Goal: Task Accomplishment & Management: Complete application form

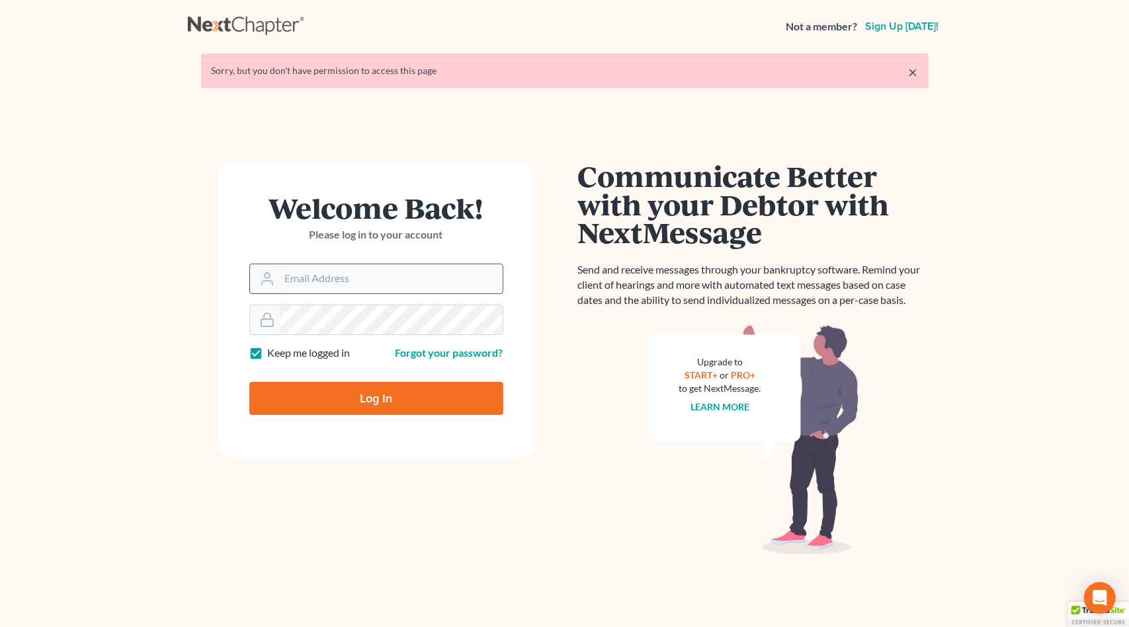
click at [339, 279] on input "Email Address" at bounding box center [391, 278] width 223 height 29
type input "pacer@lynnlawgroup.com"
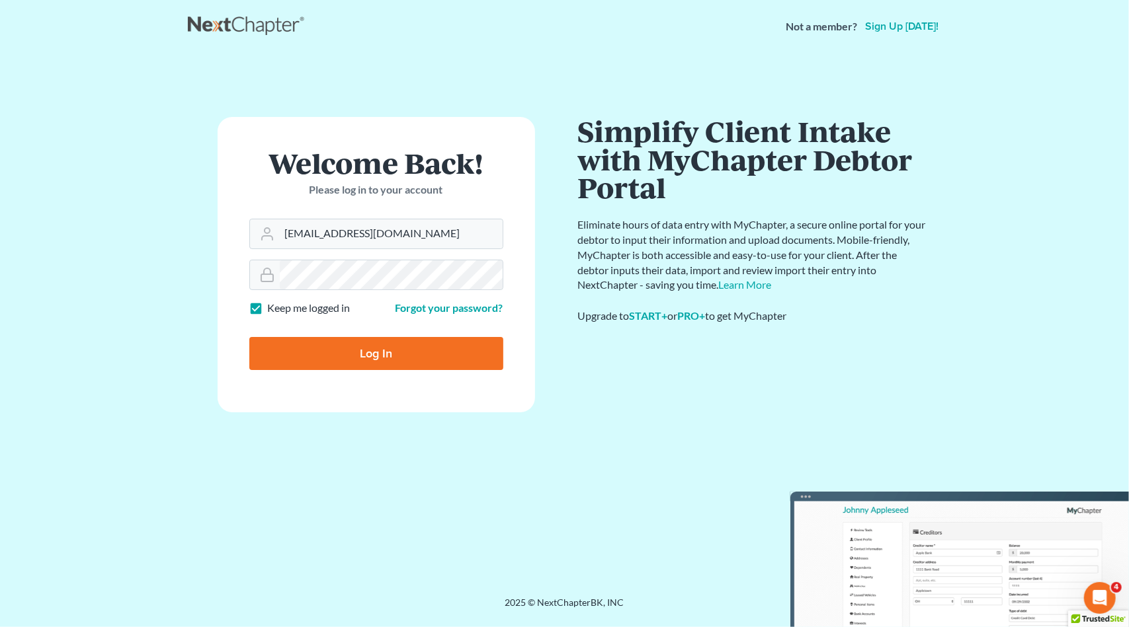
click at [348, 350] on input "Log In" at bounding box center [376, 353] width 254 height 33
type input "Thinking..."
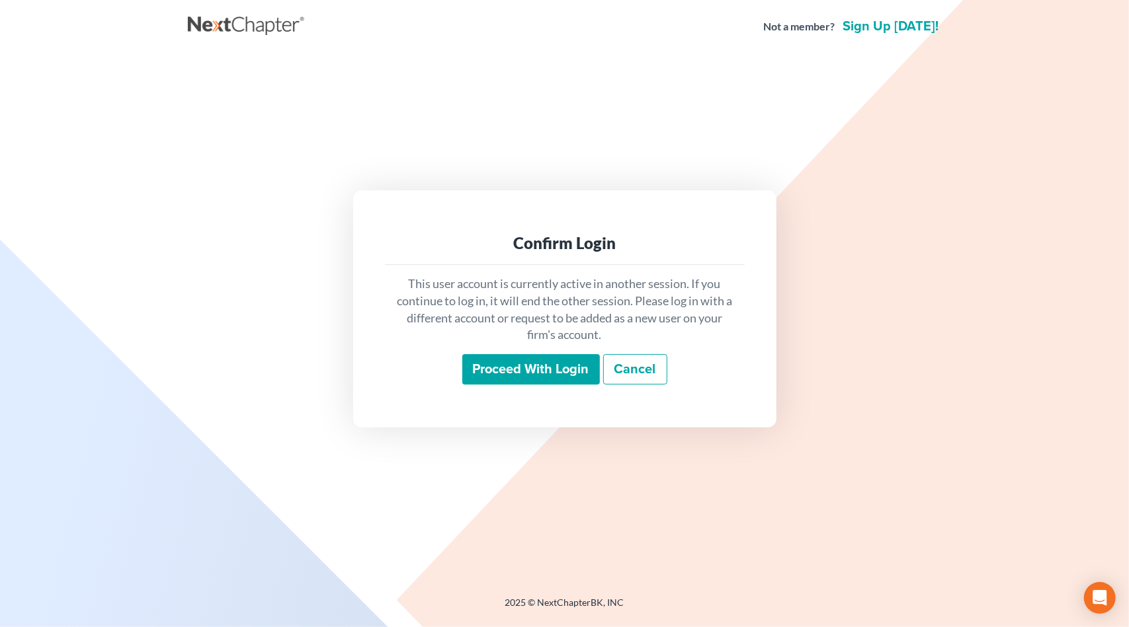
click at [514, 368] on input "Proceed with login" at bounding box center [531, 369] width 138 height 30
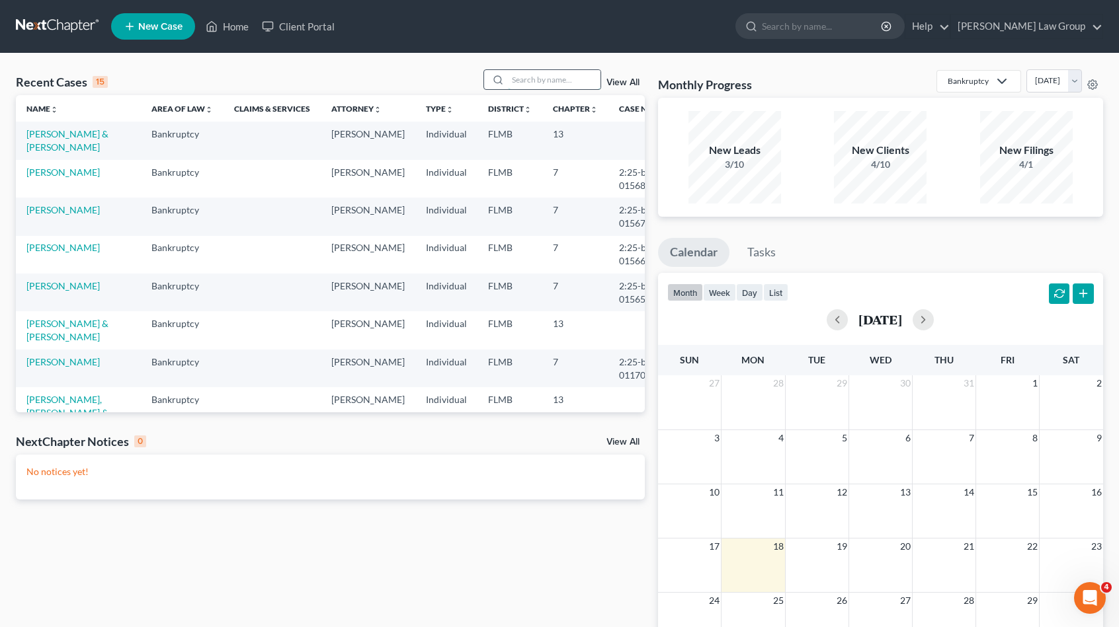
click at [522, 71] on input "search" at bounding box center [554, 79] width 93 height 19
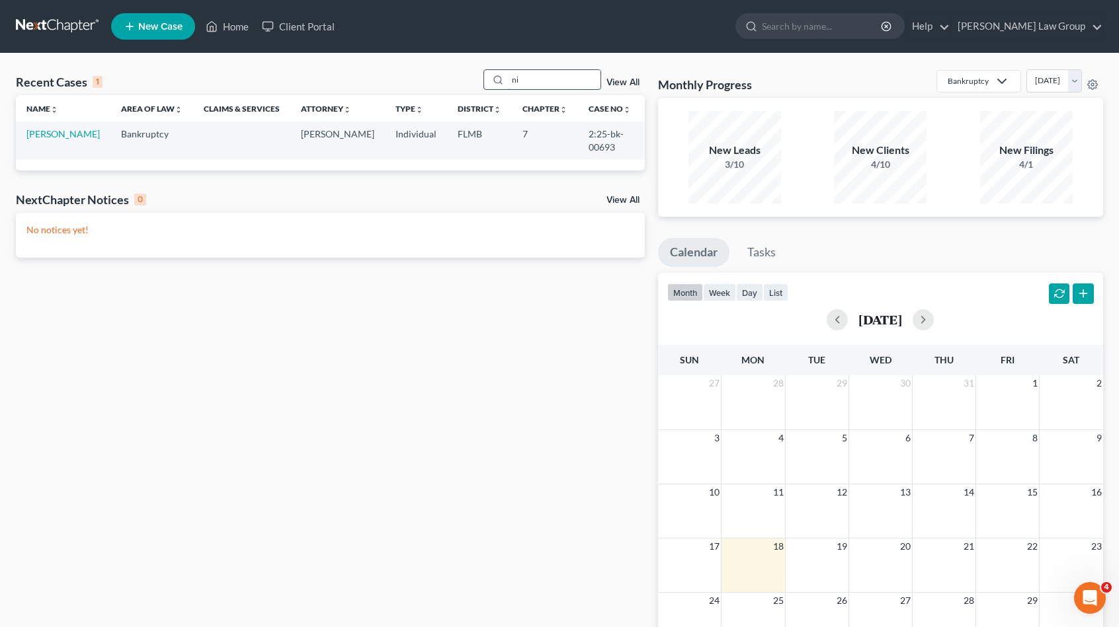
type input "n"
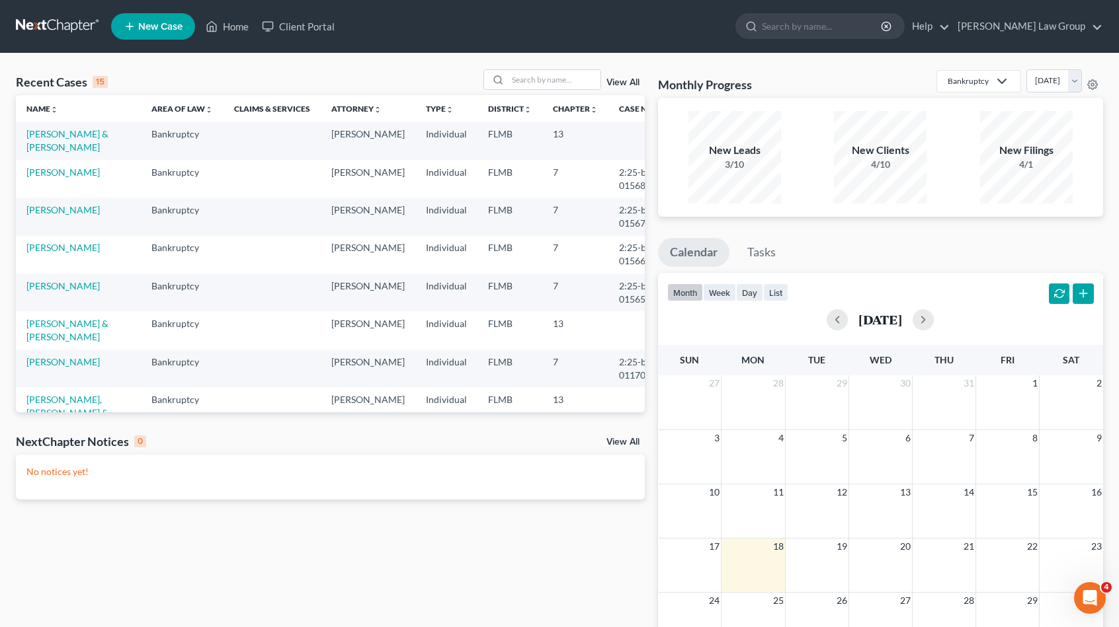
click at [186, 28] on link "New Case" at bounding box center [153, 26] width 84 height 26
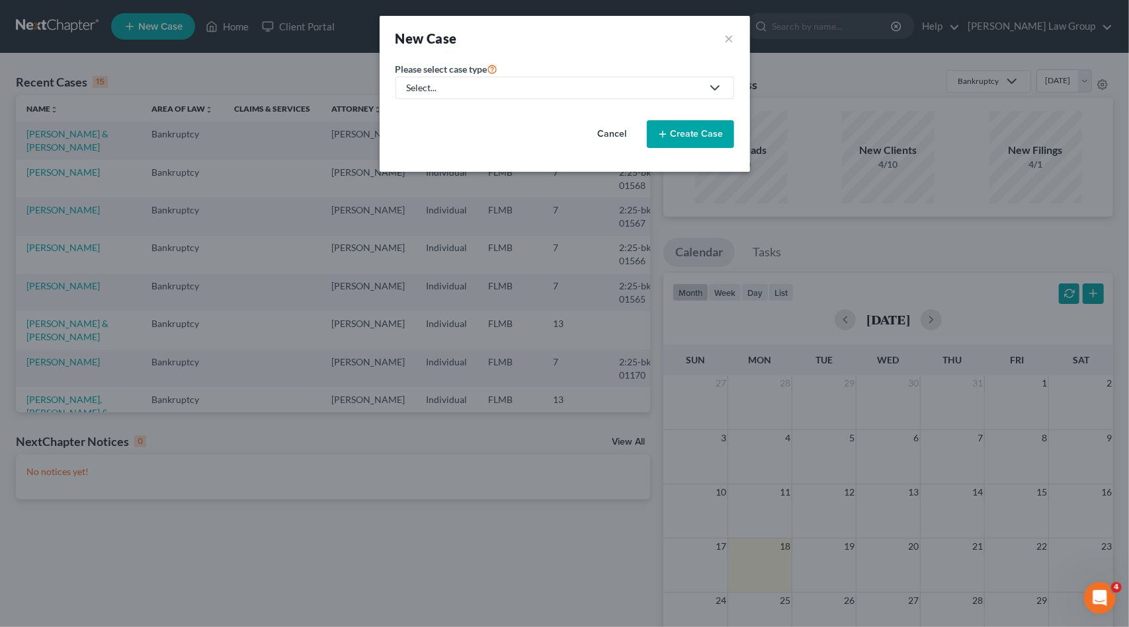
click at [530, 77] on link "Select..." at bounding box center [564, 88] width 339 height 22
click at [444, 116] on div "Bankruptcy" at bounding box center [471, 114] width 126 height 13
select select "15"
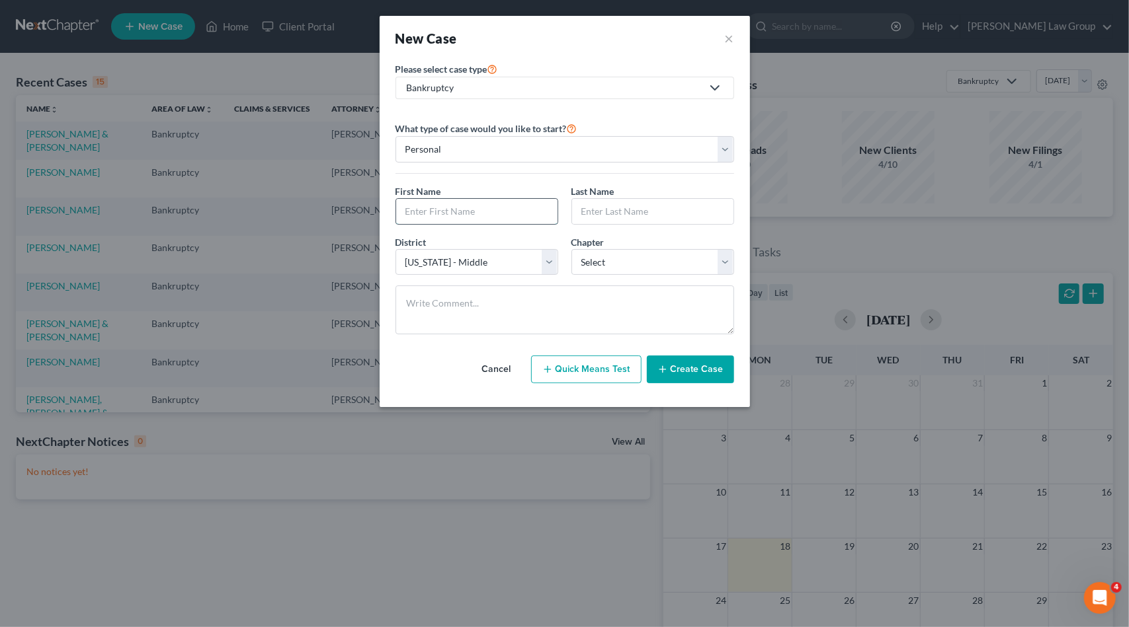
click at [428, 221] on input "text" at bounding box center [476, 211] width 161 height 25
type input "[PERSON_NAME]"
type input "Nin"
click at [603, 262] on select "Select 7 11 12 13" at bounding box center [652, 262] width 163 height 26
select select "0"
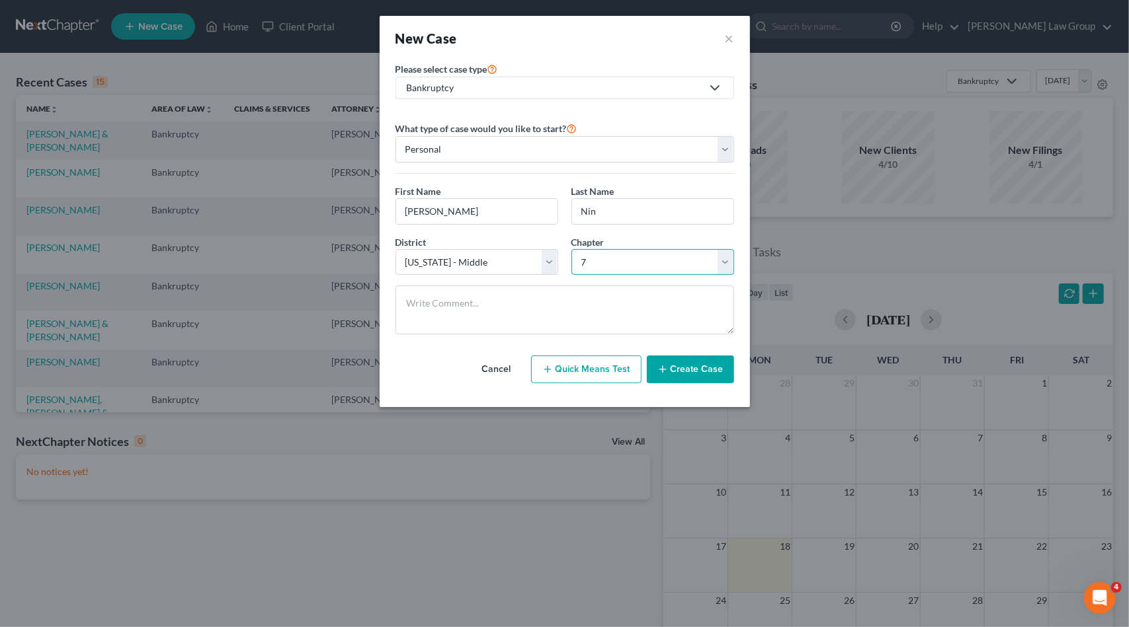
click at [571, 249] on select "Select 7 11 12 13" at bounding box center [652, 262] width 163 height 26
click at [682, 374] on button "Create Case" at bounding box center [690, 370] width 87 height 28
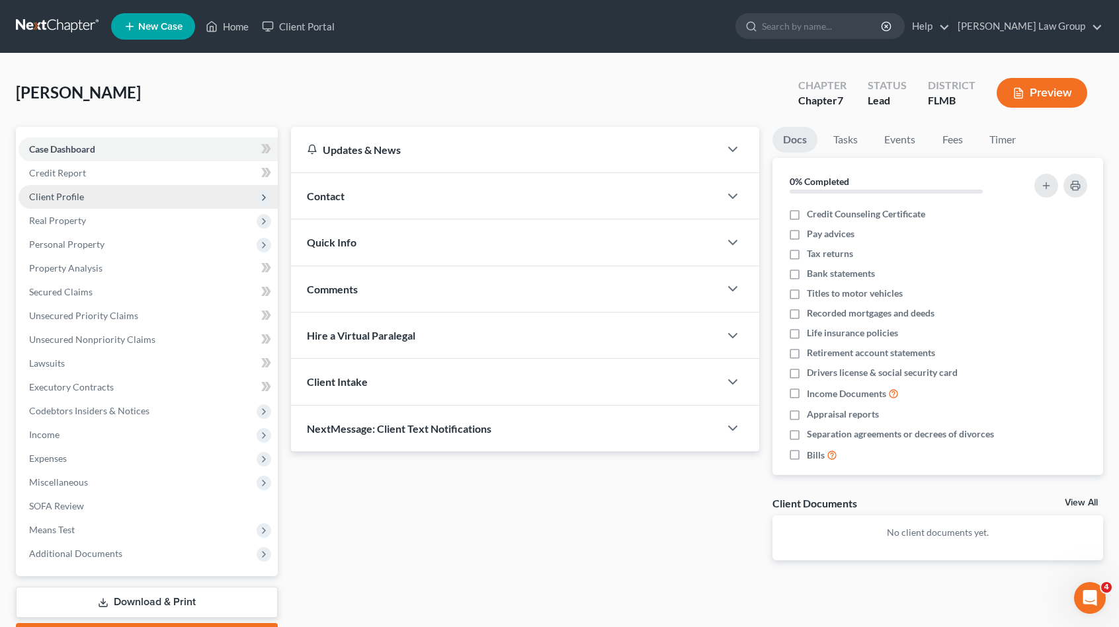
click at [97, 200] on span "Client Profile" at bounding box center [148, 197] width 259 height 24
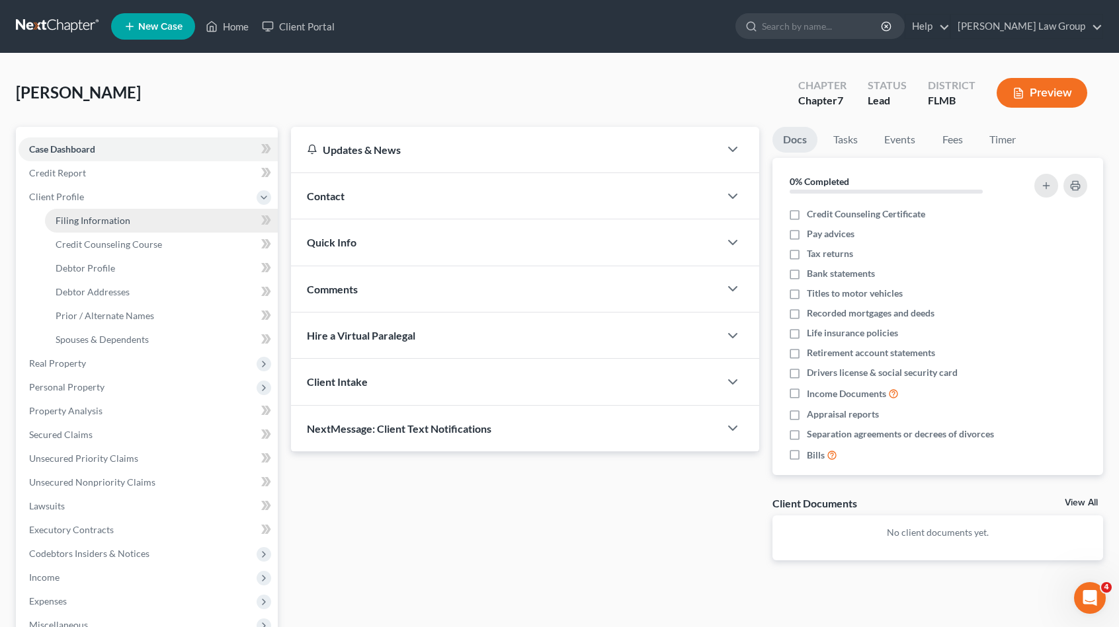
click at [110, 221] on span "Filing Information" at bounding box center [93, 220] width 75 height 11
select select "1"
select select "0"
select select "15"
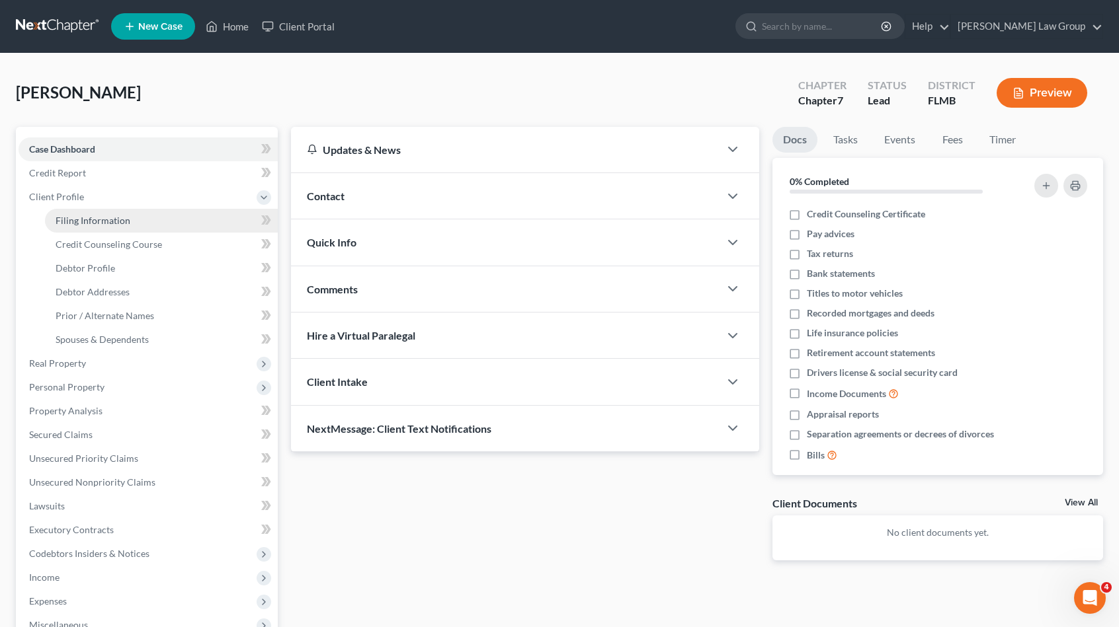
select select "0"
select select "9"
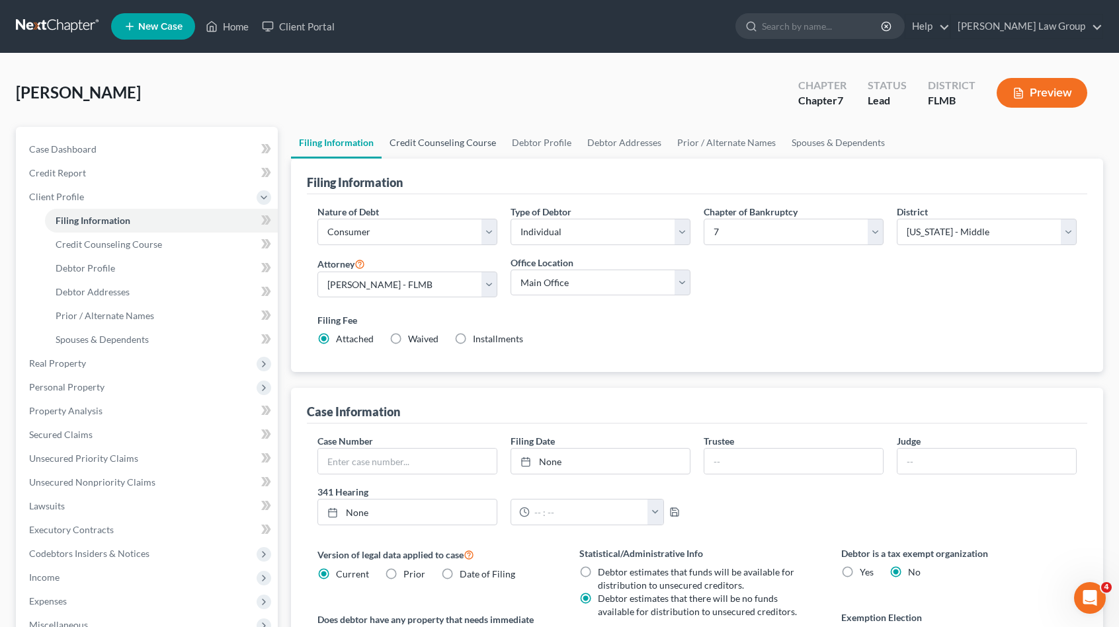
click at [440, 138] on link "Credit Counseling Course" at bounding box center [442, 143] width 122 height 32
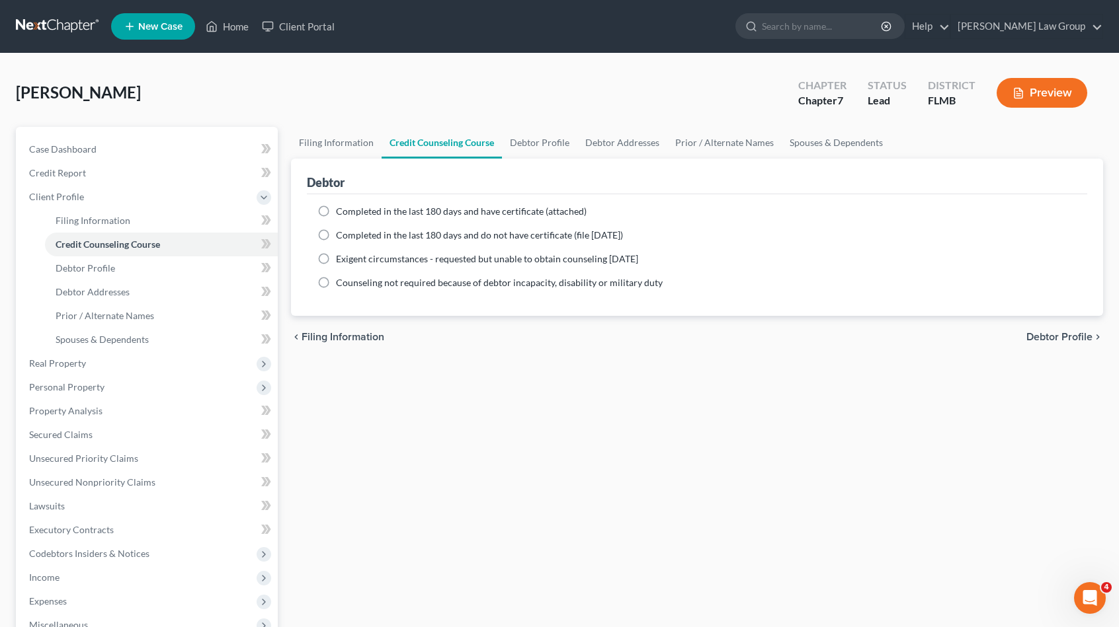
click at [397, 211] on span "Completed in the last 180 days and have certificate (attached)" at bounding box center [461, 211] width 251 height 11
click at [350, 211] on input "Completed in the last 180 days and have certificate (attached)" at bounding box center [345, 209] width 9 height 9
radio input "true"
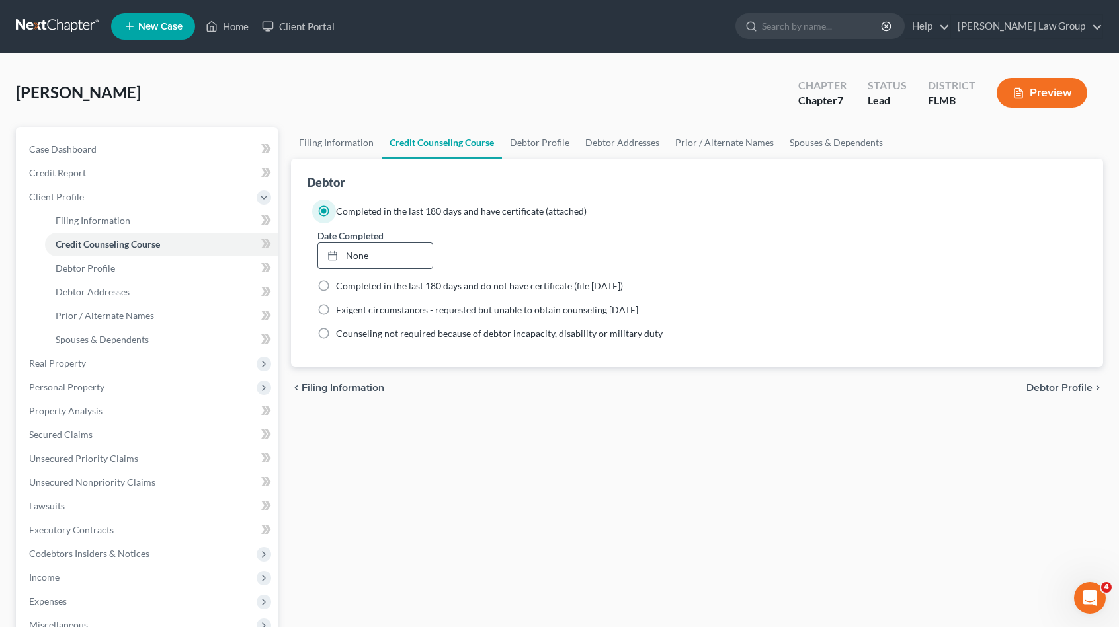
type input "[DATE]"
click at [370, 249] on link "None" at bounding box center [375, 255] width 114 height 25
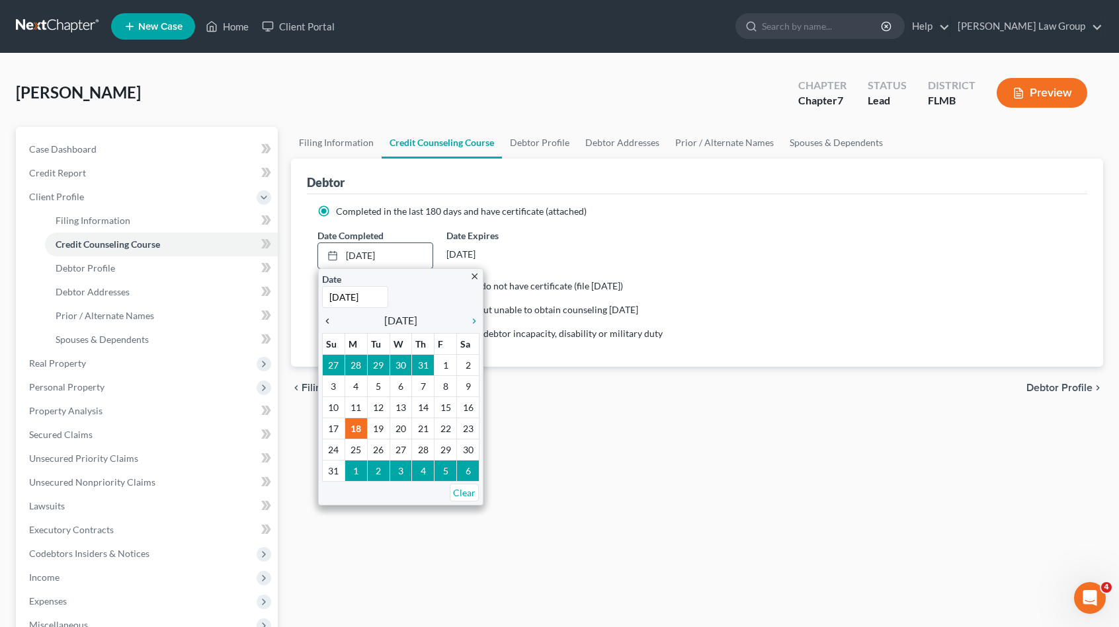
click at [328, 325] on link "chevron_left" at bounding box center [330, 321] width 17 height 16
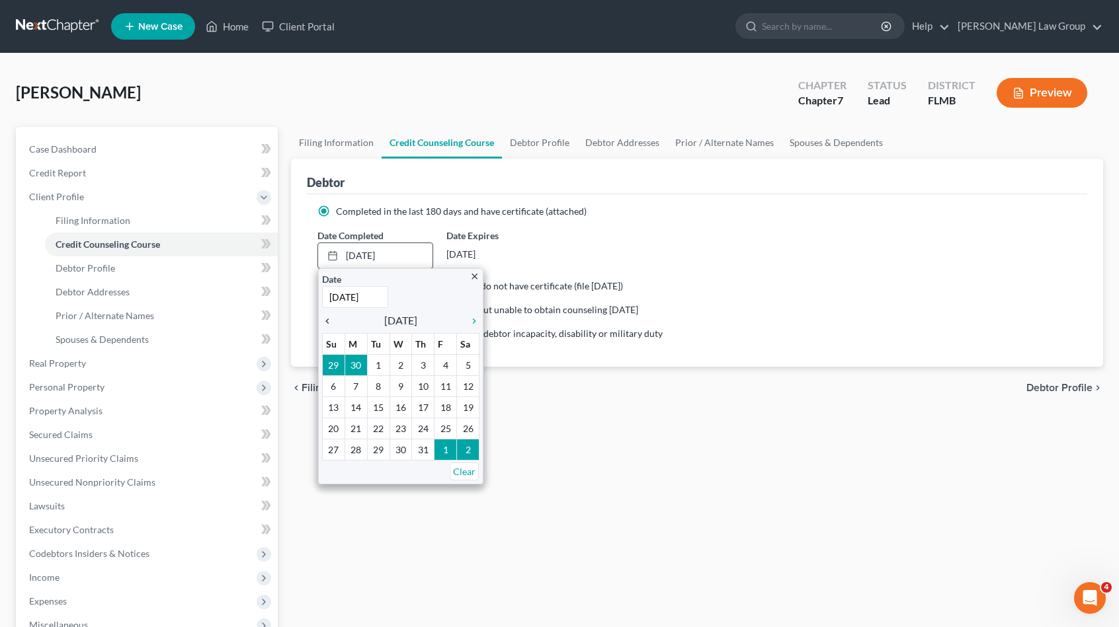
click at [328, 325] on link "chevron_left" at bounding box center [330, 321] width 17 height 16
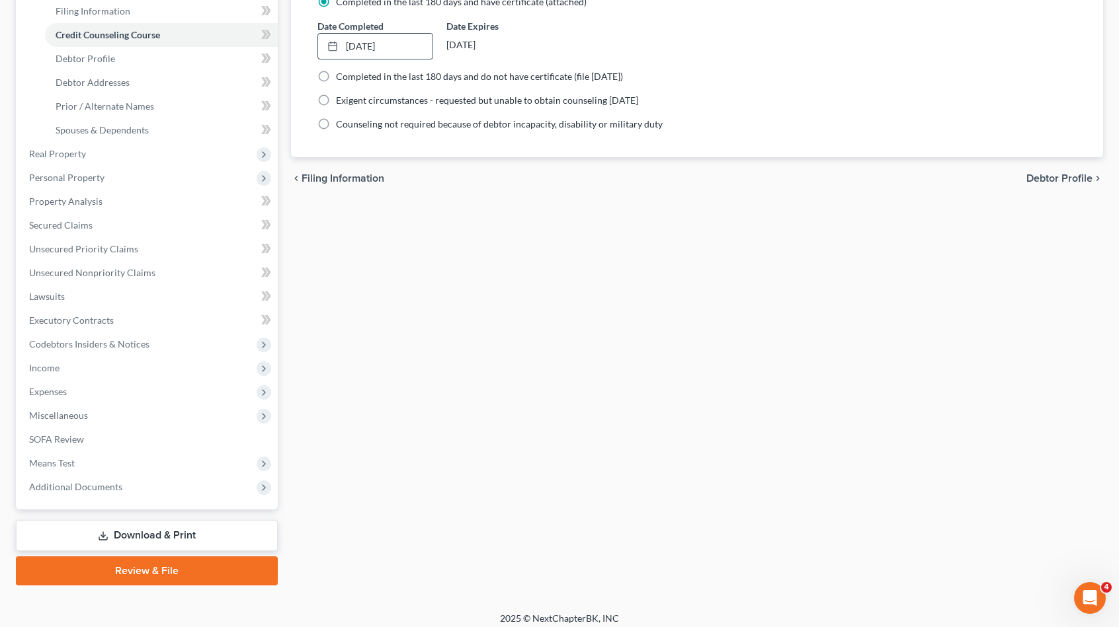
scroll to position [216, 0]
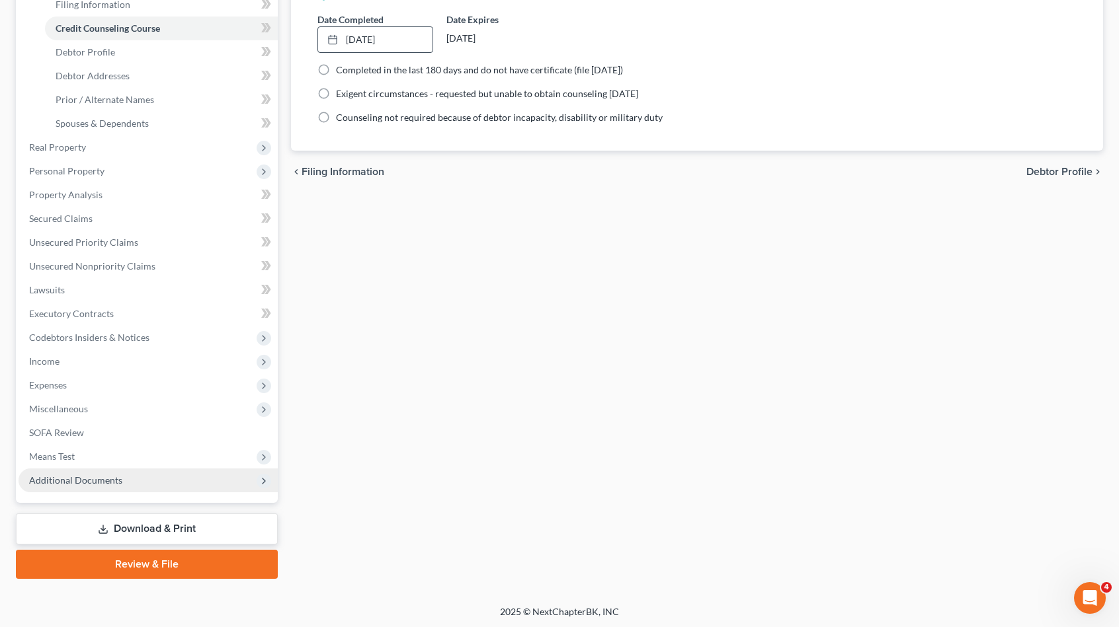
click at [104, 480] on span "Additional Documents" at bounding box center [75, 480] width 93 height 11
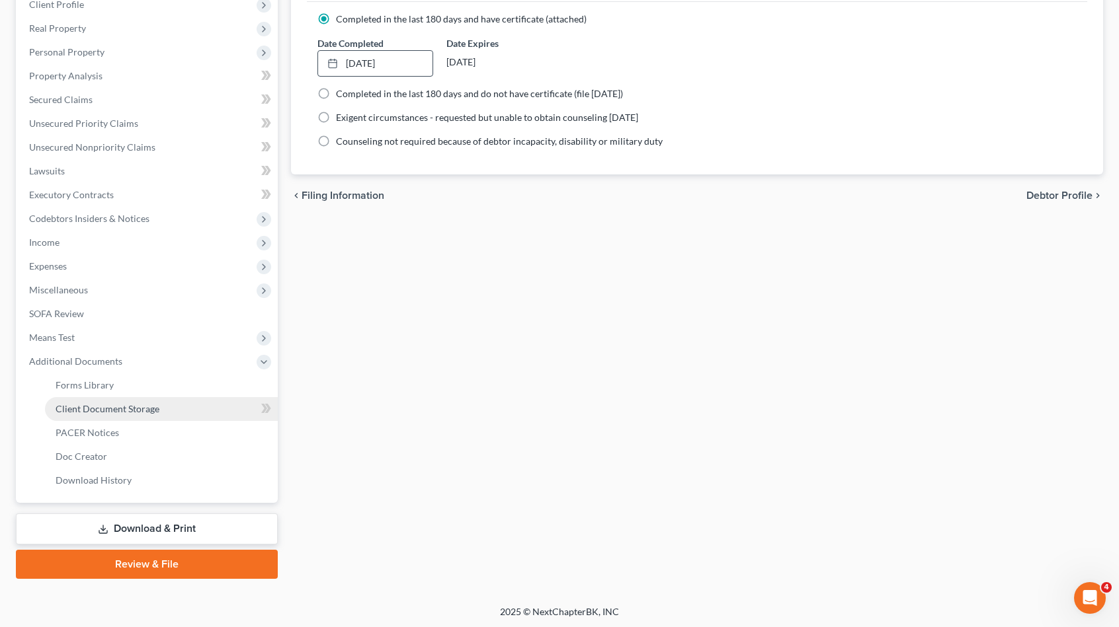
click at [118, 409] on span "Client Document Storage" at bounding box center [108, 408] width 104 height 11
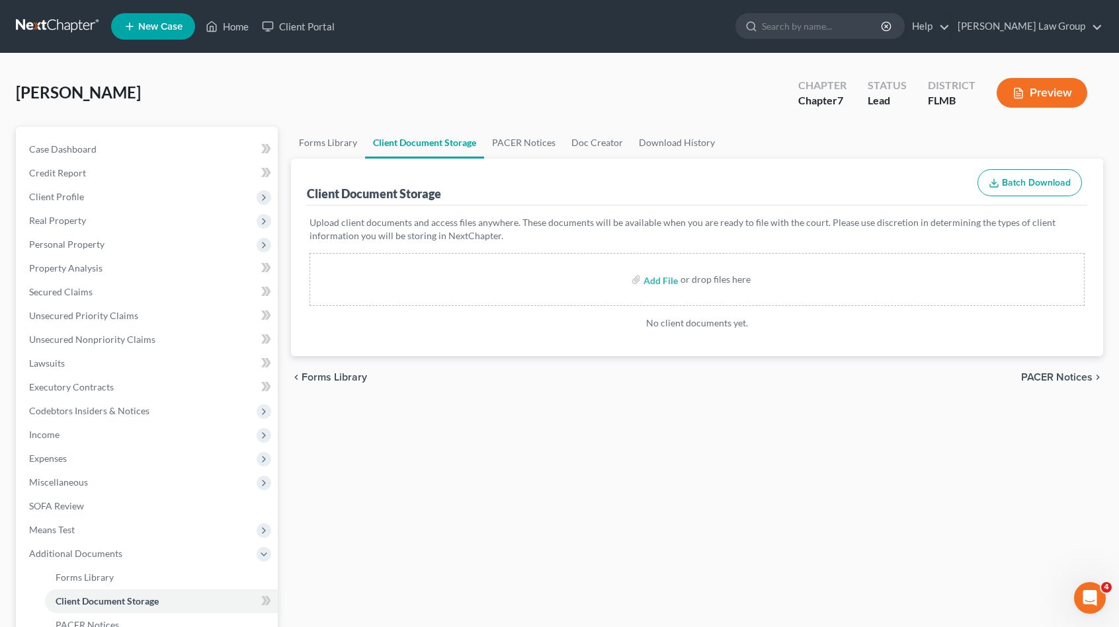
click at [677, 275] on label "Add File" at bounding box center [661, 282] width 37 height 24
click at [667, 282] on input "file" at bounding box center [659, 280] width 32 height 24
type input "C:\fakepath\Certificate ([DATE]).pdf"
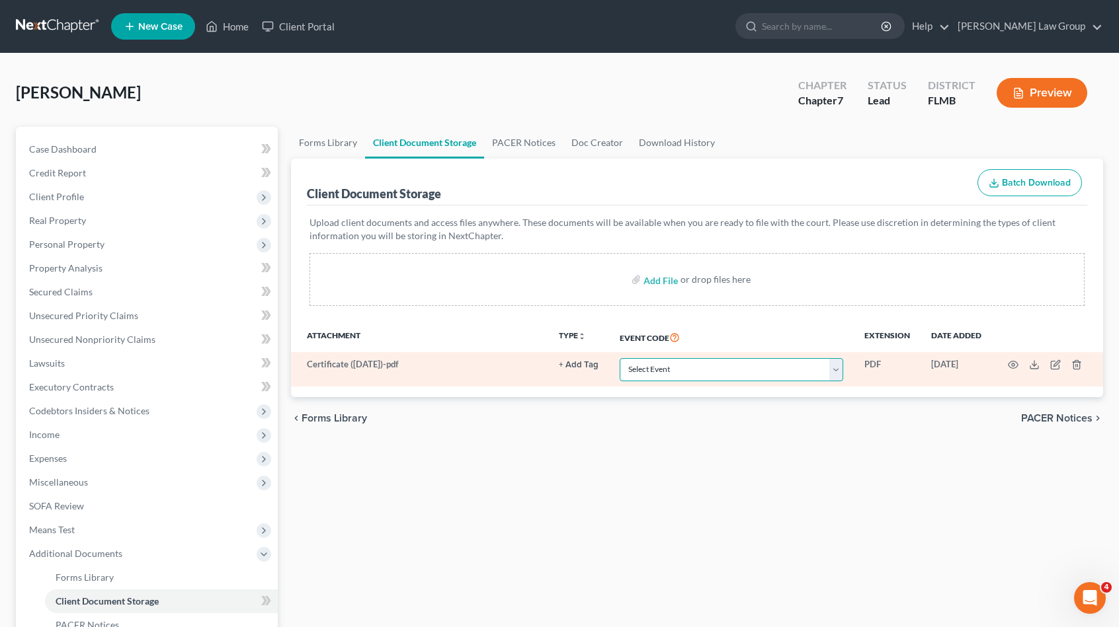
click at [652, 376] on select "Select Event 20 Largest Unsecured Creditors Amended Chapter 13 Plan Amended Cre…" at bounding box center [731, 369] width 223 height 23
select select "9"
click at [620, 358] on select "Select Event 20 Largest Unsecured Creditors Amended Chapter 13 Plan Amended Cre…" at bounding box center [731, 369] width 223 height 23
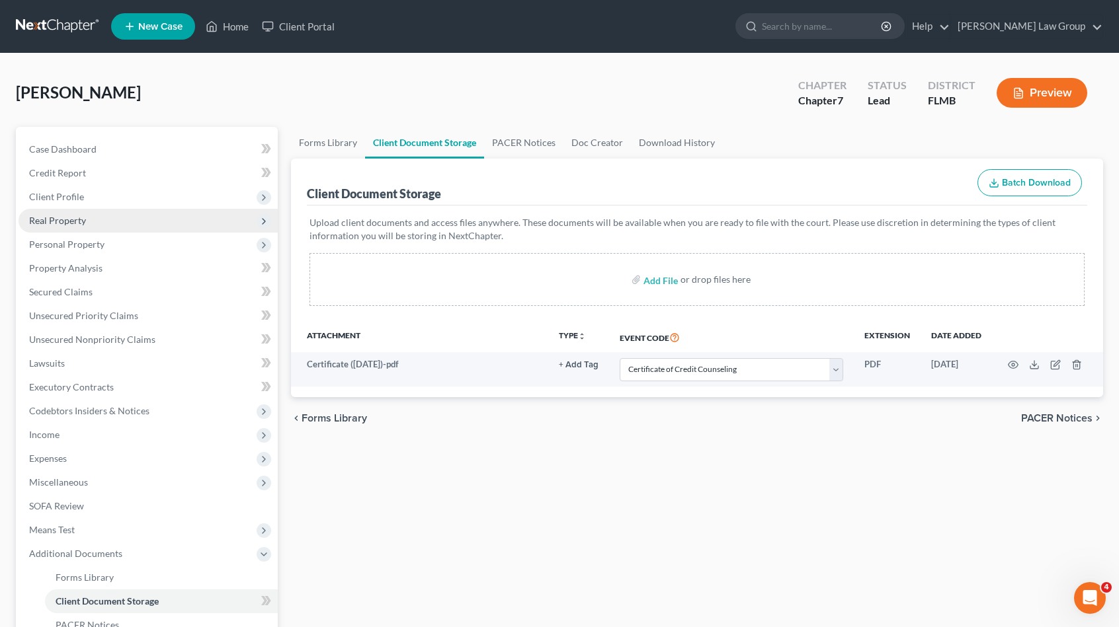
click at [111, 222] on span "Real Property" at bounding box center [148, 221] width 259 height 24
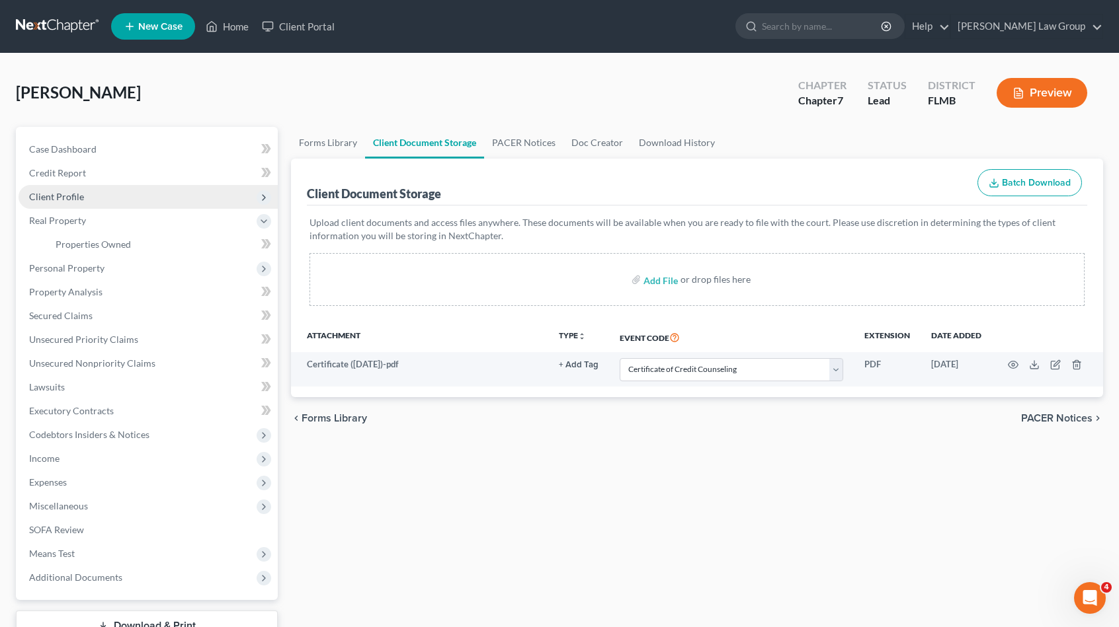
click at [104, 194] on span "Client Profile" at bounding box center [148, 197] width 259 height 24
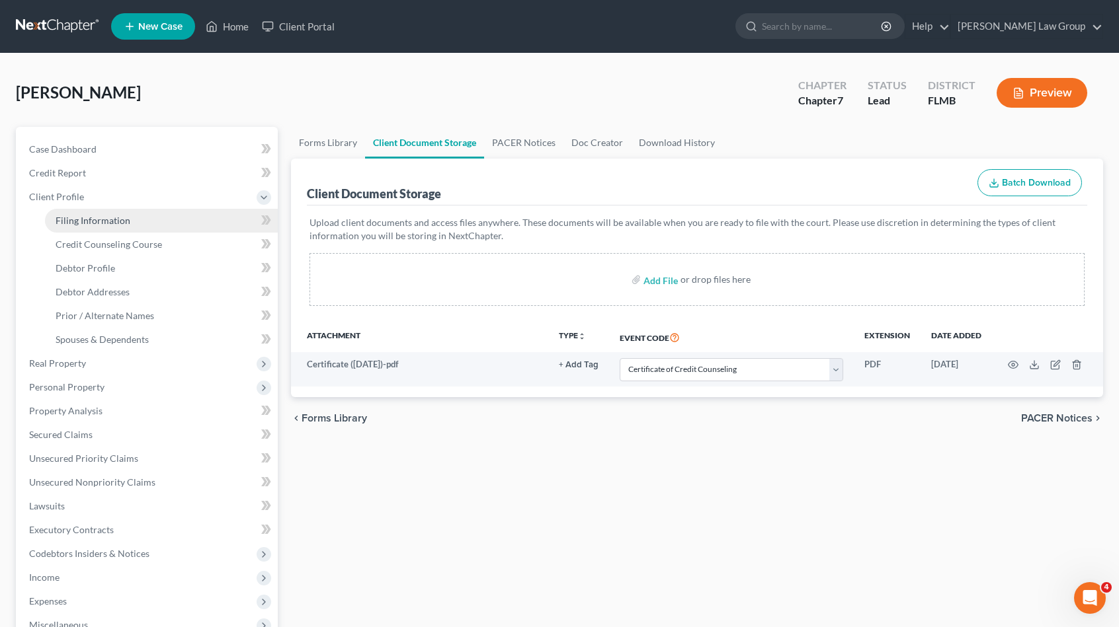
click at [117, 225] on link "Filing Information" at bounding box center [161, 221] width 233 height 24
select select "1"
select select "0"
select select "15"
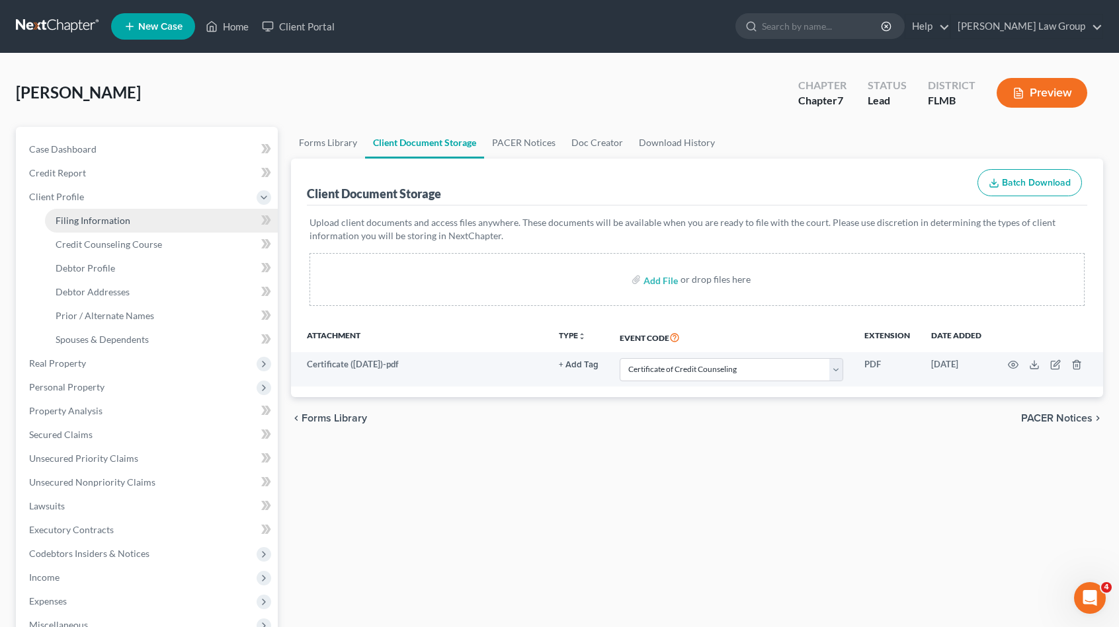
select select "0"
select select "9"
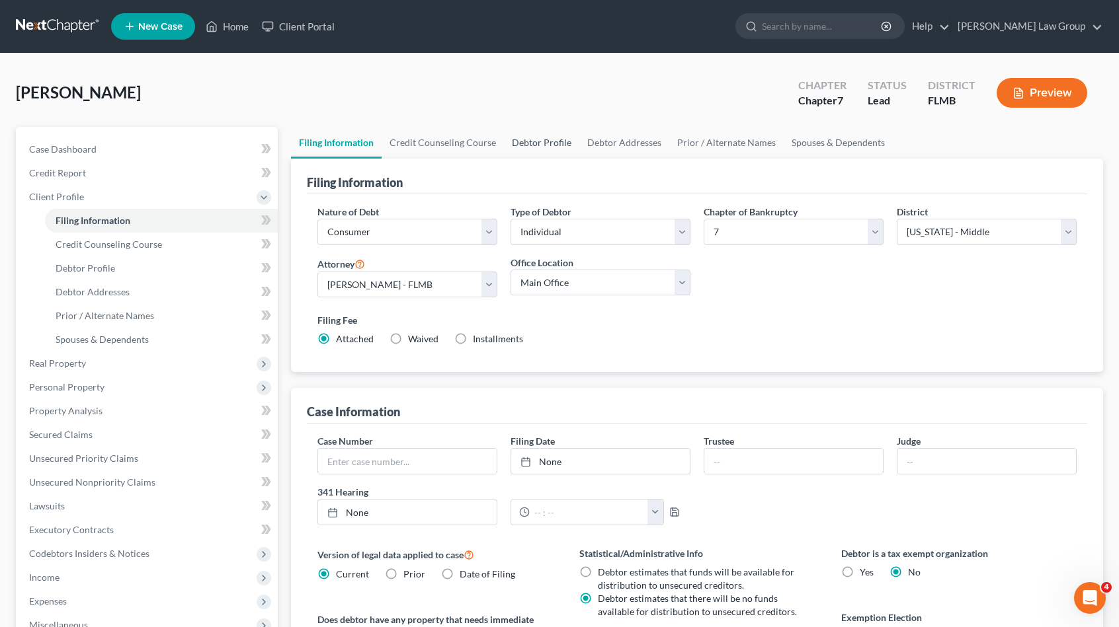
click at [543, 136] on link "Debtor Profile" at bounding box center [541, 143] width 75 height 32
select select "0"
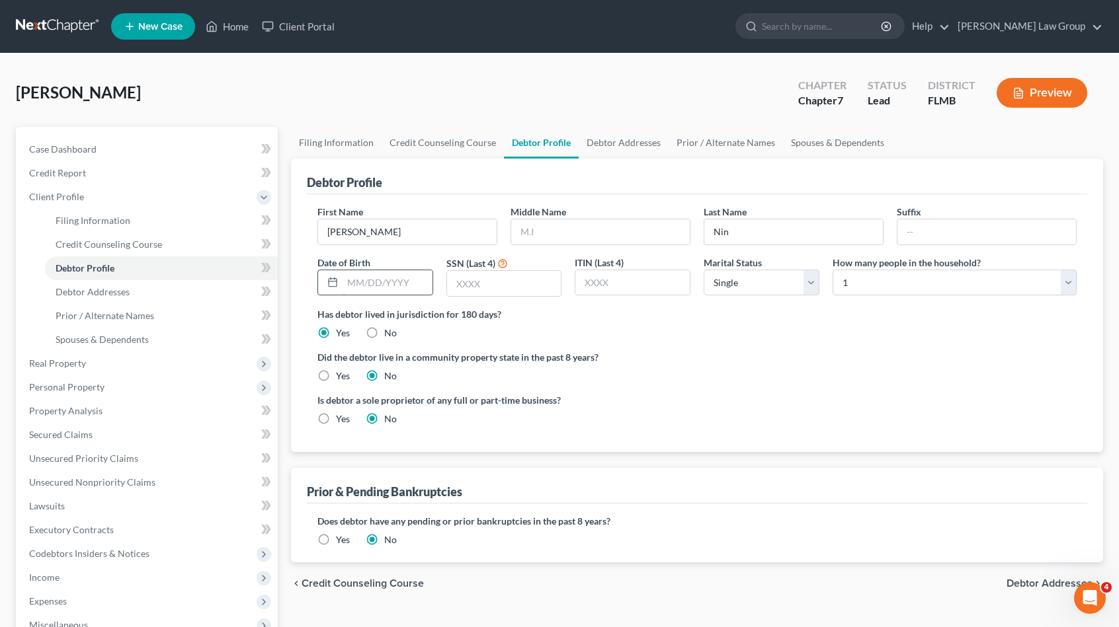
click at [359, 283] on input "text" at bounding box center [387, 282] width 90 height 25
drag, startPoint x: 364, startPoint y: 284, endPoint x: 276, endPoint y: 280, distance: 87.4
click at [276, 280] on div "Petition Navigation Case Dashboard Payments Invoices Payments Payments Credit R…" at bounding box center [559, 461] width 1100 height 668
type input "[DATE]"
click at [516, 286] on input "text" at bounding box center [504, 283] width 114 height 25
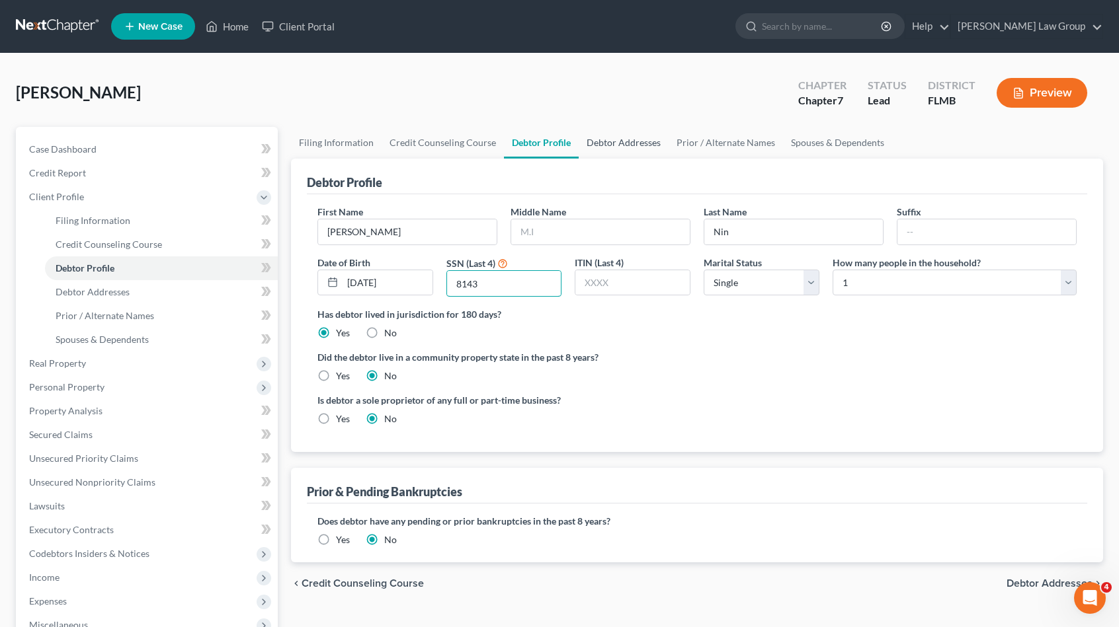
type input "8143"
click at [608, 143] on link "Debtor Addresses" at bounding box center [624, 143] width 90 height 32
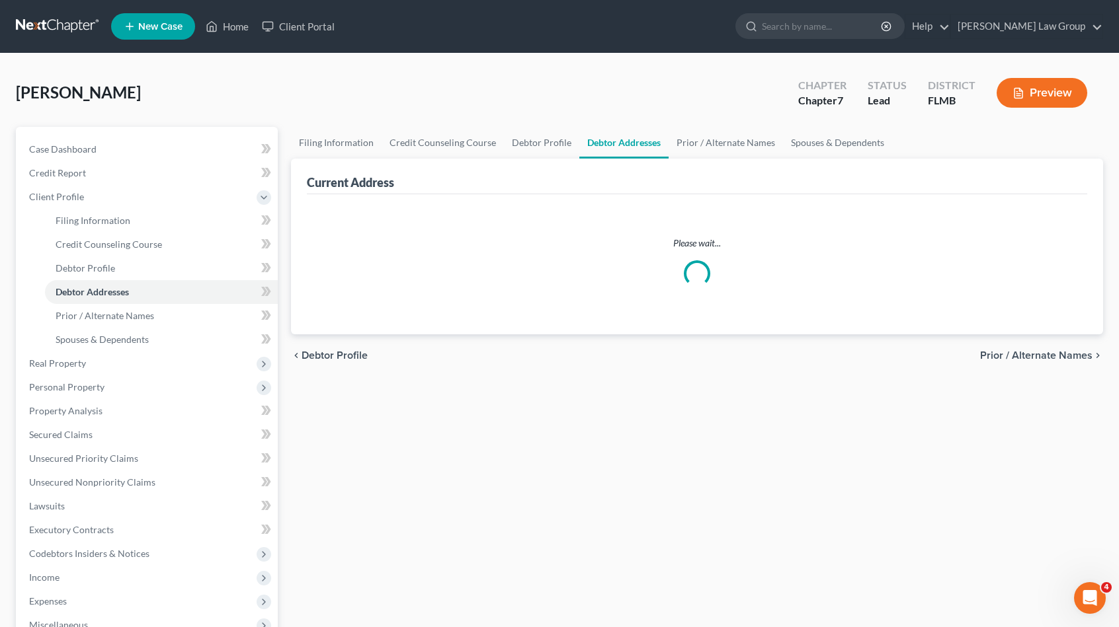
select select "0"
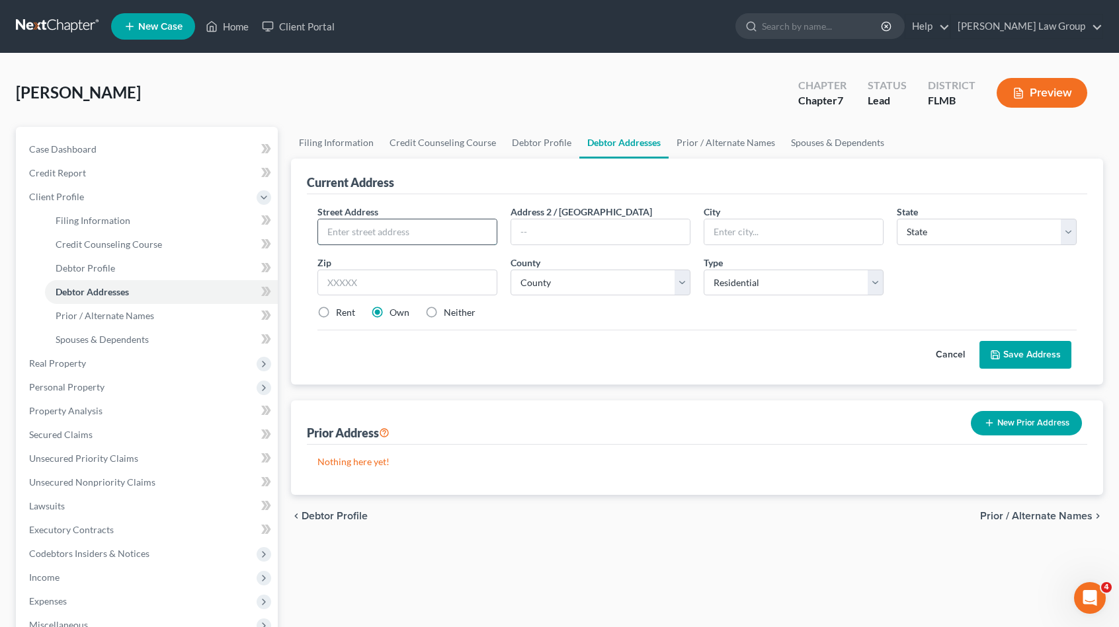
click at [378, 231] on input "text" at bounding box center [407, 232] width 179 height 25
type input "[STREET_ADDRESS]"
type input "33907"
type input "[GEOGRAPHIC_DATA][PERSON_NAME]"
select select "9"
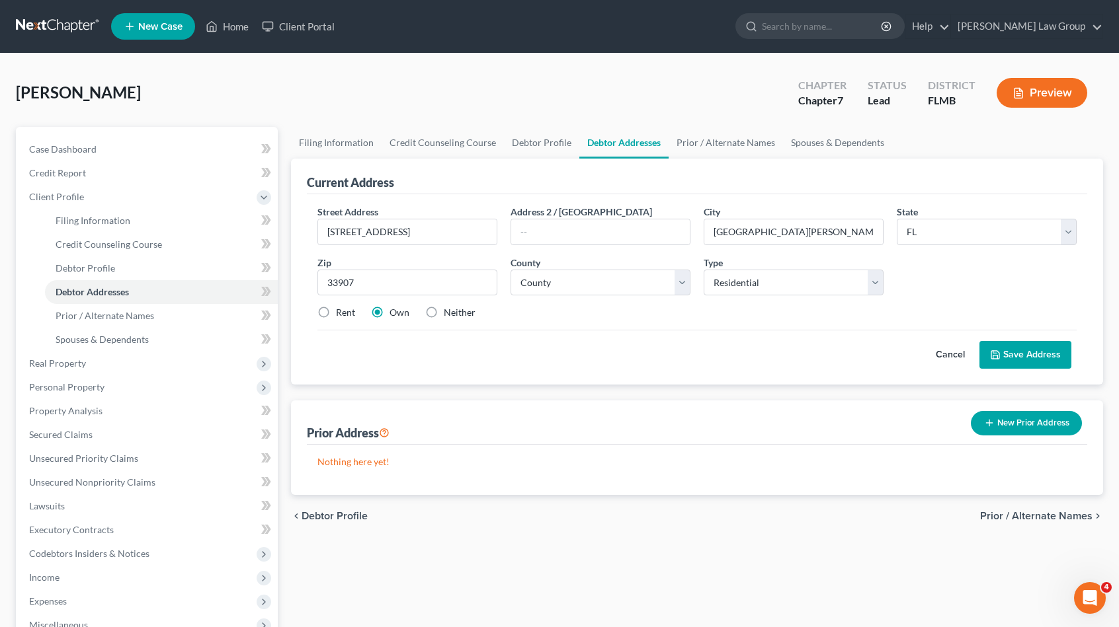
click at [336, 306] on label "Rent" at bounding box center [345, 312] width 19 height 13
click at [341, 306] on input "Rent" at bounding box center [345, 310] width 9 height 9
radio input "true"
click at [1023, 350] on button "Save Address" at bounding box center [1025, 355] width 92 height 28
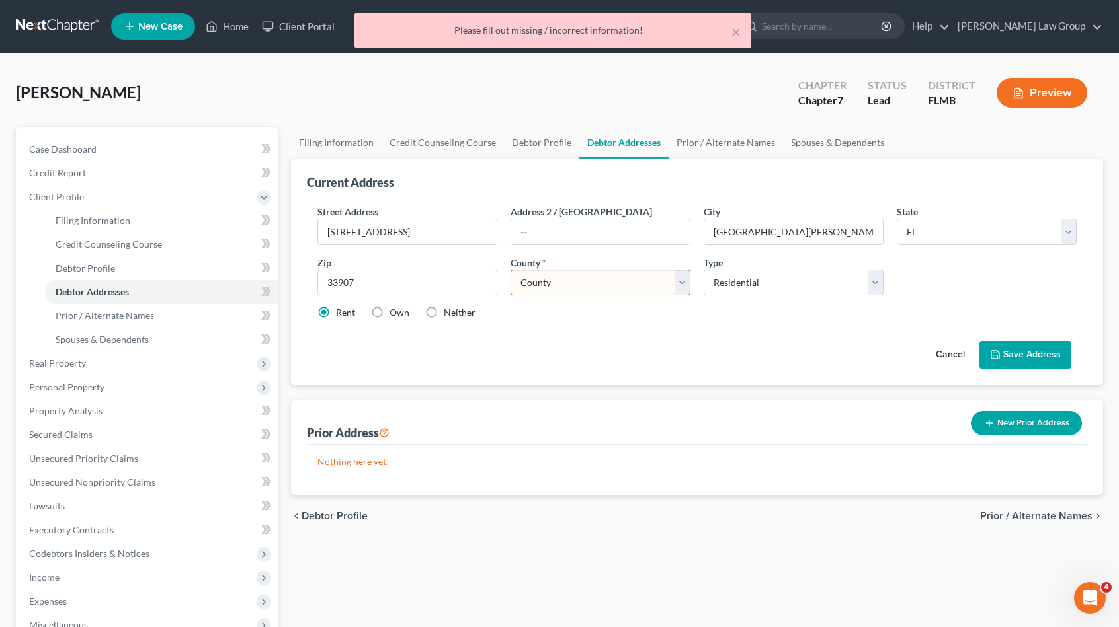
click at [589, 270] on select "County [GEOGRAPHIC_DATA] [GEOGRAPHIC_DATA] [GEOGRAPHIC_DATA] [GEOGRAPHIC_DATA] …" at bounding box center [600, 283] width 180 height 26
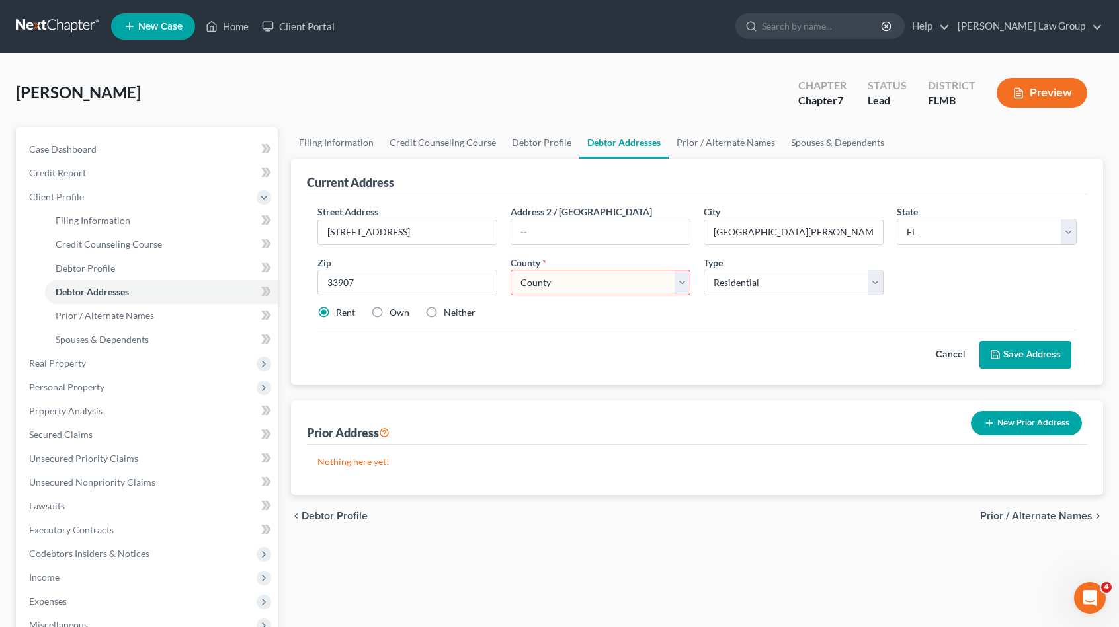
select select "34"
click at [510, 270] on select "County [GEOGRAPHIC_DATA] [GEOGRAPHIC_DATA] [GEOGRAPHIC_DATA] [GEOGRAPHIC_DATA] …" at bounding box center [600, 283] width 180 height 26
click at [1013, 353] on button "Save Address" at bounding box center [1025, 355] width 92 height 28
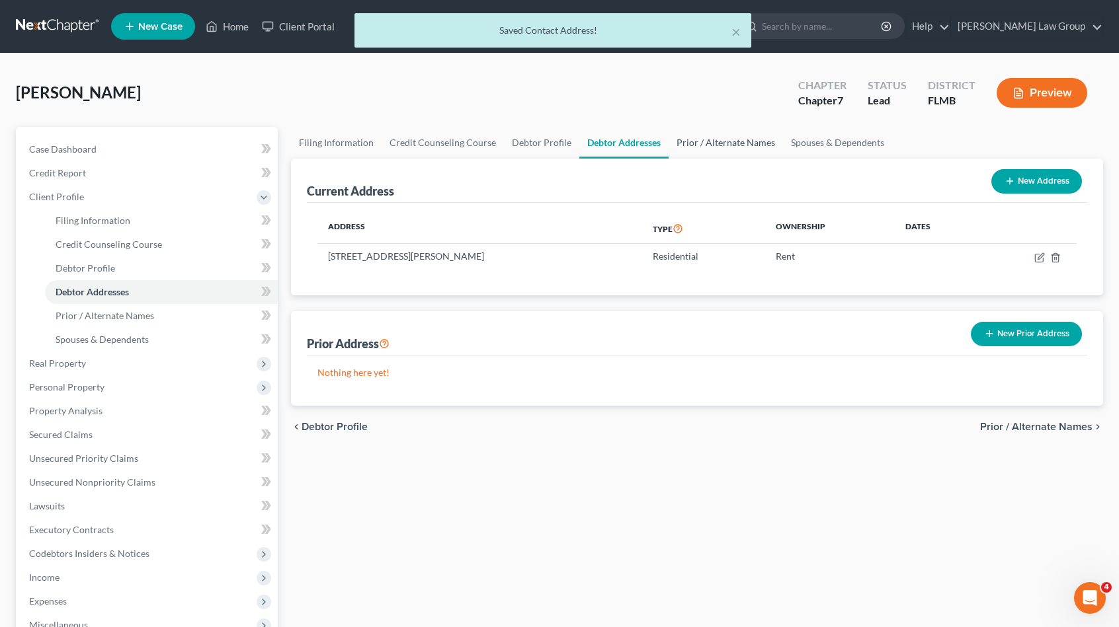
click at [700, 138] on link "Prior / Alternate Names" at bounding box center [725, 143] width 114 height 32
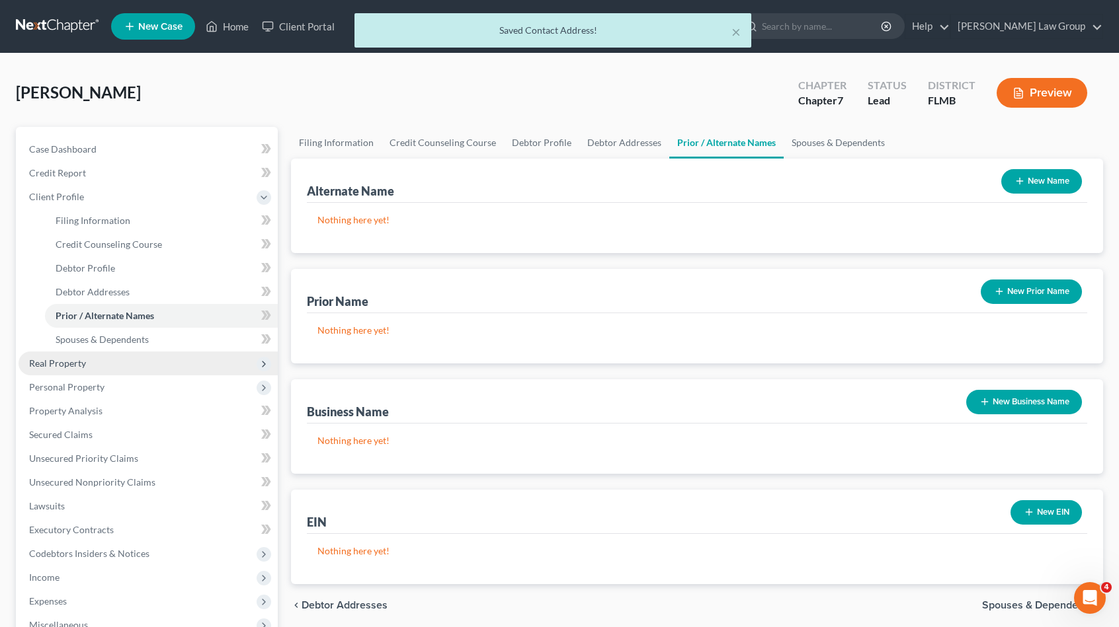
click at [108, 361] on span "Real Property" at bounding box center [148, 364] width 259 height 24
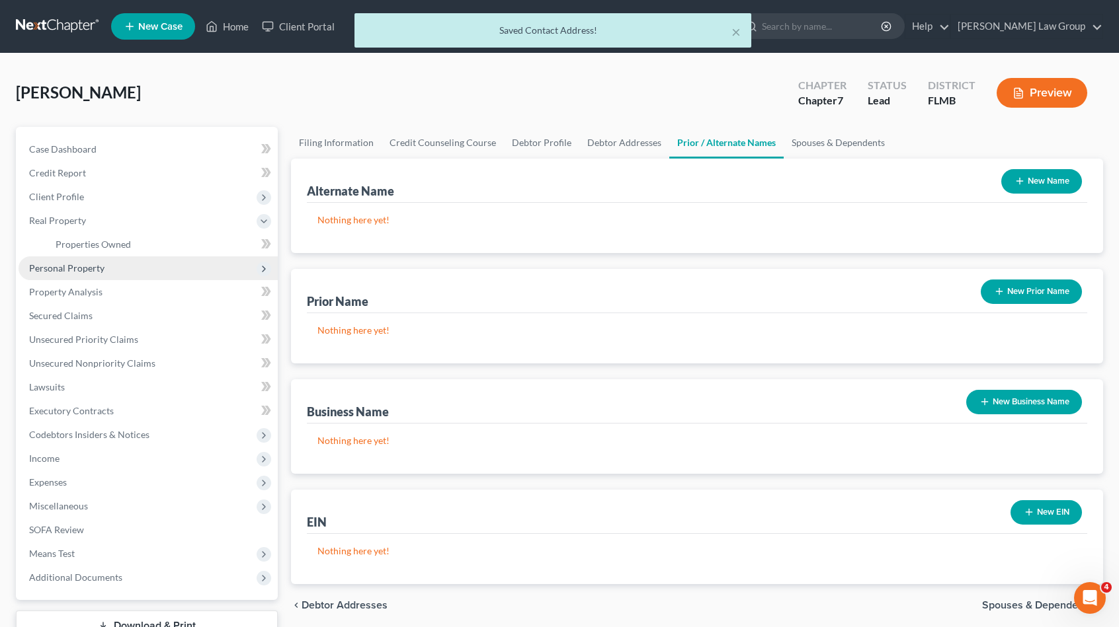
click at [102, 262] on span "Personal Property" at bounding box center [66, 267] width 75 height 11
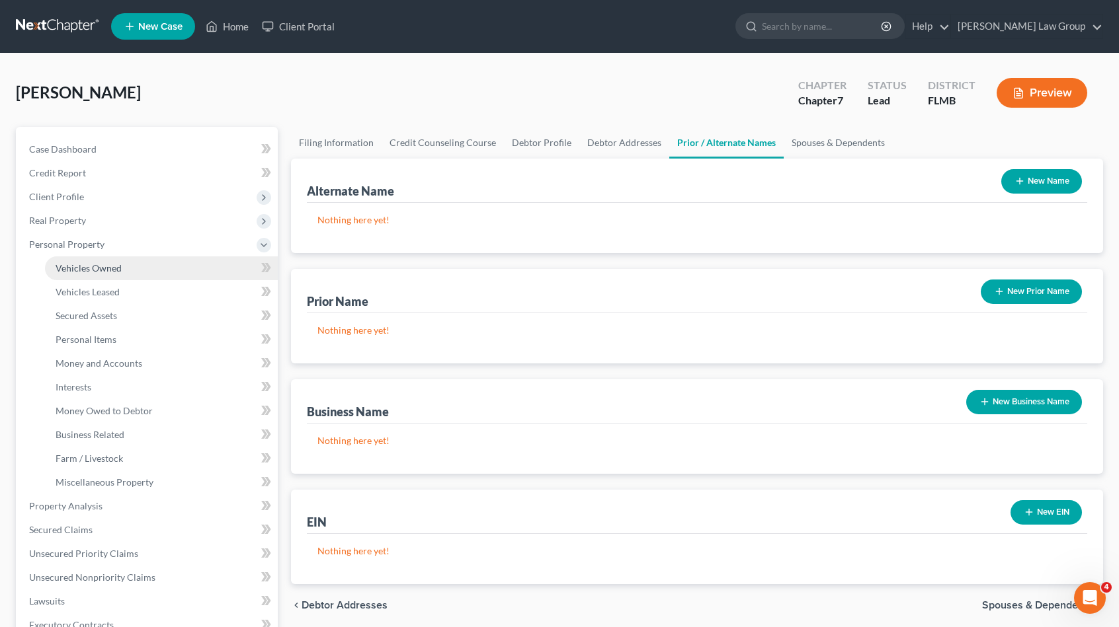
click at [124, 267] on link "Vehicles Owned" at bounding box center [161, 269] width 233 height 24
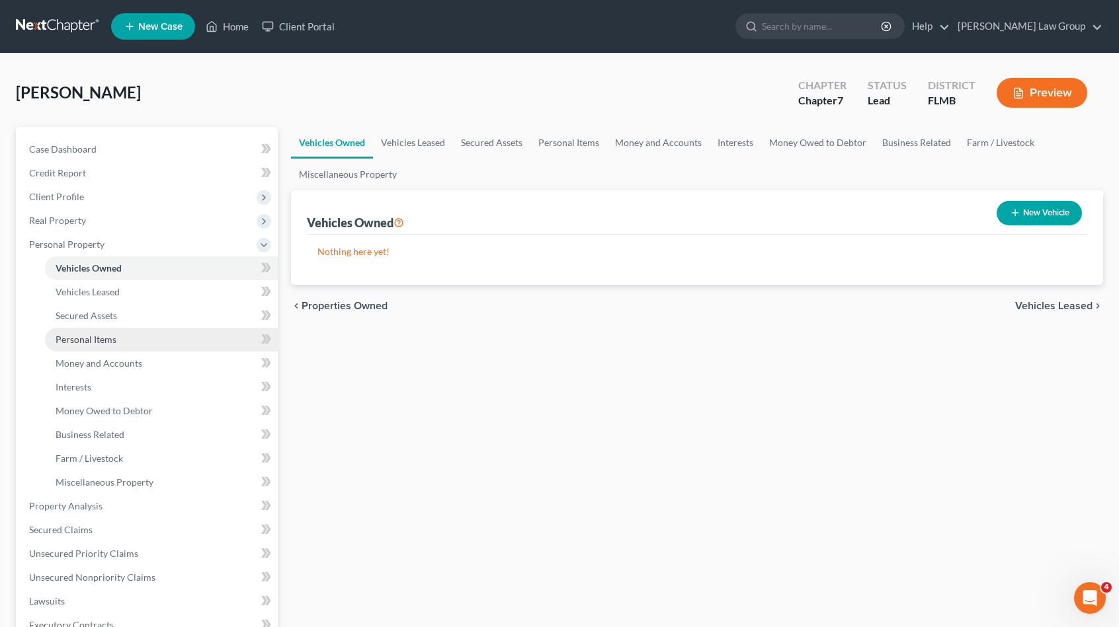
click at [123, 335] on link "Personal Items" at bounding box center [161, 340] width 233 height 24
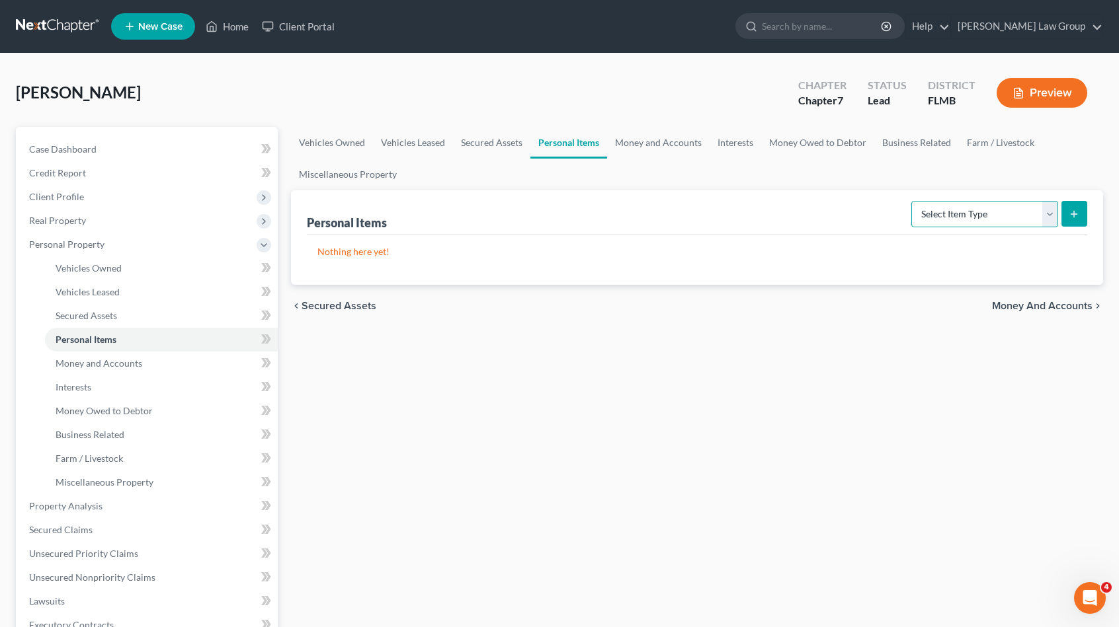
click at [989, 213] on select "Select Item Type Clothing Collectibles Of Value Electronics Firearms Household …" at bounding box center [984, 214] width 147 height 26
select select "household_goods"
click at [913, 201] on select "Select Item Type Clothing Collectibles Of Value Electronics Firearms Household …" at bounding box center [984, 214] width 147 height 26
click at [1080, 220] on button "submit" at bounding box center [1074, 214] width 26 height 26
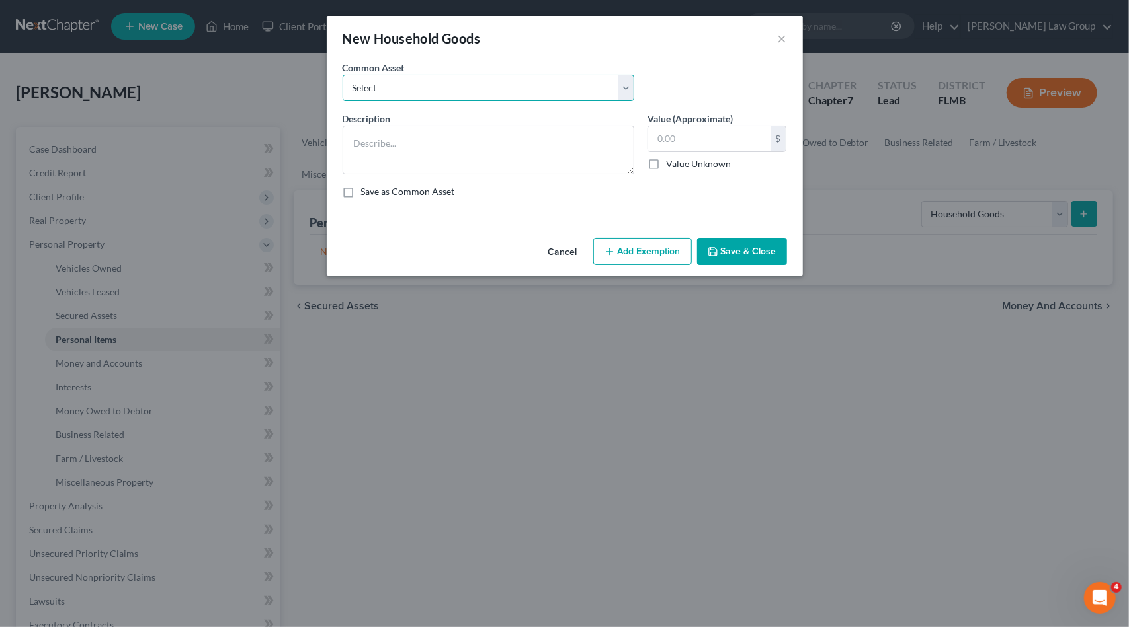
click at [501, 87] on select "Select Household goods & furnishings" at bounding box center [488, 88] width 292 height 26
select select "0"
click at [342, 75] on select "Select Household goods & furnishings" at bounding box center [488, 88] width 292 height 26
type textarea "Household goods & furnishings"
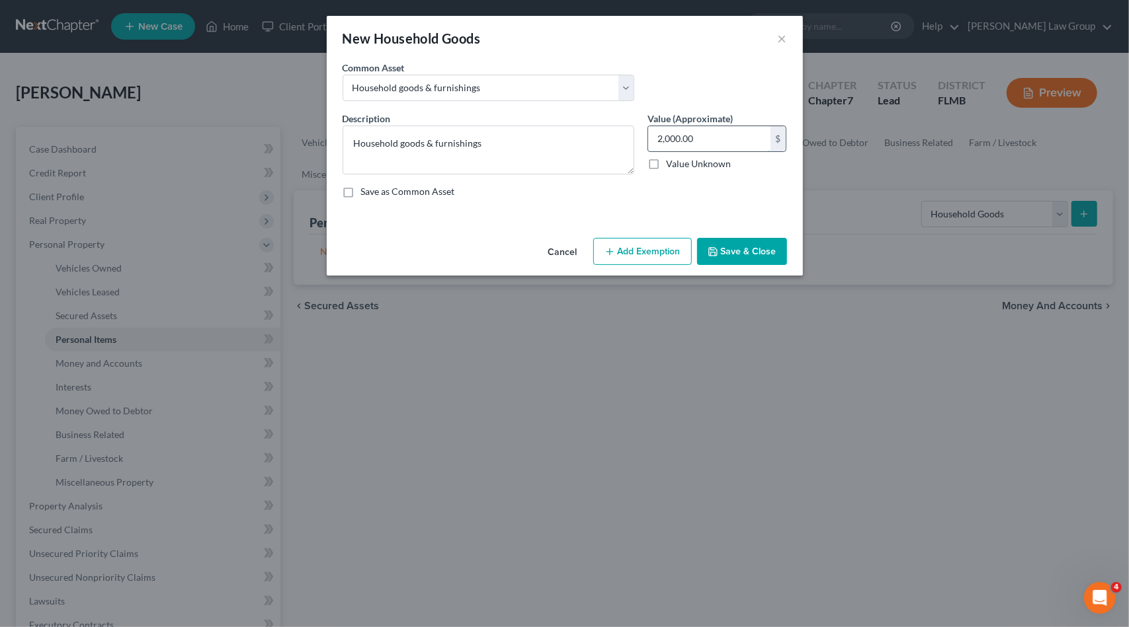
click at [660, 140] on input "2,000.00" at bounding box center [709, 138] width 122 height 25
drag, startPoint x: 660, startPoint y: 140, endPoint x: 631, endPoint y: 141, distance: 29.1
click at [631, 141] on div "Description * Household goods & furnishings Value (Approximate) 2,000.00 $ Valu…" at bounding box center [565, 160] width 458 height 97
type input "1,000.00"
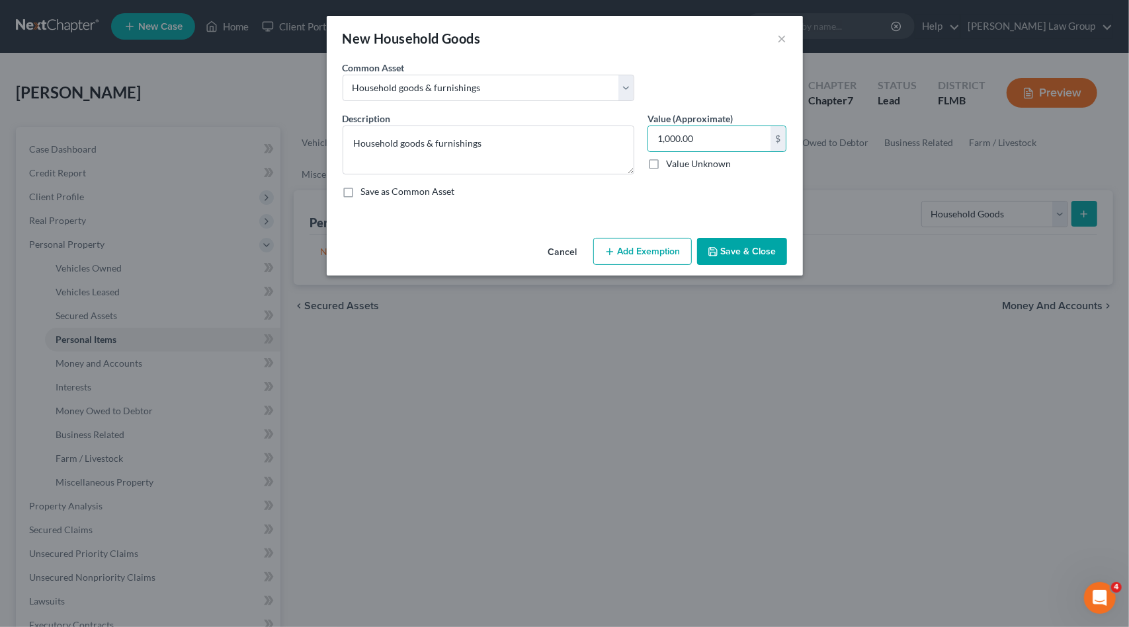
click at [628, 255] on button "Add Exemption" at bounding box center [642, 252] width 99 height 28
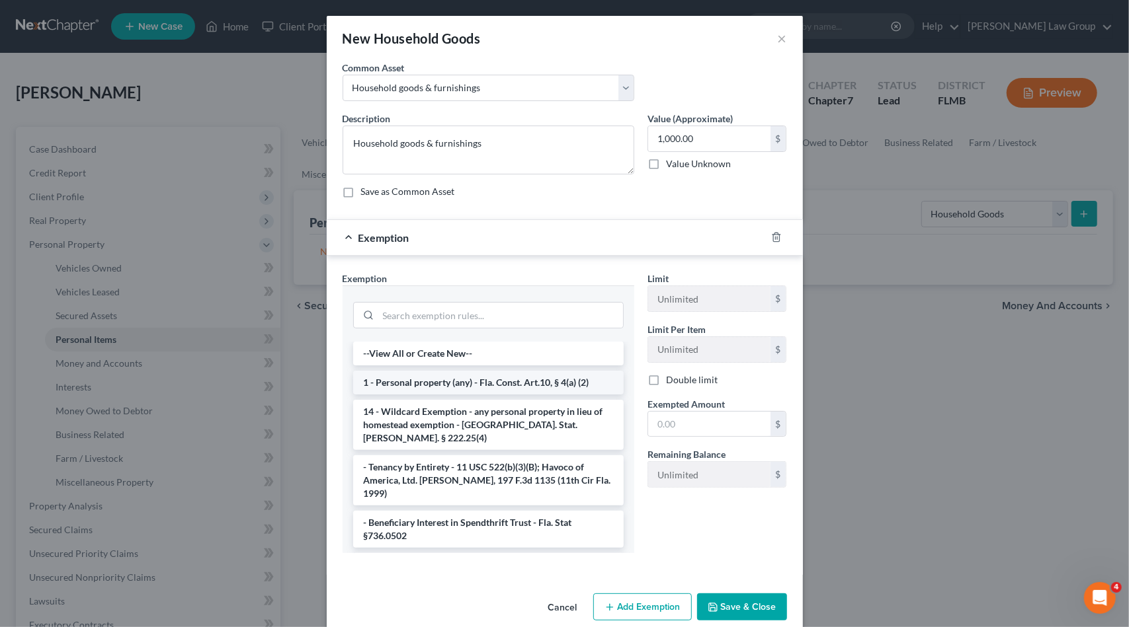
click at [460, 380] on li "1 - Personal property (any) - Fla. Const. Art.10, § 4(a) (2)" at bounding box center [488, 383] width 270 height 24
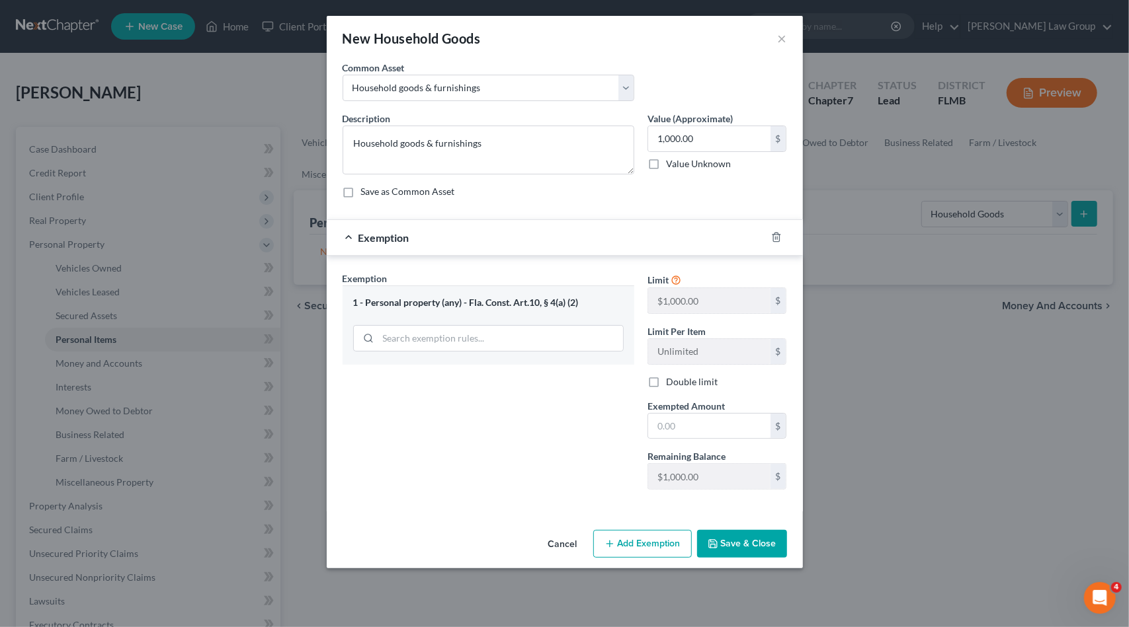
click at [744, 544] on button "Save & Close" at bounding box center [742, 544] width 90 height 28
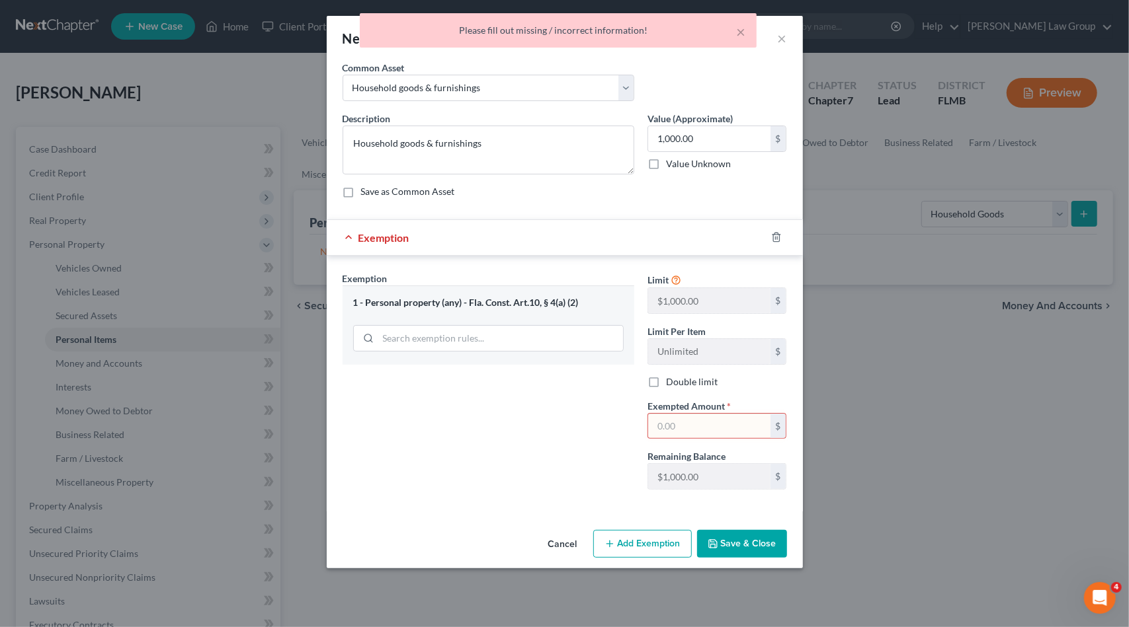
drag, startPoint x: 718, startPoint y: 426, endPoint x: 711, endPoint y: 422, distance: 8.1
click at [718, 426] on input "text" at bounding box center [709, 426] width 122 height 25
type input "1,000"
click at [727, 540] on button "Save & Close" at bounding box center [742, 544] width 90 height 28
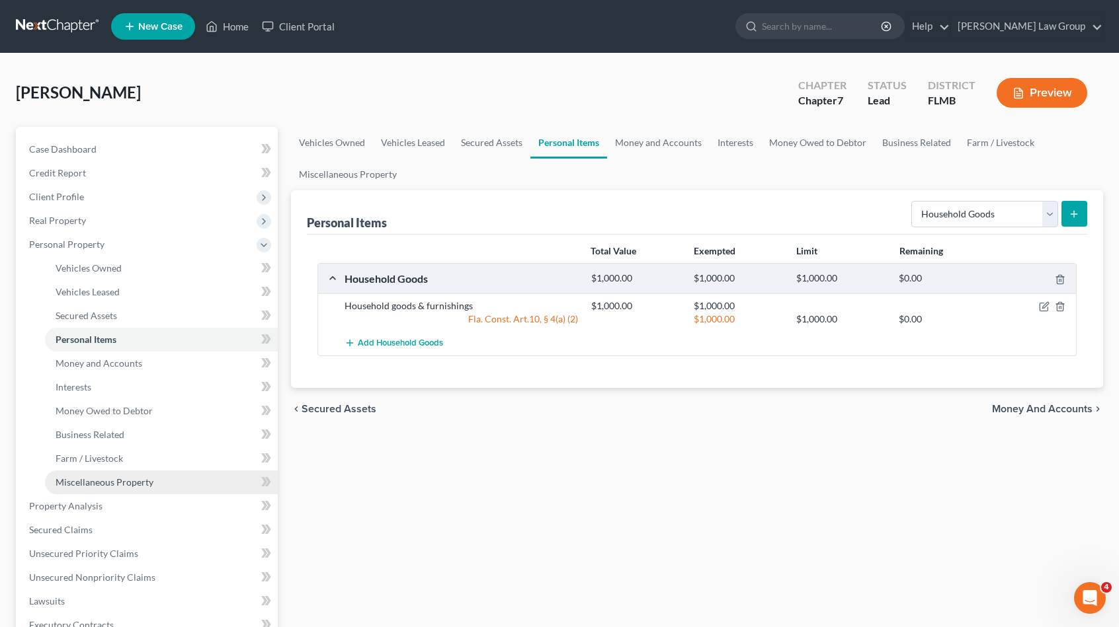
click at [174, 477] on link "Miscellaneous Property" at bounding box center [161, 483] width 233 height 24
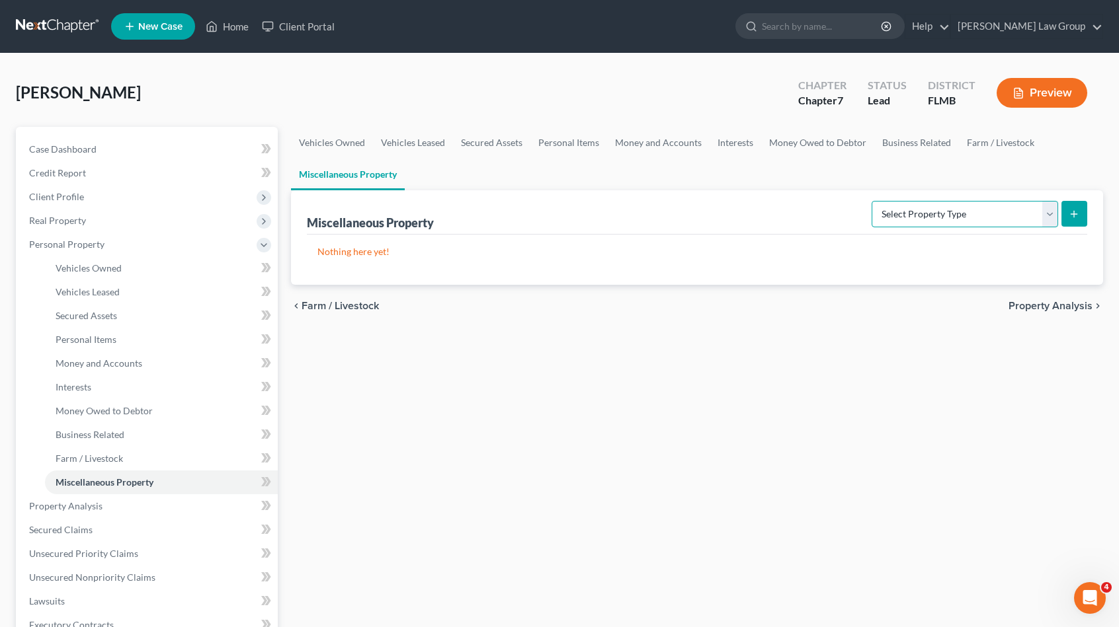
click at [888, 215] on select "Select Property Type Assigned for Creditor Benefit [DATE] Holding for Another N…" at bounding box center [964, 214] width 186 height 26
select select "transferred"
click at [871, 201] on select "Select Property Type Assigned for Creditor Benefit [DATE] Holding for Another N…" at bounding box center [964, 214] width 186 height 26
click at [1083, 214] on button "submit" at bounding box center [1074, 214] width 26 height 26
select select "Ordinary ([DATE])"
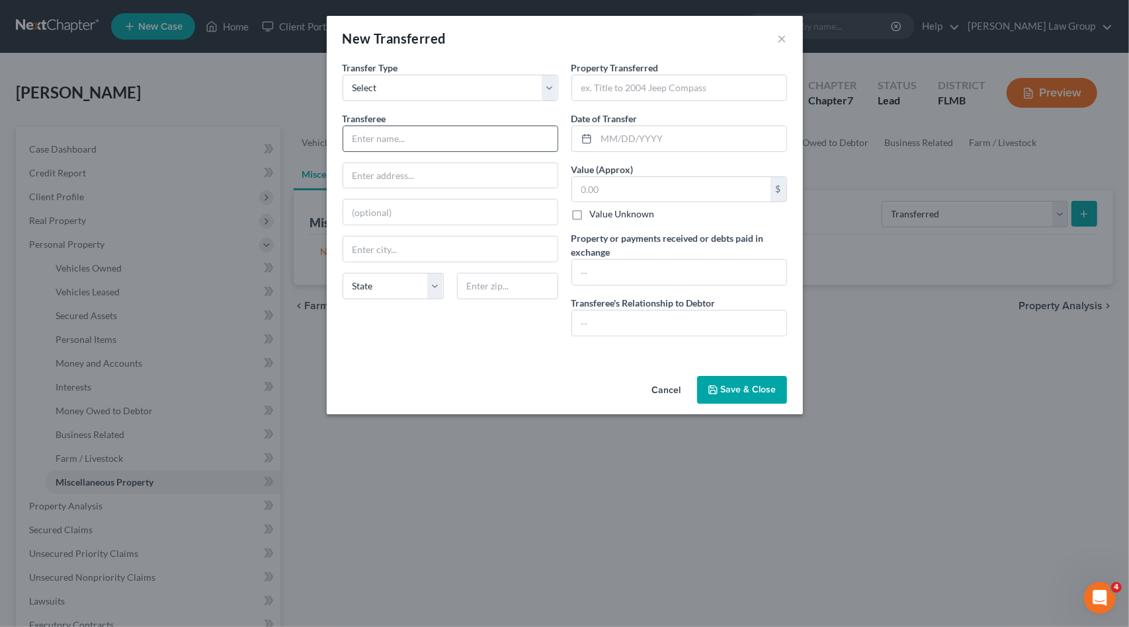
click at [409, 134] on input "text" at bounding box center [450, 138] width 214 height 25
type input "UNKNOWN TRANSFEREE"
click at [613, 79] on input "text" at bounding box center [679, 87] width 214 height 25
type input "KIA"
type input "[DATE]"
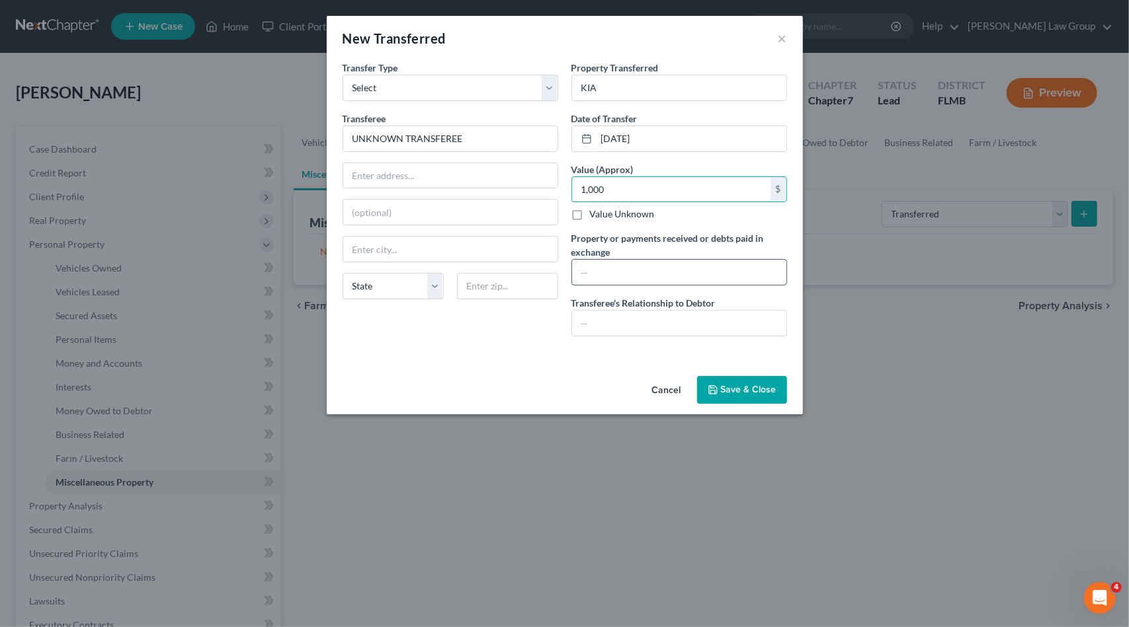
type input "1,000"
click at [633, 276] on input "text" at bounding box center [679, 272] width 214 height 25
type input "$1000"
click at [643, 322] on input "text" at bounding box center [679, 323] width 214 height 25
type input "Unrelated"
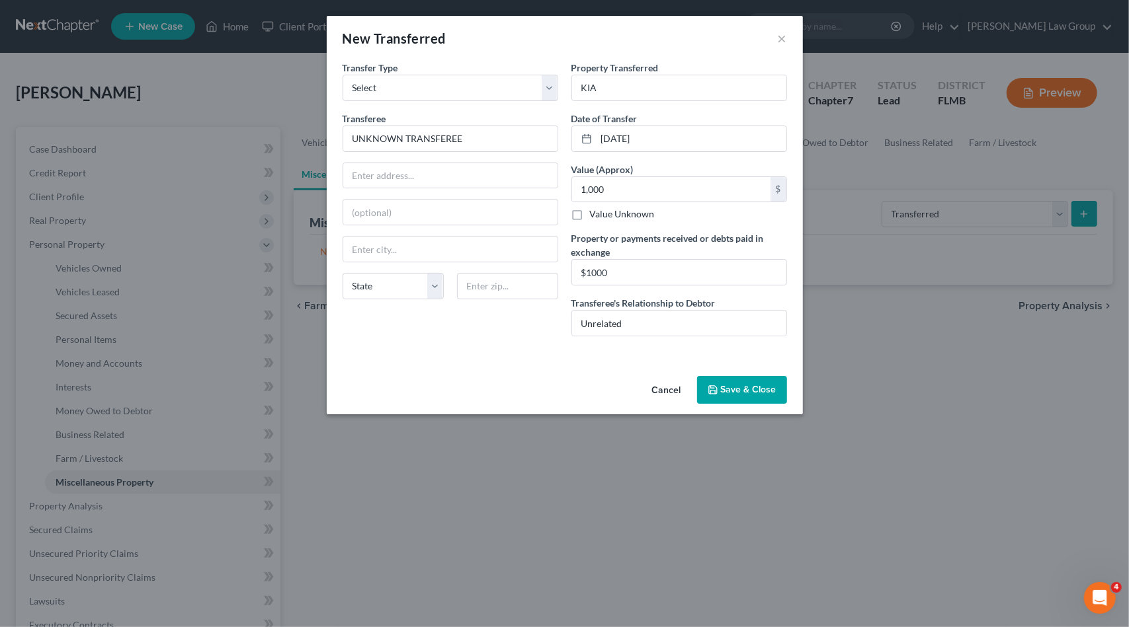
click at [742, 380] on button "Save & Close" at bounding box center [742, 390] width 90 height 28
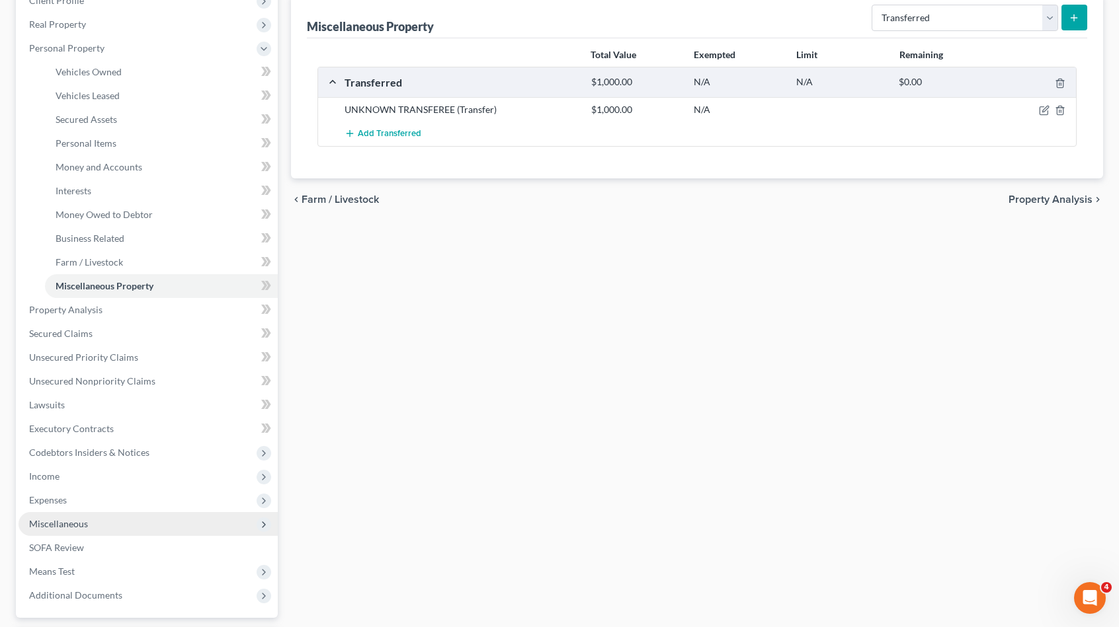
scroll to position [264, 0]
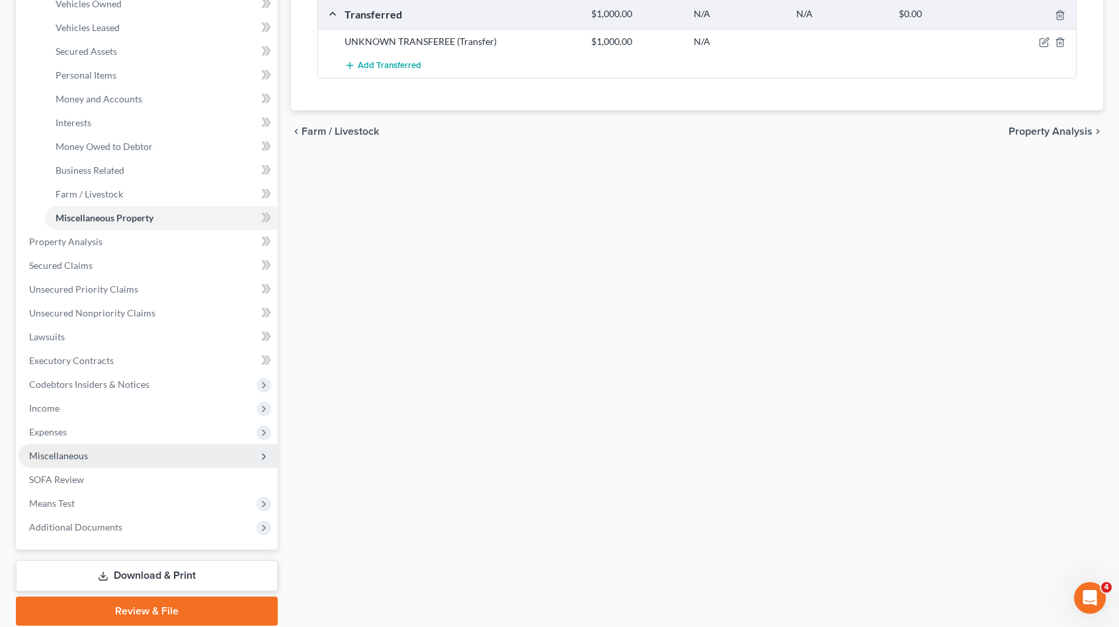
click at [69, 459] on span "Miscellaneous" at bounding box center [58, 455] width 59 height 11
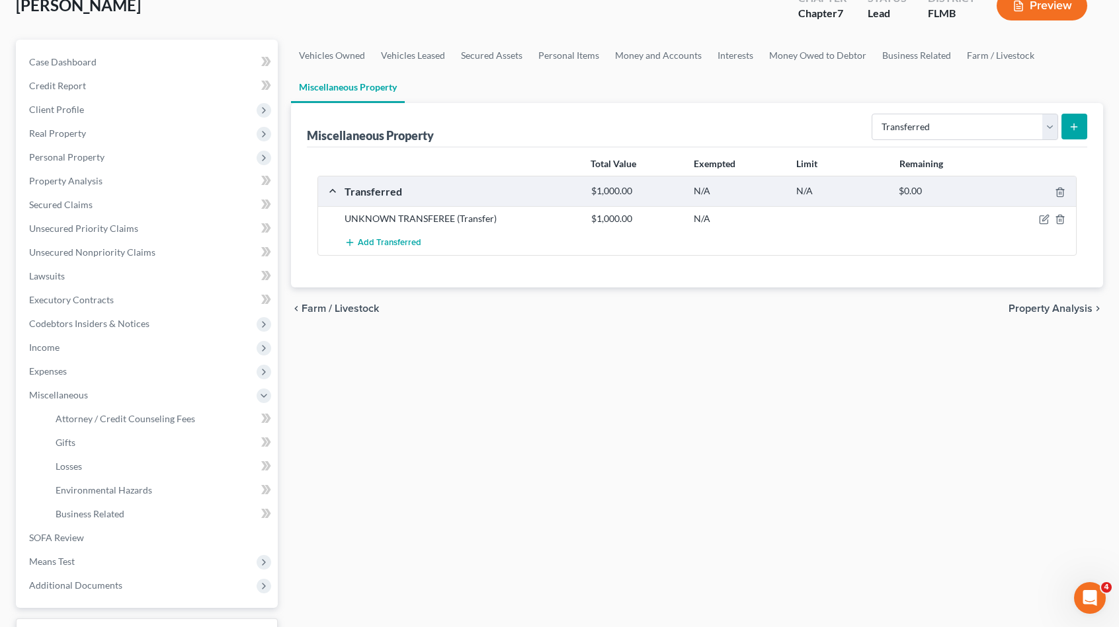
scroll to position [192, 0]
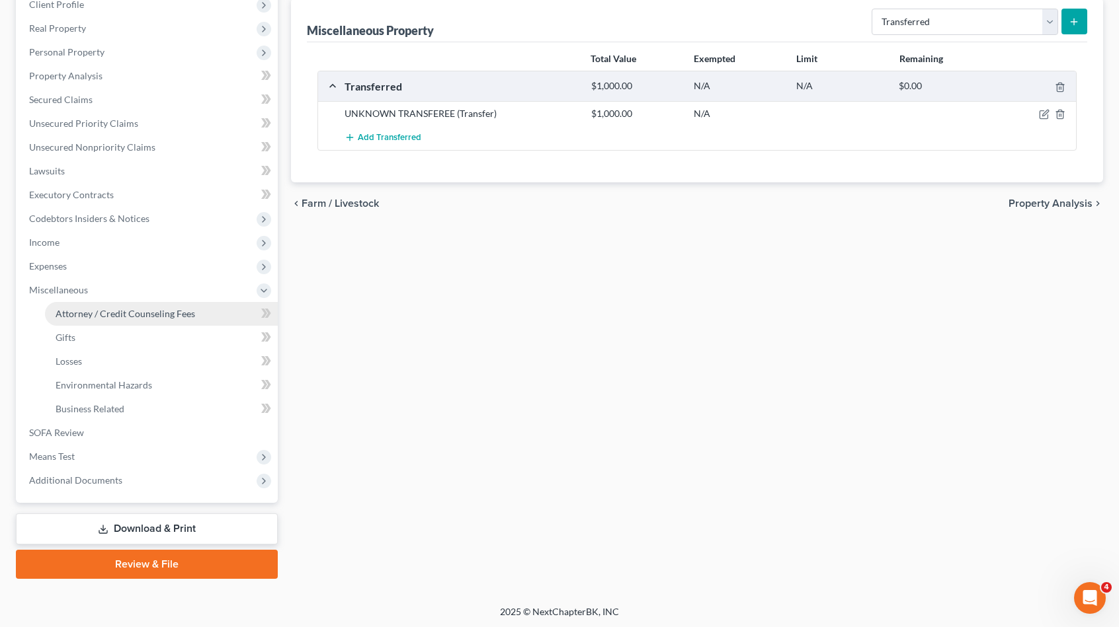
click at [137, 315] on span "Attorney / Credit Counseling Fees" at bounding box center [126, 313] width 140 height 11
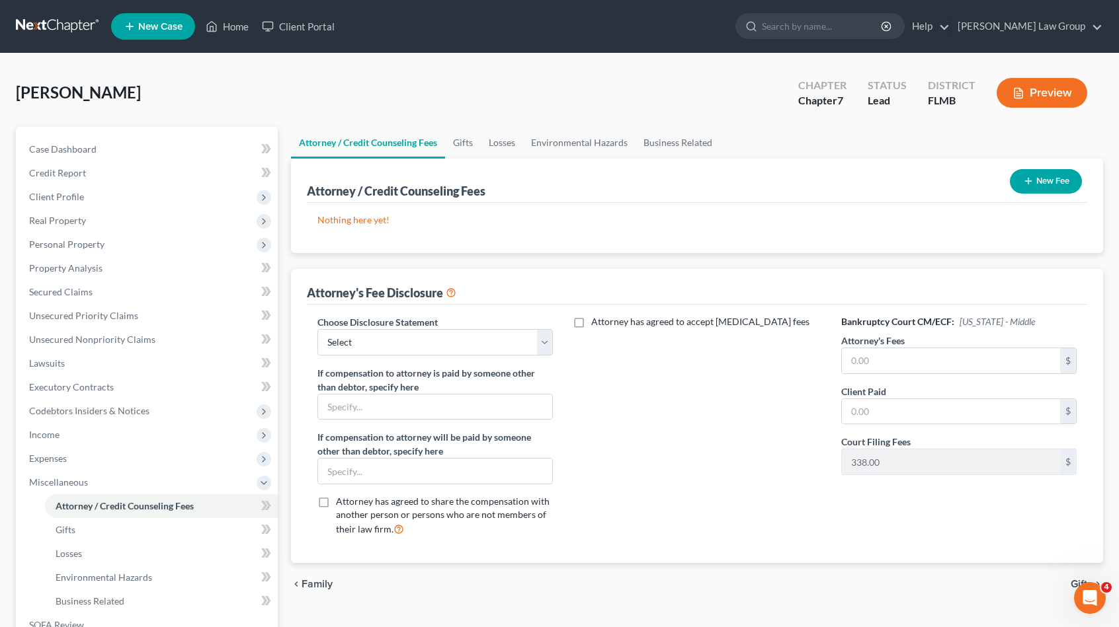
click at [1031, 181] on icon "button" at bounding box center [1028, 181] width 11 height 11
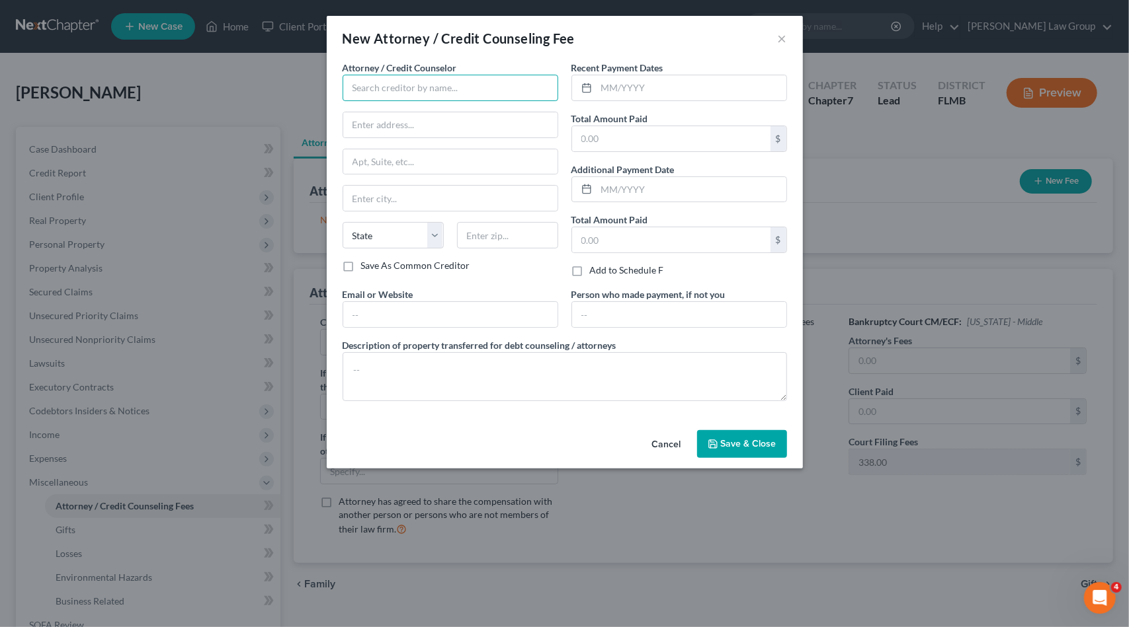
click at [431, 84] on input "text" at bounding box center [450, 88] width 216 height 26
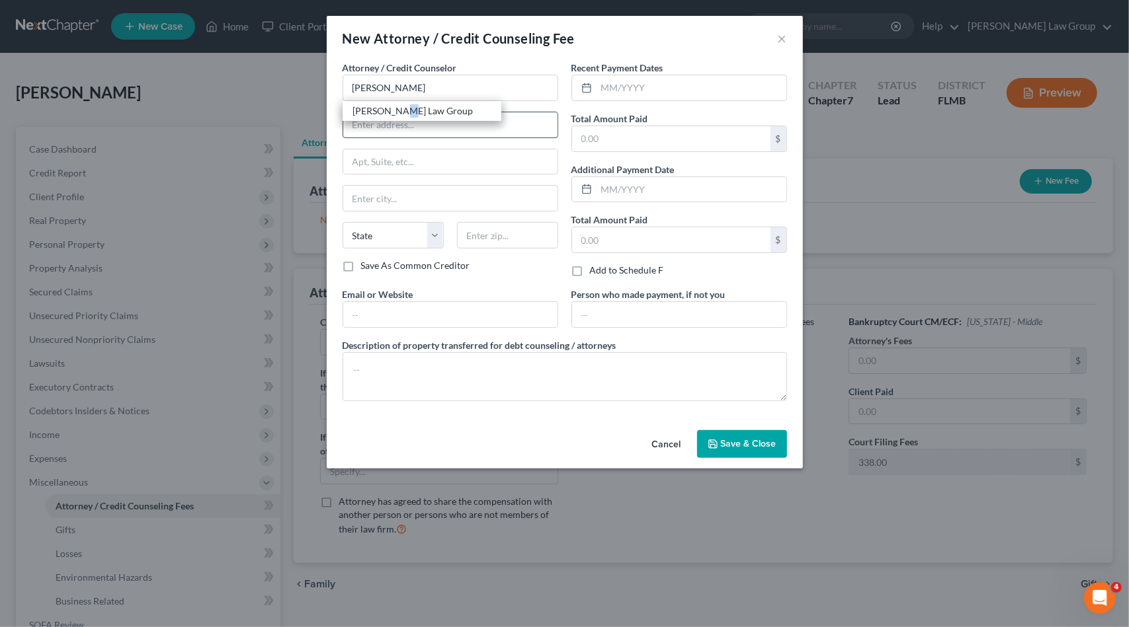
click at [399, 116] on div "[PERSON_NAME] Law Group" at bounding box center [422, 110] width 138 height 13
type input "[PERSON_NAME] Law Group"
type input "P.O. Box 309"
type input "Estero"
select select "9"
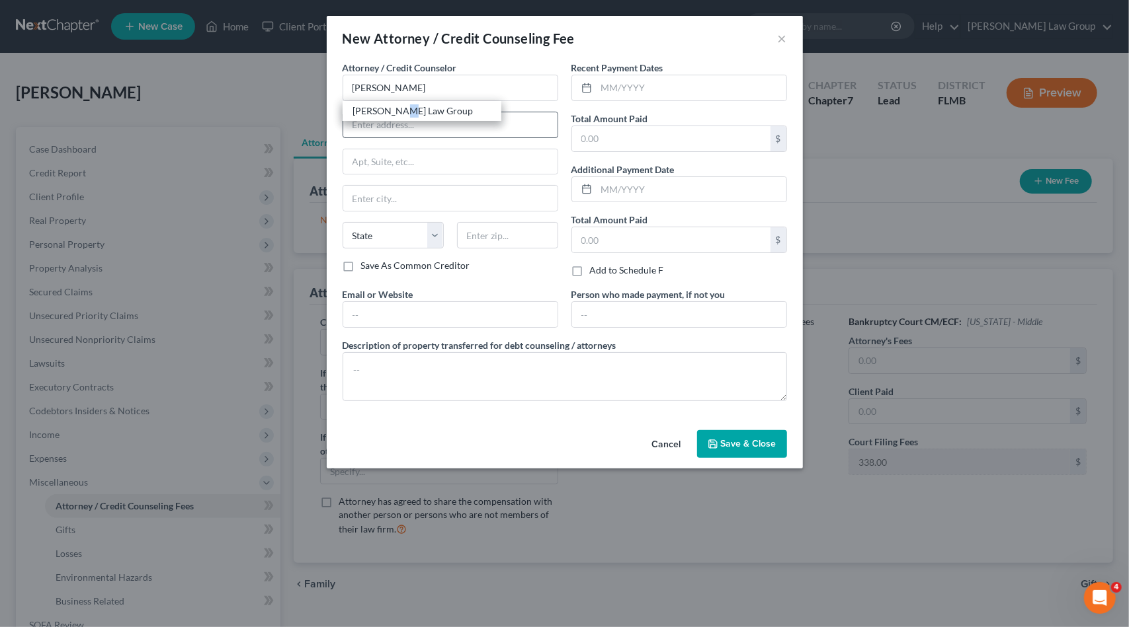
type input "33929-0000"
click at [606, 92] on input "text" at bounding box center [691, 87] width 190 height 25
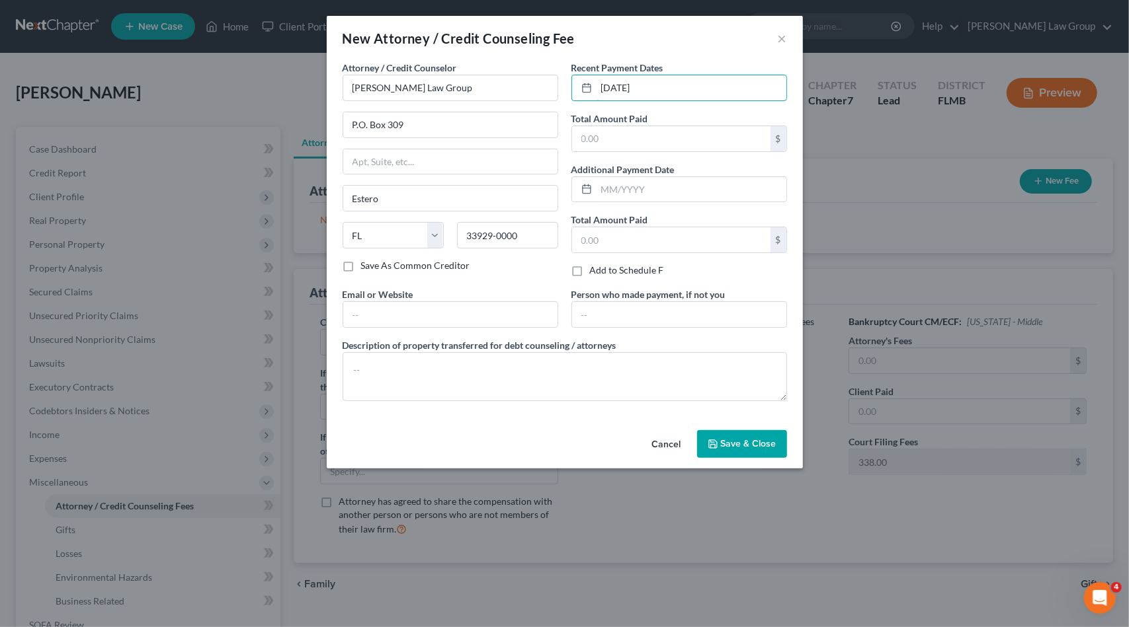
drag, startPoint x: 672, startPoint y: 89, endPoint x: 559, endPoint y: 75, distance: 114.5
click at [559, 75] on div "Attorney / Credit Counselor * [PERSON_NAME] Law Group P.O. [GEOGRAPHIC_DATA][US…" at bounding box center [565, 236] width 458 height 351
type input "[DATE]"
click at [653, 192] on input "text" at bounding box center [691, 189] width 190 height 25
paste input "[DATE]"
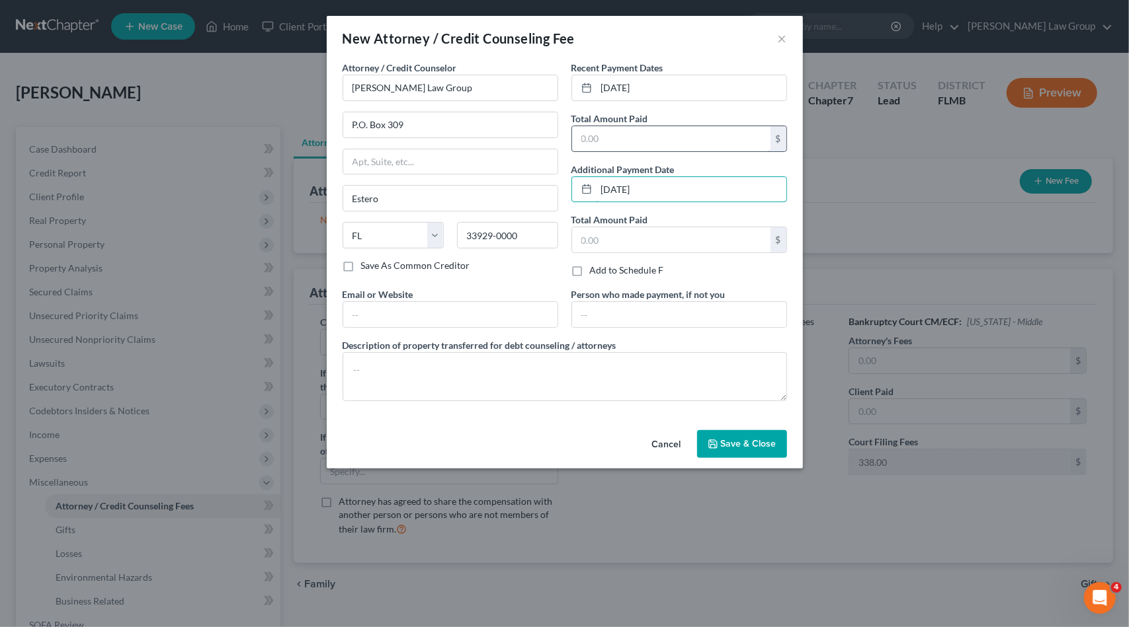
type input "[DATE]"
click at [639, 128] on input "text" at bounding box center [671, 138] width 198 height 25
type input "1400"
type input "338"
click at [399, 305] on input "text" at bounding box center [450, 314] width 214 height 25
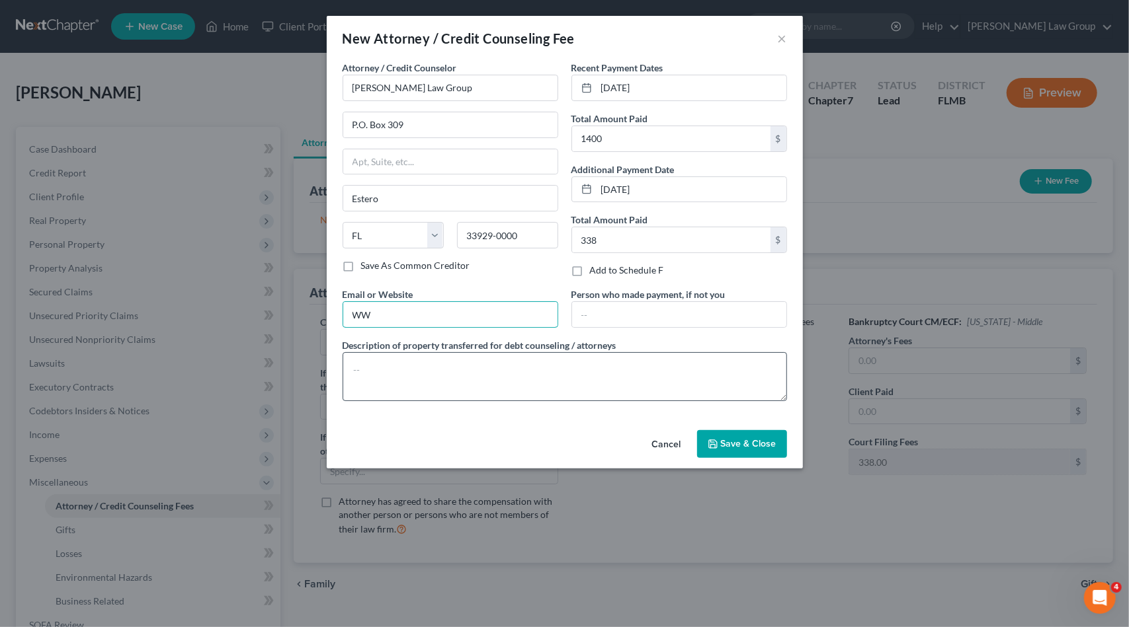
type input "[DOMAIN_NAME]"
click at [385, 370] on textarea at bounding box center [564, 376] width 444 height 49
type textarea "$1400 + $338 filing fee"
click at [713, 445] on icon "button" at bounding box center [713, 444] width 8 height 8
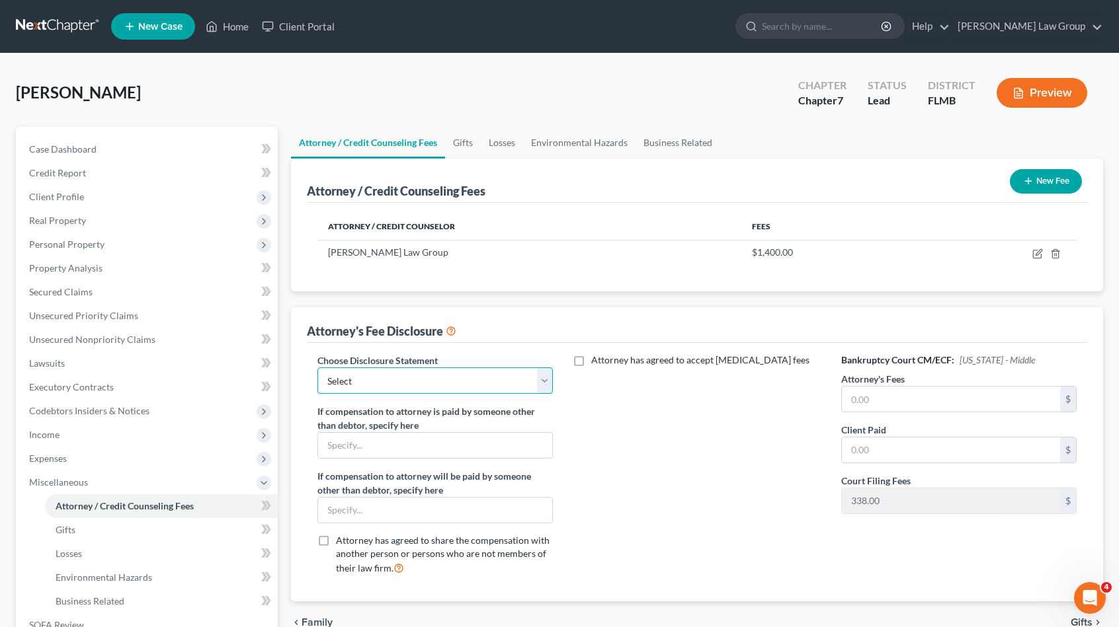
click at [457, 373] on select "Select Disclosure" at bounding box center [434, 381] width 235 height 26
select select "0"
click at [317, 368] on select "Select Disclosure" at bounding box center [434, 381] width 235 height 26
click at [956, 393] on input "text" at bounding box center [951, 399] width 218 height 25
type input "1,400"
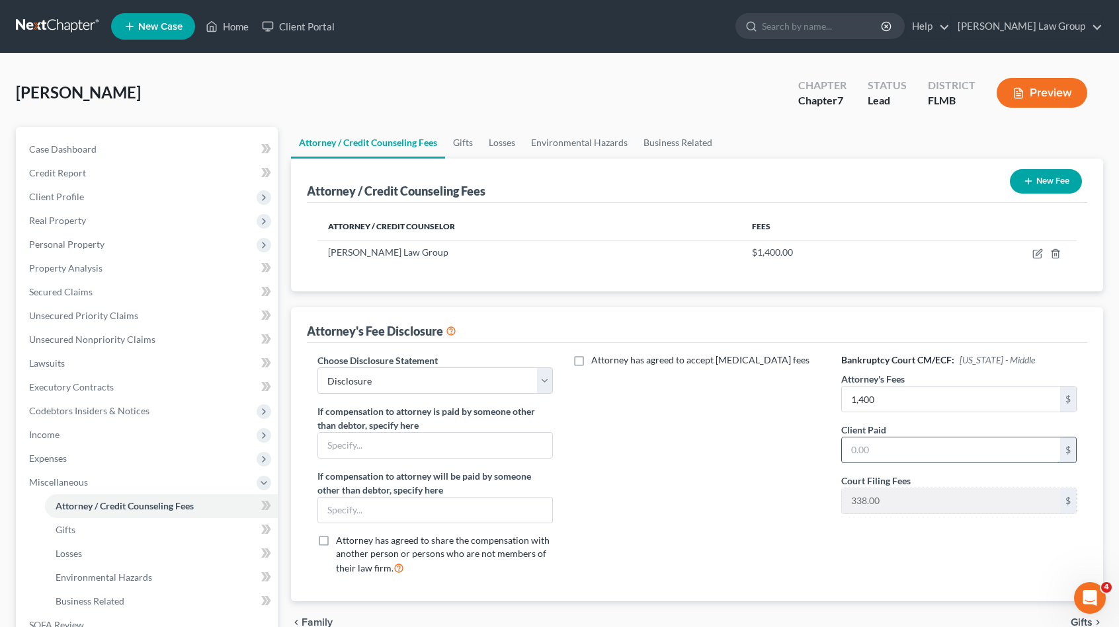
click at [895, 444] on input "text" at bounding box center [951, 450] width 218 height 25
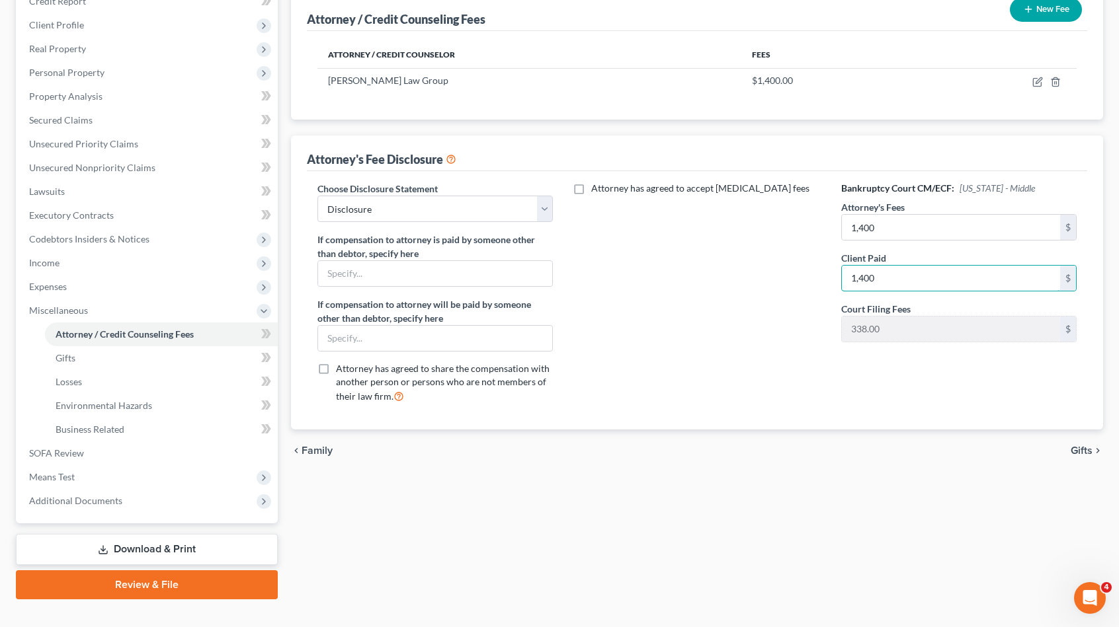
scroll to position [192, 0]
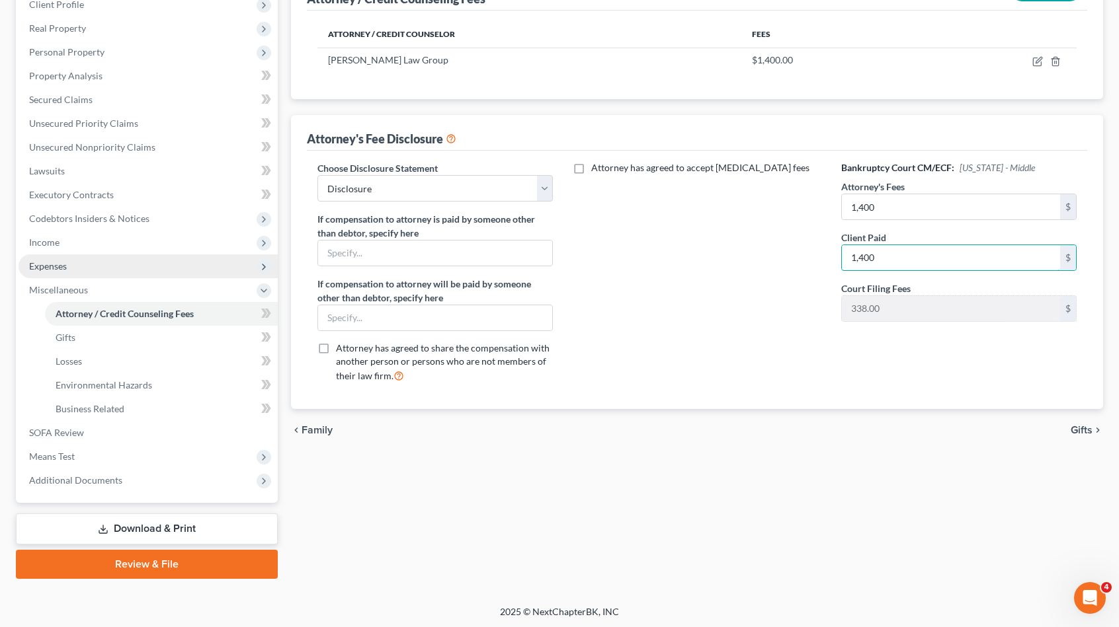
type input "1,400"
click at [56, 269] on span "Expenses" at bounding box center [48, 266] width 38 height 11
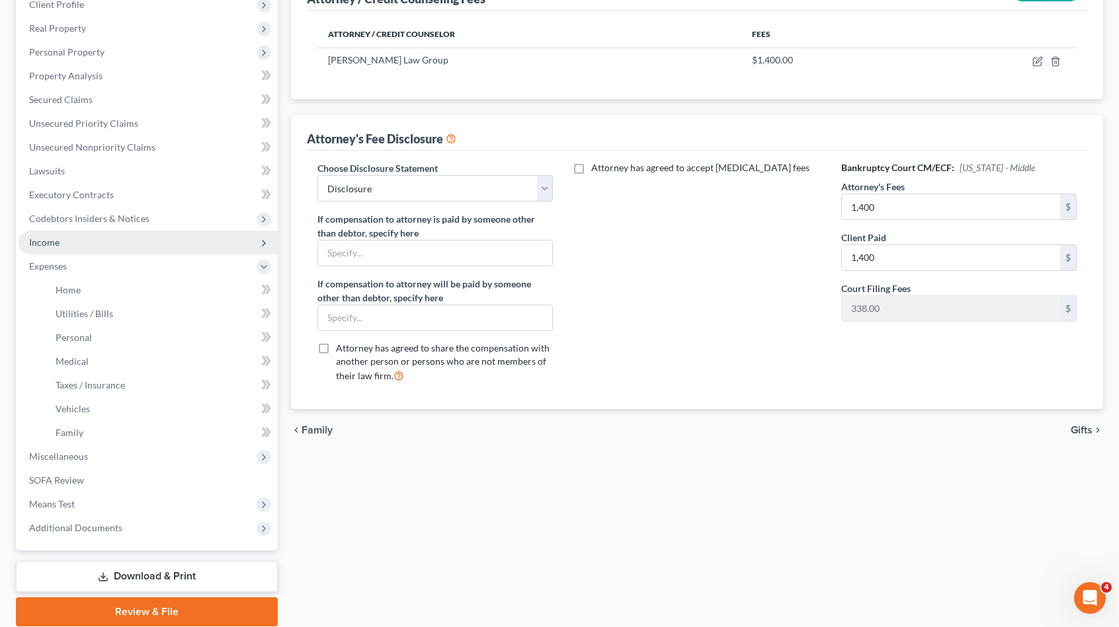
click at [57, 248] on span "Income" at bounding box center [148, 243] width 259 height 24
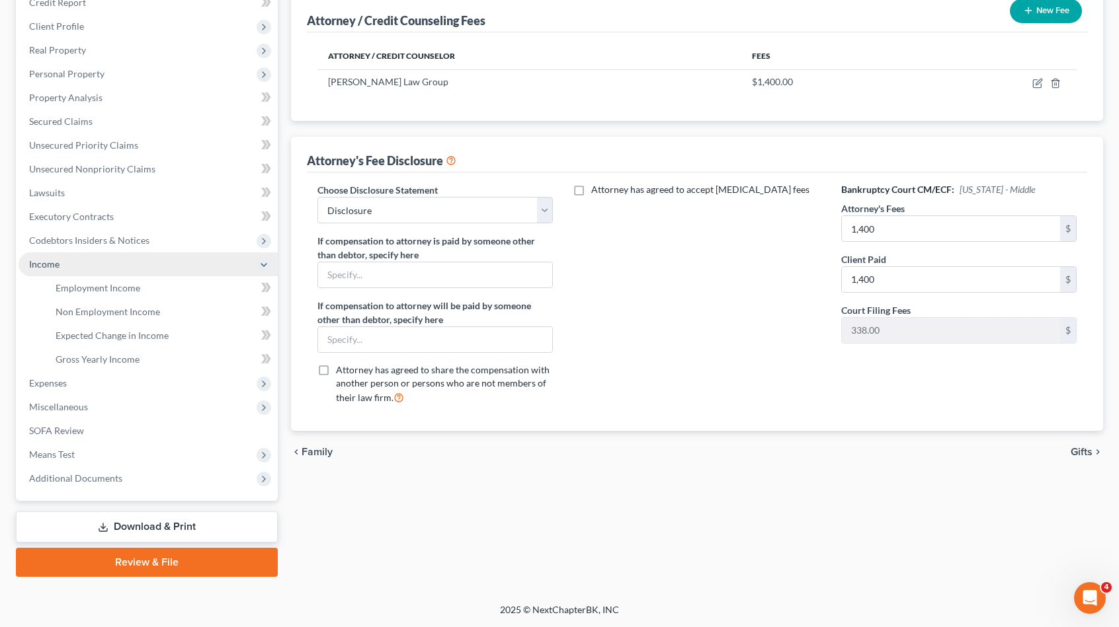
scroll to position [169, 0]
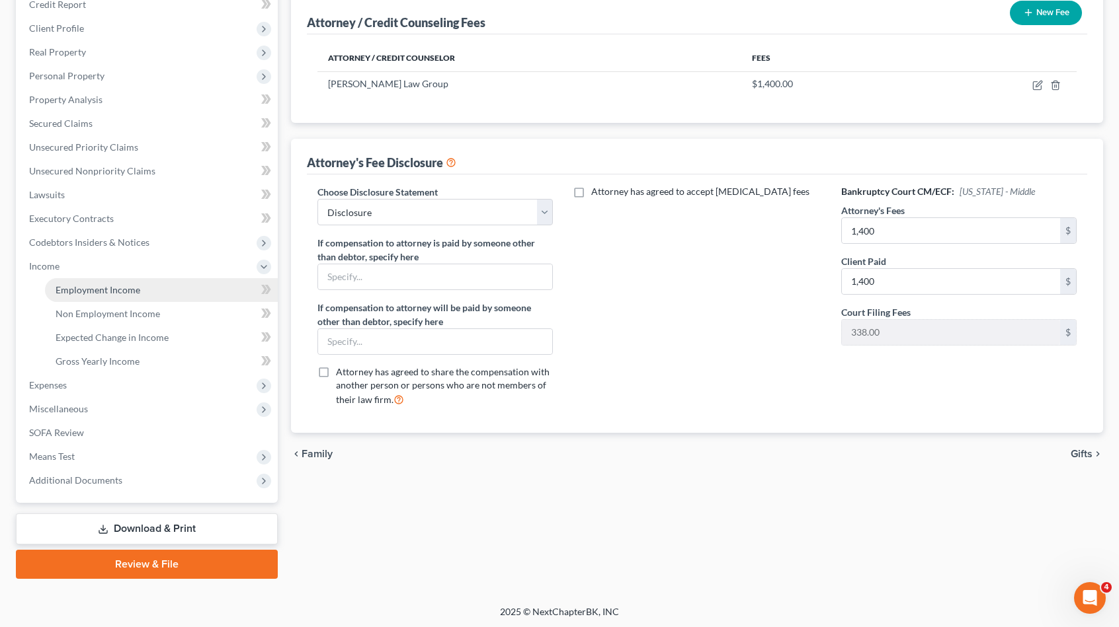
click at [71, 282] on link "Employment Income" at bounding box center [161, 290] width 233 height 24
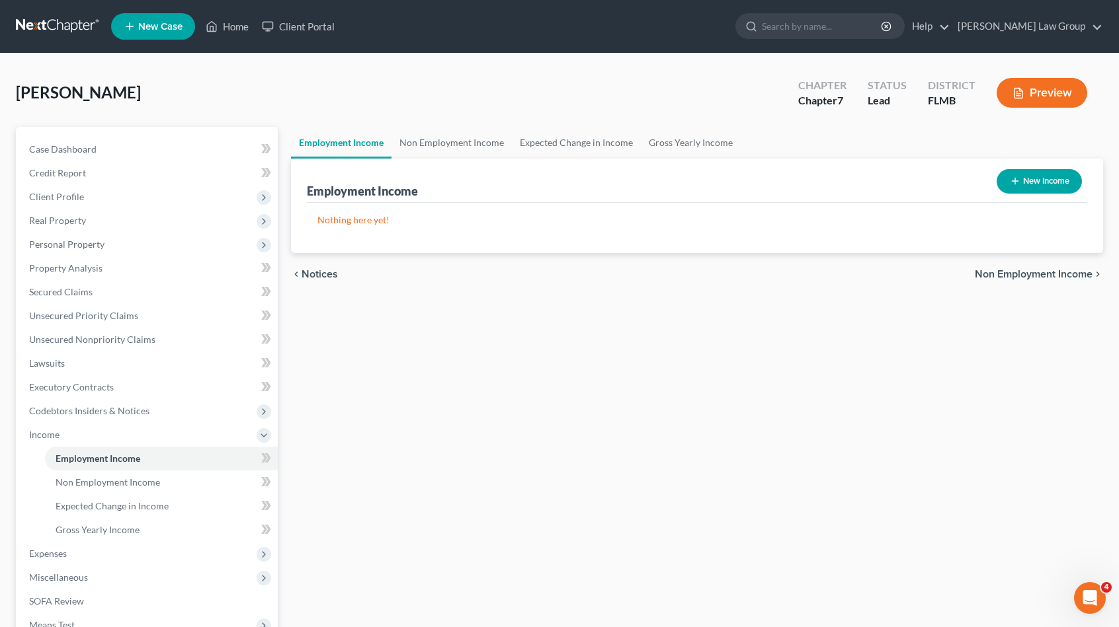
click at [1050, 182] on button "New Income" at bounding box center [1038, 181] width 85 height 24
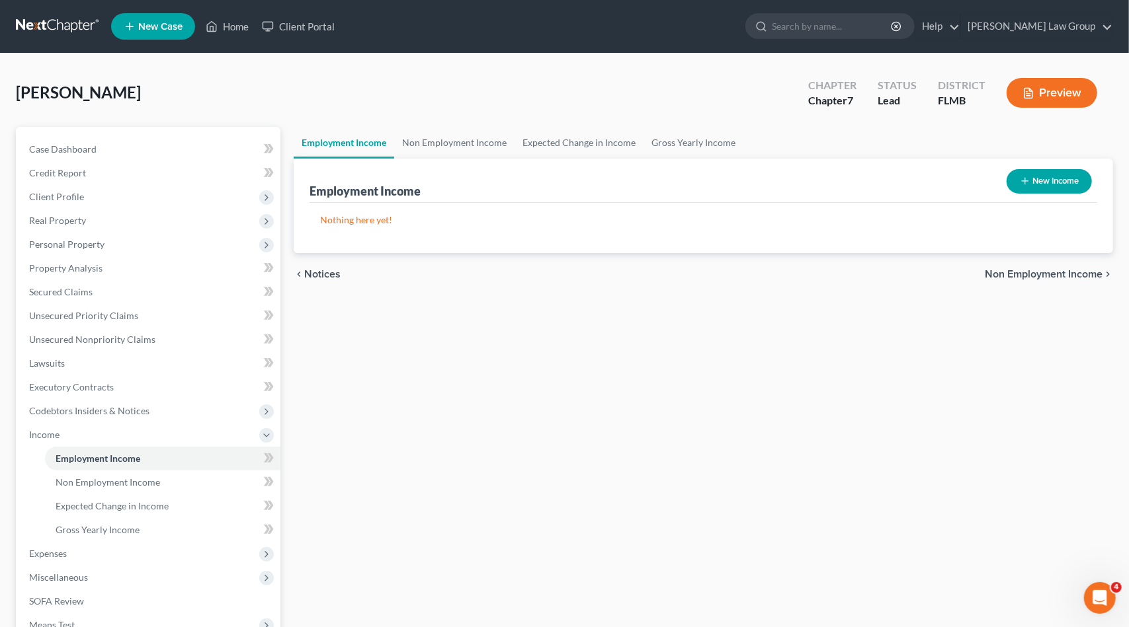
select select "0"
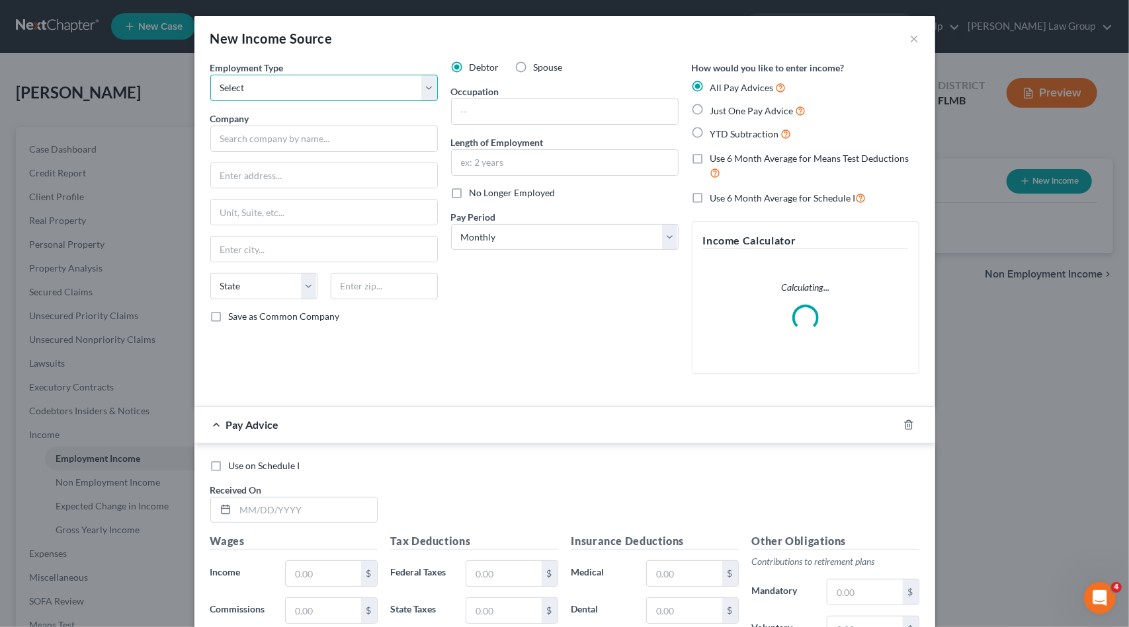
click at [255, 83] on select "Select Full or [DEMOGRAPHIC_DATA] Employment Self Employment" at bounding box center [323, 88] width 227 height 26
select select "0"
click at [210, 75] on select "Select Full or [DEMOGRAPHIC_DATA] Employment Self Employment" at bounding box center [323, 88] width 227 height 26
drag, startPoint x: 245, startPoint y: 131, endPoint x: 259, endPoint y: 121, distance: 17.6
click at [250, 126] on input "text" at bounding box center [323, 139] width 227 height 26
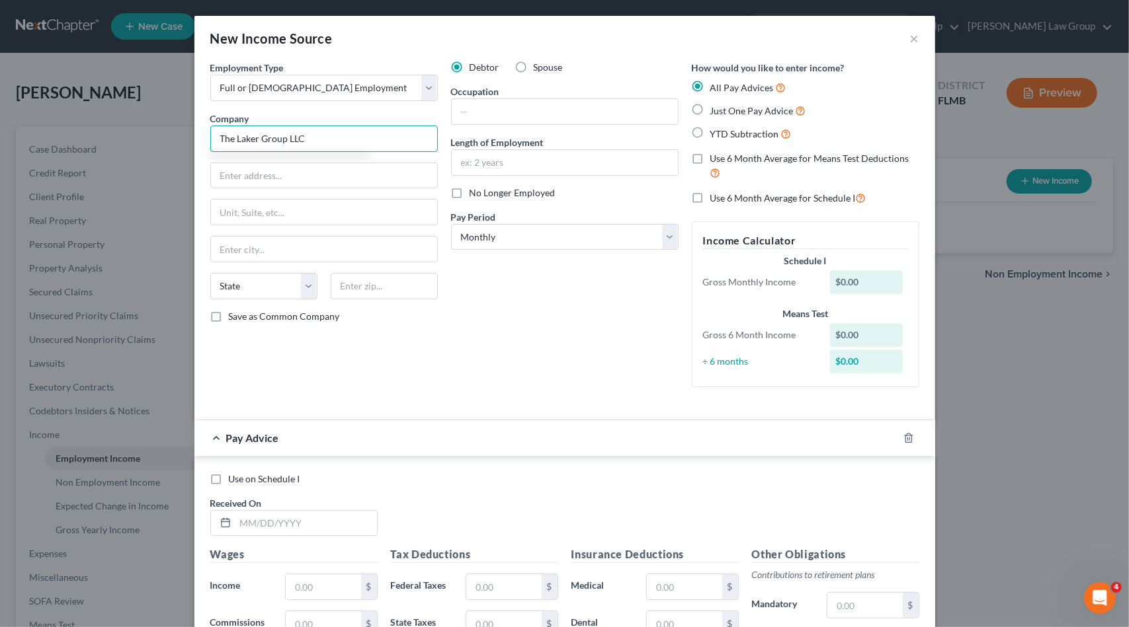
type input "The Laker Group LLC"
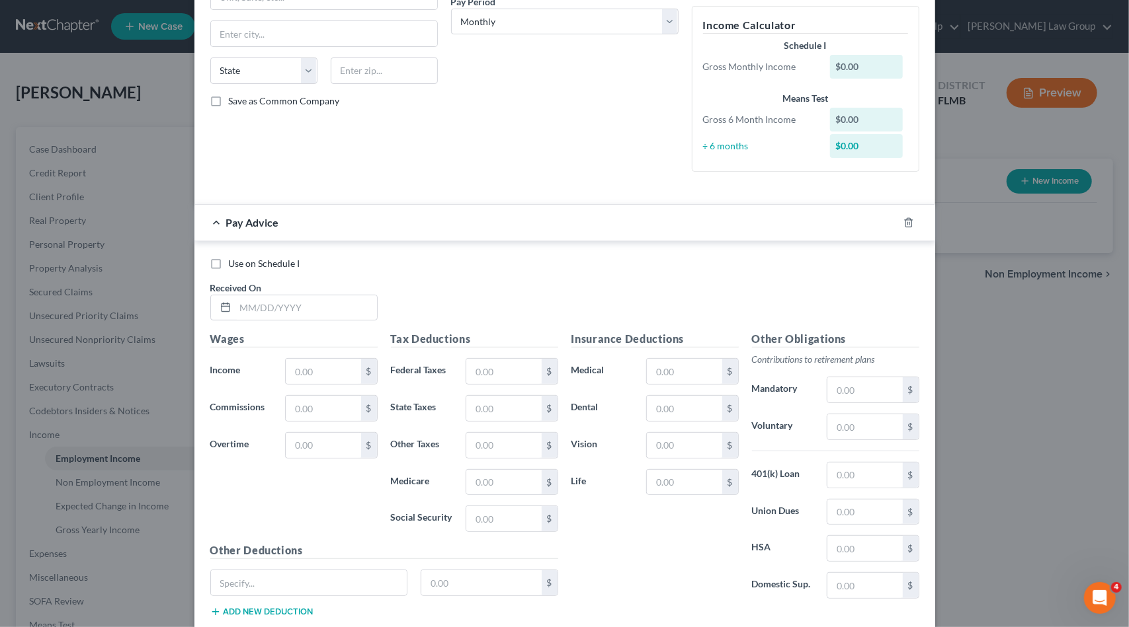
scroll to position [294, 0]
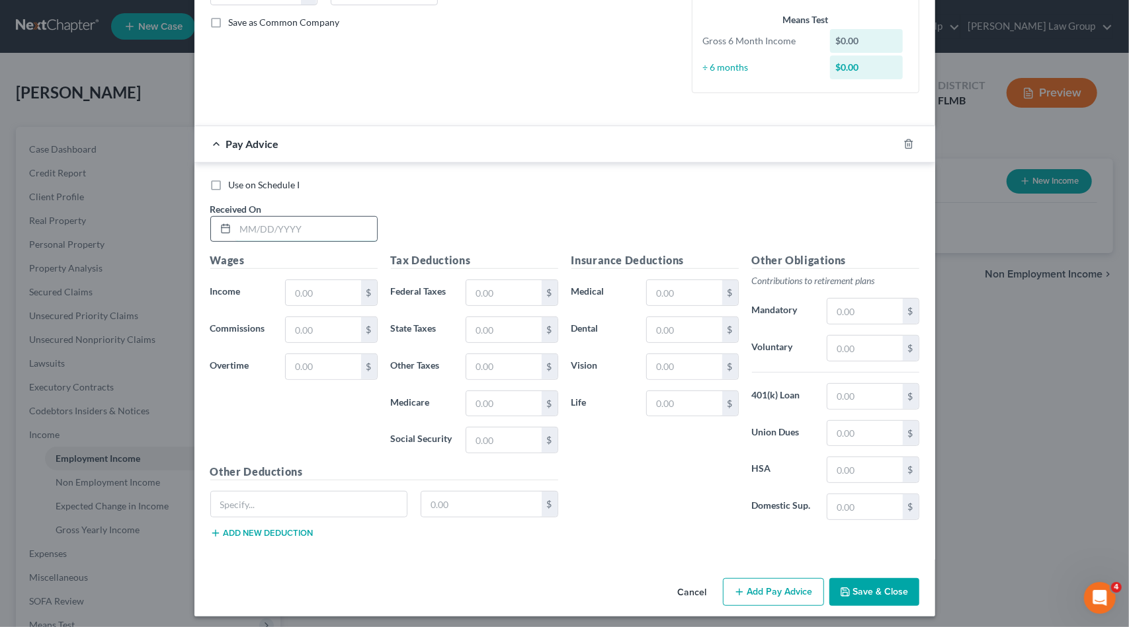
click at [273, 231] on input "text" at bounding box center [305, 229] width 141 height 25
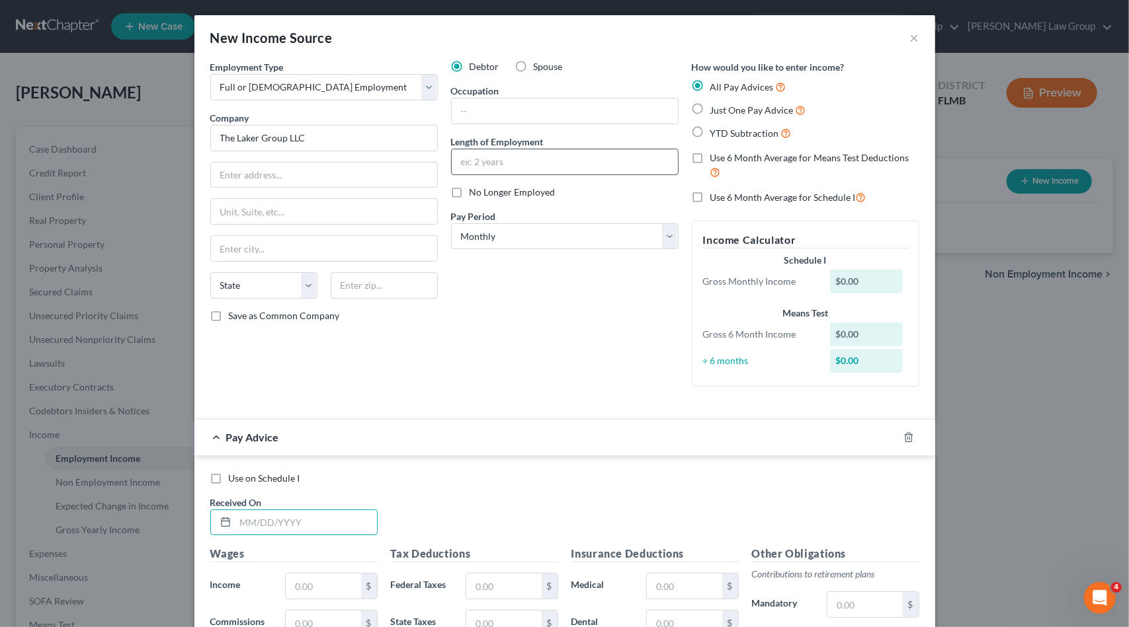
scroll to position [0, 0]
click at [526, 112] on input "text" at bounding box center [565, 111] width 226 height 25
click at [509, 240] on select "Select Monthly Twice Monthly Every Other Week Weekly" at bounding box center [564, 237] width 227 height 26
select select "3"
click at [451, 224] on select "Select Monthly Twice Monthly Every Other Week Weekly" at bounding box center [564, 237] width 227 height 26
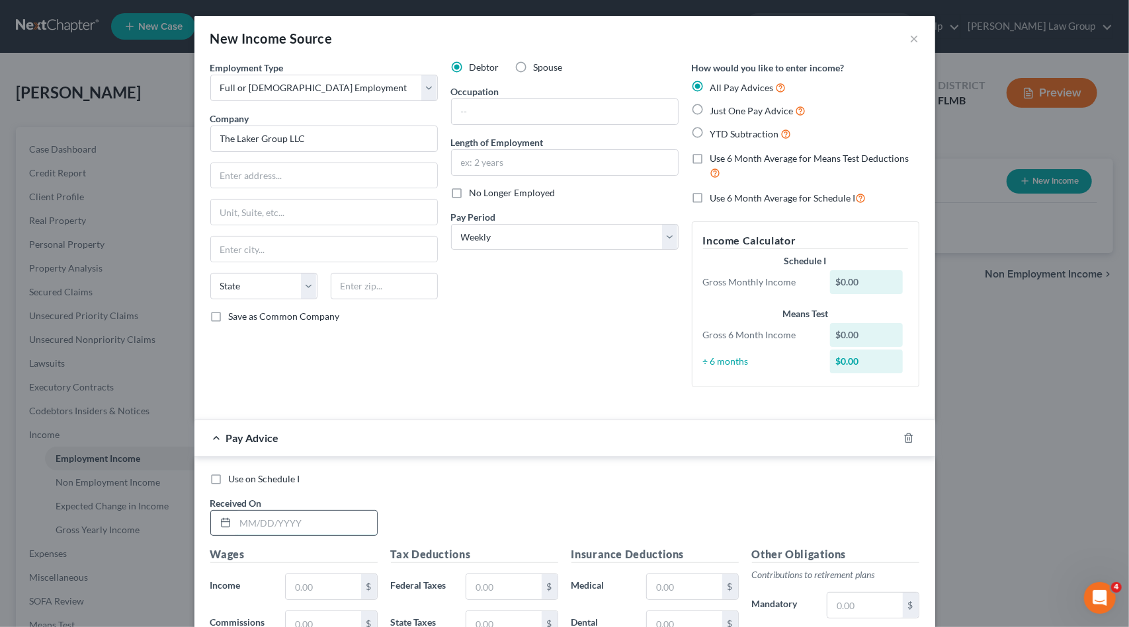
click at [246, 520] on input "text" at bounding box center [305, 523] width 141 height 25
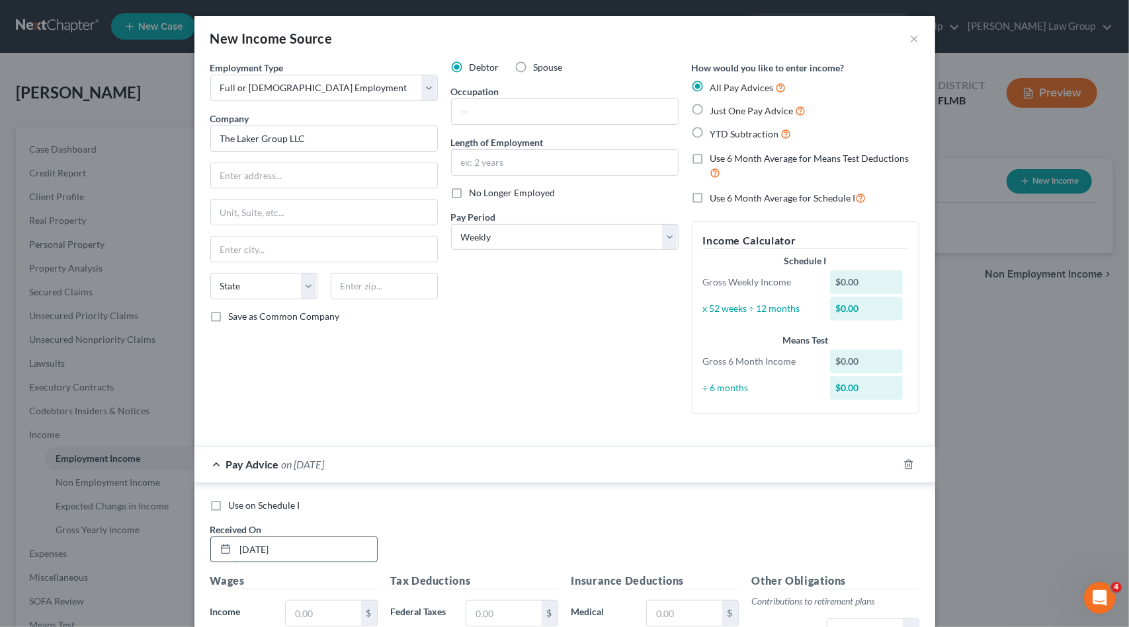
type input "[DATE]"
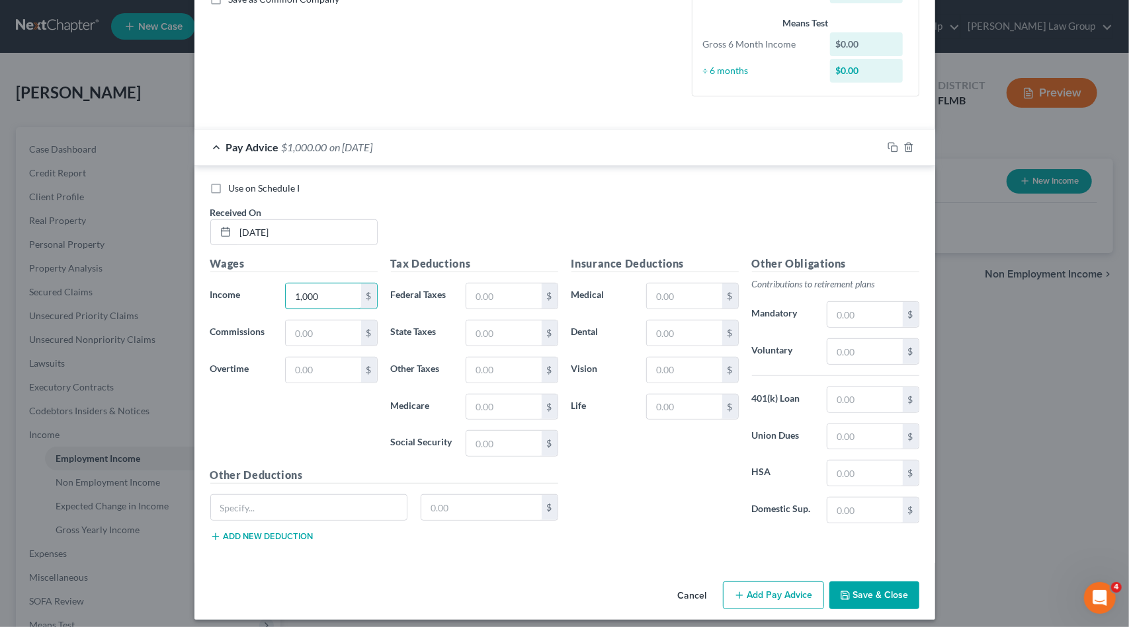
scroll to position [321, 0]
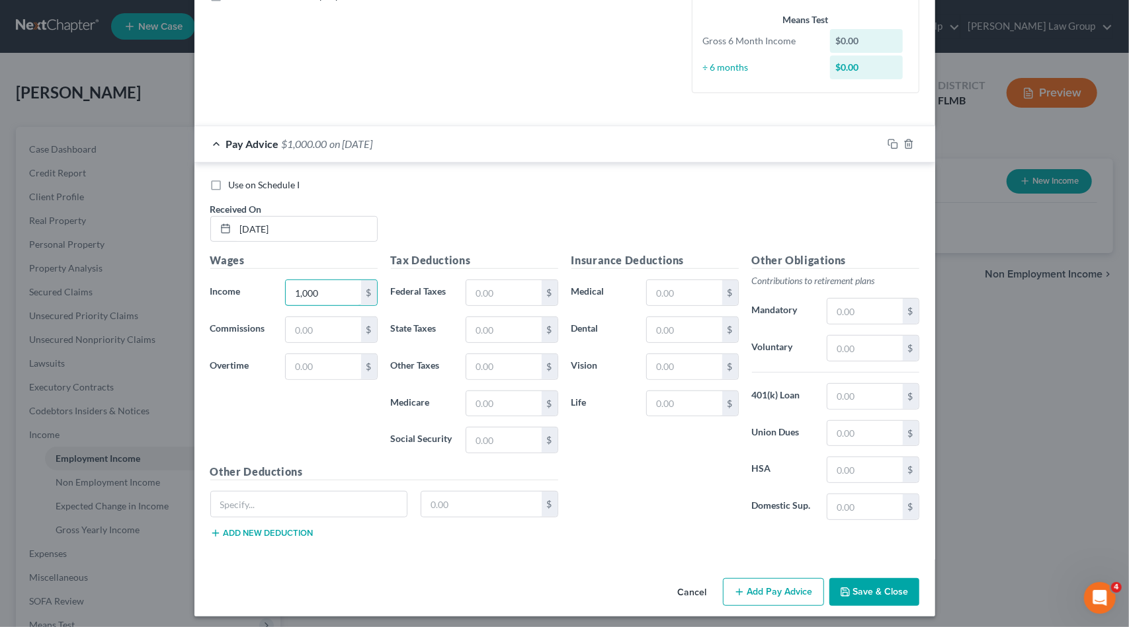
type input "1,000"
click at [756, 586] on button "Add Pay Advice" at bounding box center [773, 593] width 101 height 28
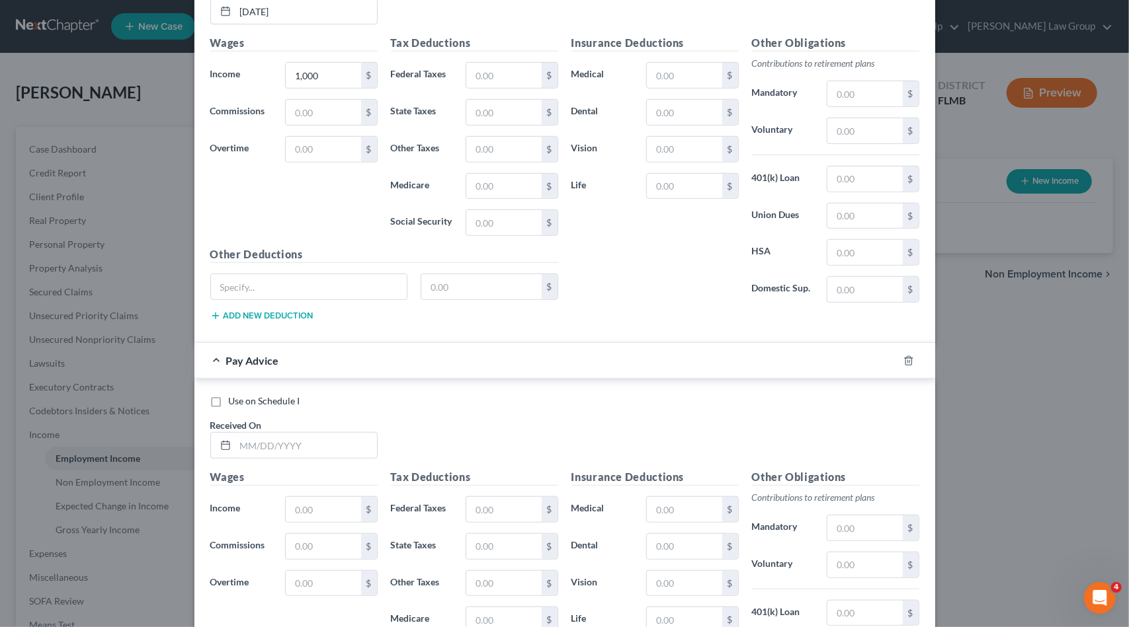
scroll to position [585, 0]
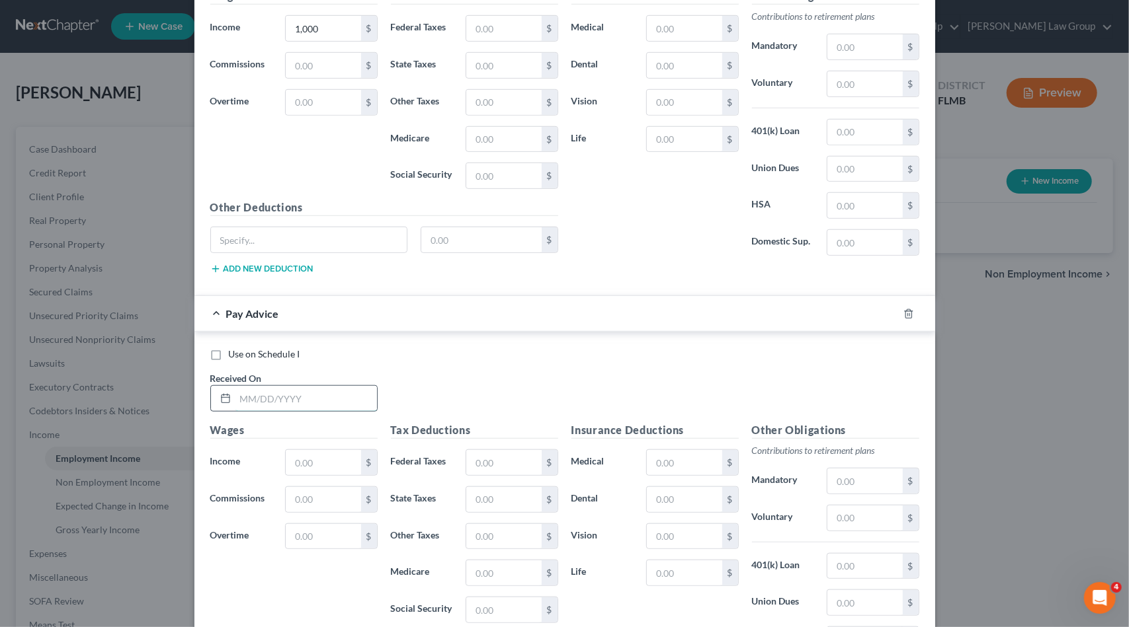
click at [270, 392] on input "text" at bounding box center [305, 398] width 141 height 25
type input "[DATE]"
type input "1"
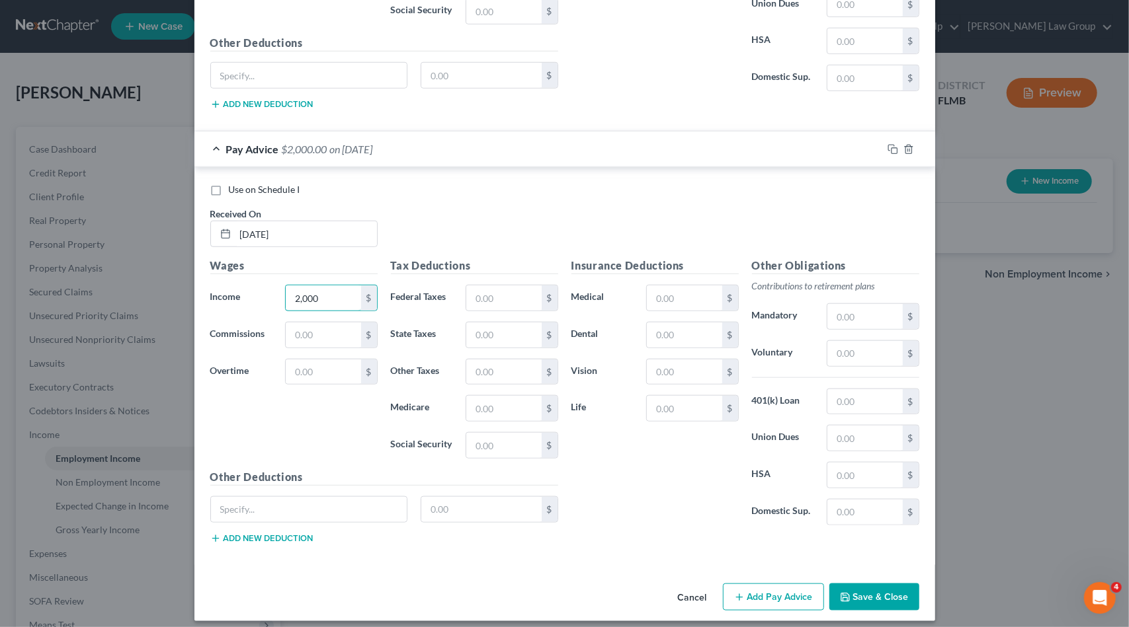
scroll to position [751, 0]
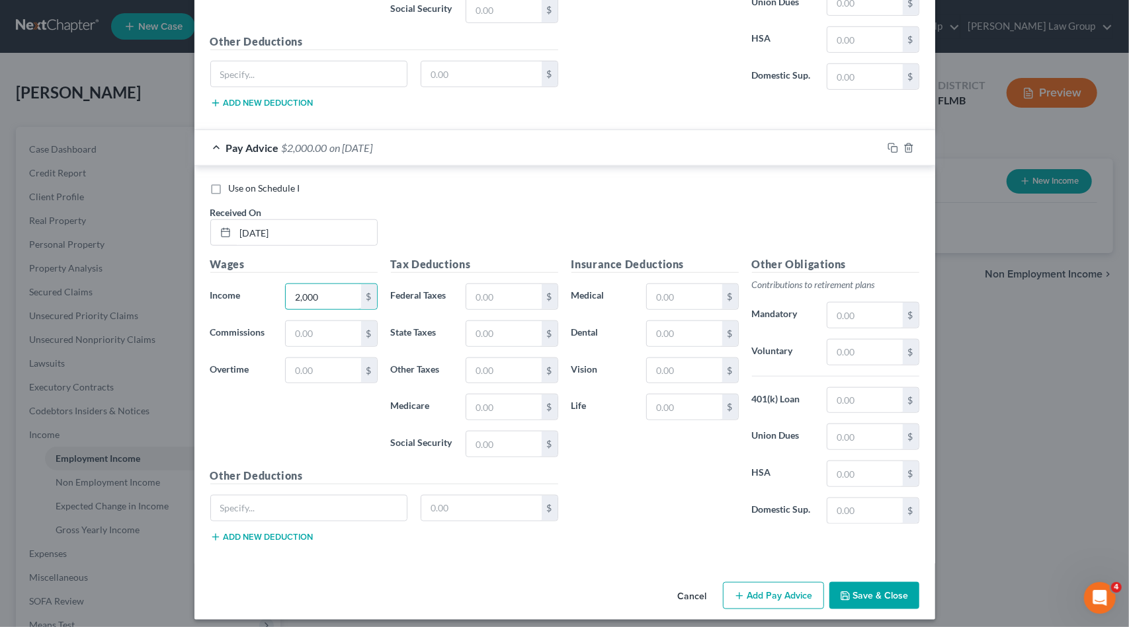
type input "2,000"
click at [767, 590] on button "Add Pay Advice" at bounding box center [773, 596] width 101 height 28
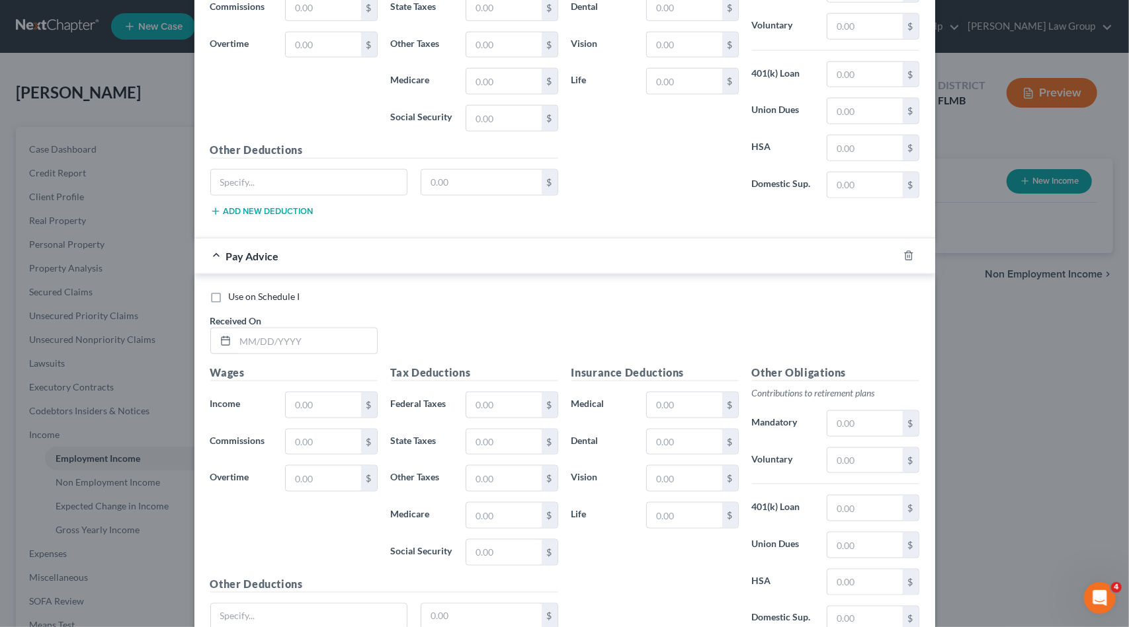
scroll to position [1082, 0]
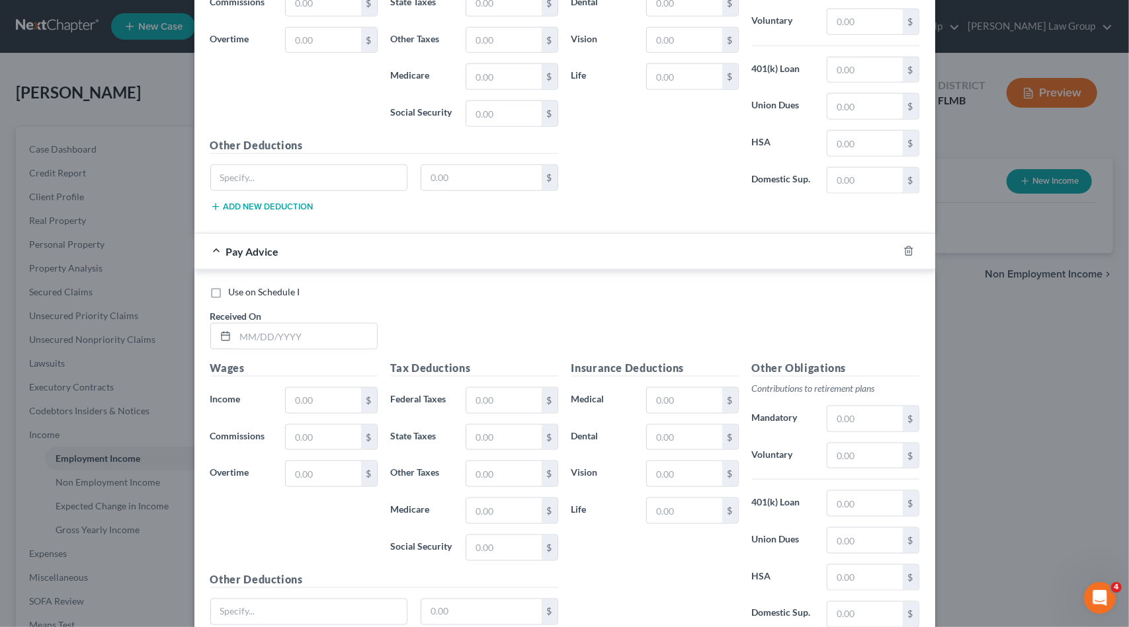
click at [307, 376] on div "Wages Income * $ Commissions $ Overtime $" at bounding box center [294, 466] width 181 height 212
click at [298, 333] on input "text" at bounding box center [305, 336] width 141 height 25
type input "[DATE]"
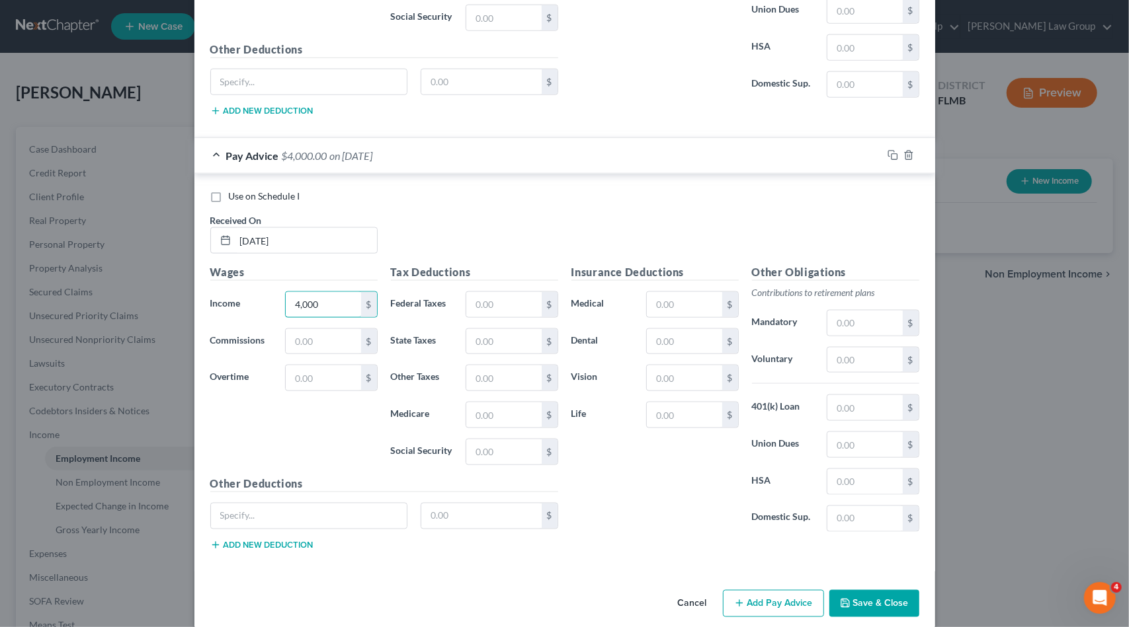
scroll to position [1182, 0]
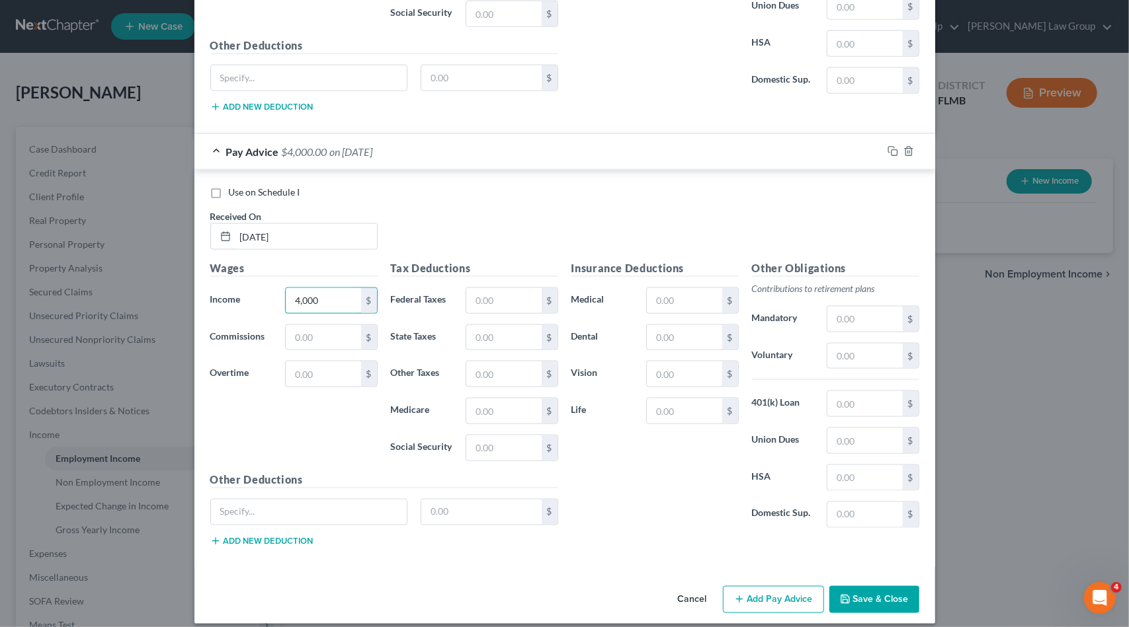
type input "4,000"
click at [759, 590] on button "Add Pay Advice" at bounding box center [773, 600] width 101 height 28
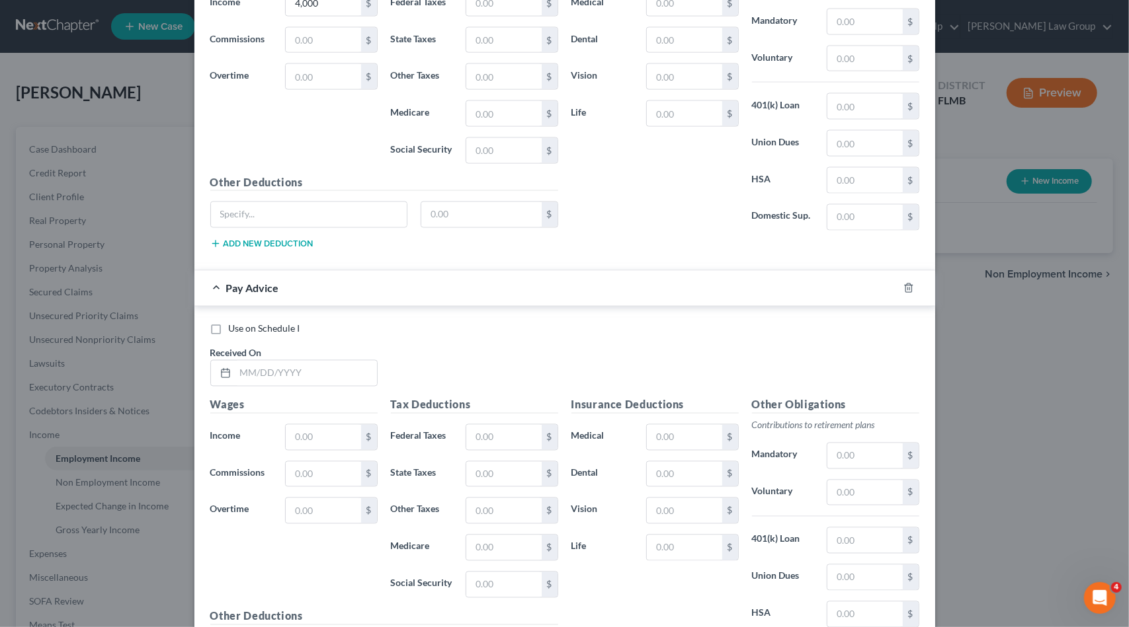
scroll to position [1512, 0]
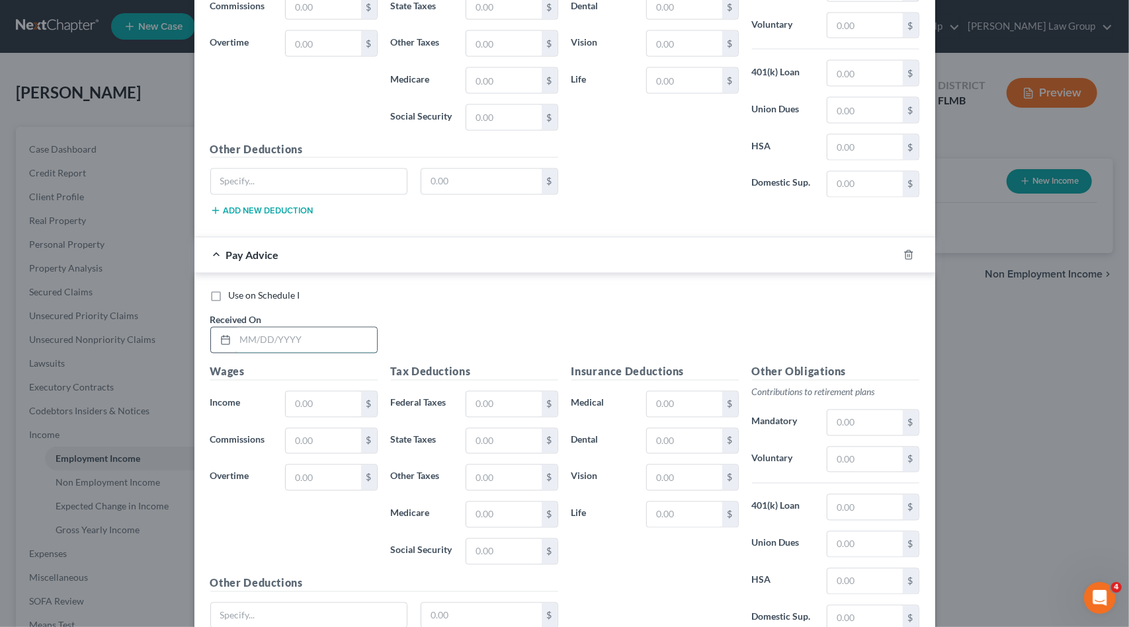
click at [280, 328] on input "text" at bounding box center [305, 340] width 141 height 25
type input "[DATE]"
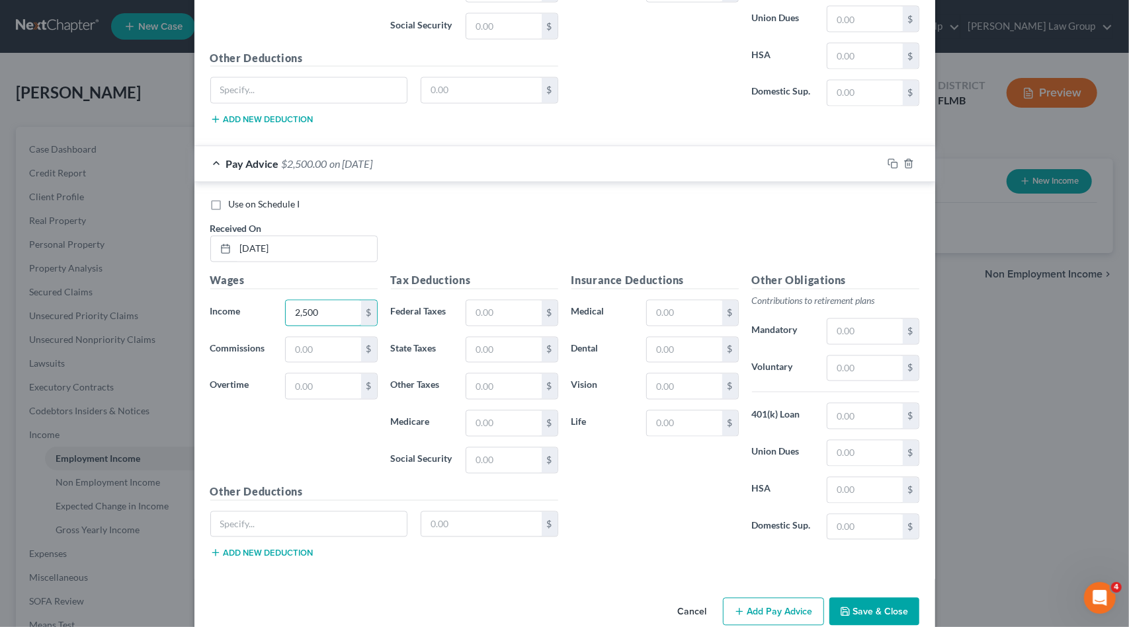
scroll to position [1612, 0]
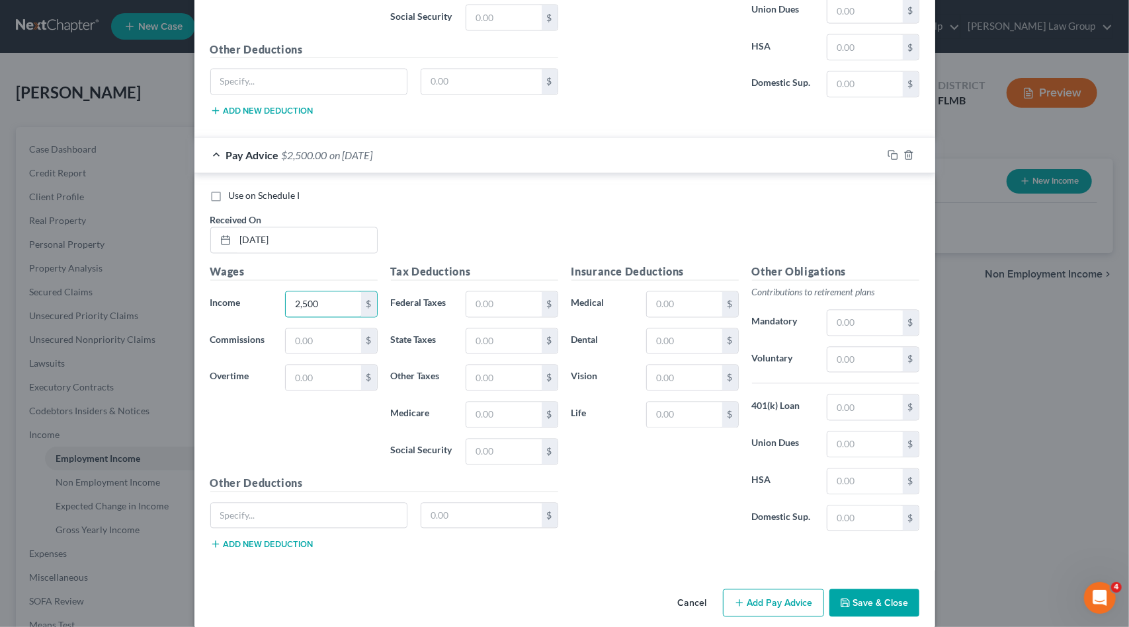
type input "2,500"
click at [776, 590] on button "Add Pay Advice" at bounding box center [773, 604] width 101 height 28
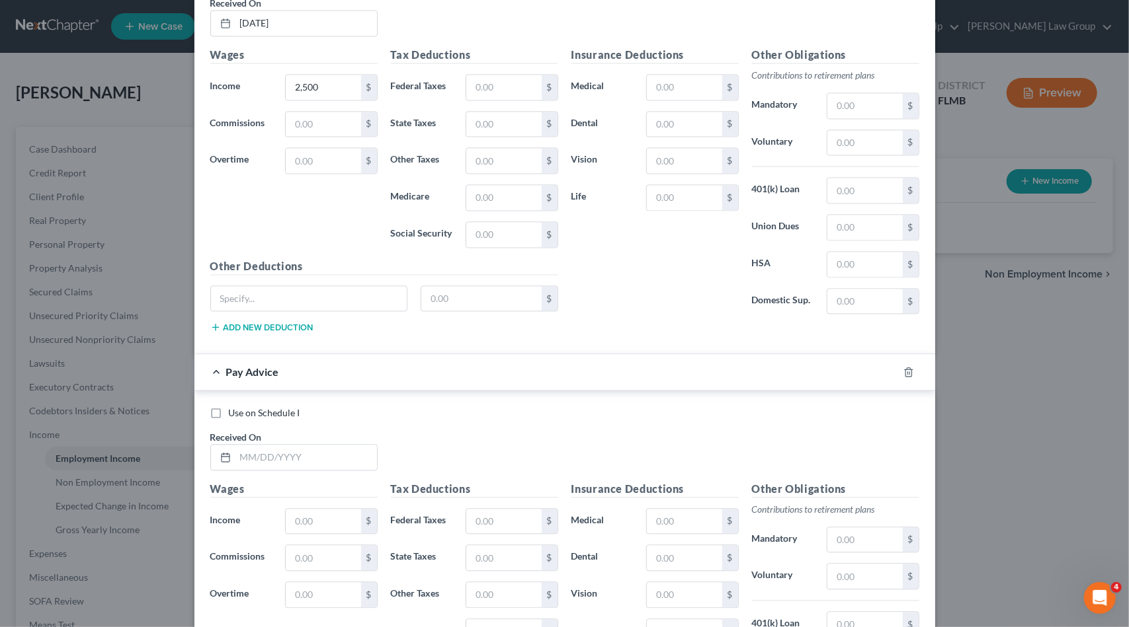
scroll to position [1876, 0]
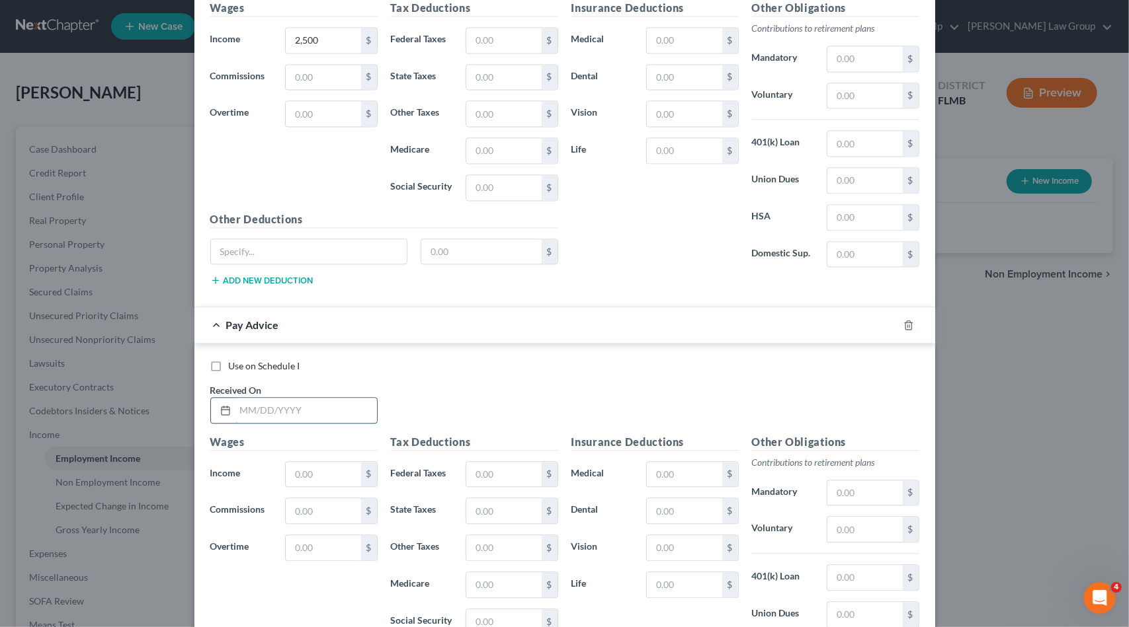
click at [316, 398] on input "text" at bounding box center [305, 410] width 141 height 25
type input "[DATE]"
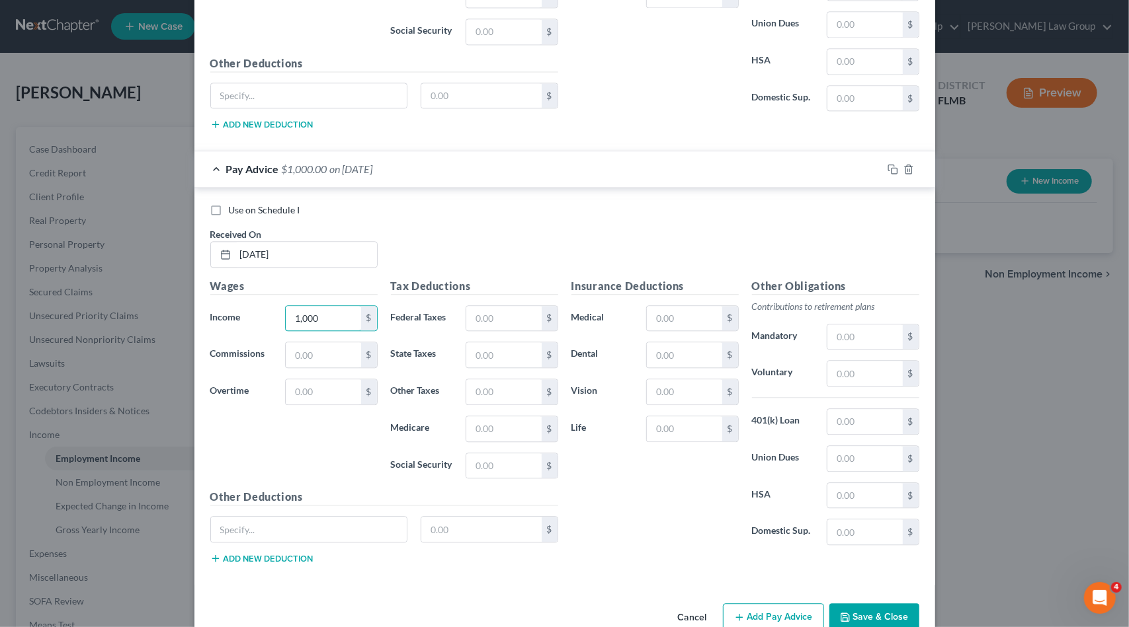
scroll to position [2042, 0]
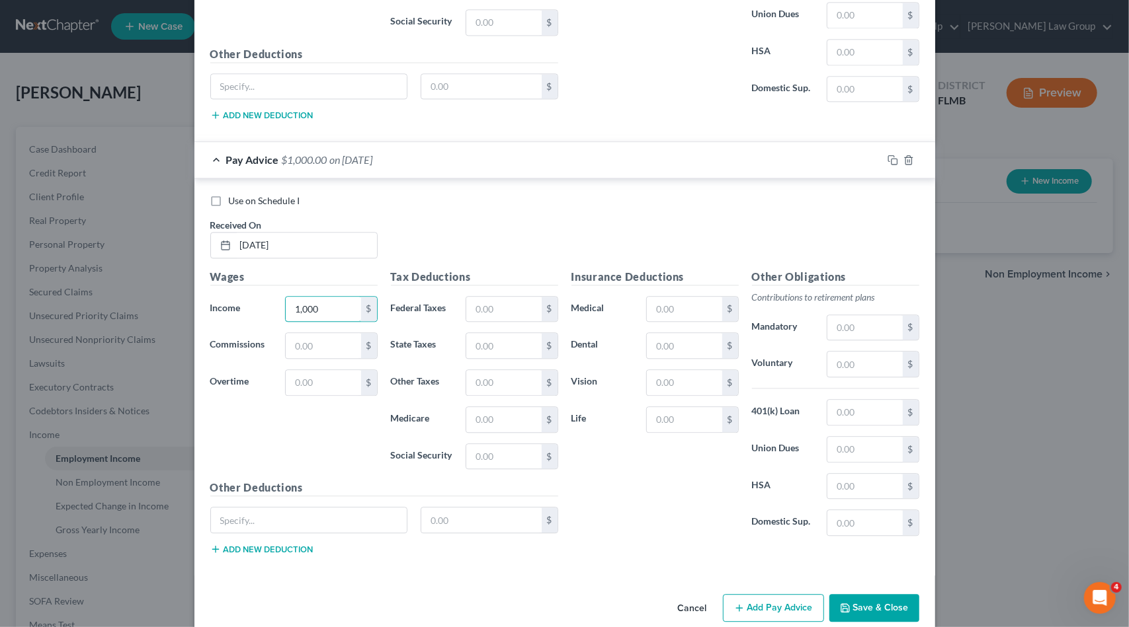
type input "1,000"
click at [766, 594] on button "Add Pay Advice" at bounding box center [773, 608] width 101 height 28
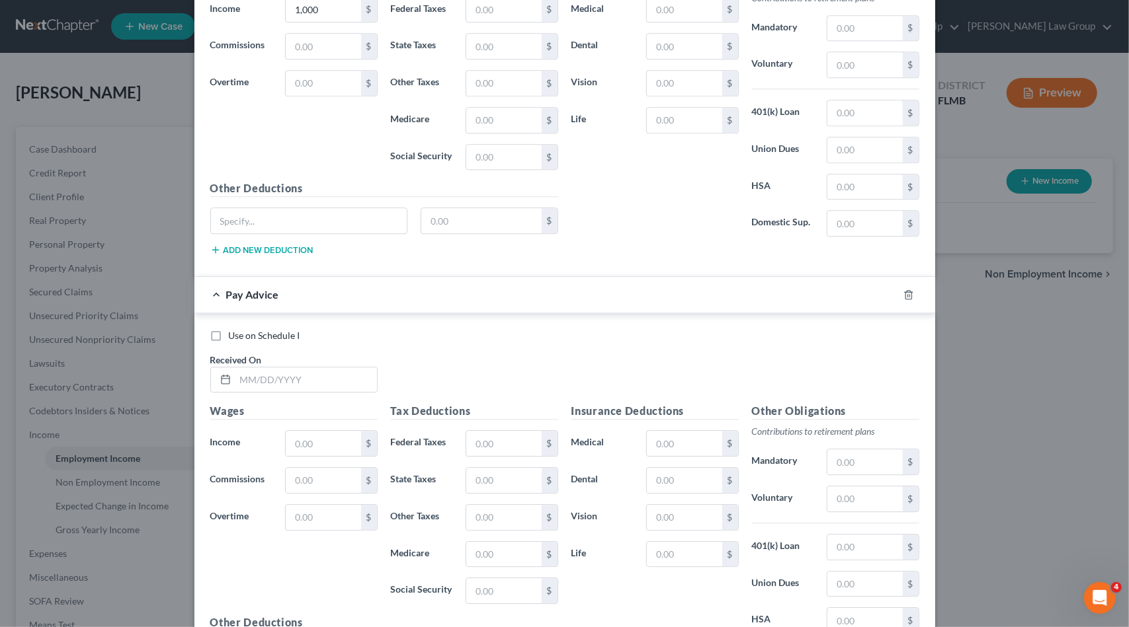
scroll to position [2372, 0]
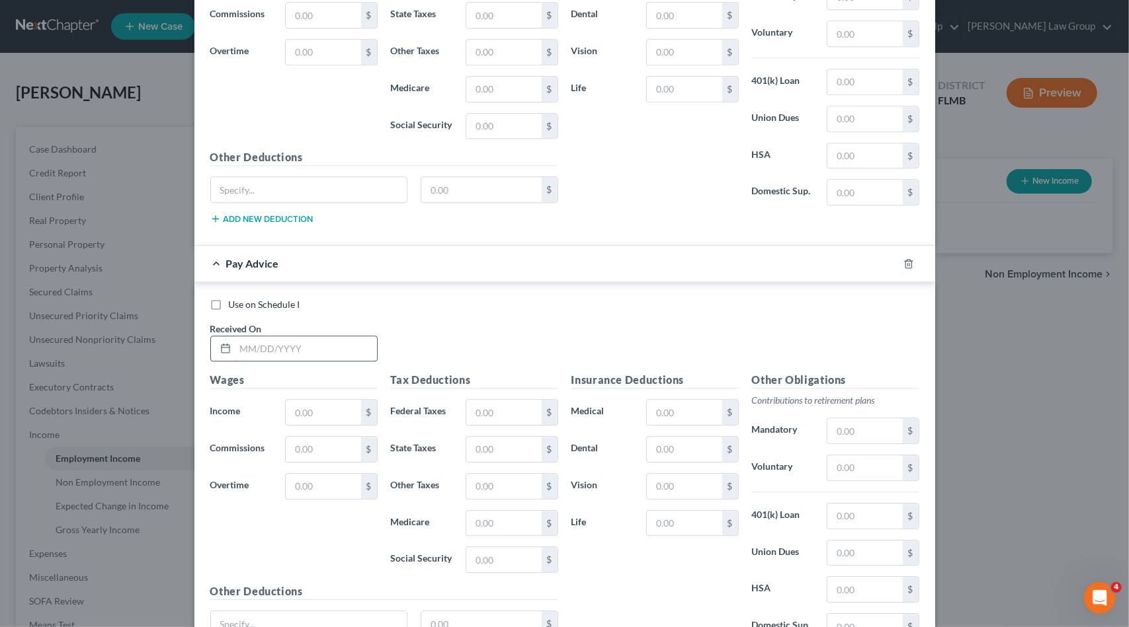
drag, startPoint x: 309, startPoint y: 320, endPoint x: 321, endPoint y: 319, distance: 11.3
click at [309, 337] on input "text" at bounding box center [305, 349] width 141 height 25
type input "[DATE]"
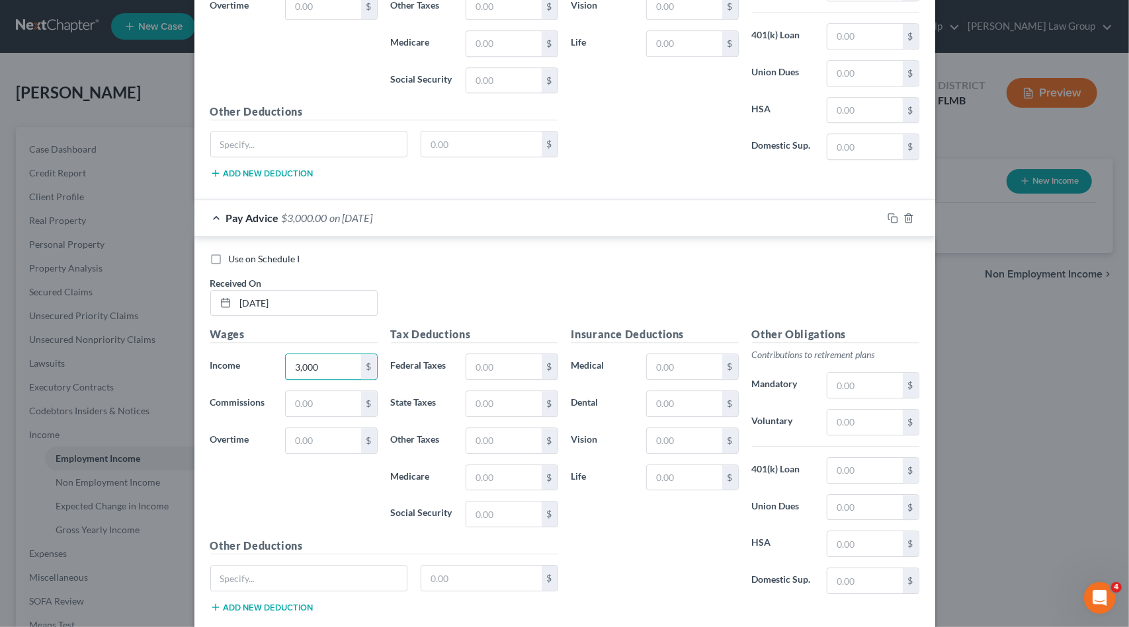
scroll to position [2473, 0]
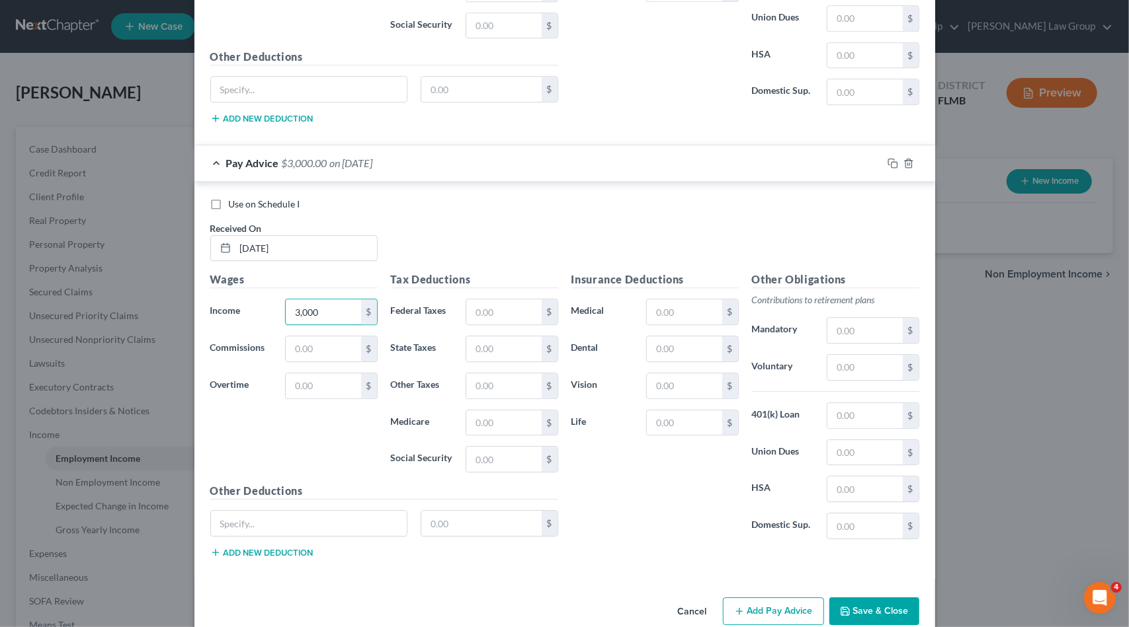
type input "3,000"
click at [788, 598] on button "Add Pay Advice" at bounding box center [773, 612] width 101 height 28
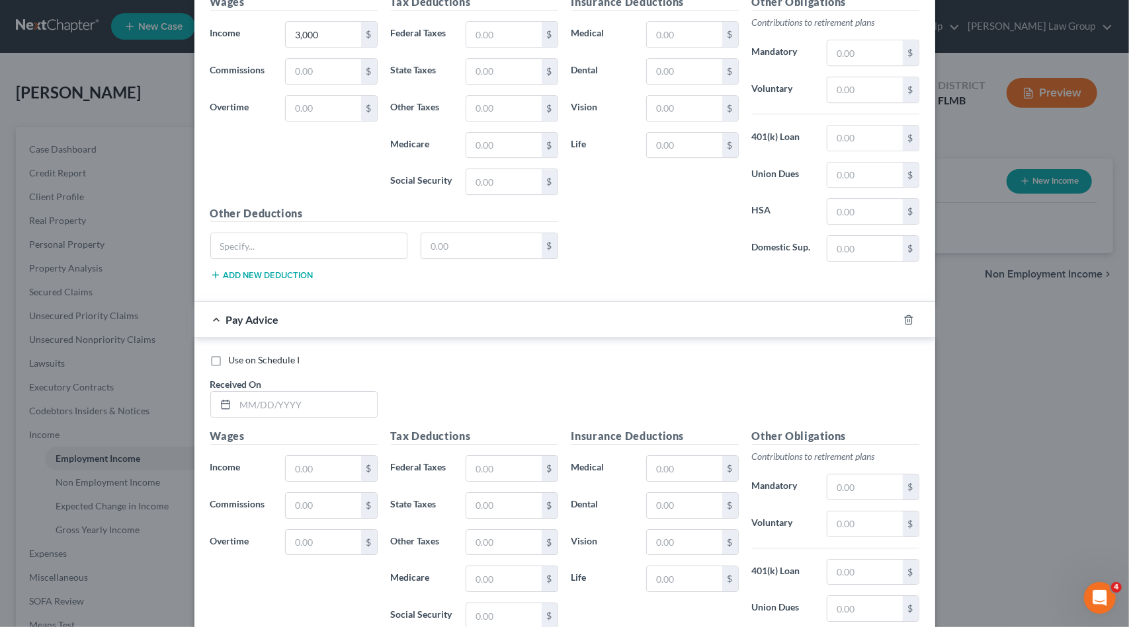
scroll to position [2803, 0]
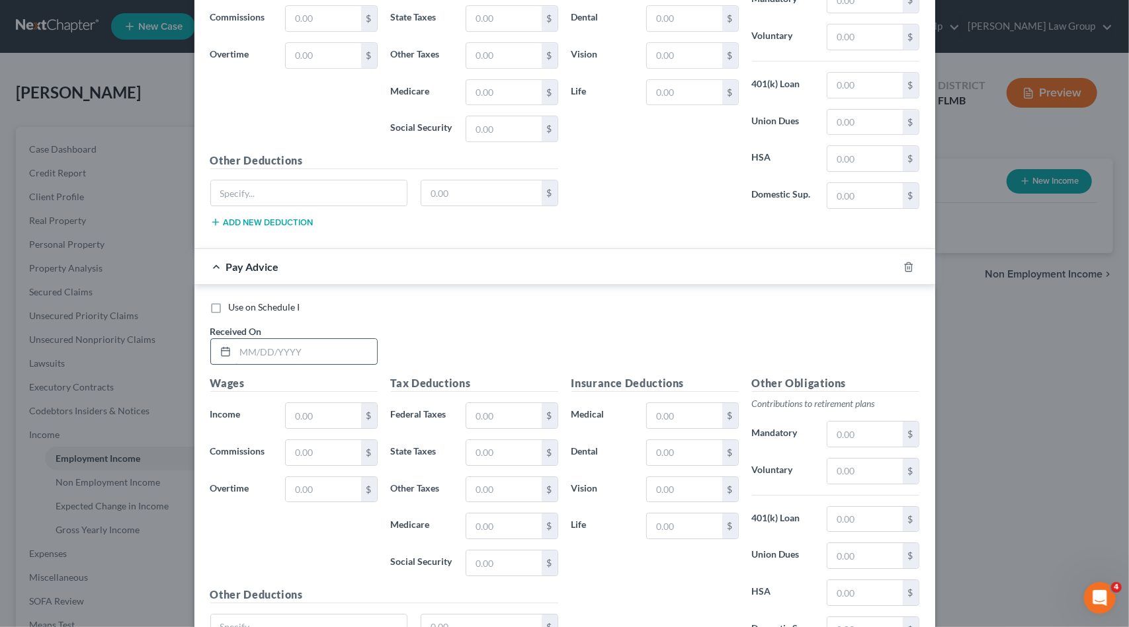
click at [325, 339] on input "text" at bounding box center [305, 351] width 141 height 25
type input "[DATE]"
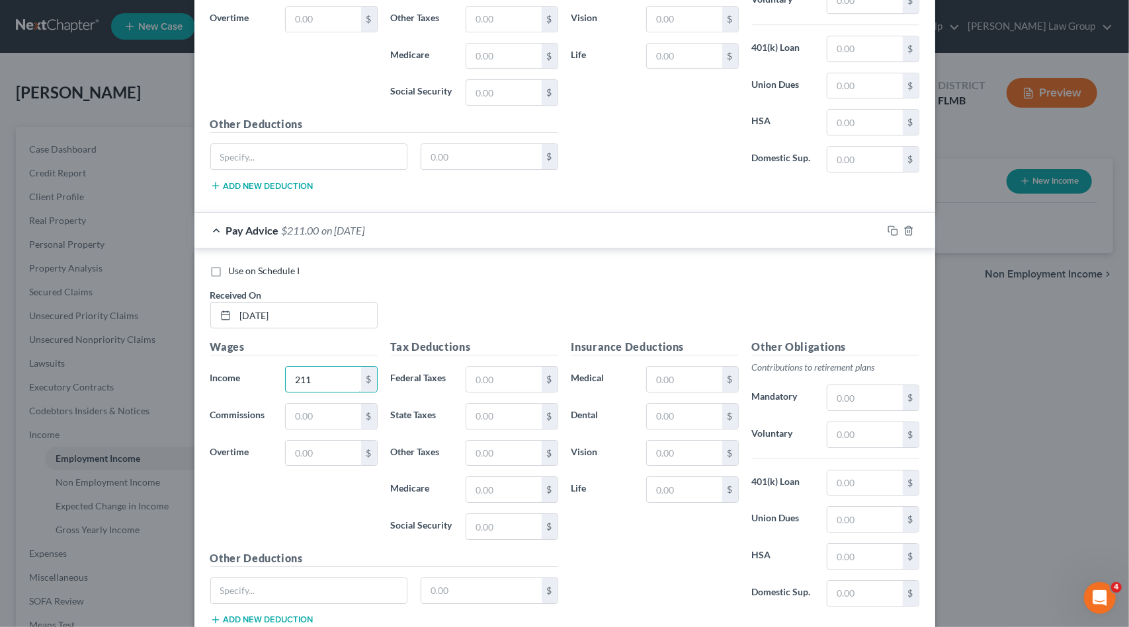
scroll to position [2903, 0]
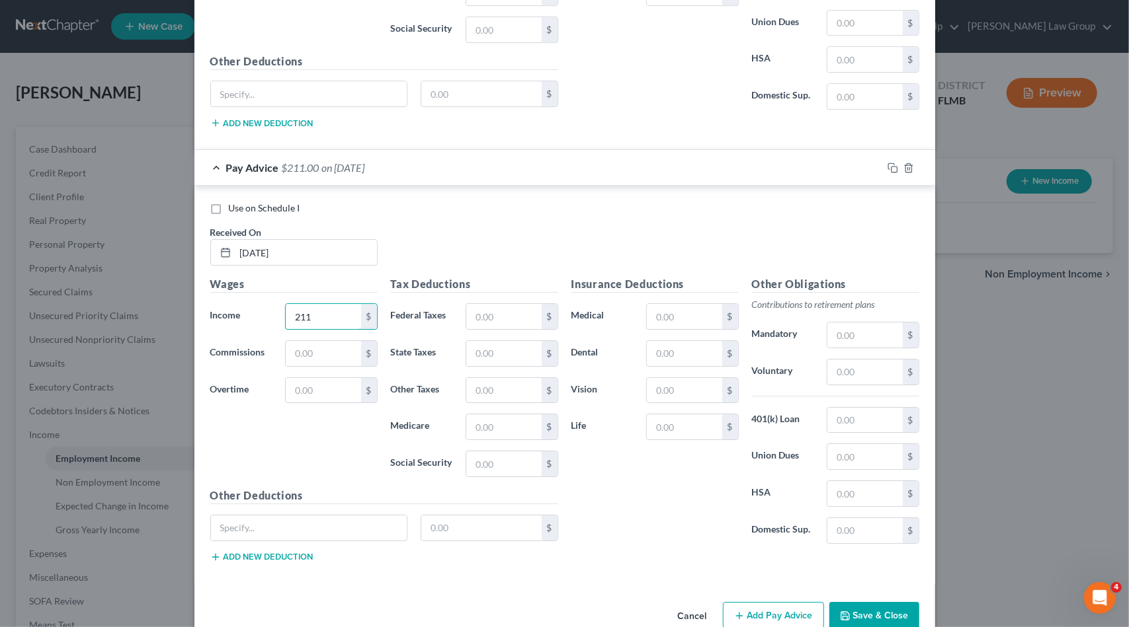
type input "211"
click at [754, 602] on button "Add Pay Advice" at bounding box center [773, 616] width 101 height 28
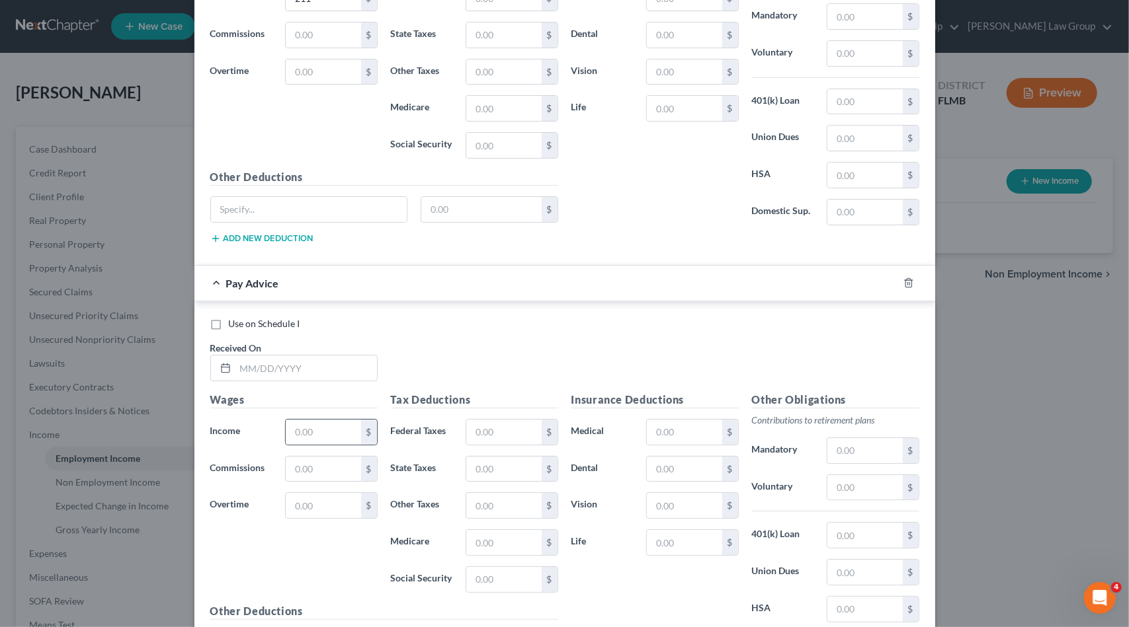
scroll to position [3233, 0]
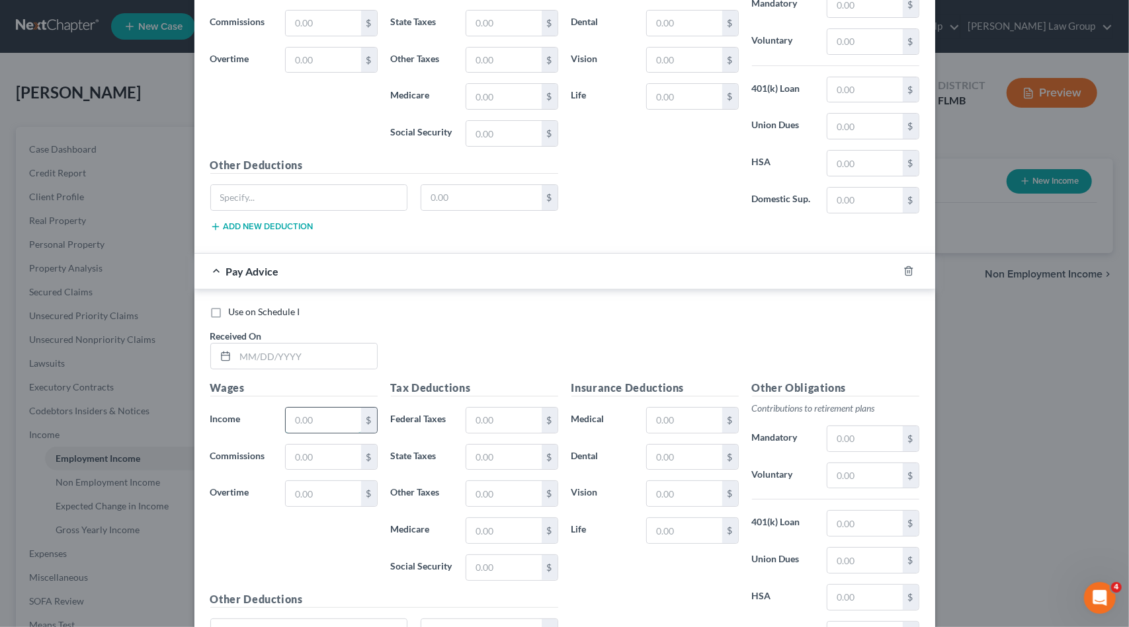
click at [338, 408] on input "text" at bounding box center [323, 420] width 75 height 25
click at [309, 344] on input "text" at bounding box center [305, 356] width 141 height 25
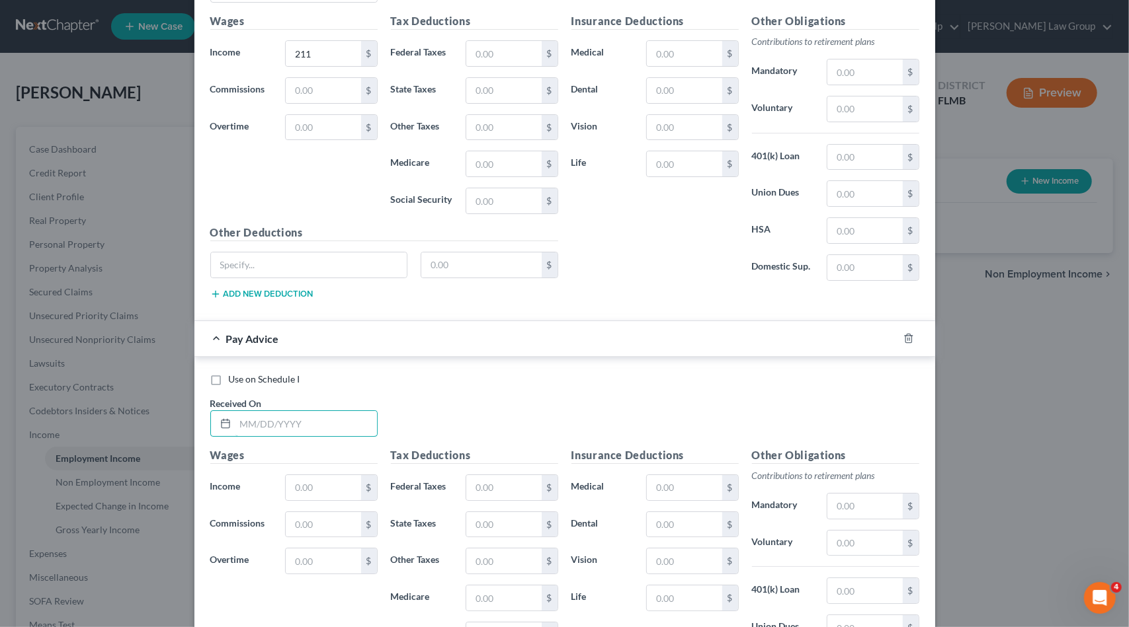
scroll to position [3167, 0]
click at [252, 397] on span "Received On" at bounding box center [236, 402] width 52 height 11
click at [249, 410] on input "text" at bounding box center [305, 422] width 141 height 25
type input "[DATE]"
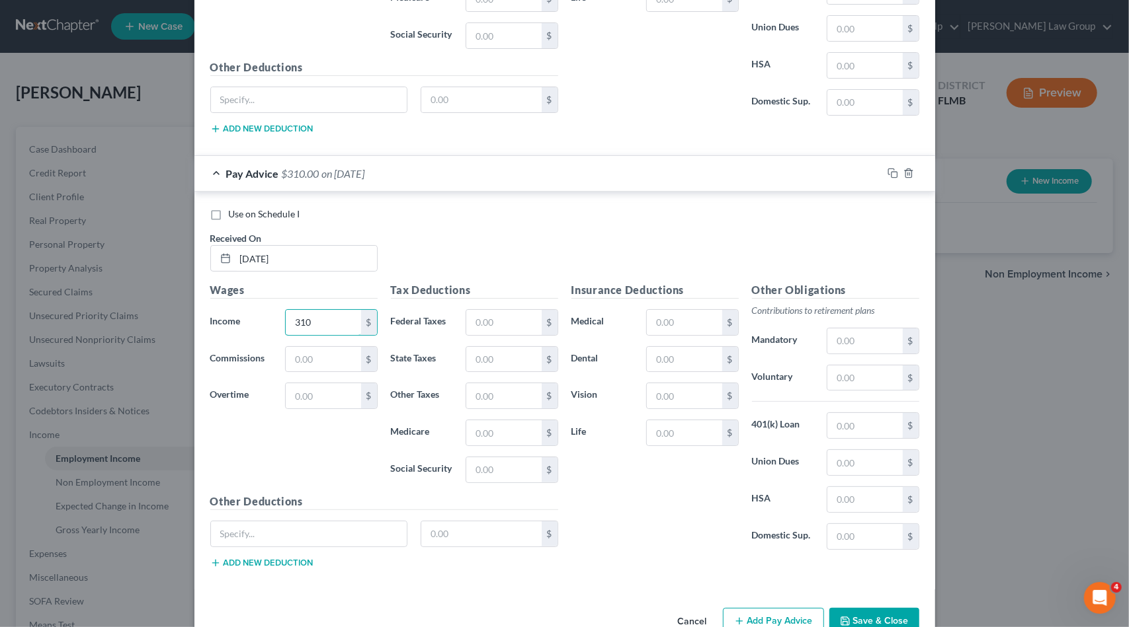
scroll to position [3333, 0]
type input "310"
click at [750, 606] on button "Add Pay Advice" at bounding box center [773, 620] width 101 height 28
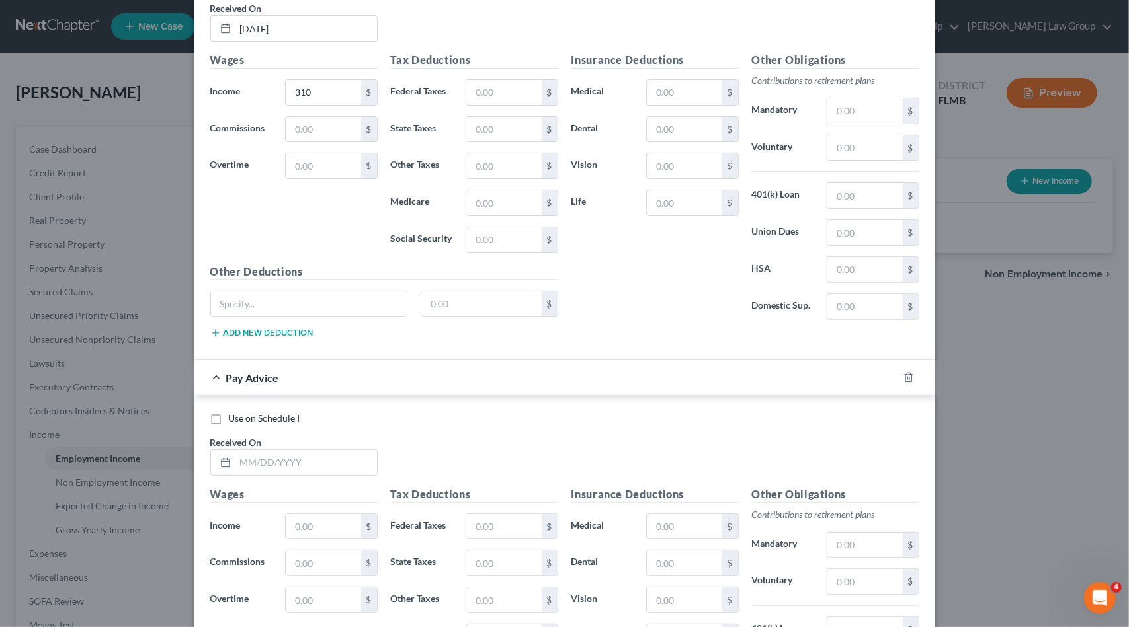
scroll to position [3597, 0]
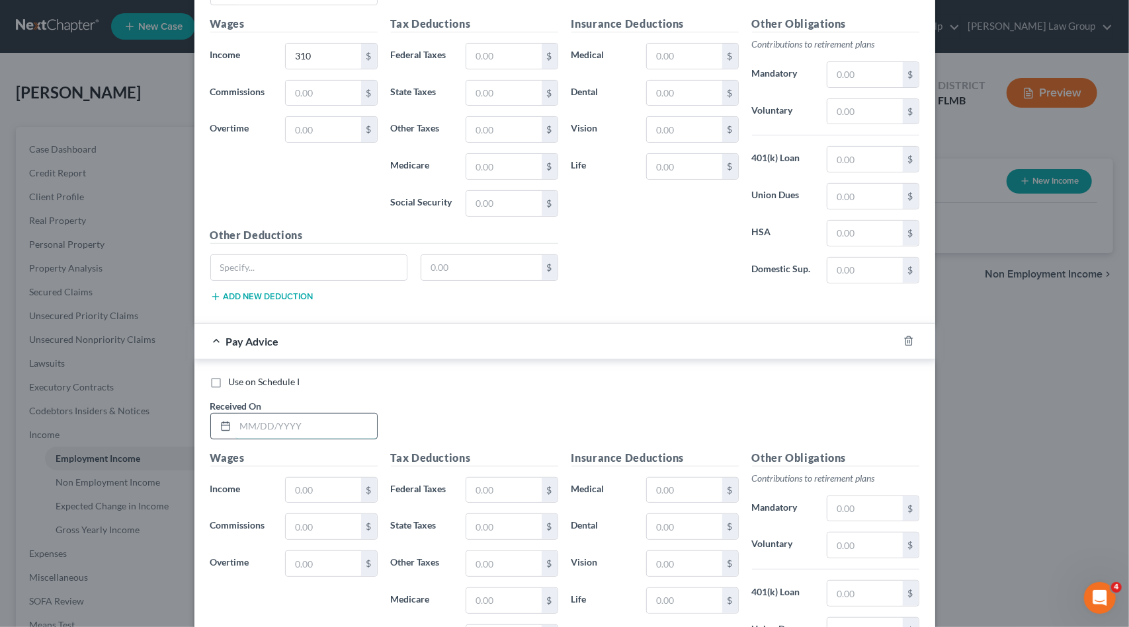
drag, startPoint x: 290, startPoint y: 395, endPoint x: 304, endPoint y: 388, distance: 15.4
click at [291, 414] on input "text" at bounding box center [305, 426] width 141 height 25
type input "[DATE]"
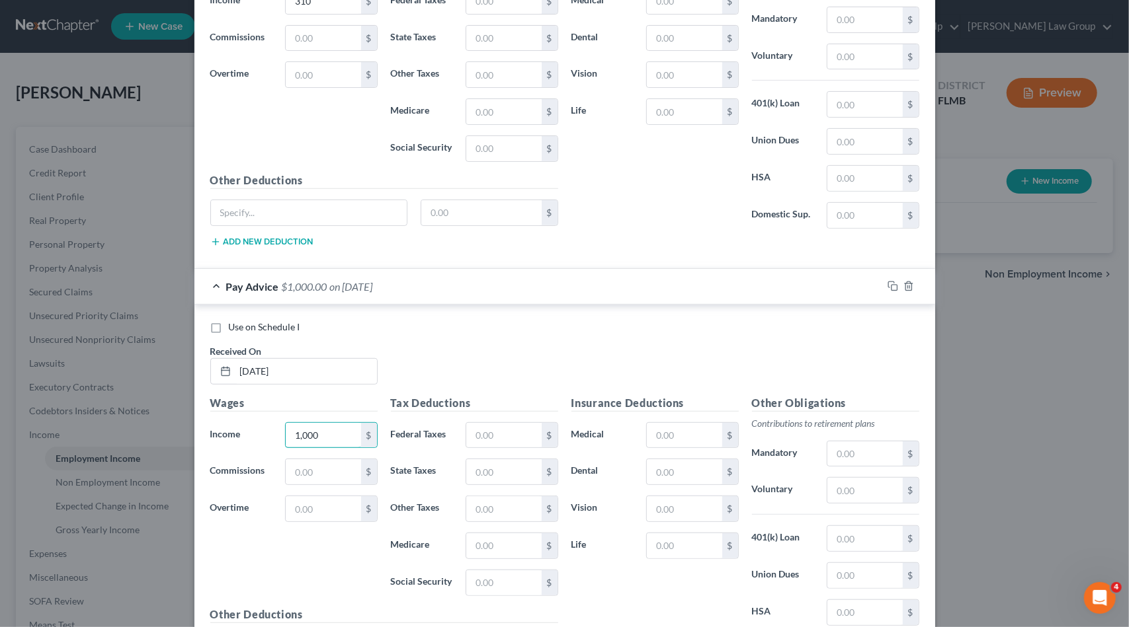
scroll to position [3763, 0]
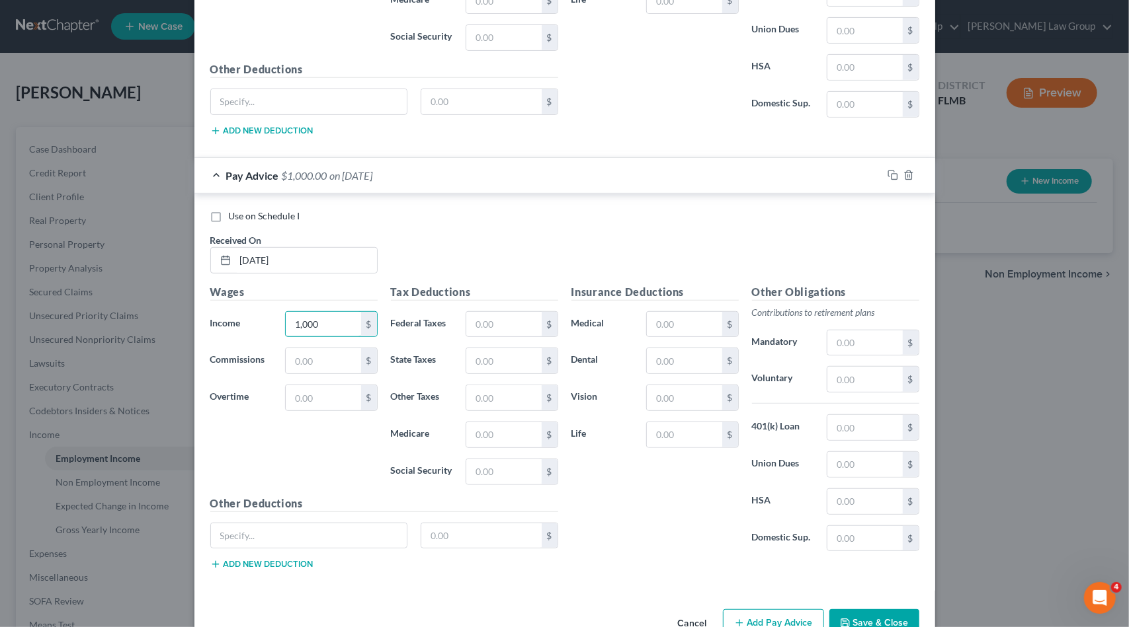
type input "1,000"
click at [760, 610] on button "Add Pay Advice" at bounding box center [773, 624] width 101 height 28
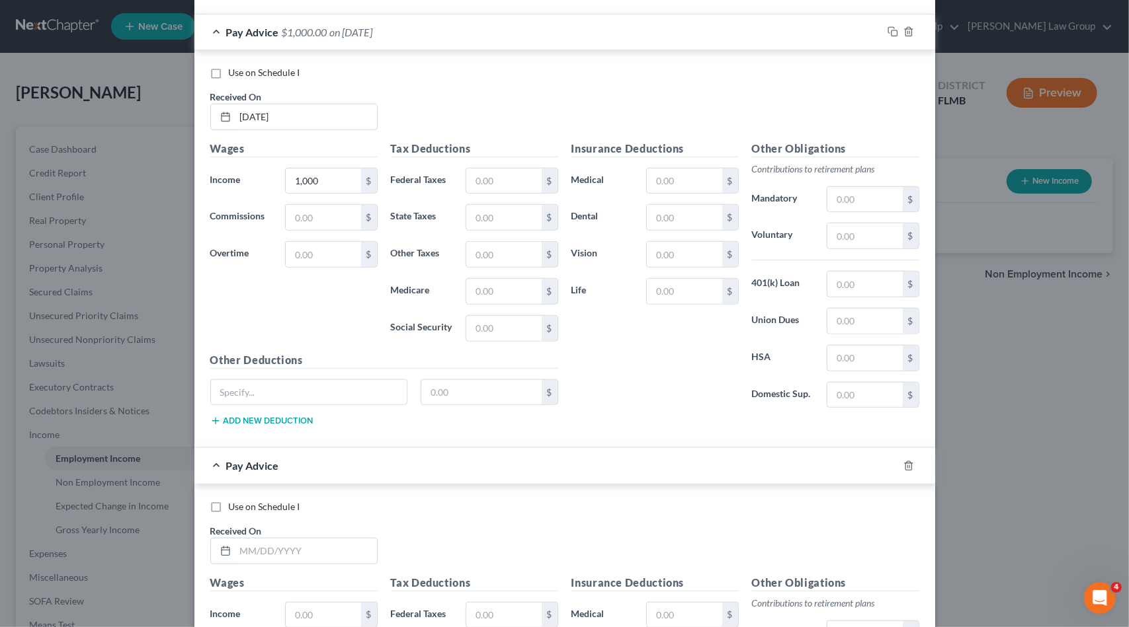
scroll to position [4028, 0]
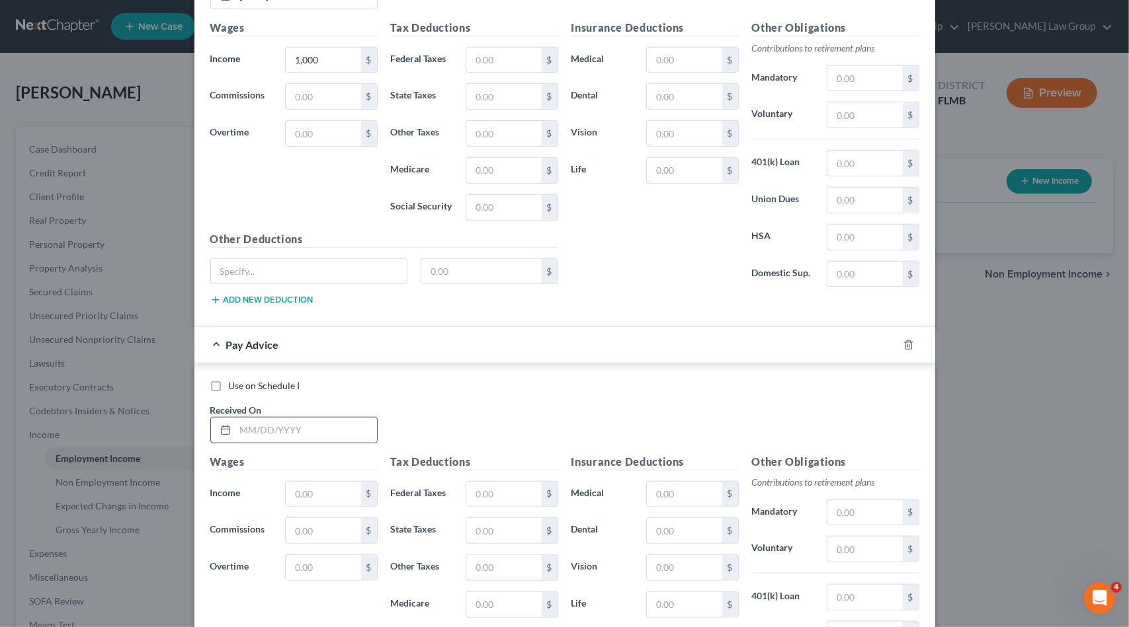
click at [323, 418] on input "text" at bounding box center [305, 430] width 141 height 25
type input "[DATE]"
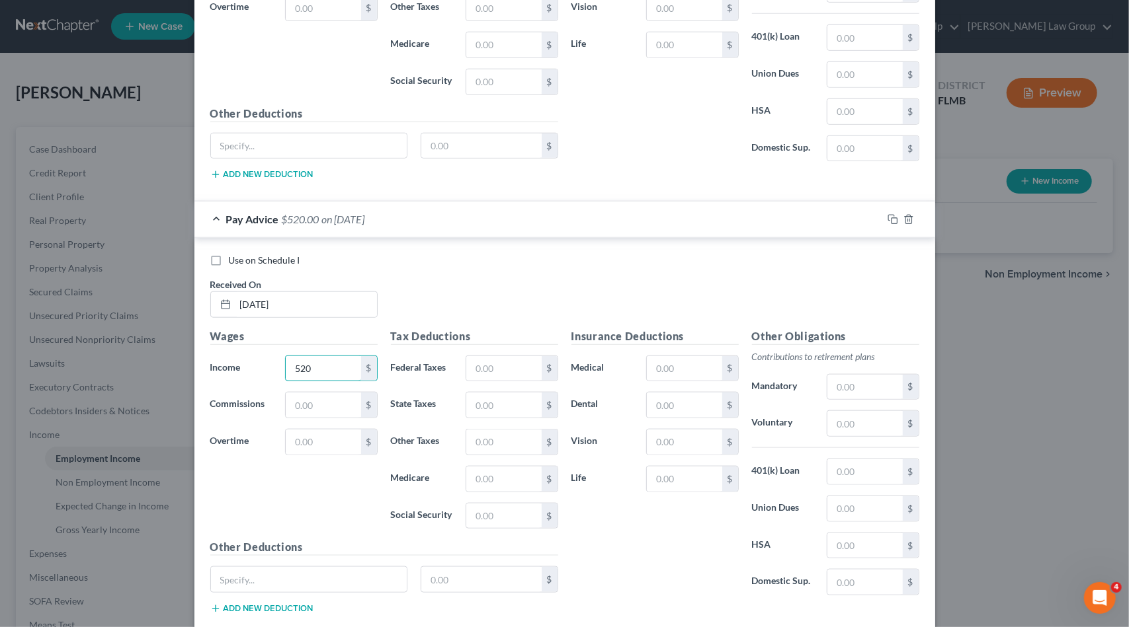
scroll to position [4194, 0]
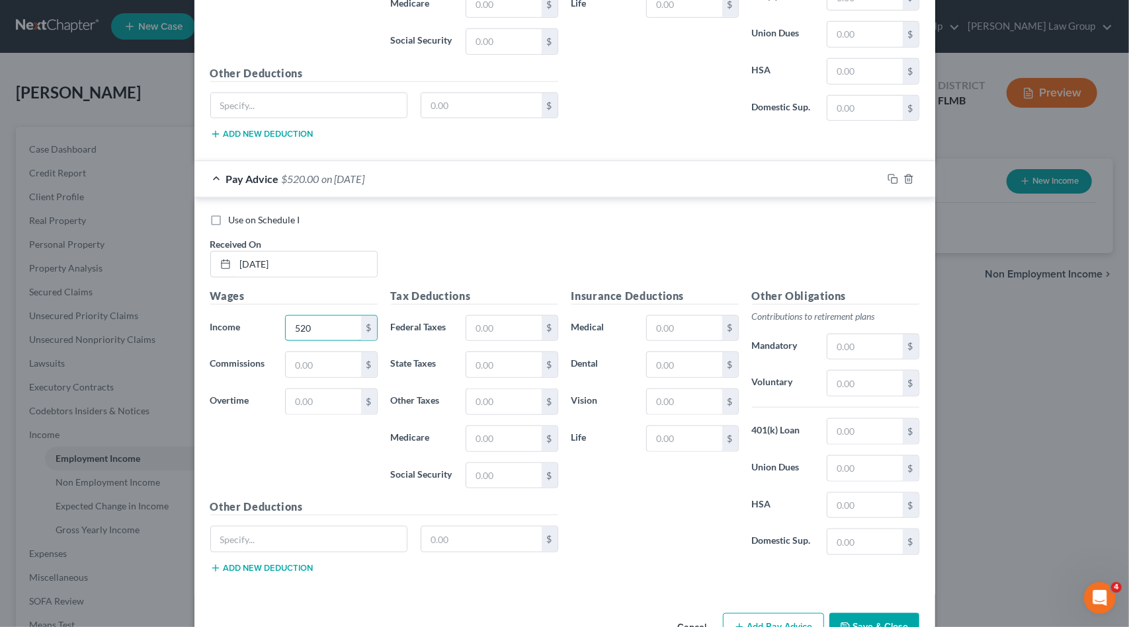
type input "520"
click at [770, 614] on button "Add Pay Advice" at bounding box center [773, 628] width 101 height 28
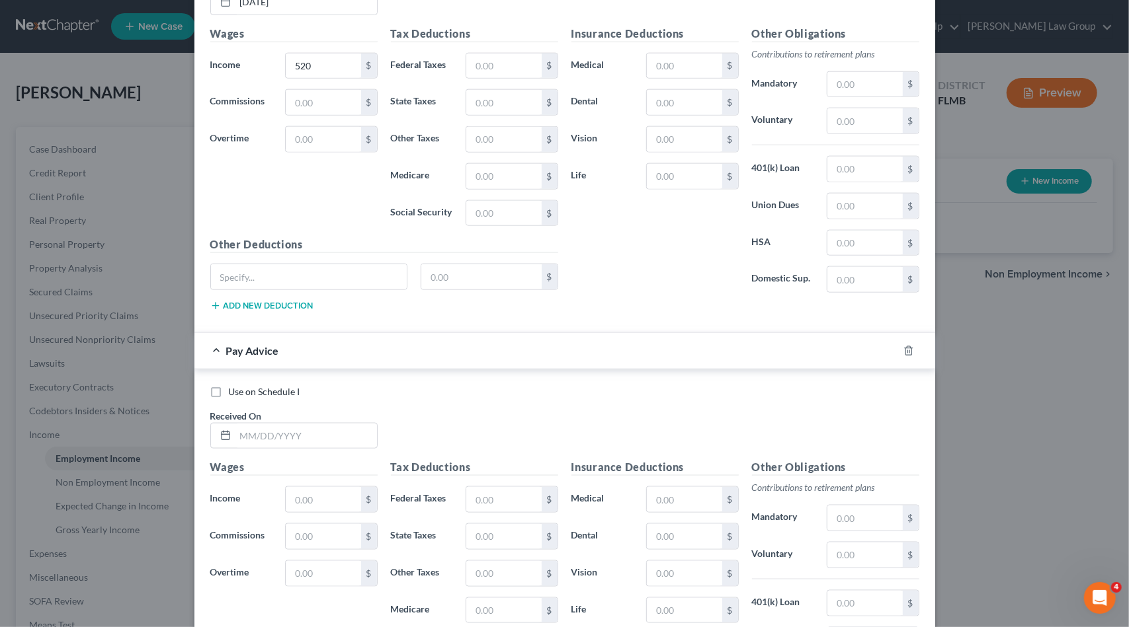
scroll to position [4458, 0]
click at [272, 422] on input "text" at bounding box center [305, 434] width 141 height 25
type input "[DATE]"
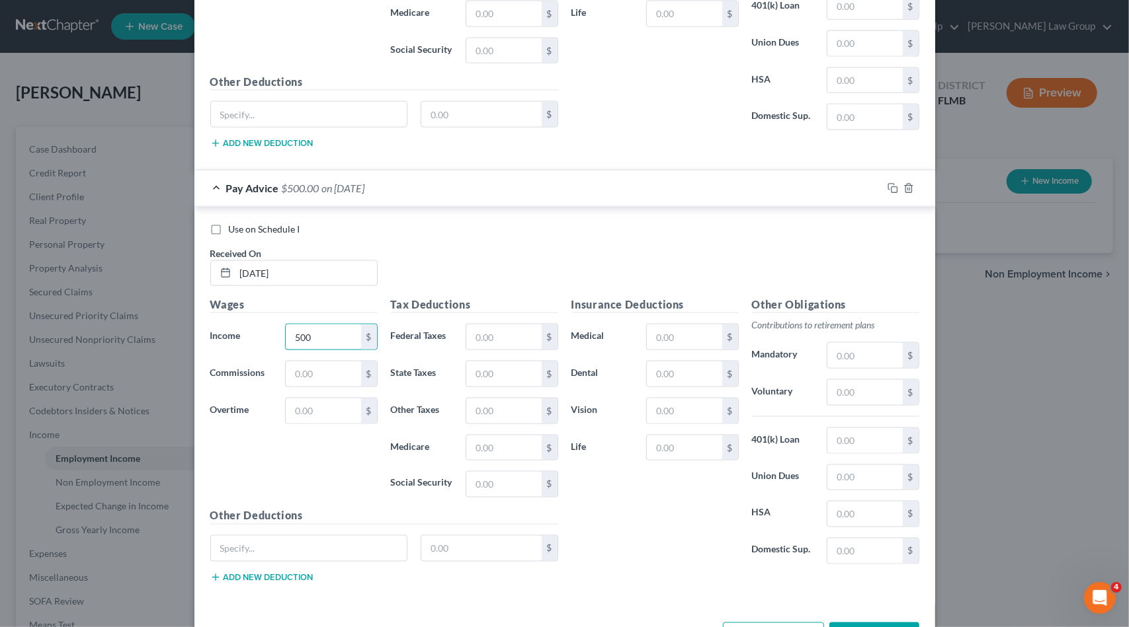
scroll to position [4624, 0]
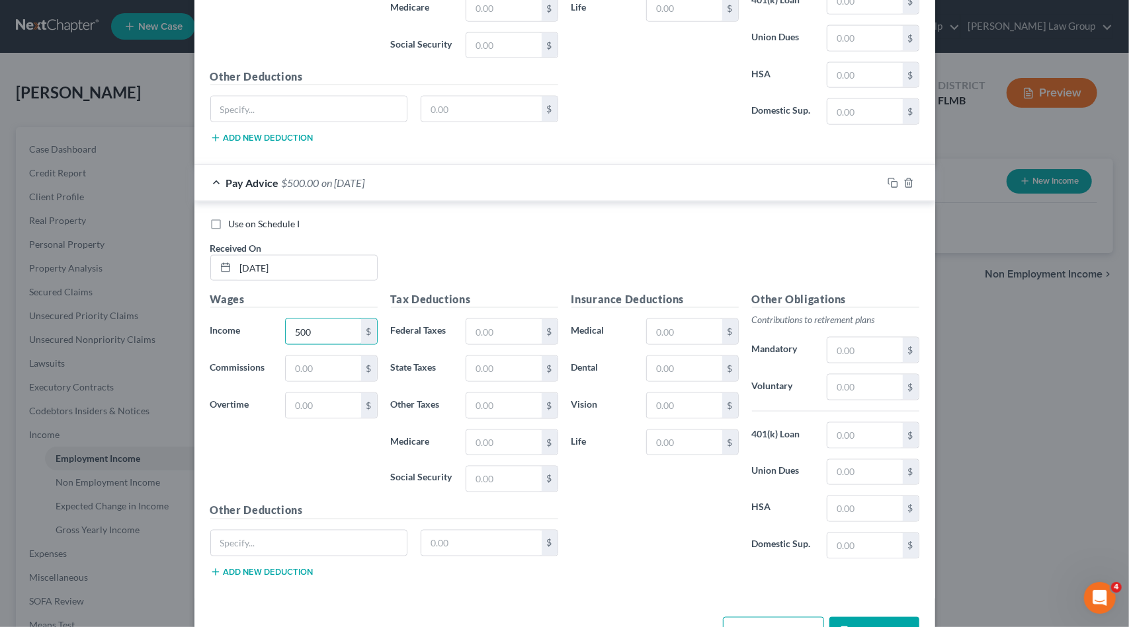
type input "500"
click at [770, 618] on button "Add Pay Advice" at bounding box center [773, 632] width 101 height 28
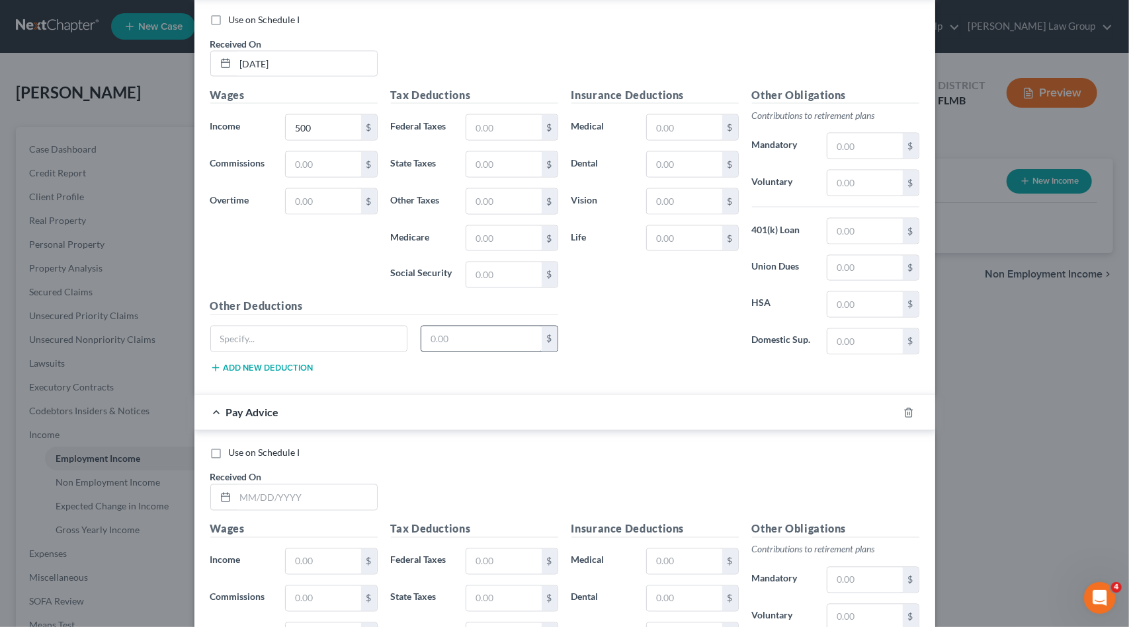
scroll to position [4889, 0]
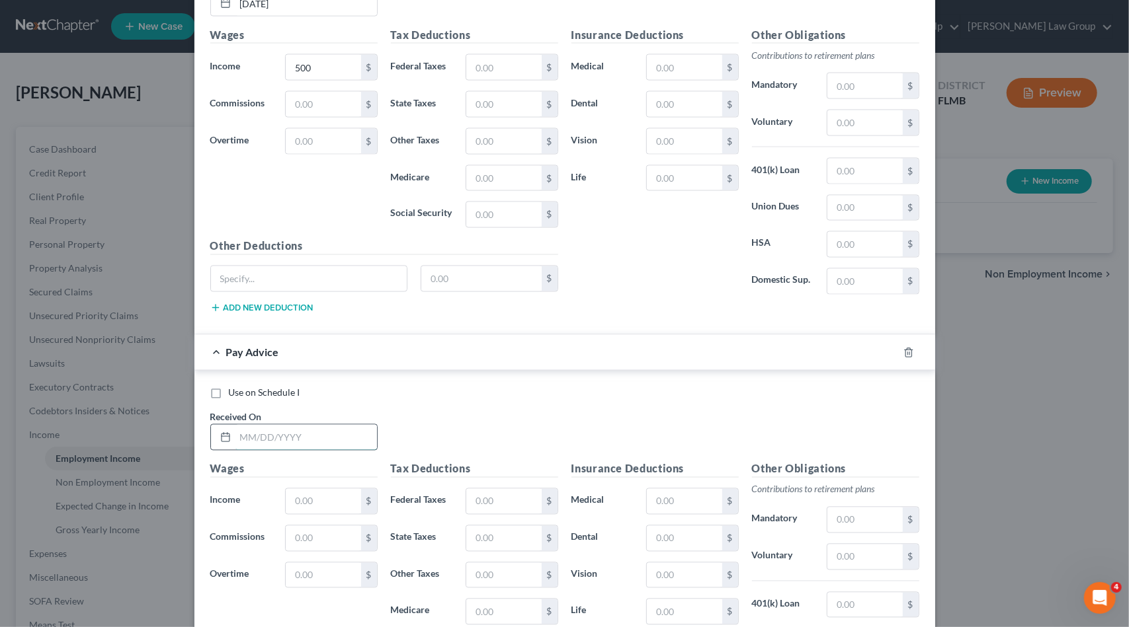
drag, startPoint x: 282, startPoint y: 400, endPoint x: 300, endPoint y: 395, distance: 18.4
click at [294, 425] on input "text" at bounding box center [305, 437] width 141 height 25
type input "[DATE]"
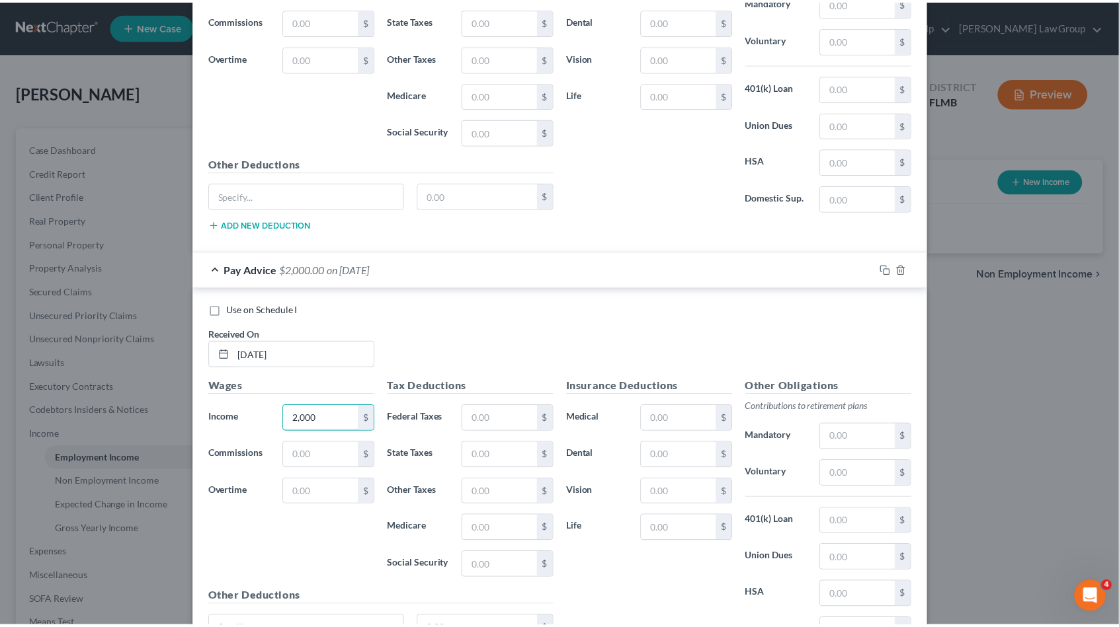
scroll to position [5055, 0]
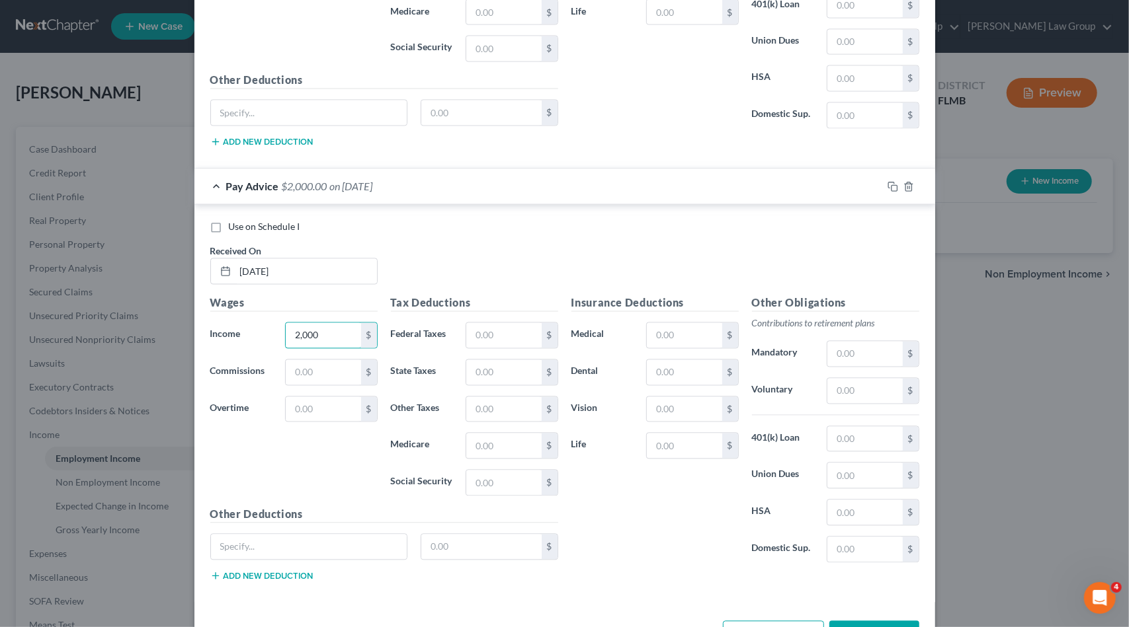
type input "2,000"
click at [890, 622] on button "Save & Close" at bounding box center [874, 636] width 90 height 28
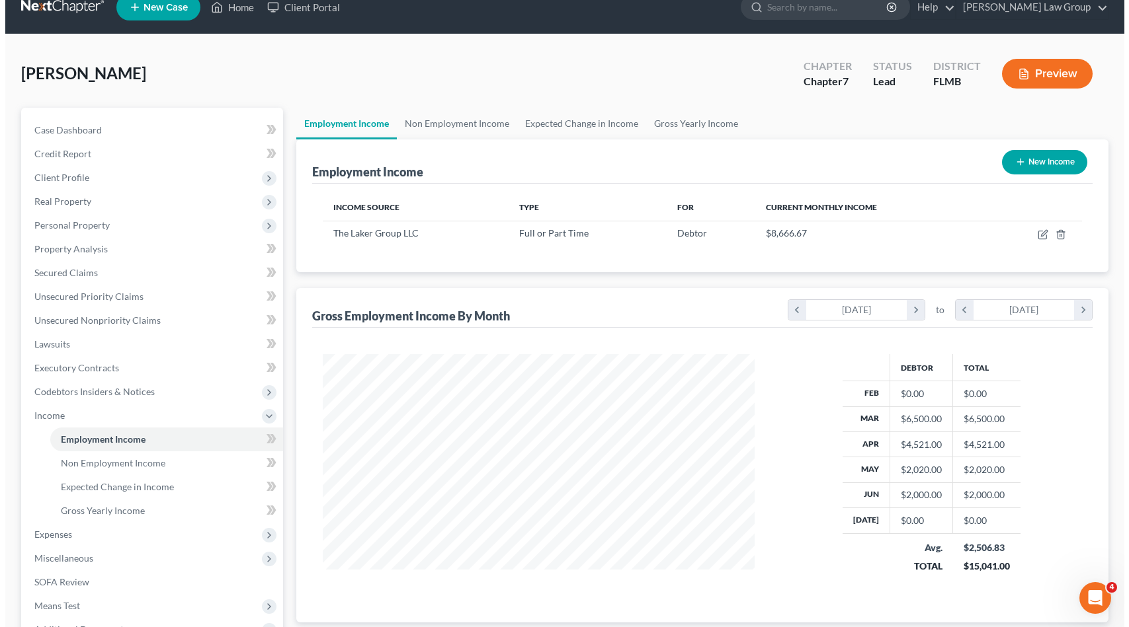
scroll to position [0, 0]
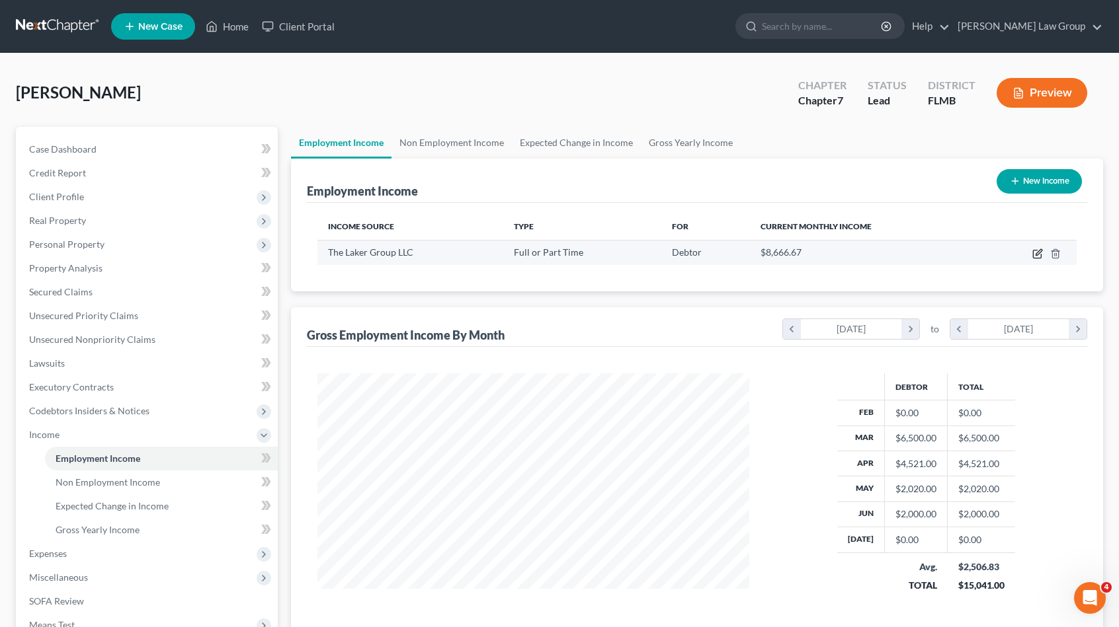
click at [1041, 251] on icon "button" at bounding box center [1038, 252] width 6 height 6
select select "0"
select select "3"
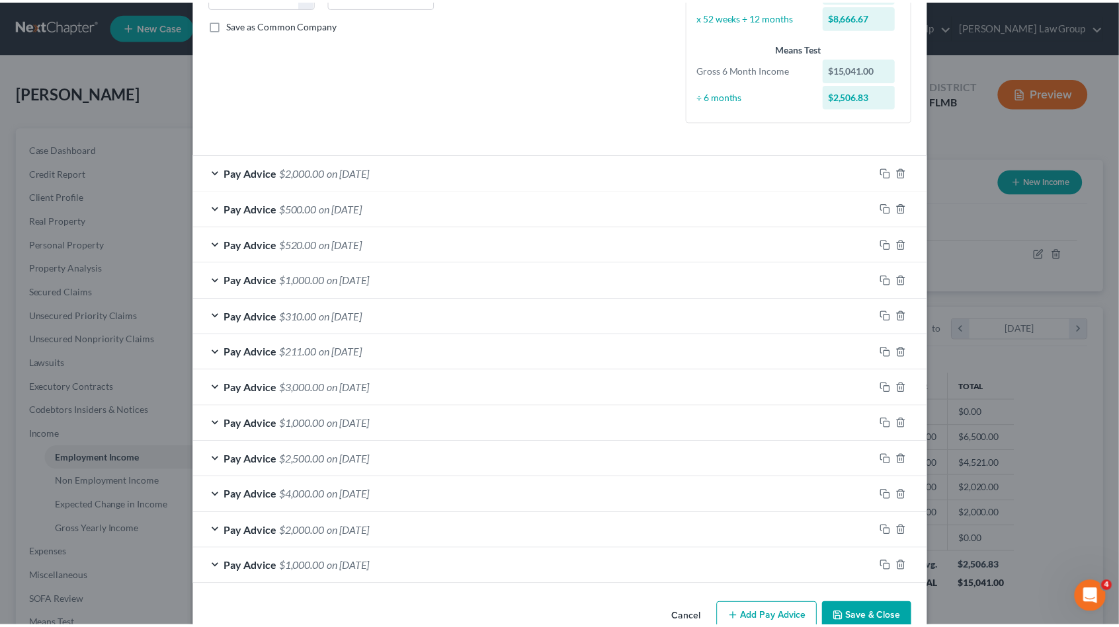
scroll to position [319, 0]
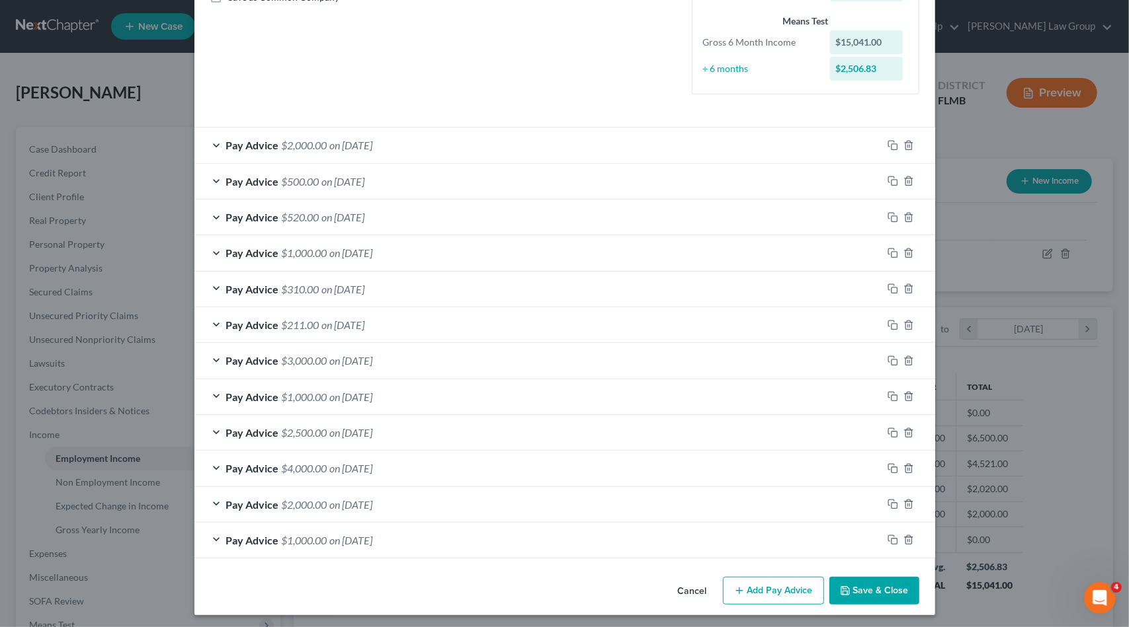
click at [865, 582] on button "Save & Close" at bounding box center [874, 591] width 90 height 28
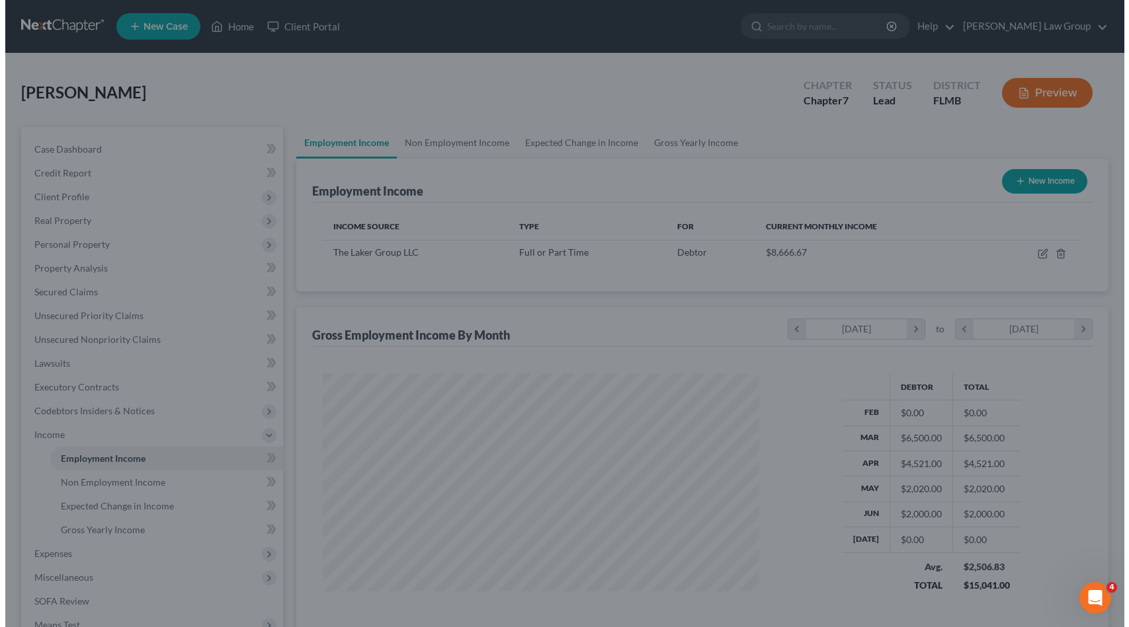
scroll to position [660939, 660716]
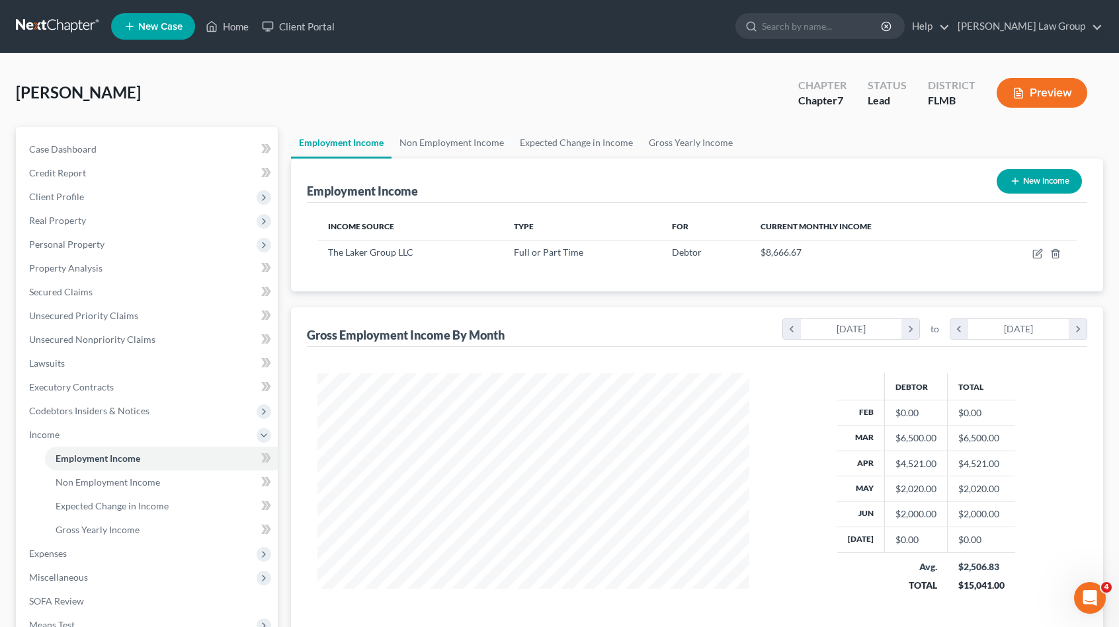
click at [1010, 179] on icon "button" at bounding box center [1015, 181] width 11 height 11
select select "0"
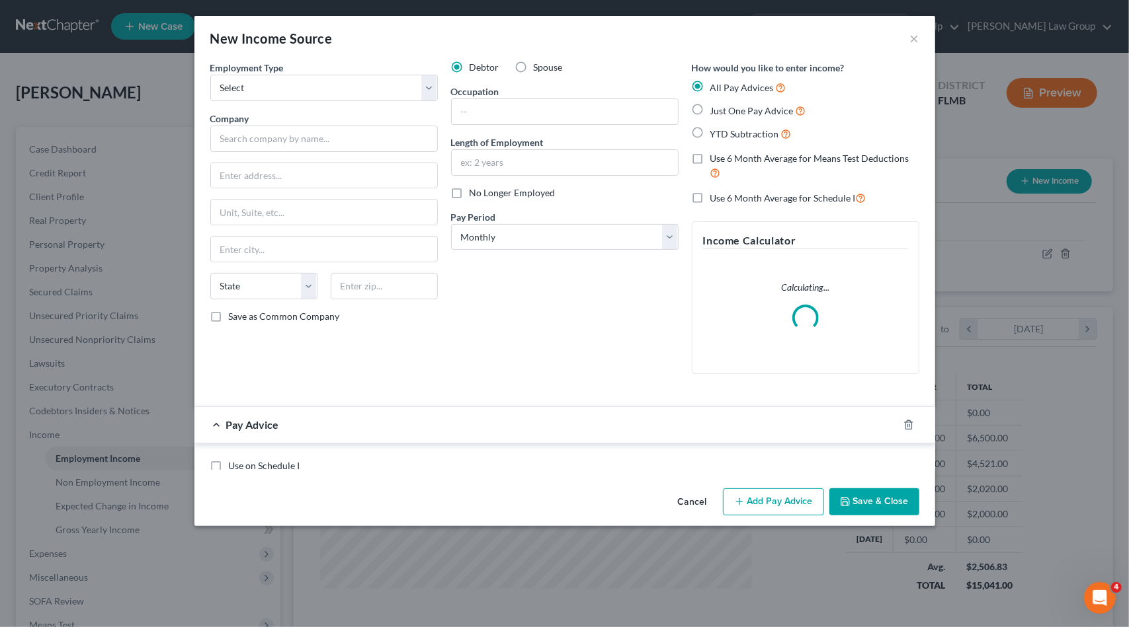
scroll to position [235, 462]
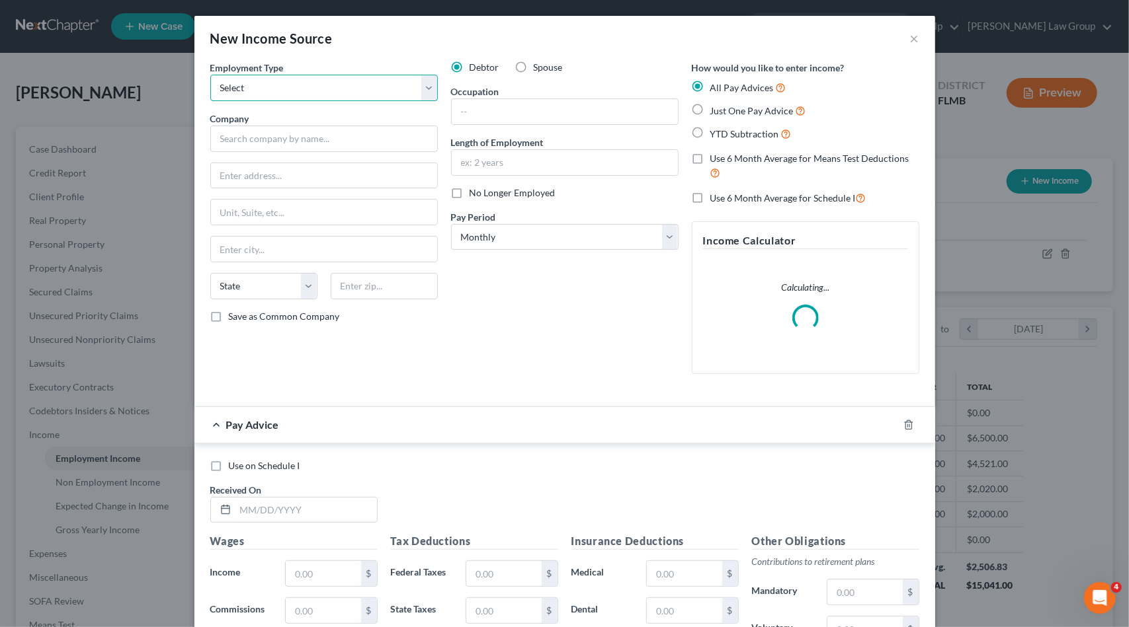
click at [331, 92] on select "Select Full or [DEMOGRAPHIC_DATA] Employment Self Employment" at bounding box center [323, 88] width 227 height 26
select select "0"
click at [210, 75] on select "Select Full or [DEMOGRAPHIC_DATA] Employment Self Employment" at bounding box center [323, 88] width 227 height 26
click at [299, 131] on input "text" at bounding box center [323, 139] width 227 height 26
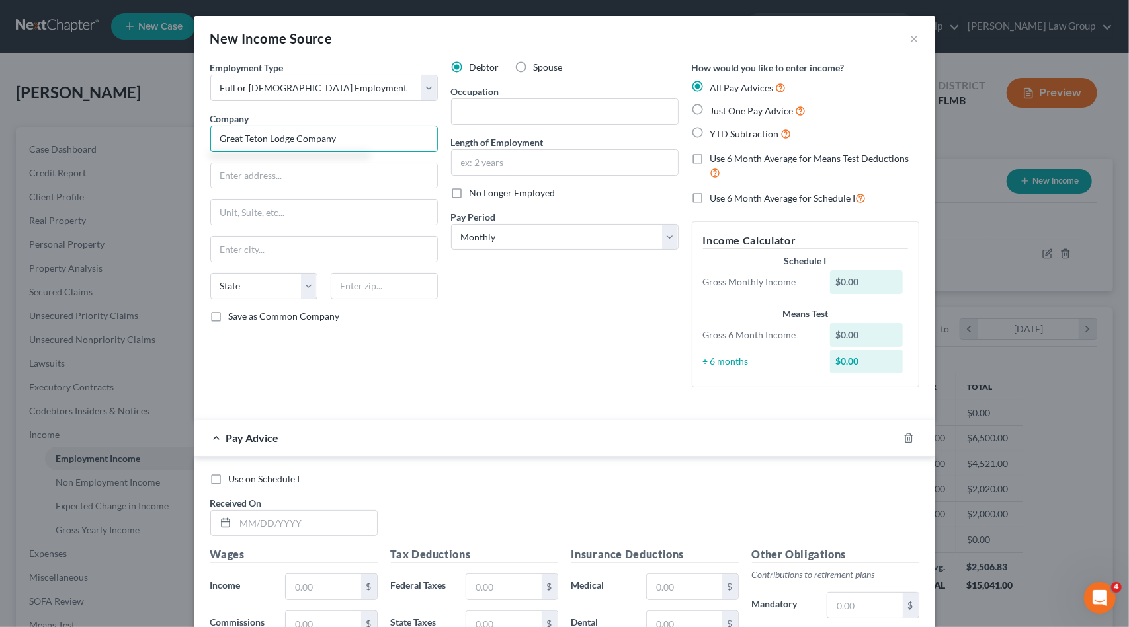
type input "Great Teton Lodge Company"
type input "{"
type input "P.O. Box 250"
type input "83013"
type input "[PERSON_NAME]"
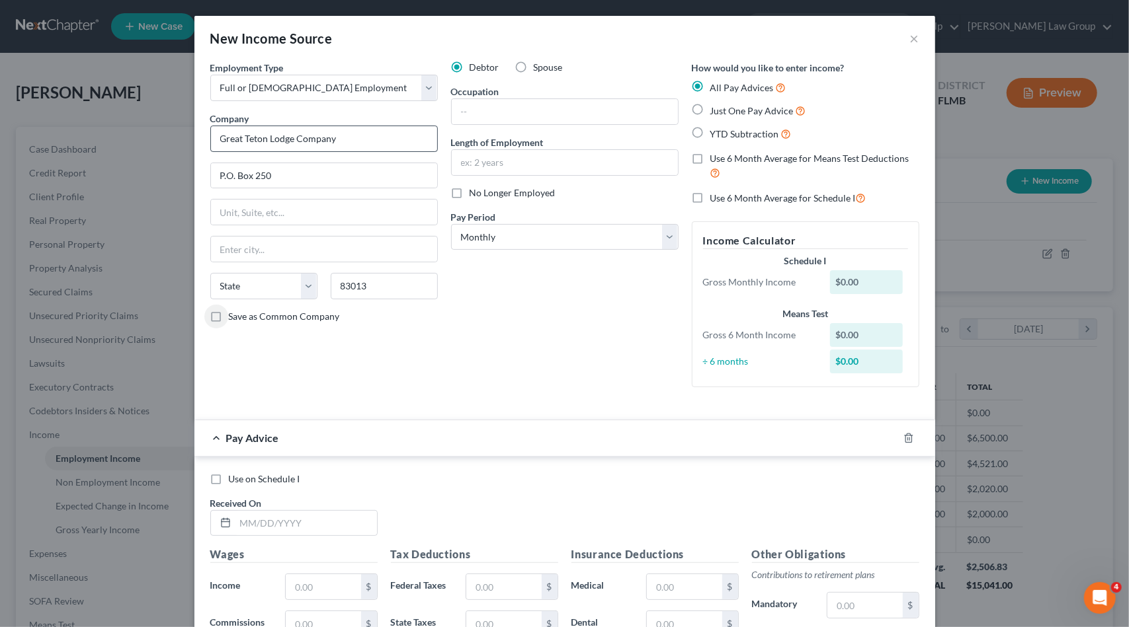
select select "53"
click at [506, 225] on select "Select Monthly Twice Monthly Every Other Week Weekly" at bounding box center [564, 237] width 227 height 26
select select "2"
click at [451, 224] on select "Select Monthly Twice Monthly Every Other Week Weekly" at bounding box center [564, 237] width 227 height 26
click at [245, 530] on input "text" at bounding box center [305, 523] width 141 height 25
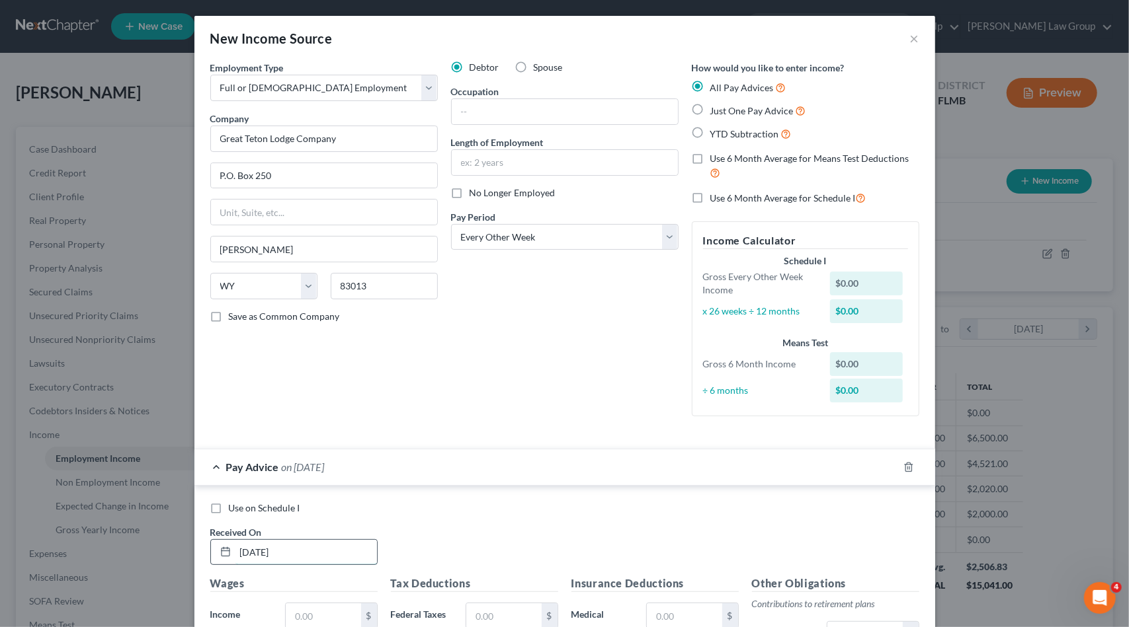
type input "[DATE]"
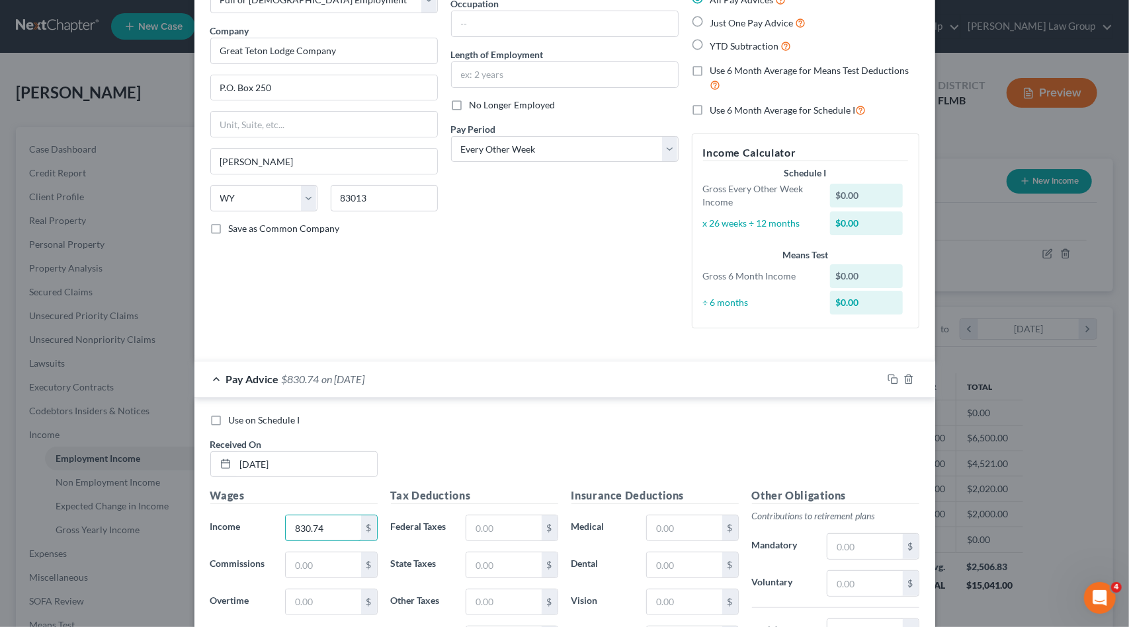
scroll to position [323, 0]
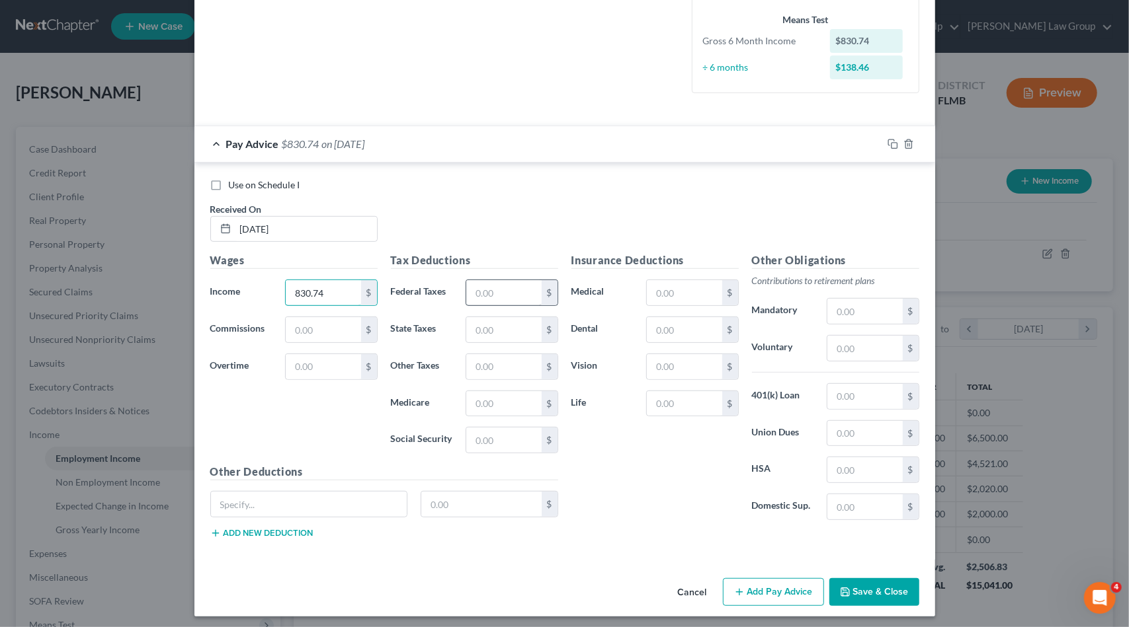
type input "830.74"
click at [486, 297] on input "text" at bounding box center [503, 292] width 75 height 25
click at [481, 397] on input "text" at bounding box center [503, 403] width 75 height 25
type input "6.95"
click at [495, 440] on input "text" at bounding box center [503, 440] width 75 height 25
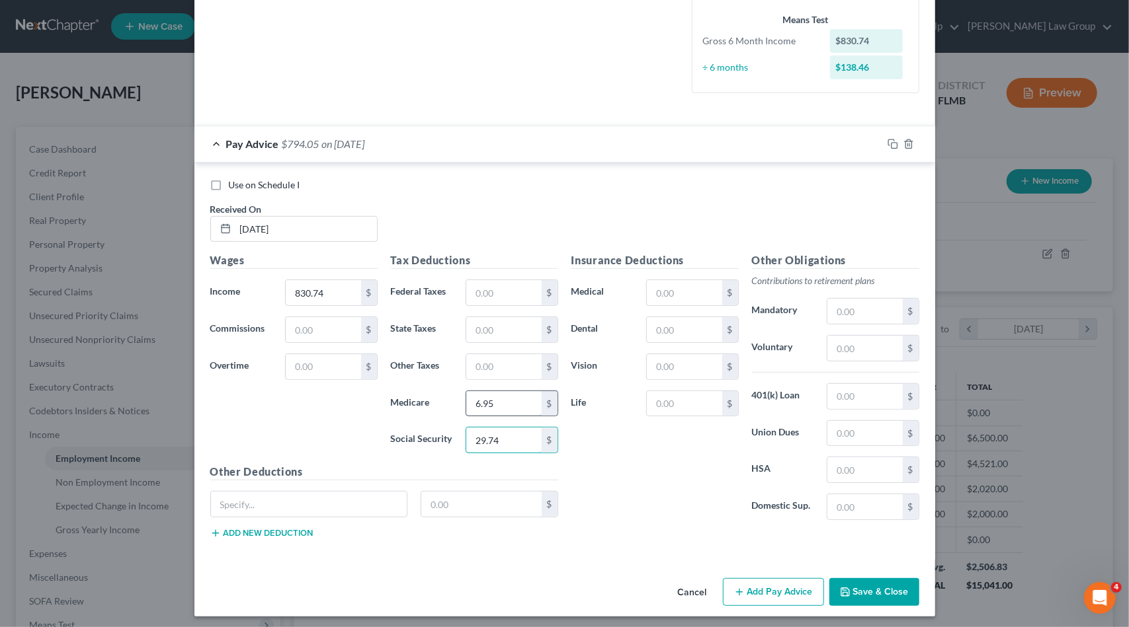
type input "29.74"
type input "12.05"
type input "51.51"
click at [760, 589] on button "Add Pay Advice" at bounding box center [773, 593] width 101 height 28
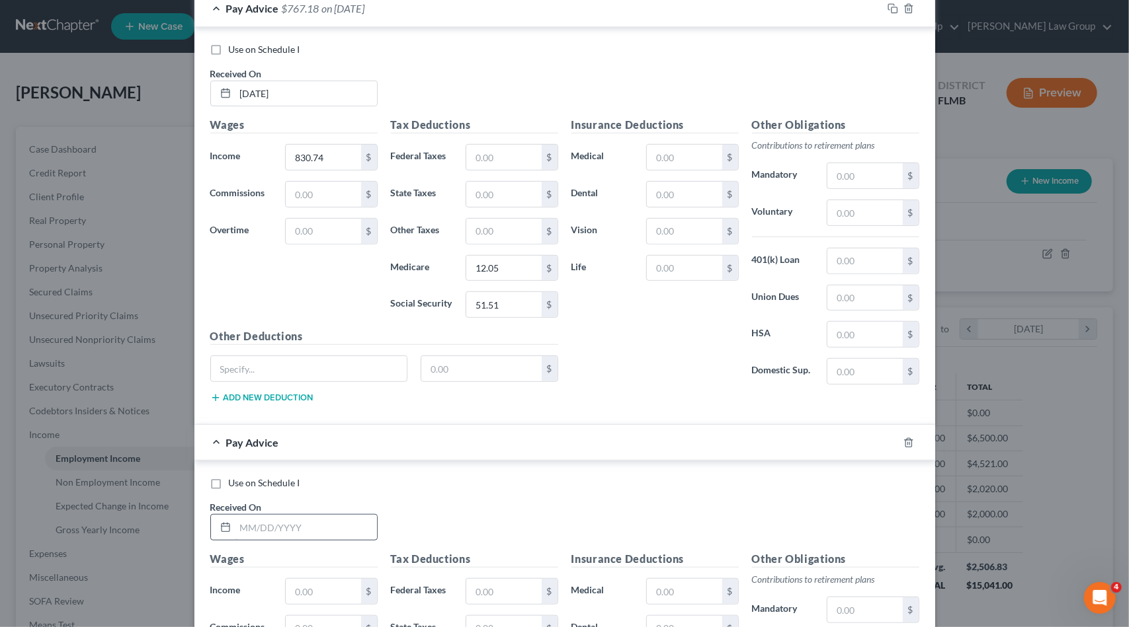
scroll to position [522, 0]
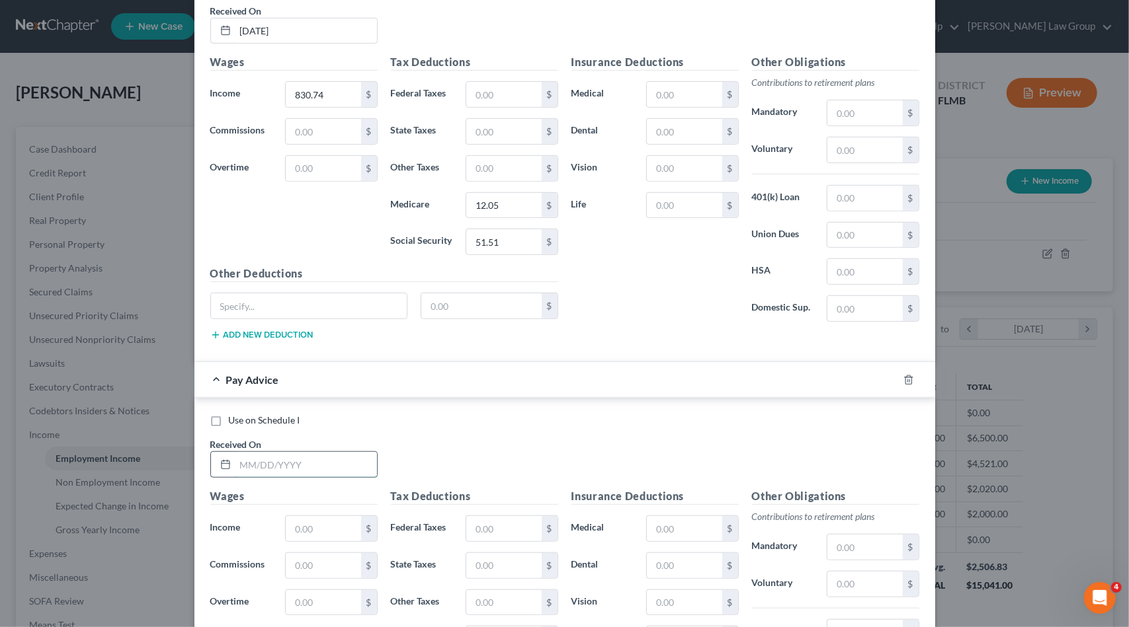
click at [279, 459] on input "text" at bounding box center [305, 464] width 141 height 25
type input "[DATE]"
click at [310, 522] on input "text" at bounding box center [323, 528] width 75 height 25
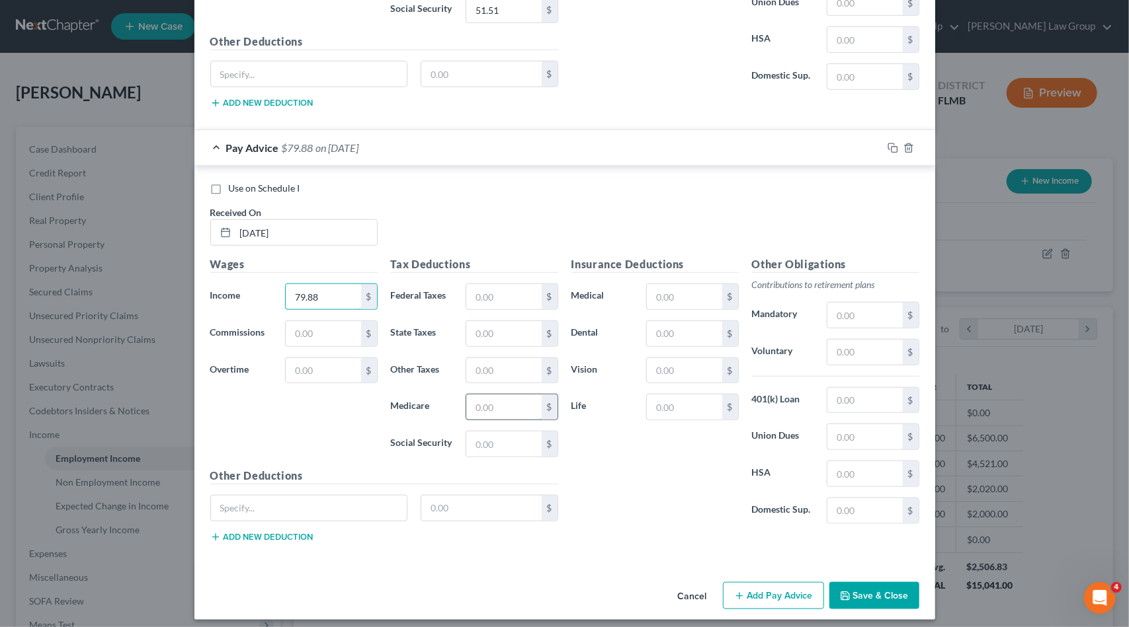
type input "79.88"
click at [505, 396] on input "text" at bounding box center [503, 407] width 75 height 25
type input "1.15"
click at [483, 434] on input "text" at bounding box center [503, 444] width 75 height 25
type input "4.95"
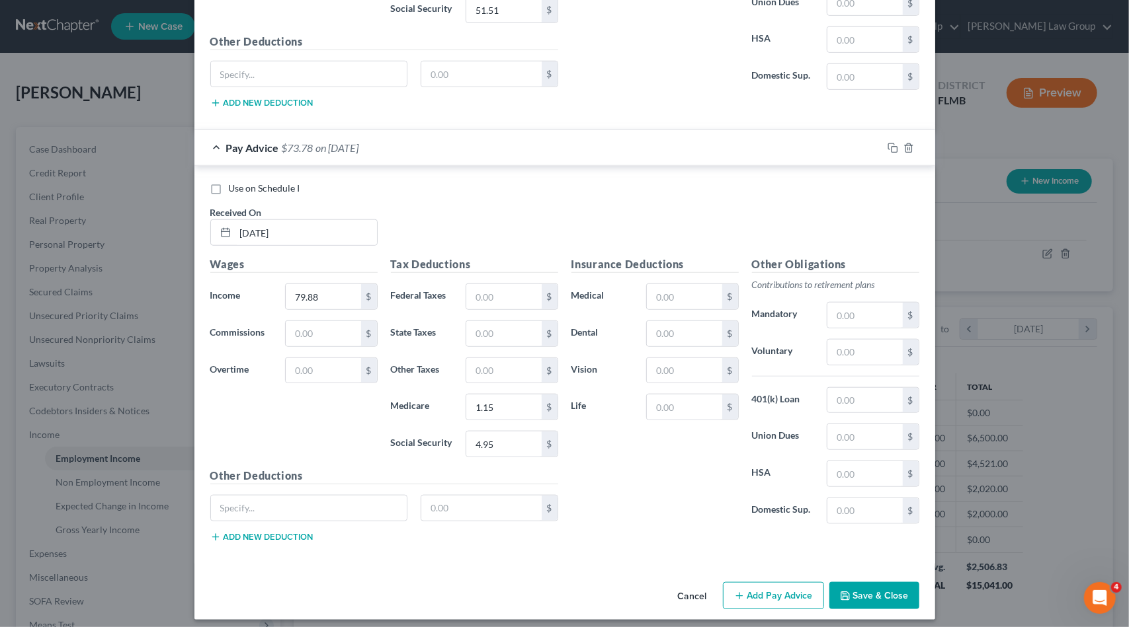
click at [770, 584] on button "Add Pay Advice" at bounding box center [773, 596] width 101 height 28
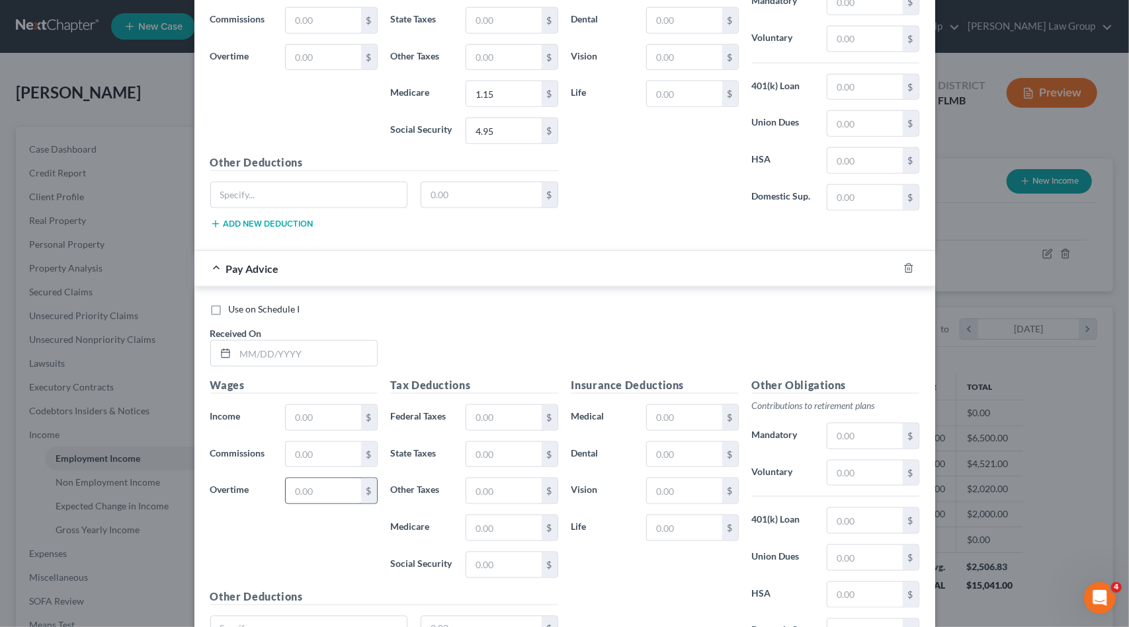
scroll to position [1084, 0]
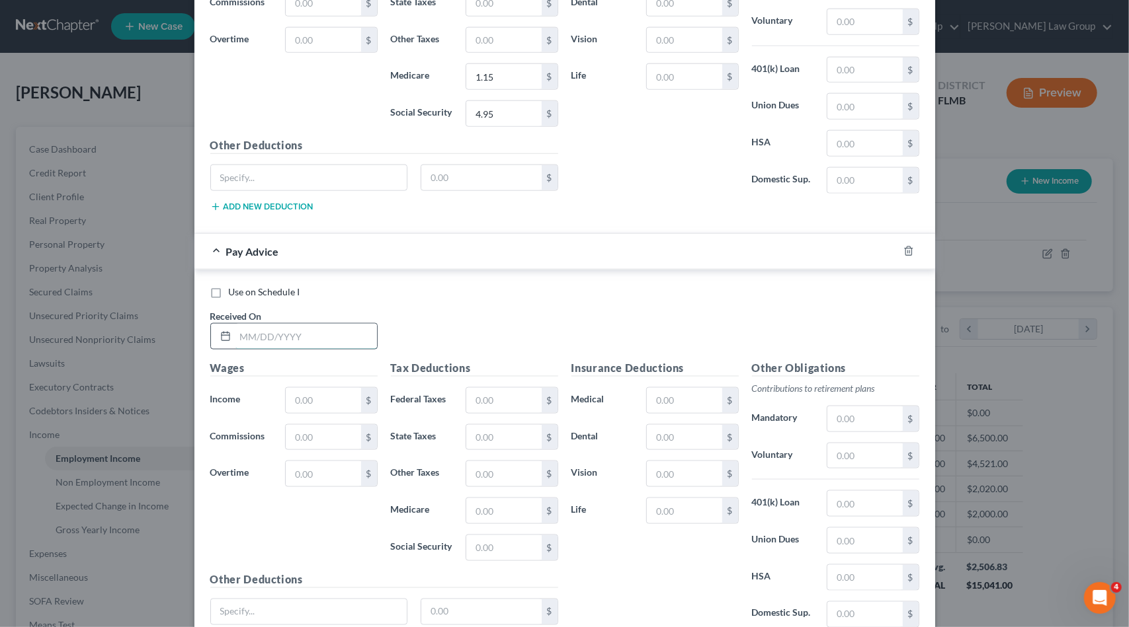
click at [309, 333] on input "text" at bounding box center [305, 336] width 141 height 25
type input "[DATE]"
click at [325, 388] on input "text" at bounding box center [323, 400] width 75 height 25
type input "3,401.43"
click at [511, 388] on input "text" at bounding box center [503, 400] width 75 height 25
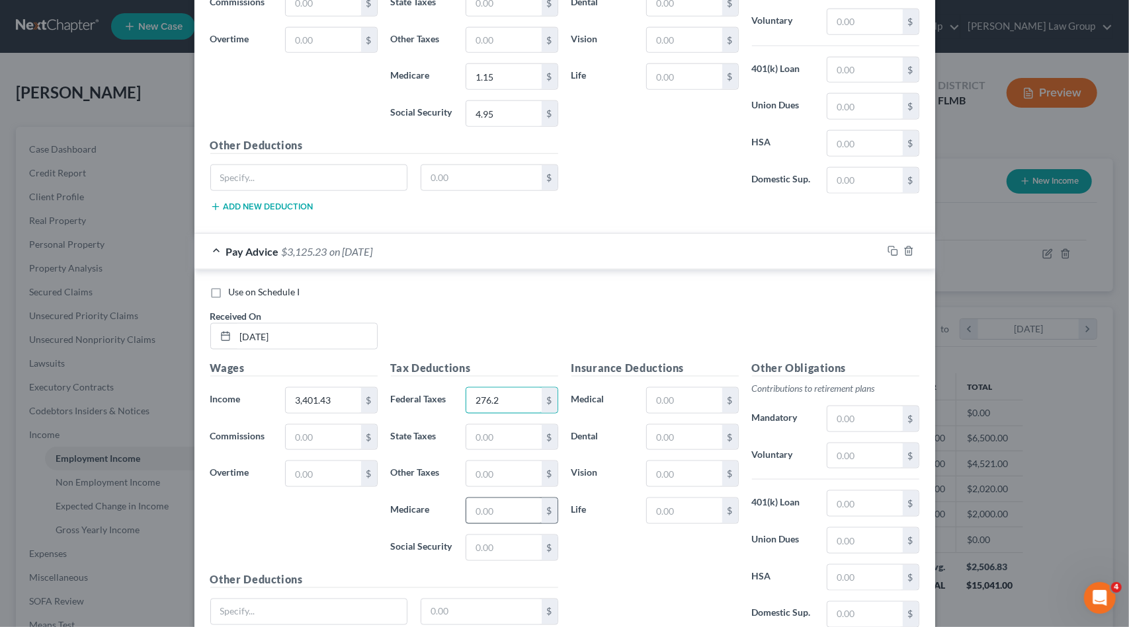
type input "276.2"
click at [493, 499] on input "text" at bounding box center [503, 511] width 75 height 25
type input "49.32"
click at [493, 536] on input "text" at bounding box center [503, 548] width 75 height 25
type input "210.89"
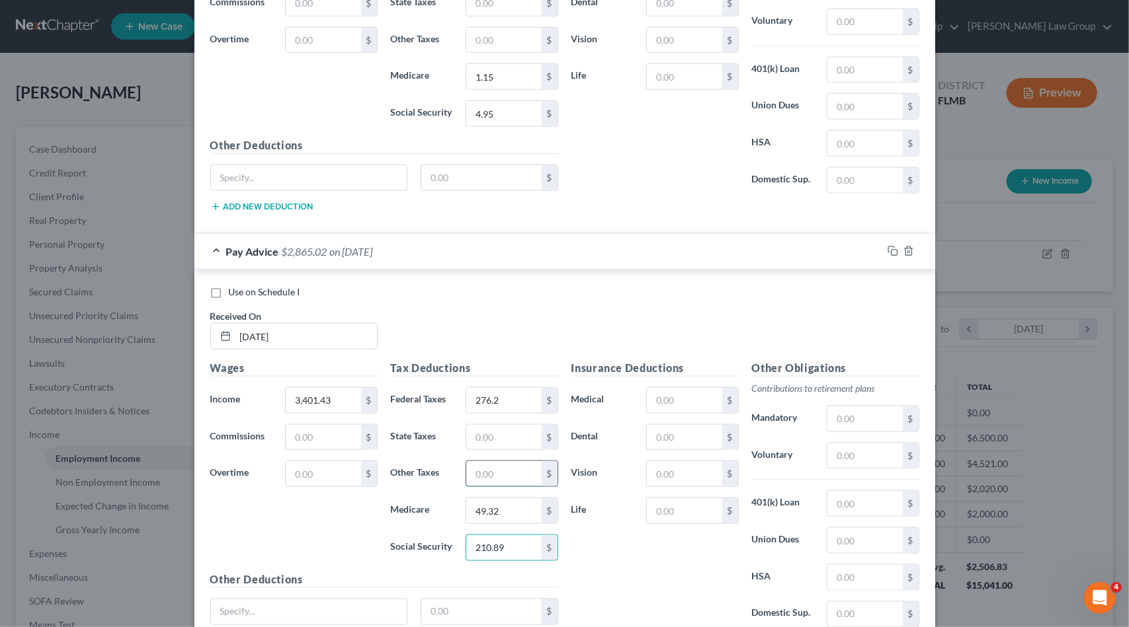
drag, startPoint x: 481, startPoint y: 463, endPoint x: 488, endPoint y: 461, distance: 7.5
click at [481, 463] on input "text" at bounding box center [503, 473] width 75 height 25
type input "451.34"
click at [495, 426] on input "text" at bounding box center [503, 437] width 75 height 25
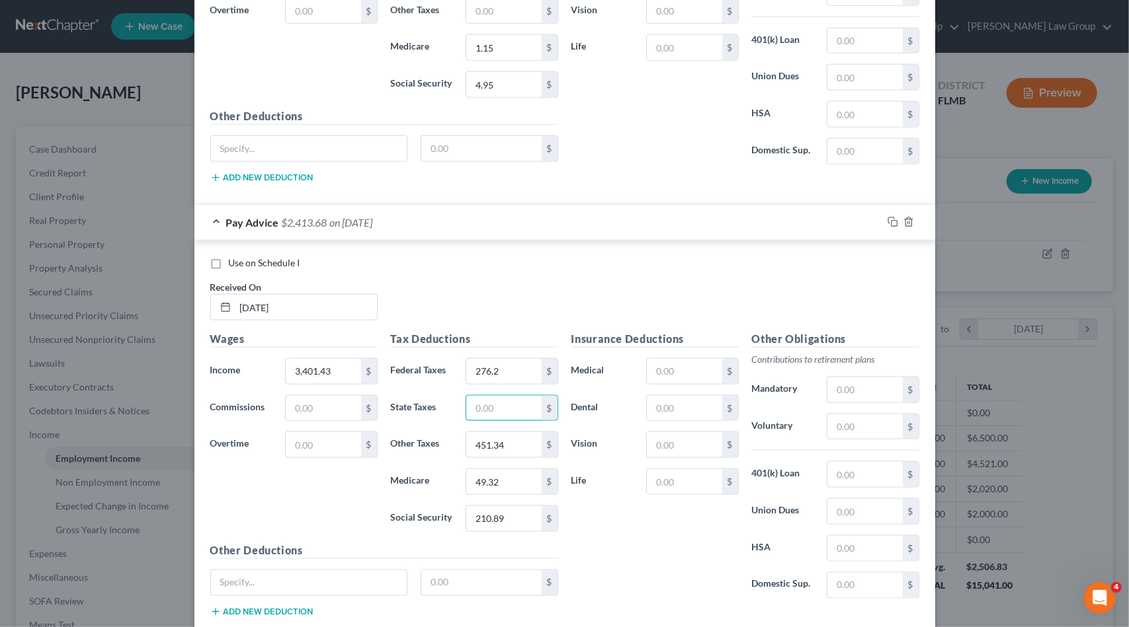
scroll to position [1184, 0]
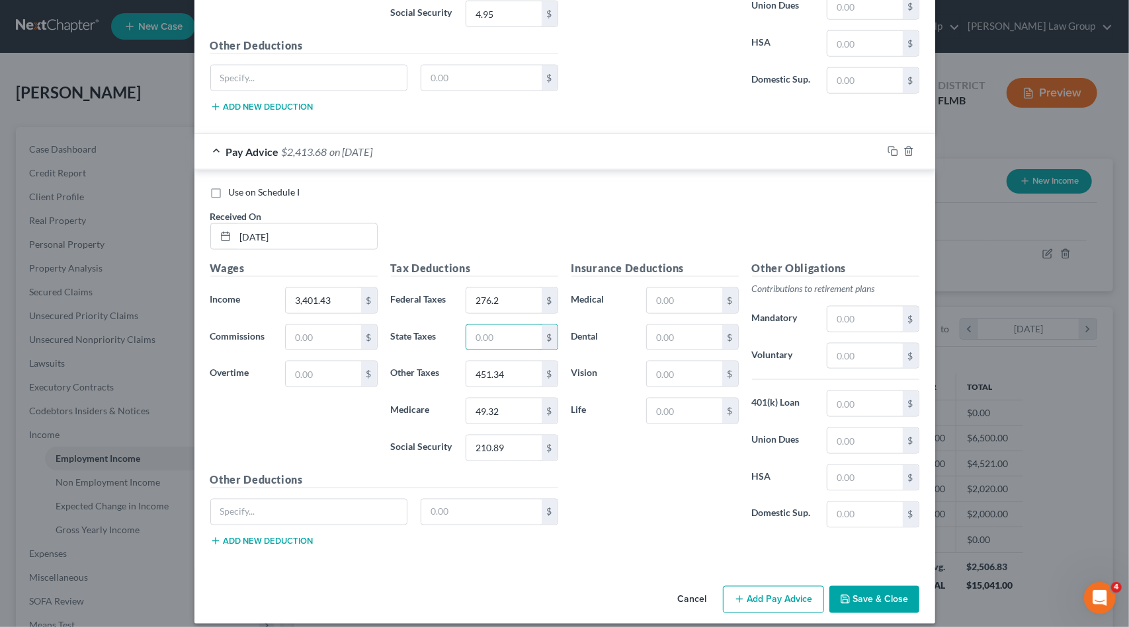
click at [783, 589] on button "Add Pay Advice" at bounding box center [773, 600] width 101 height 28
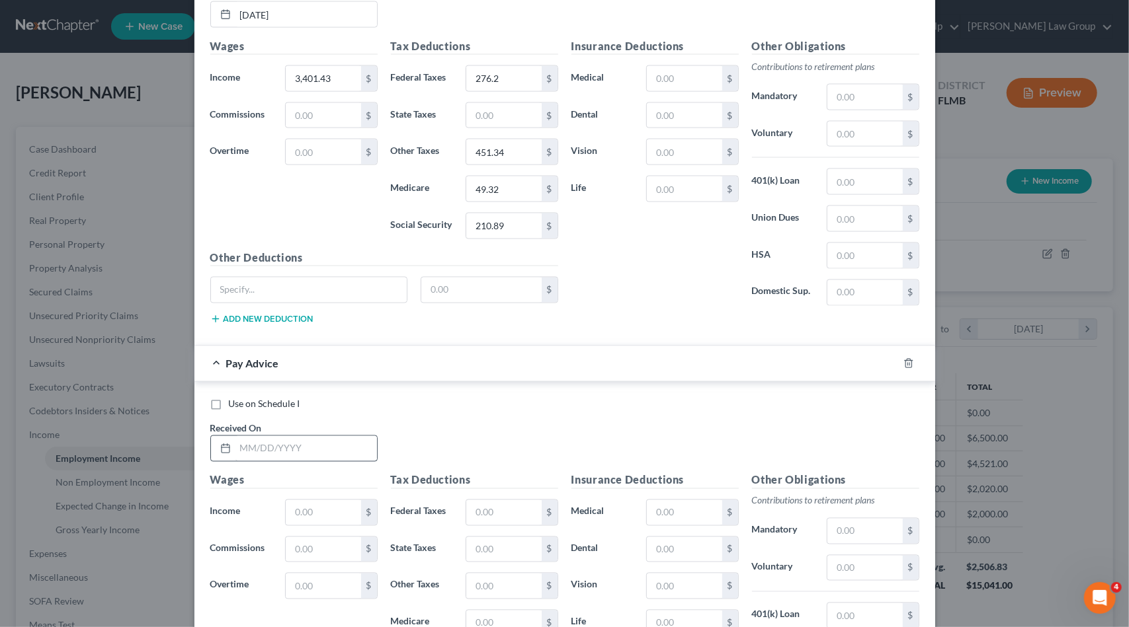
scroll to position [1449, 0]
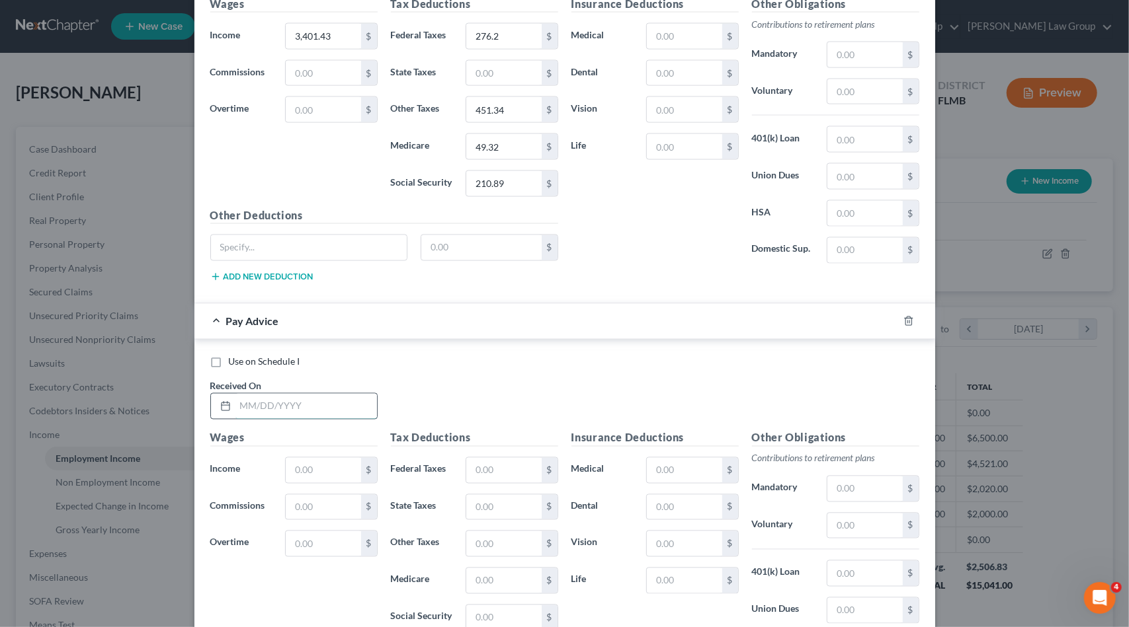
click at [305, 394] on input "text" at bounding box center [305, 406] width 141 height 25
type input "[DATE]"
type input "3,398.41"
type input "275.54"
type input "49.28"
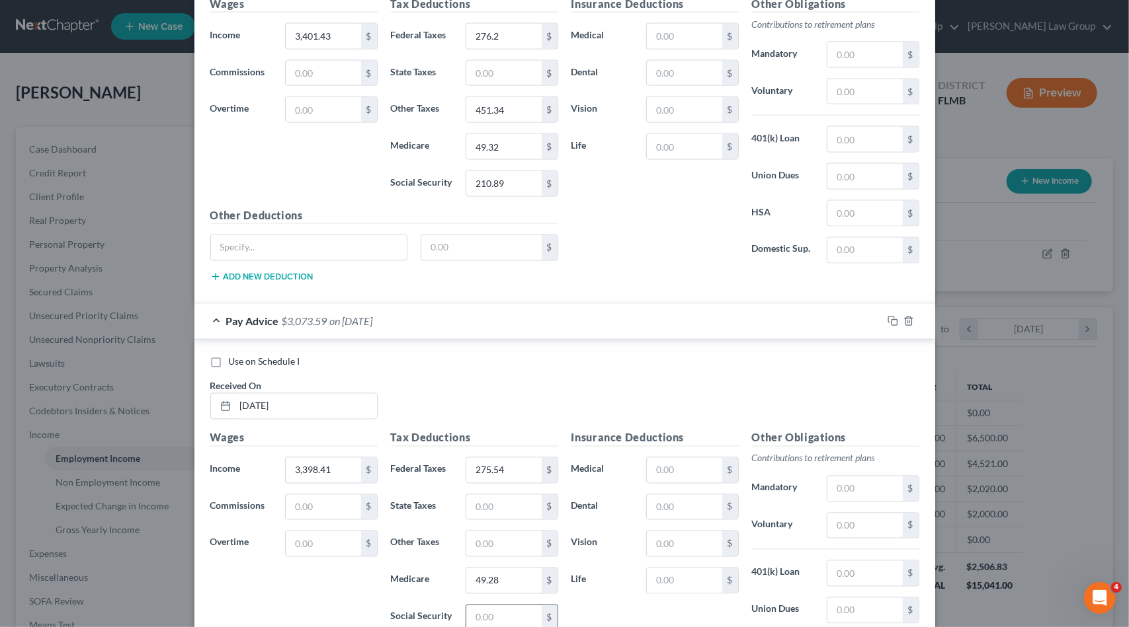
click at [488, 606] on input "text" at bounding box center [503, 618] width 75 height 25
type input "210.7"
click at [489, 532] on input "text" at bounding box center [503, 544] width 75 height 25
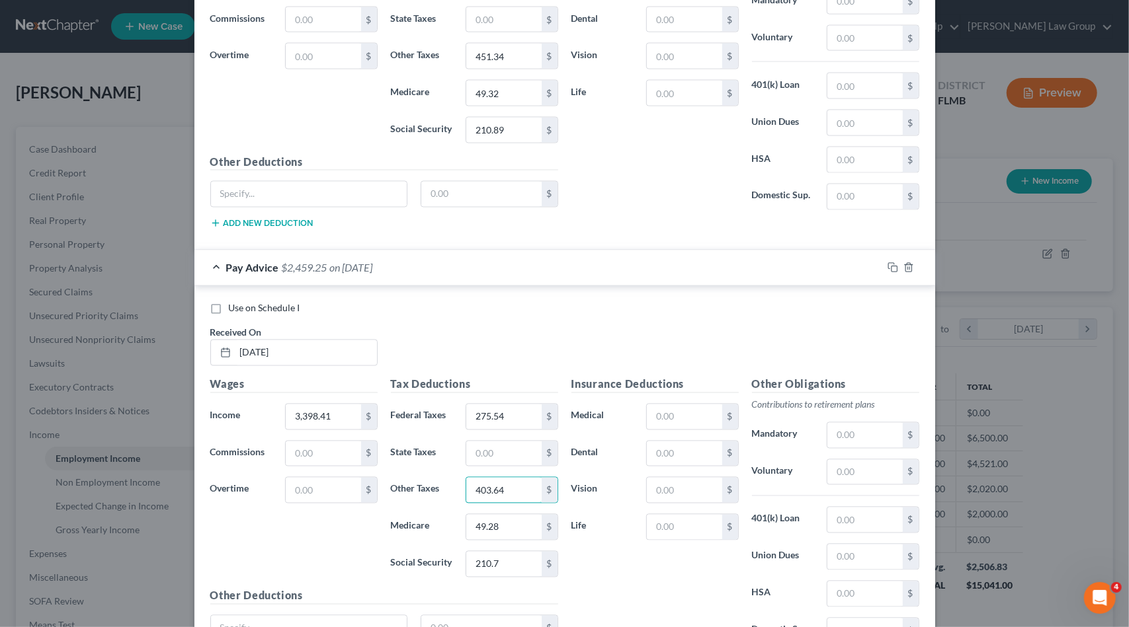
scroll to position [1615, 0]
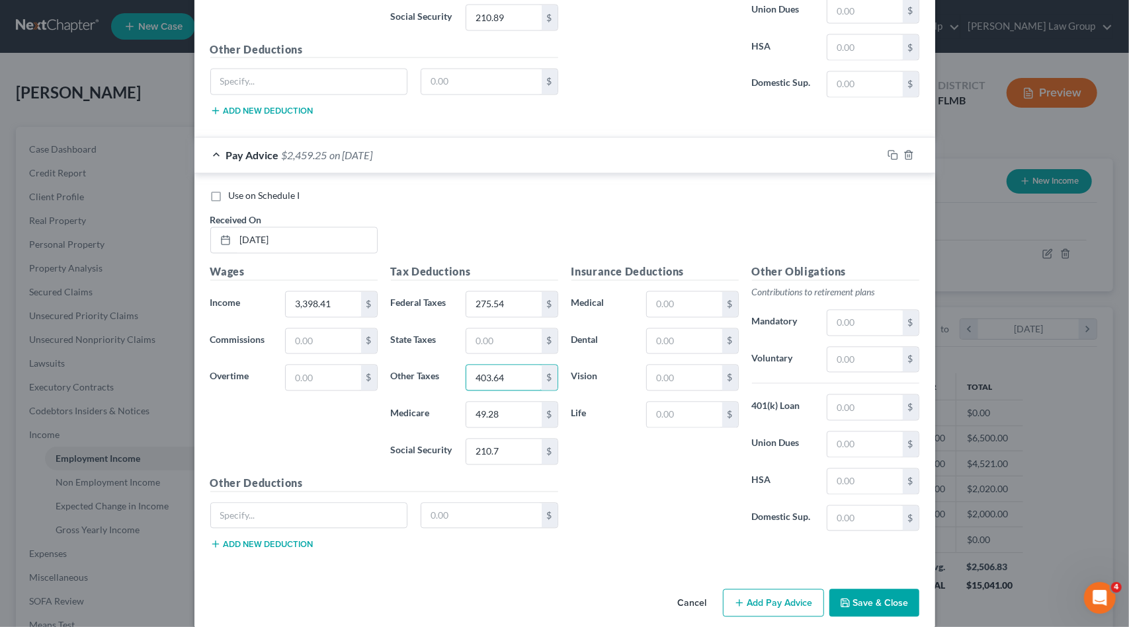
type input "403.64"
click at [778, 590] on button "Add Pay Advice" at bounding box center [773, 604] width 101 height 28
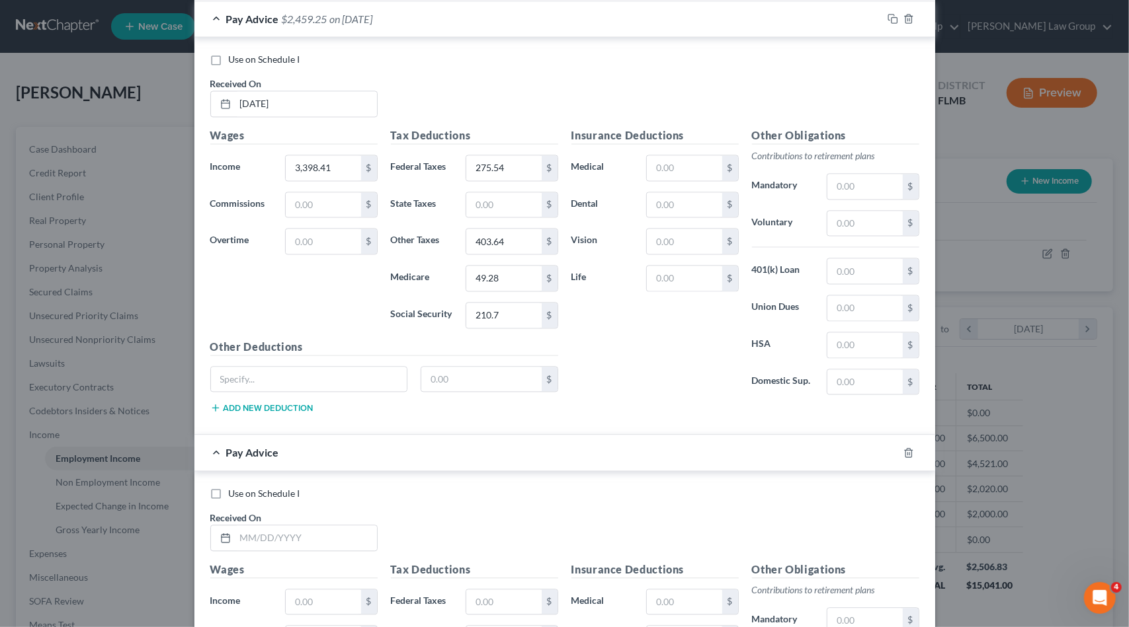
scroll to position [1813, 0]
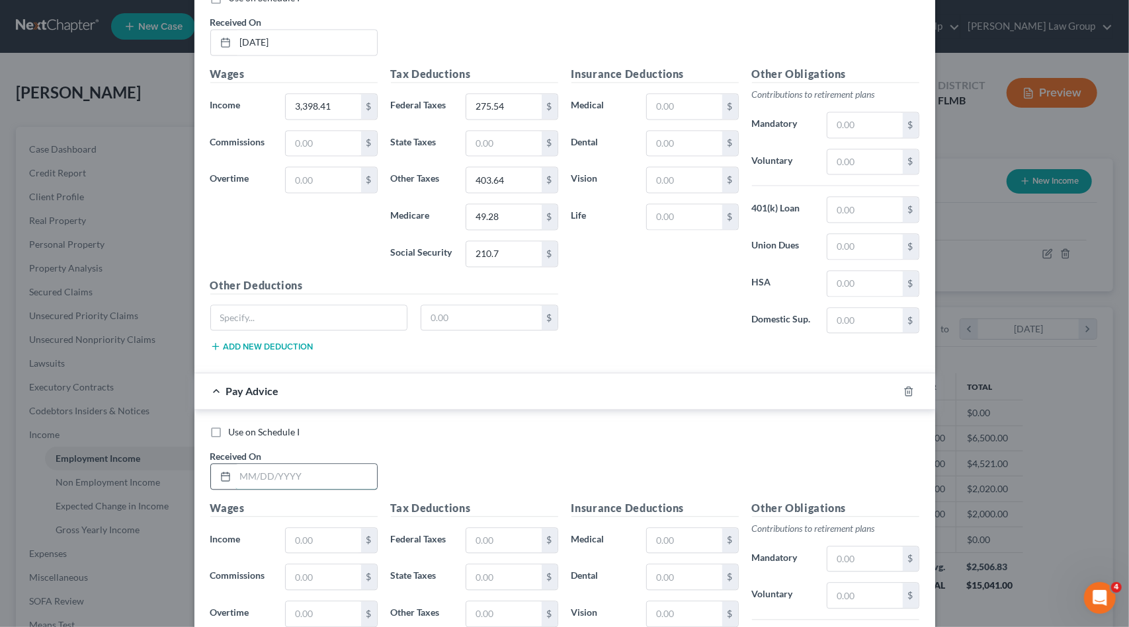
click at [321, 464] on input "text" at bounding box center [305, 476] width 141 height 25
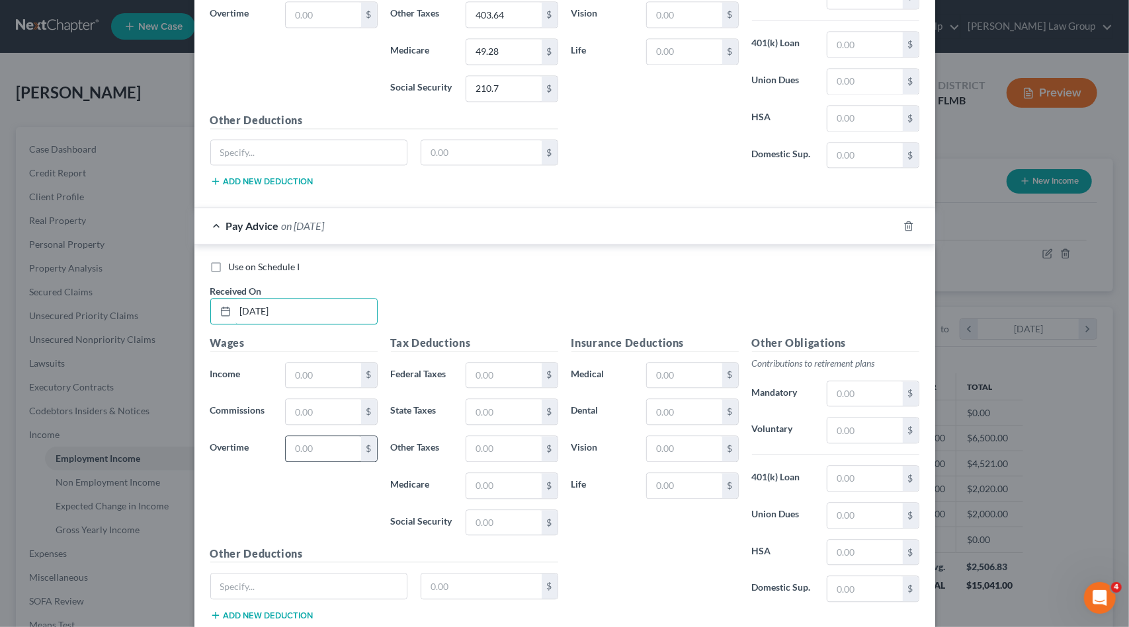
scroll to position [2011, 0]
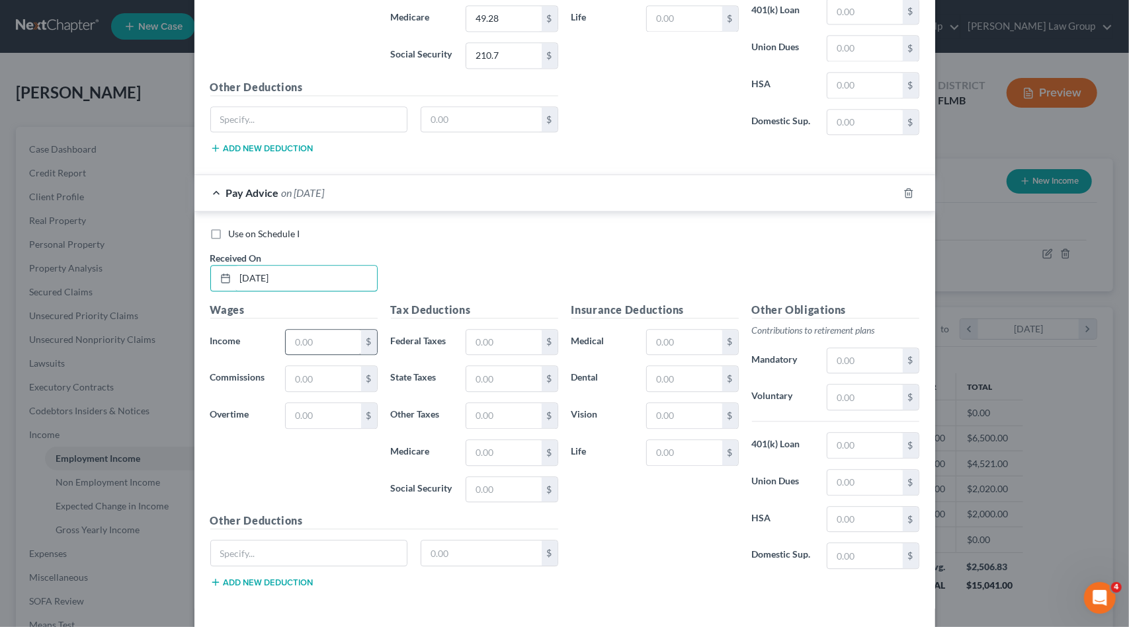
type input "[DATE]"
click at [297, 330] on input "text" at bounding box center [323, 342] width 75 height 25
type input "2,970.51"
click at [506, 330] on input "text" at bounding box center [503, 342] width 75 height 25
type input "220.31"
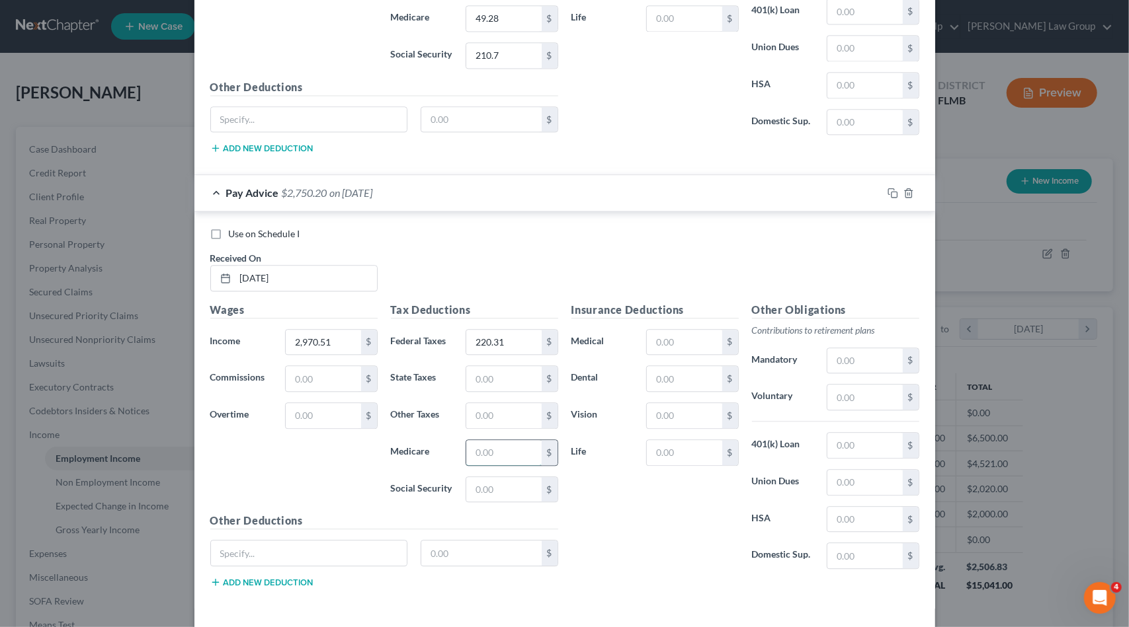
click at [487, 440] on input "text" at bounding box center [503, 452] width 75 height 25
type input "43.07"
click at [482, 477] on input "text" at bounding box center [503, 489] width 75 height 25
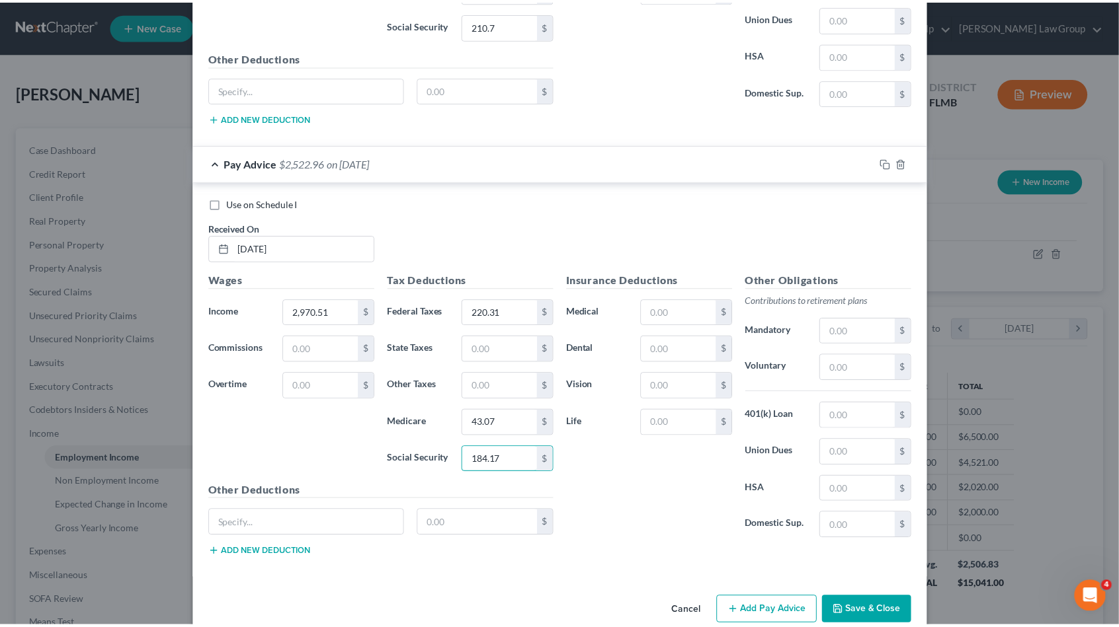
scroll to position [2044, 0]
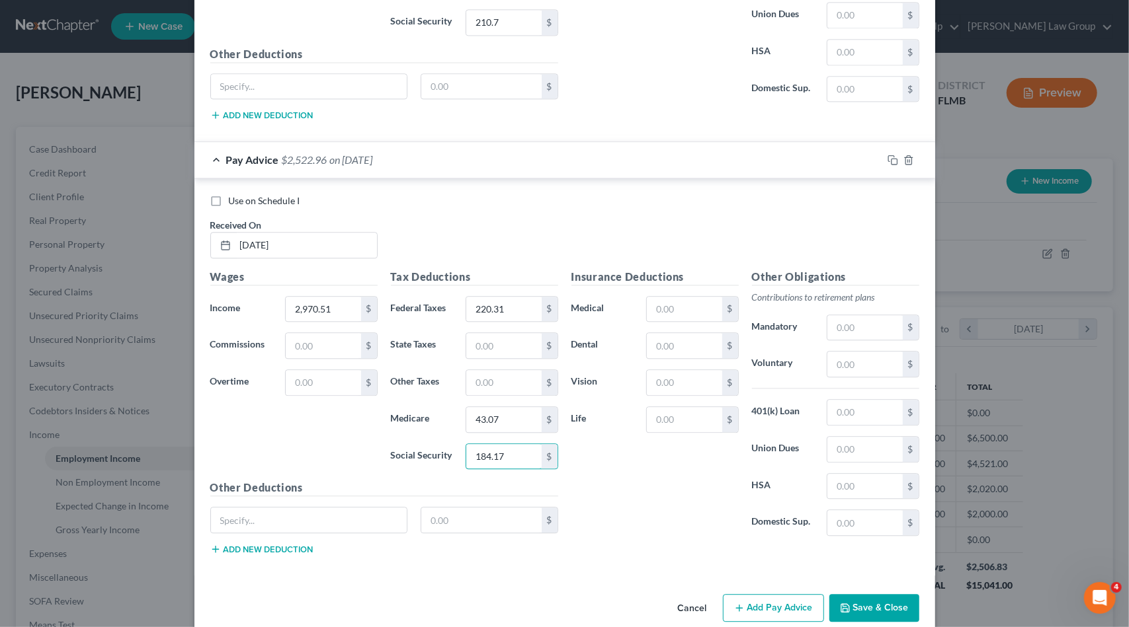
type input "184.17"
click at [890, 594] on button "Save & Close" at bounding box center [874, 608] width 90 height 28
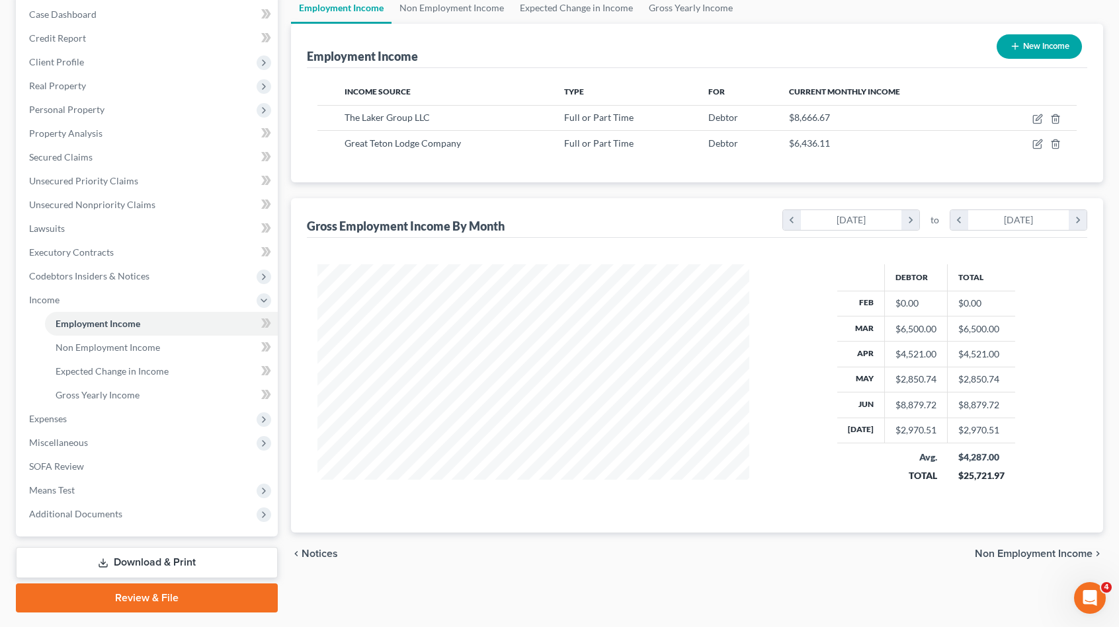
scroll to position [169, 0]
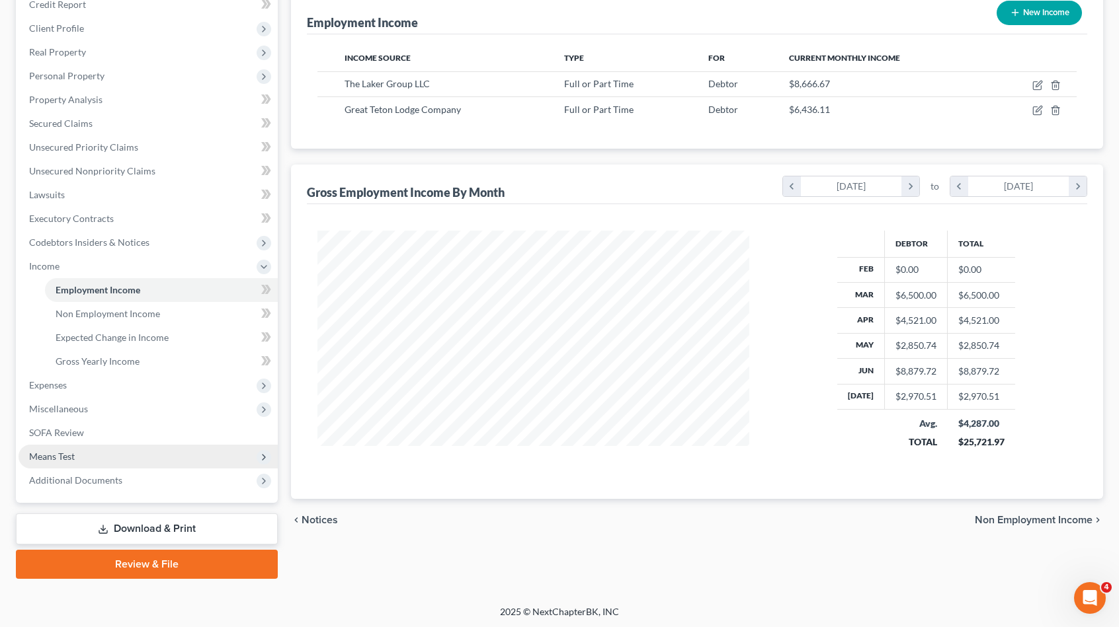
click at [158, 456] on span "Means Test" at bounding box center [148, 457] width 259 height 24
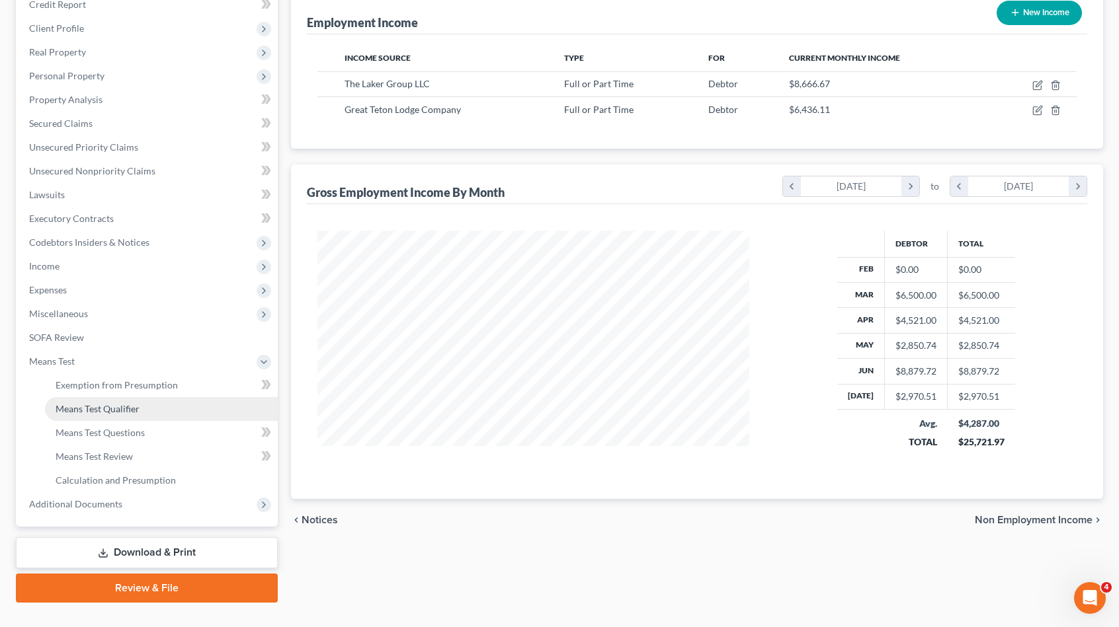
click at [152, 408] on link "Means Test Qualifier" at bounding box center [161, 409] width 233 height 24
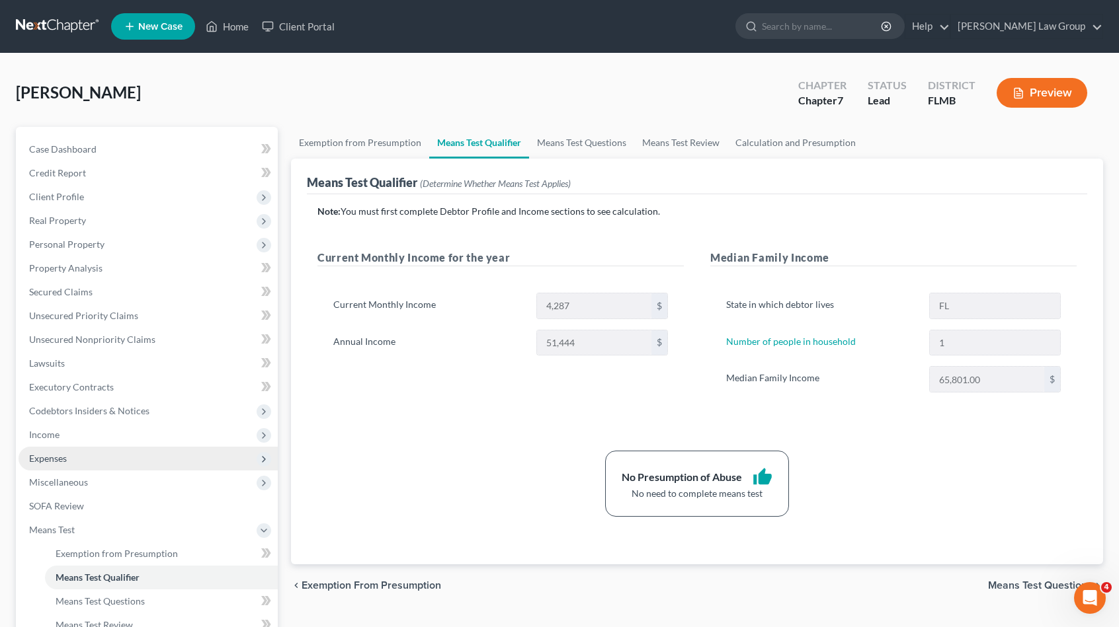
click at [138, 465] on span "Expenses" at bounding box center [148, 459] width 259 height 24
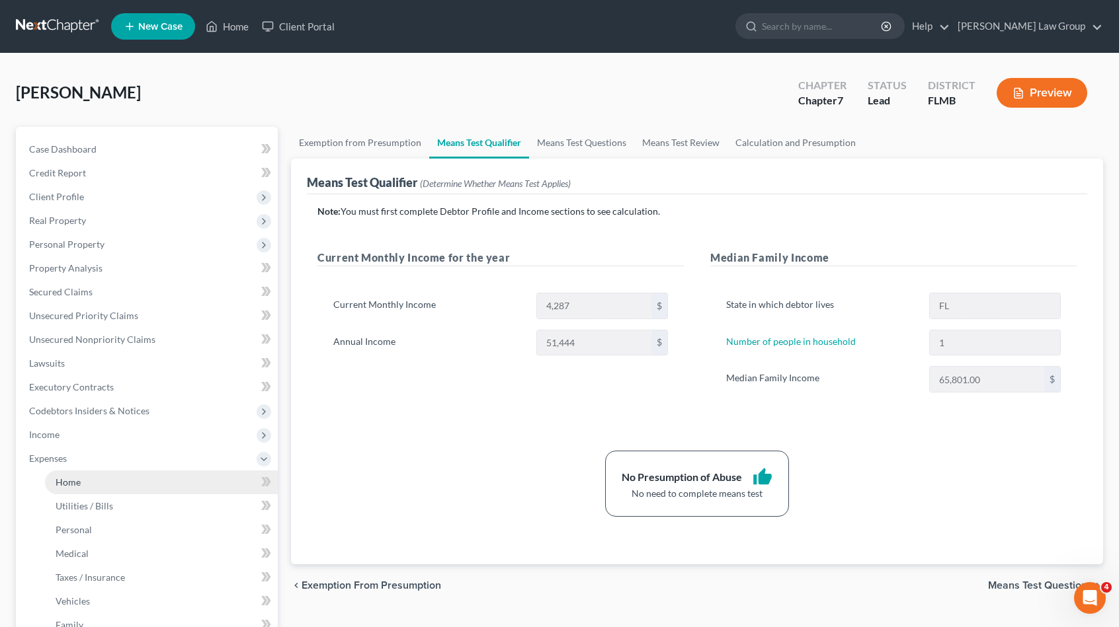
click at [134, 482] on link "Home" at bounding box center [161, 483] width 233 height 24
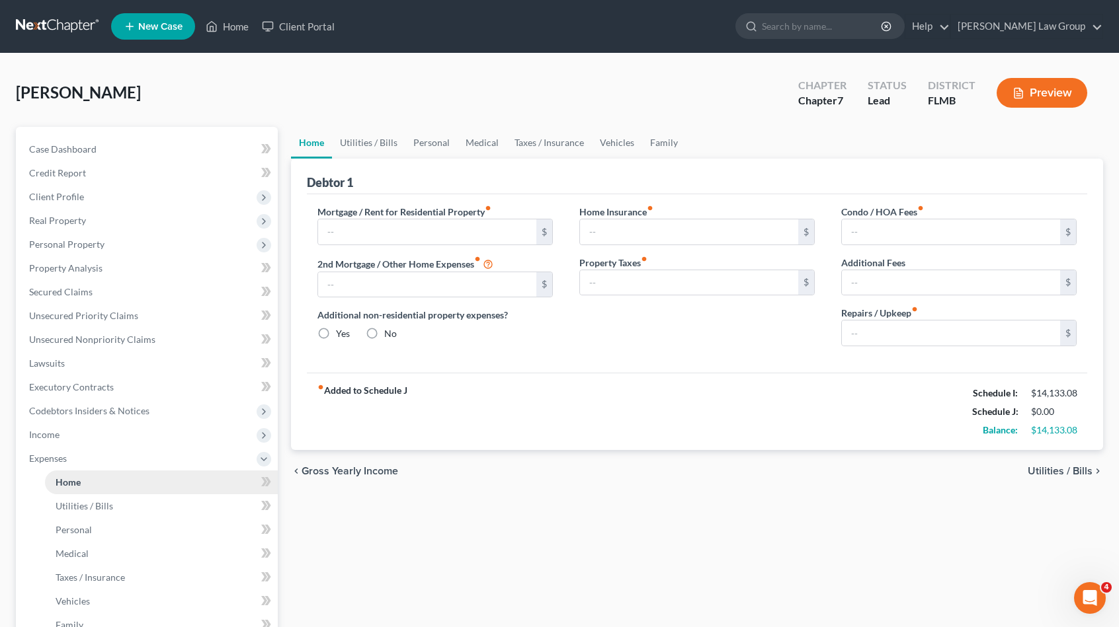
type input "0.00"
radio input "true"
type input "0.00"
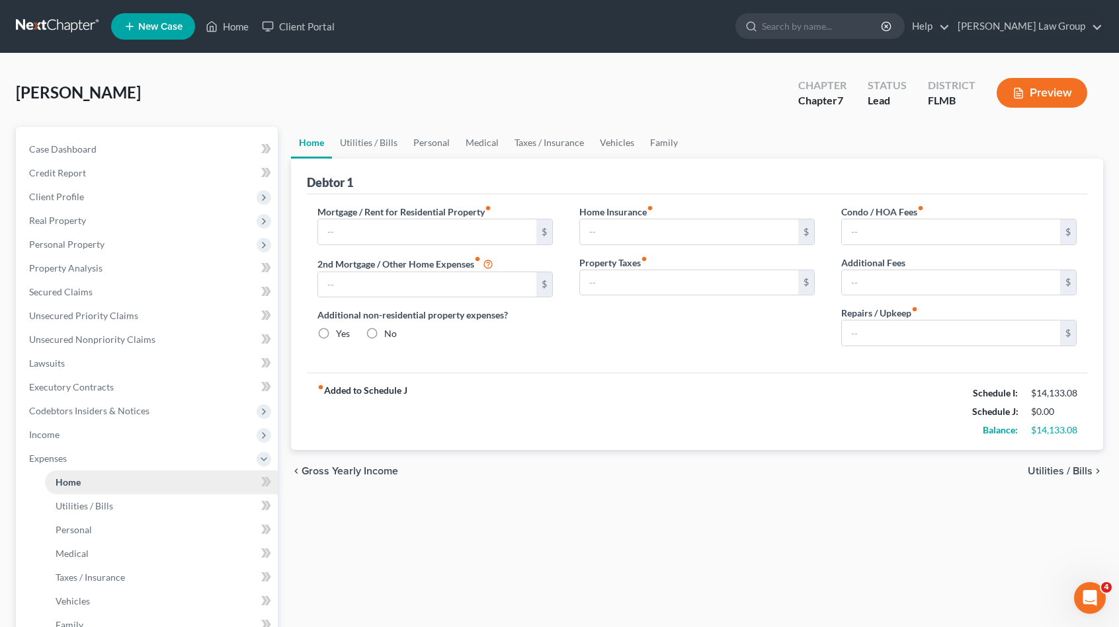
type input "0.00"
drag, startPoint x: 357, startPoint y: 229, endPoint x: 421, endPoint y: 229, distance: 63.5
click at [358, 229] on input "text" at bounding box center [427, 232] width 218 height 25
click at [633, 231] on input "0.00" at bounding box center [689, 232] width 218 height 25
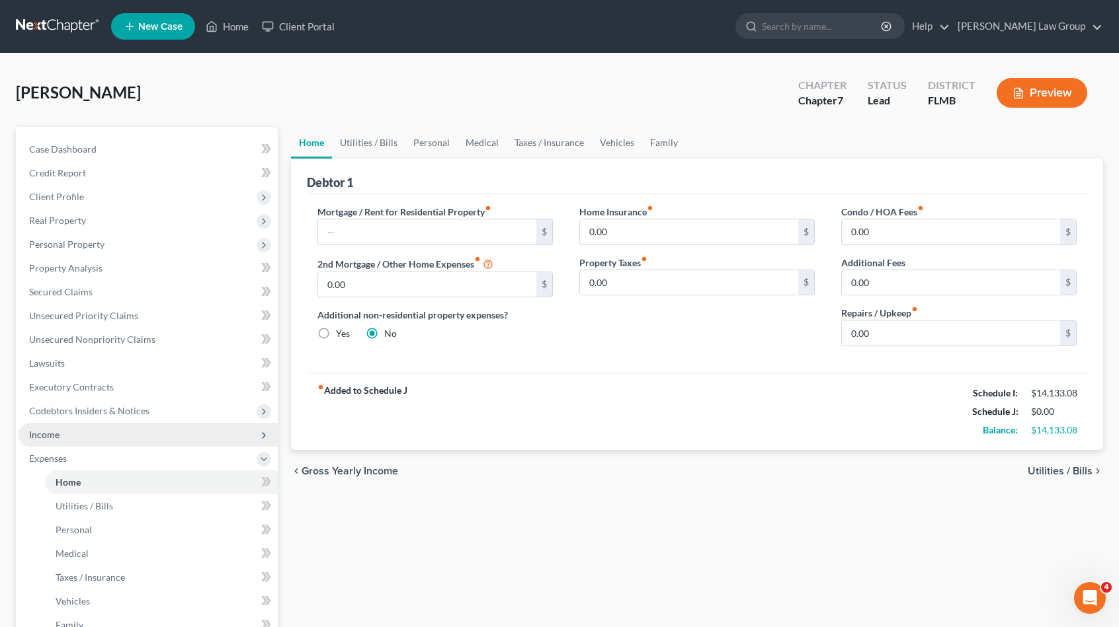
click at [158, 430] on span "Income" at bounding box center [148, 435] width 259 height 24
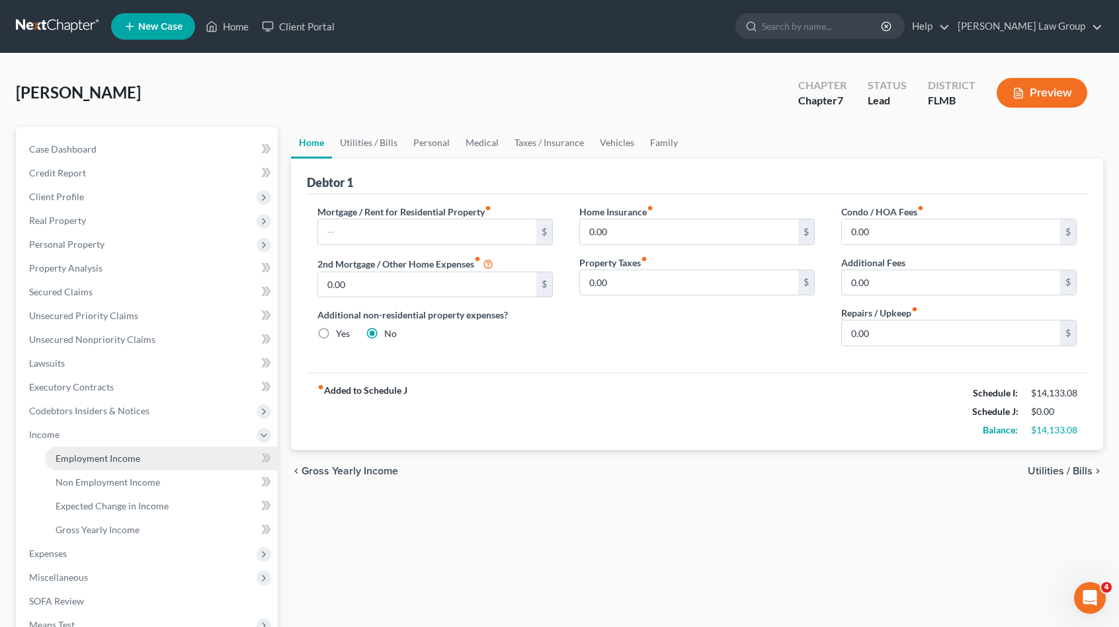
click at [151, 458] on link "Employment Income" at bounding box center [161, 459] width 233 height 24
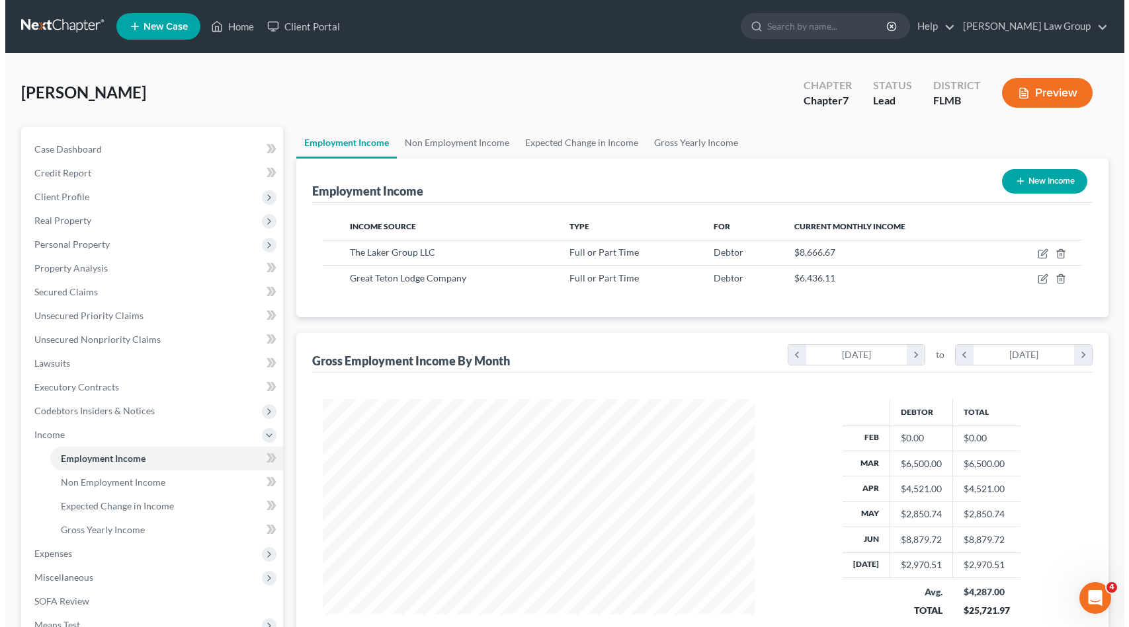
scroll to position [235, 458]
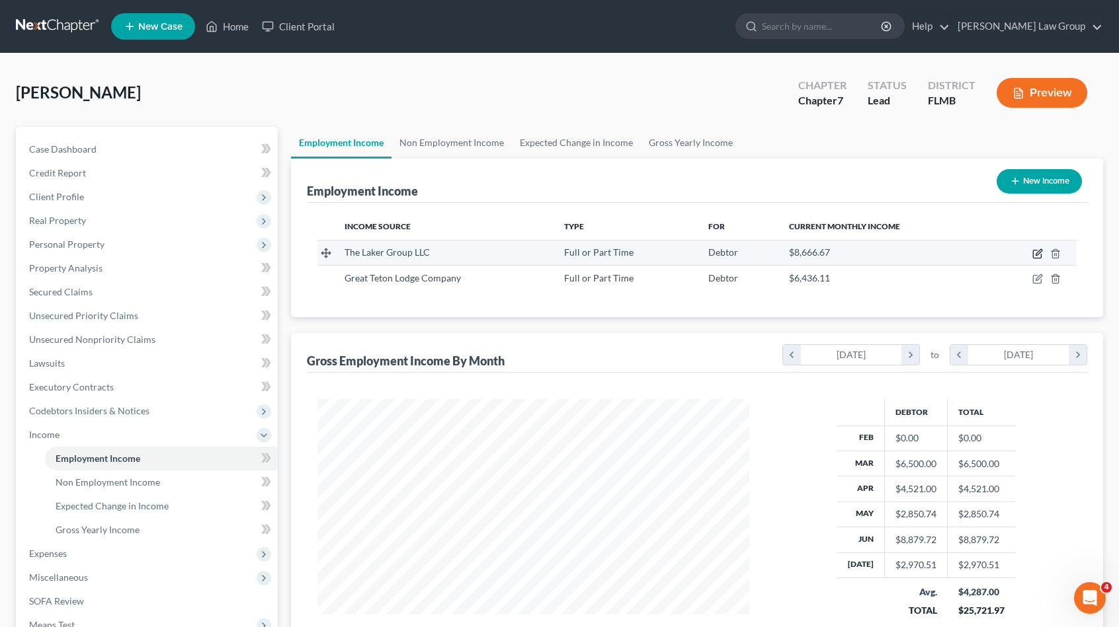
click at [1039, 251] on icon "button" at bounding box center [1038, 252] width 6 height 6
select select "0"
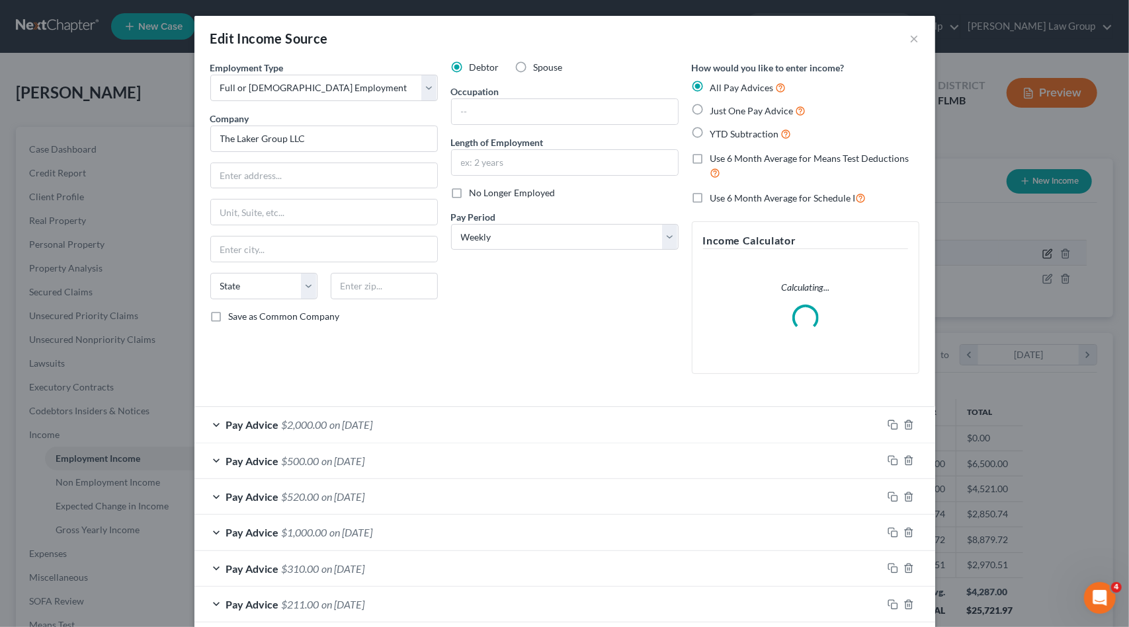
scroll to position [235, 462]
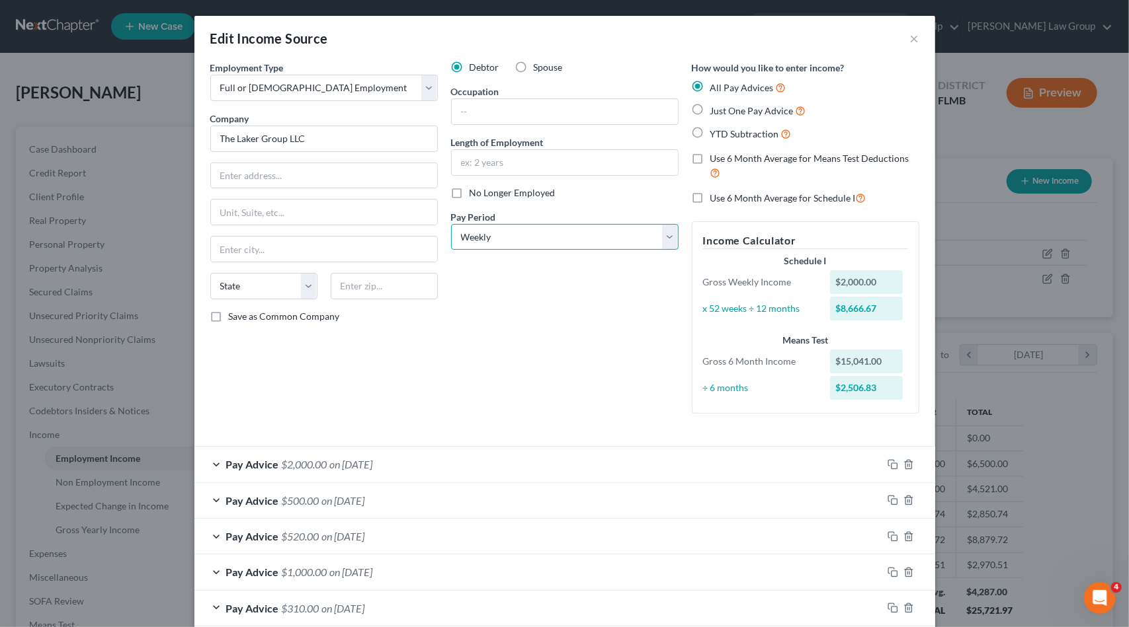
click at [575, 241] on select "Select Monthly Twice Monthly Every Other Week Weekly" at bounding box center [564, 237] width 227 height 26
select select "0"
click at [451, 224] on select "Select Monthly Twice Monthly Every Other Week Weekly" at bounding box center [564, 237] width 227 height 26
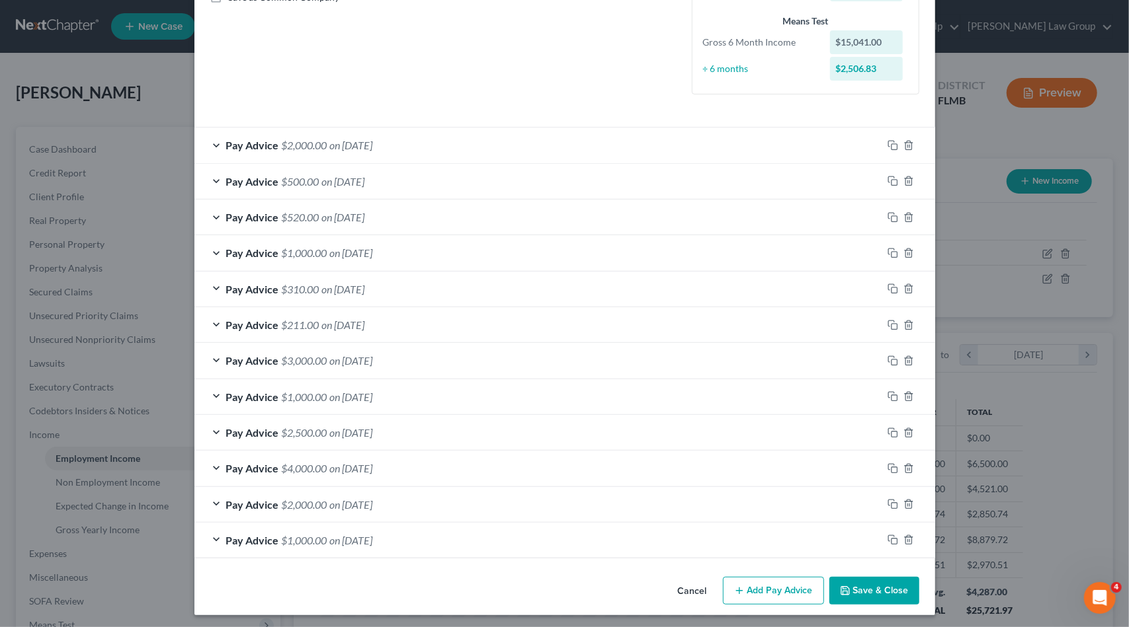
click at [871, 590] on button "Save & Close" at bounding box center [874, 591] width 90 height 28
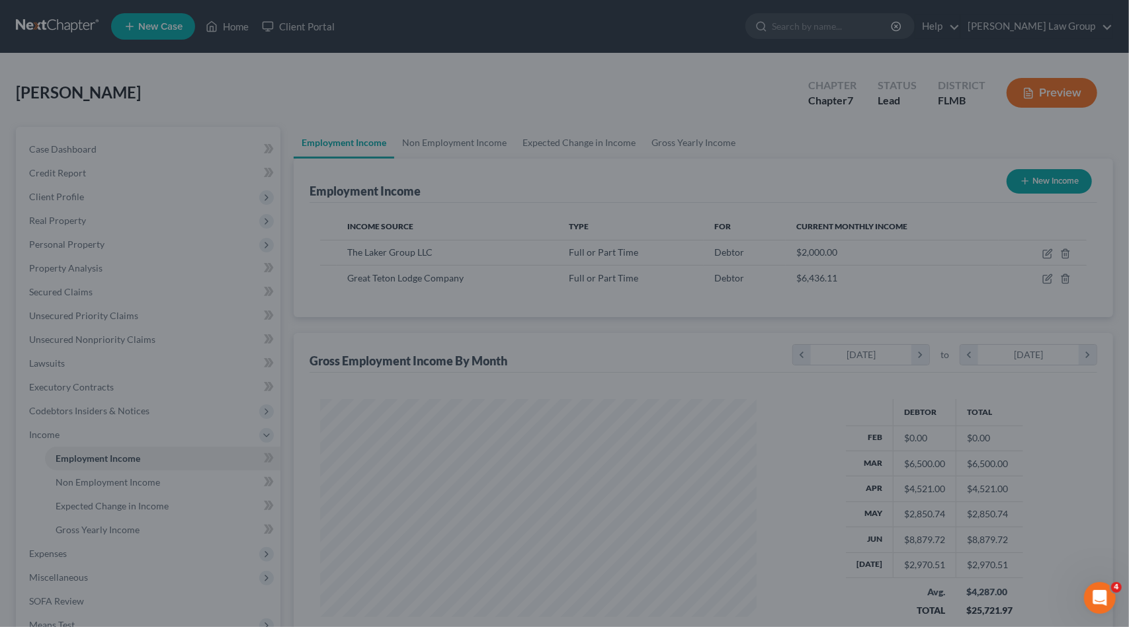
scroll to position [660939, 660716]
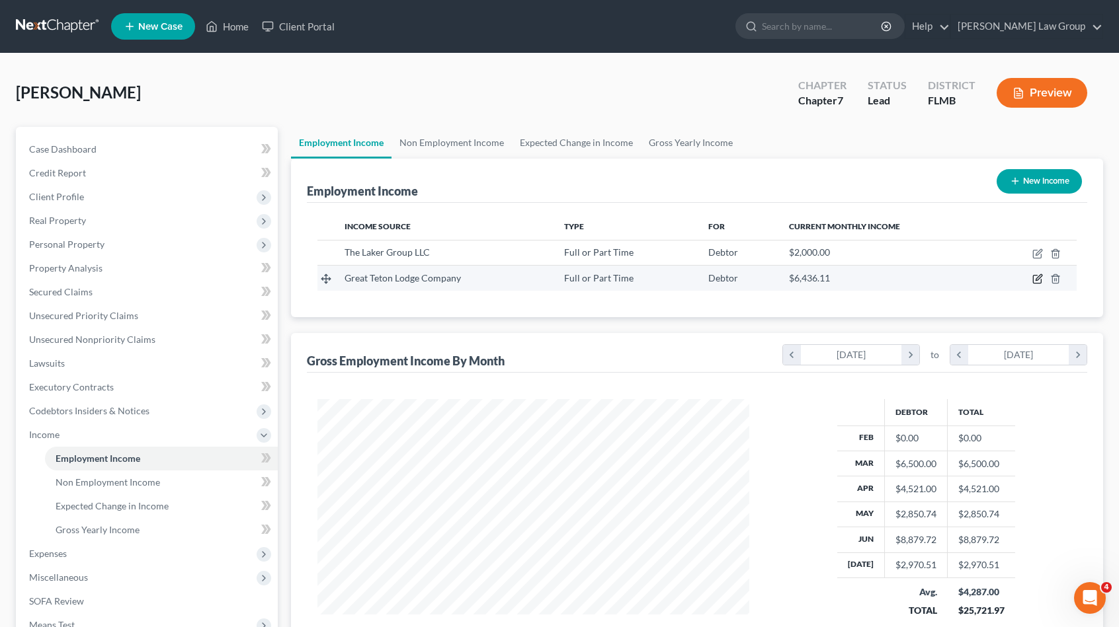
click at [1037, 274] on icon "button" at bounding box center [1037, 279] width 11 height 11
select select "0"
select select "53"
select select "2"
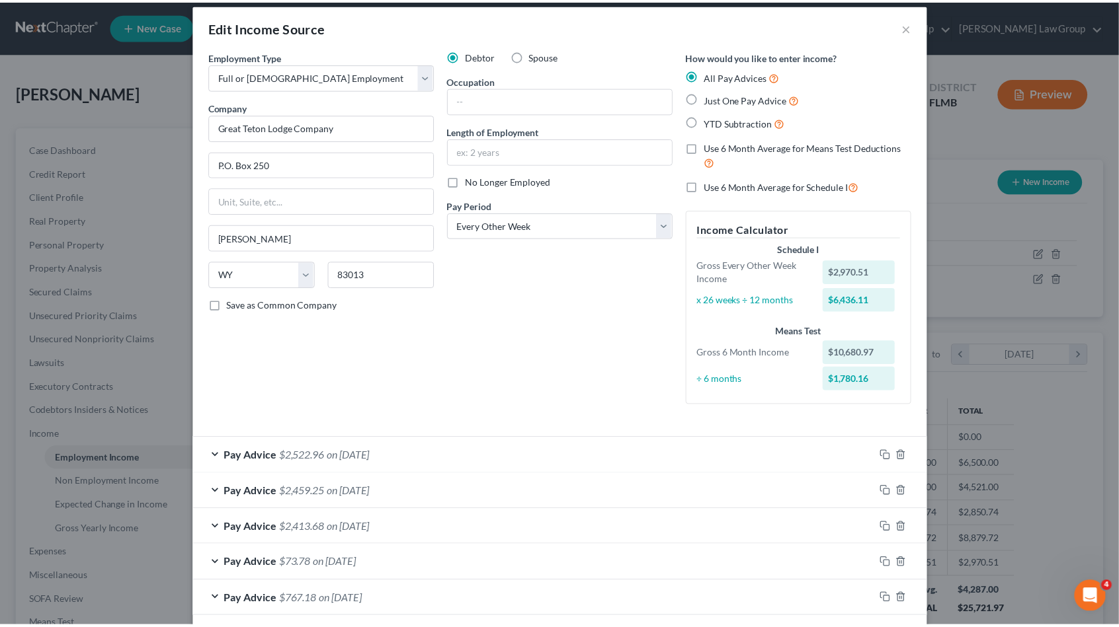
scroll to position [6, 0]
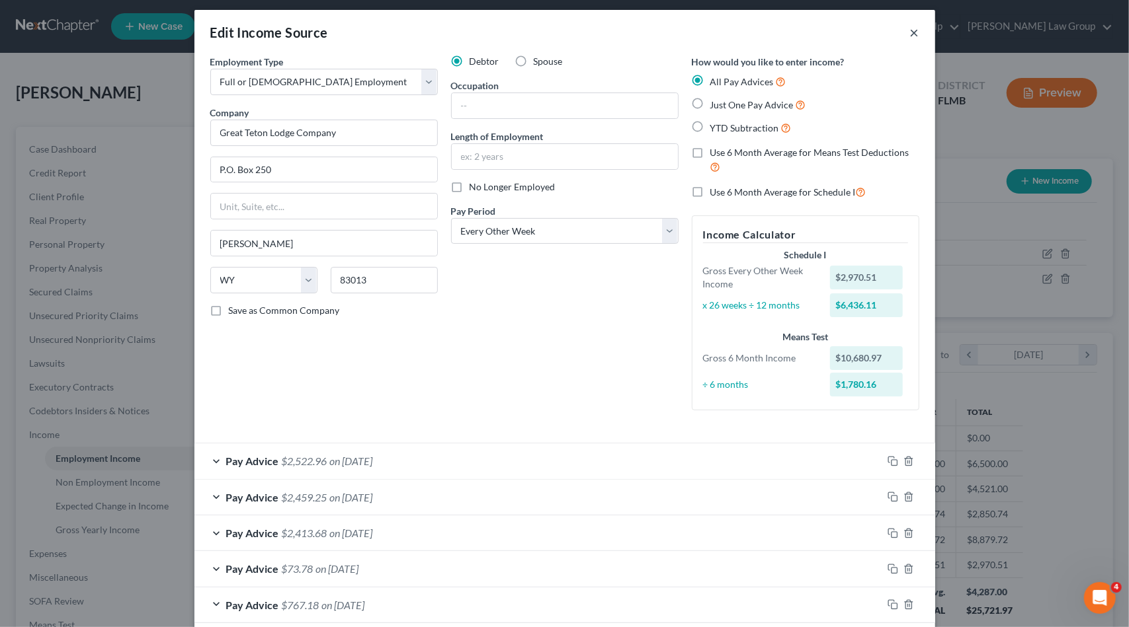
click at [912, 32] on button "×" at bounding box center [914, 32] width 9 height 16
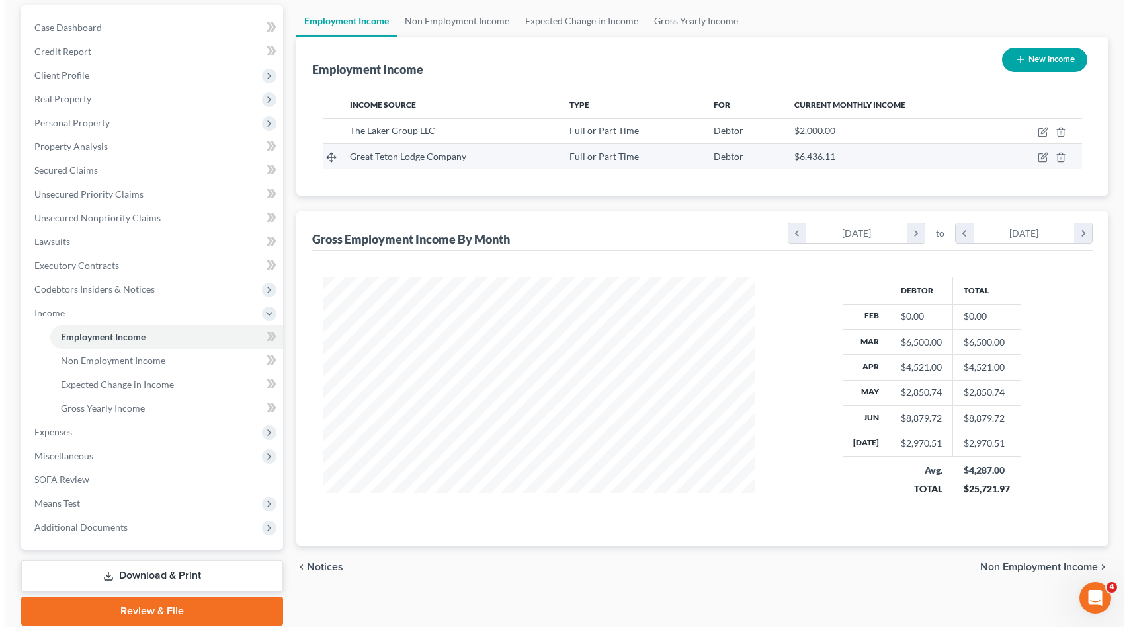
scroll to position [169, 0]
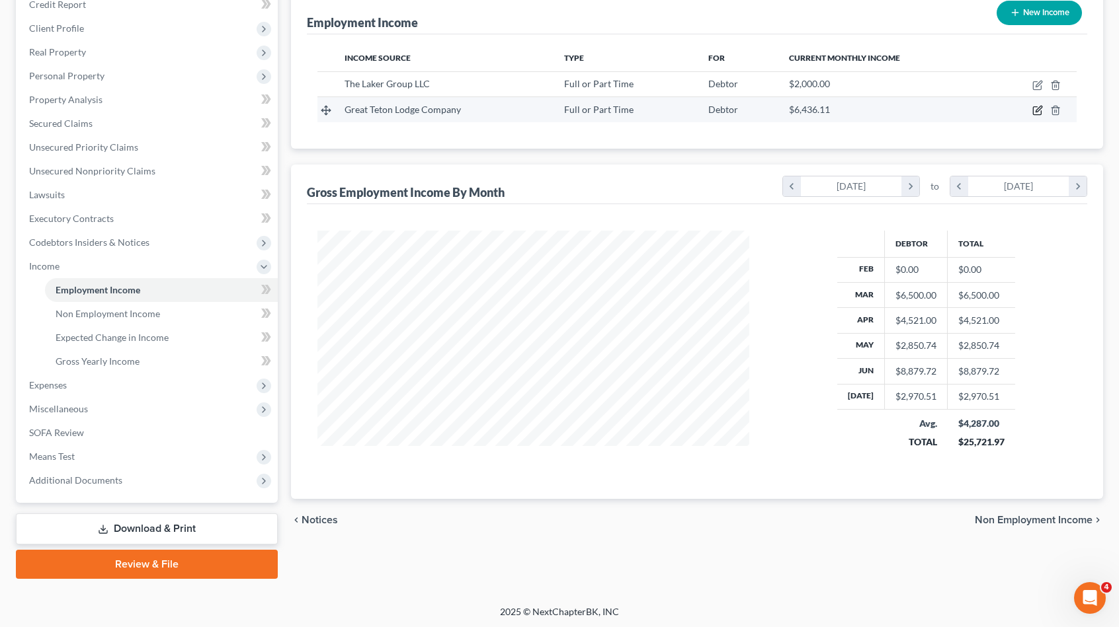
click at [1036, 108] on icon "button" at bounding box center [1037, 110] width 11 height 11
select select "0"
select select "53"
select select "2"
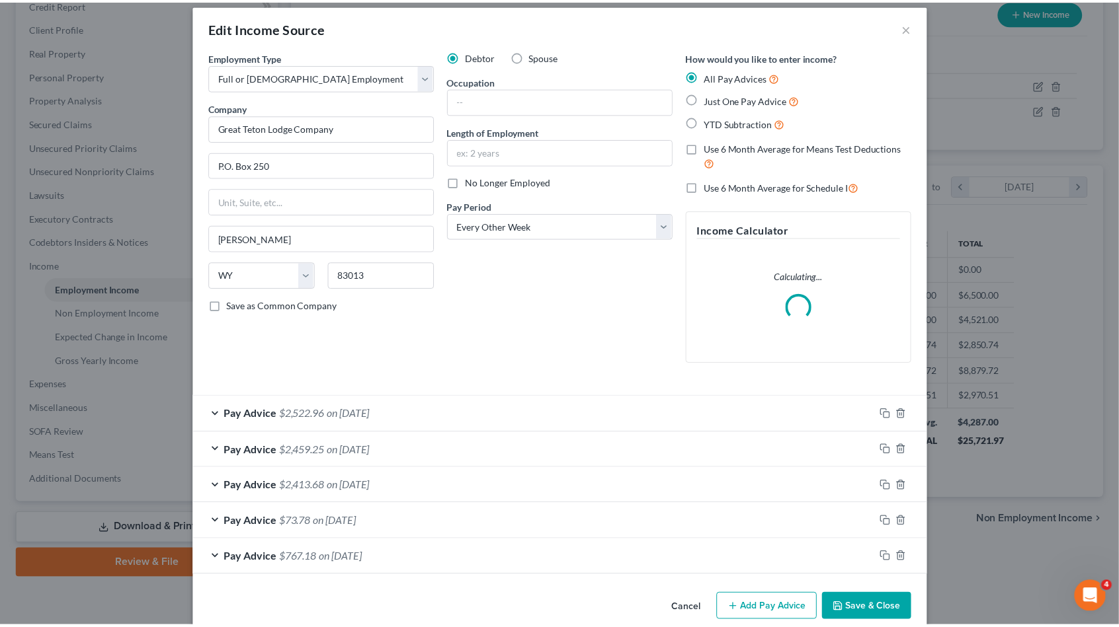
scroll to position [30, 0]
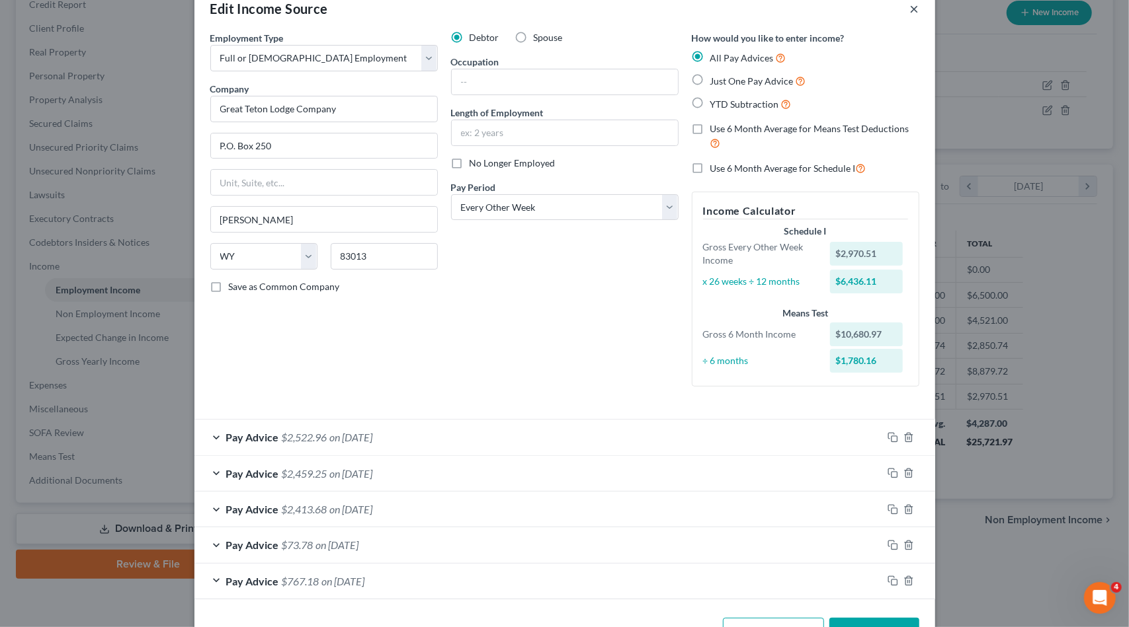
click at [910, 10] on button "×" at bounding box center [914, 9] width 9 height 16
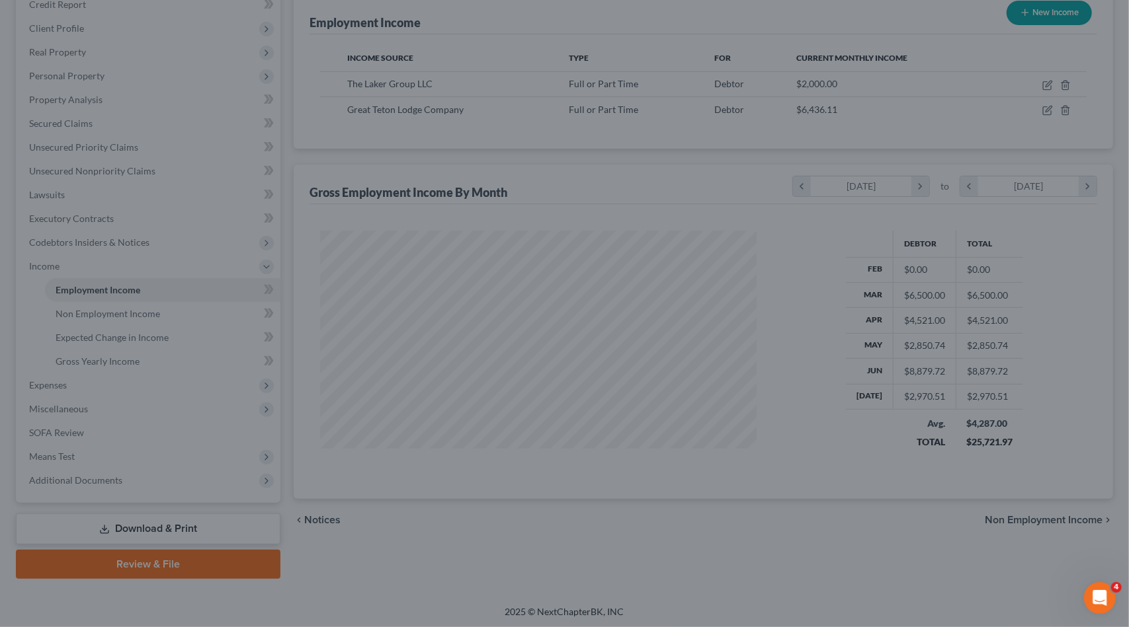
scroll to position [660939, 660716]
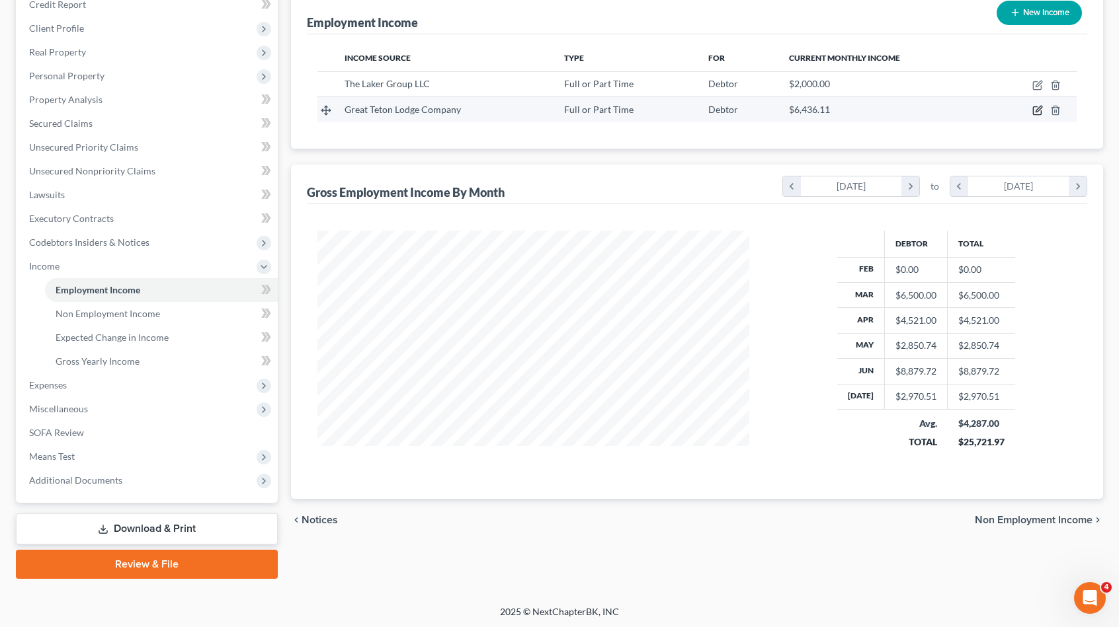
click at [1037, 110] on icon "button" at bounding box center [1038, 109] width 6 height 6
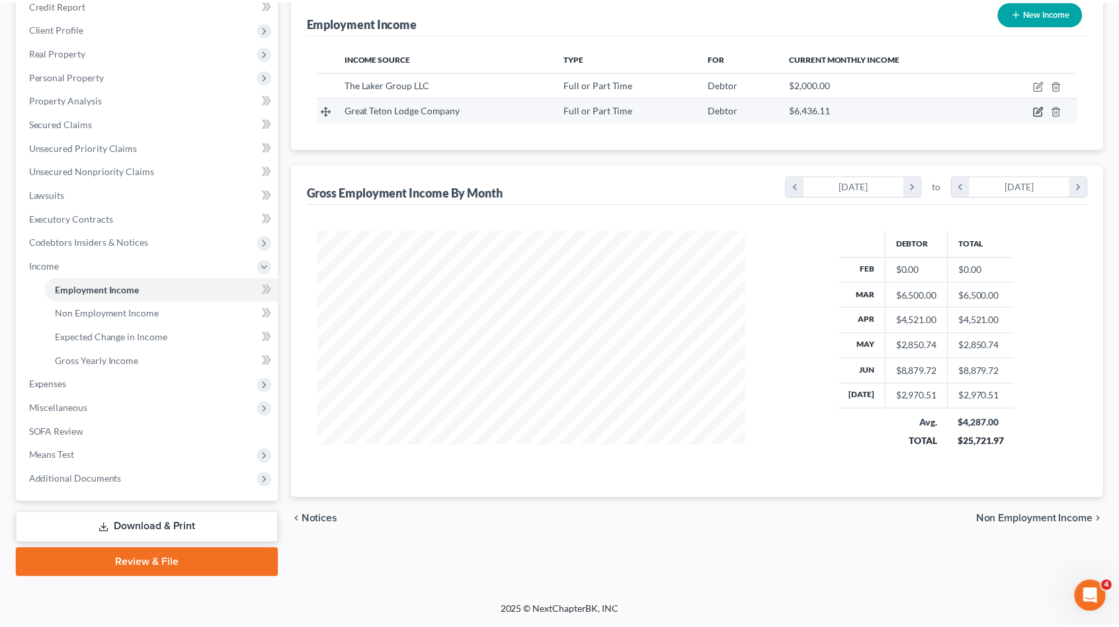
scroll to position [235, 462]
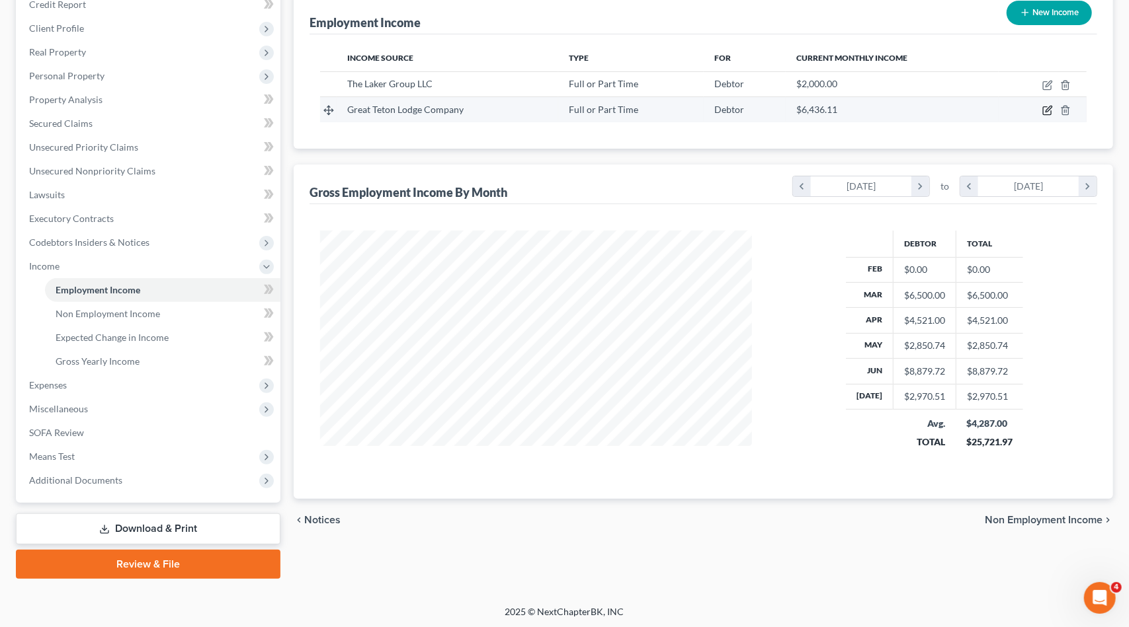
select select "0"
select select "53"
select select "2"
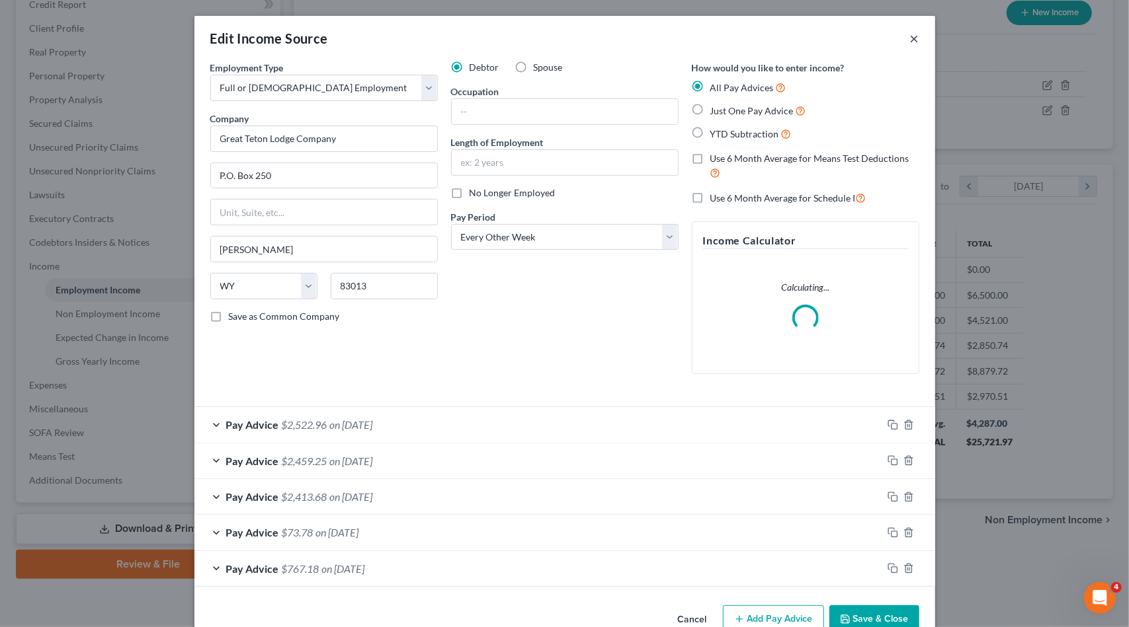
click at [910, 38] on button "×" at bounding box center [914, 38] width 9 height 16
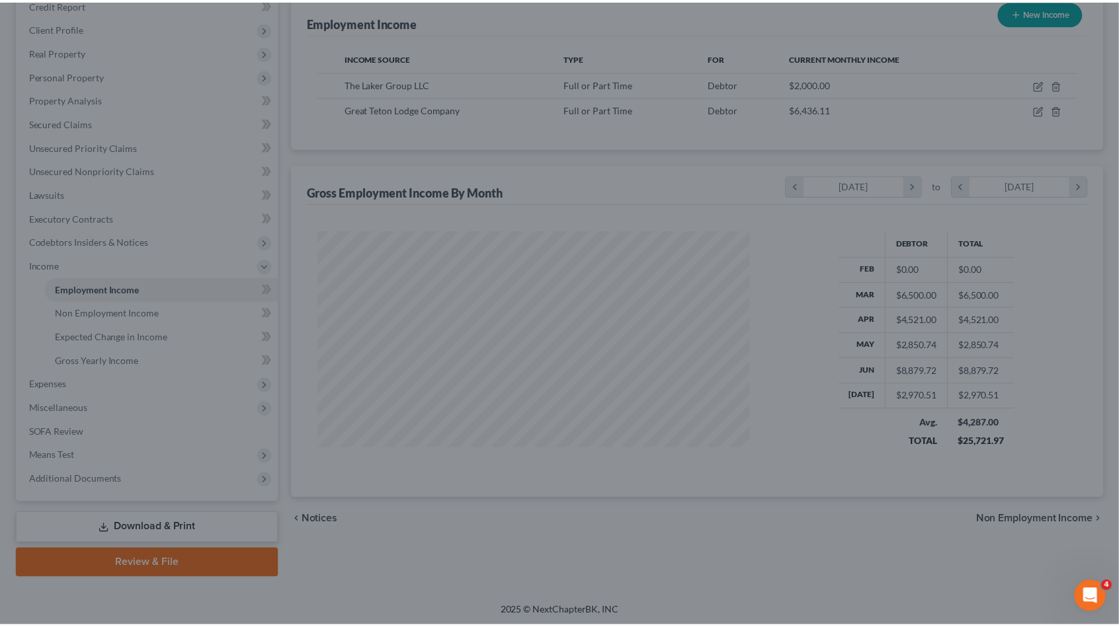
scroll to position [660939, 660716]
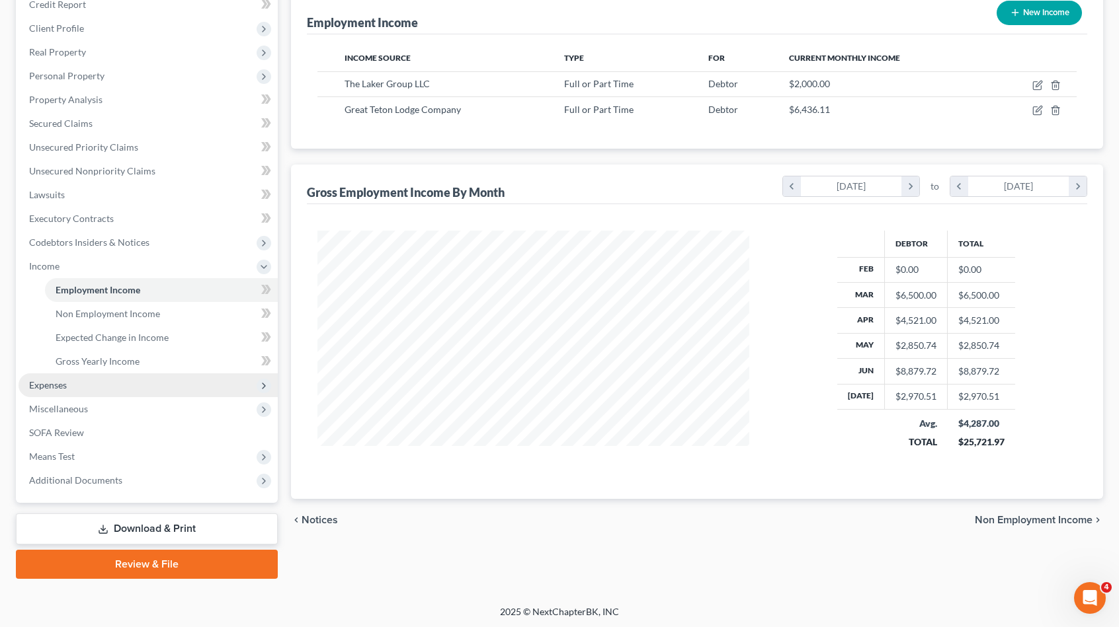
click at [144, 376] on span "Expenses" at bounding box center [148, 386] width 259 height 24
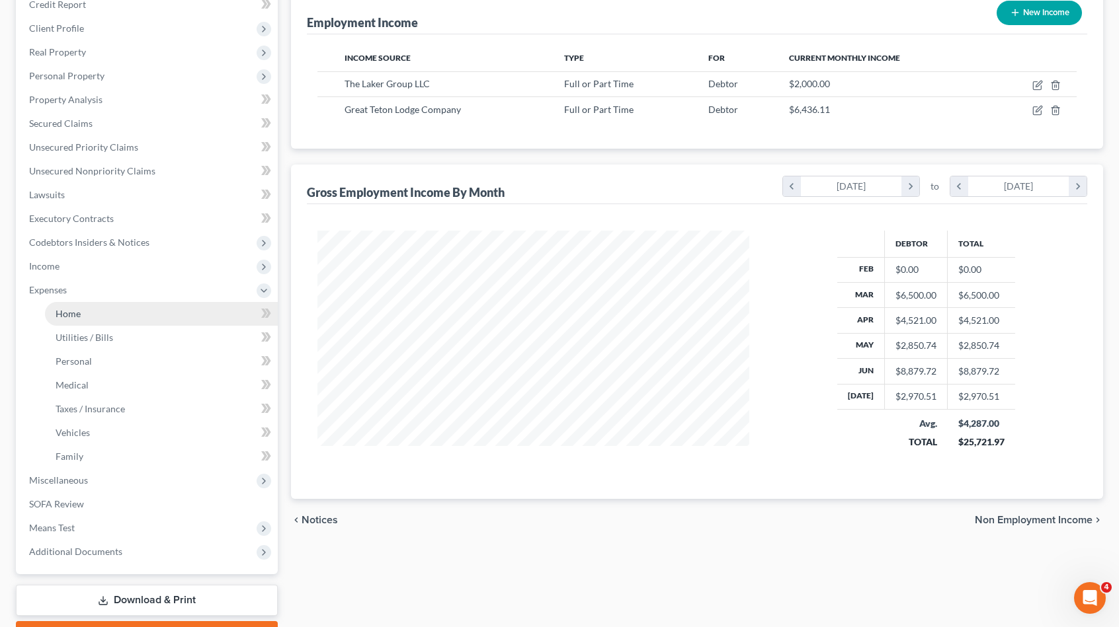
click at [136, 319] on link "Home" at bounding box center [161, 314] width 233 height 24
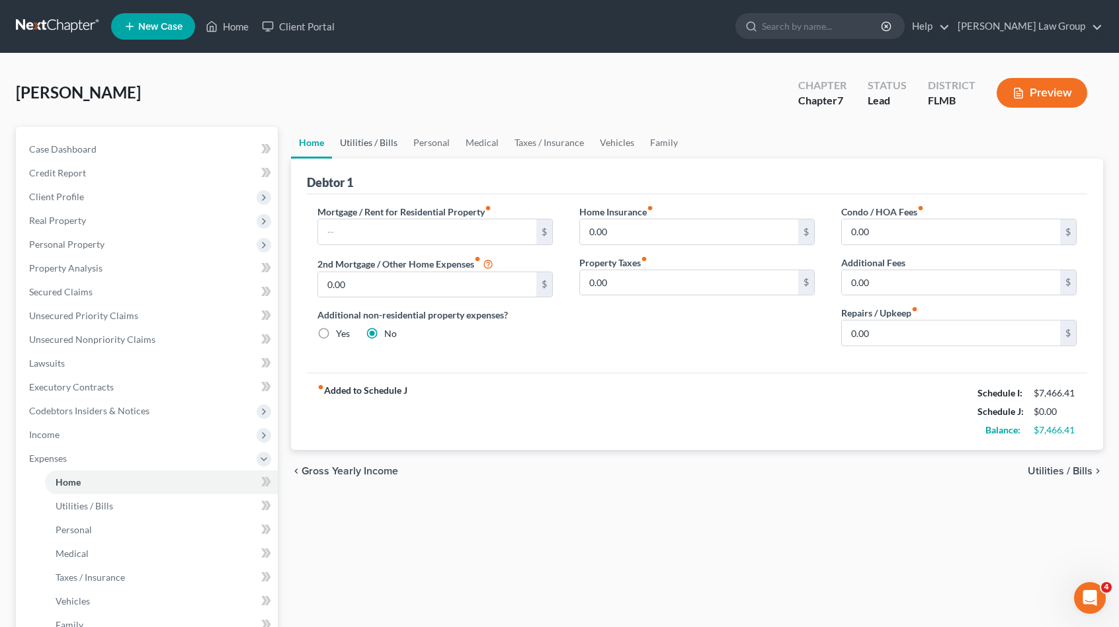
click at [369, 136] on link "Utilities / Bills" at bounding box center [368, 143] width 73 height 32
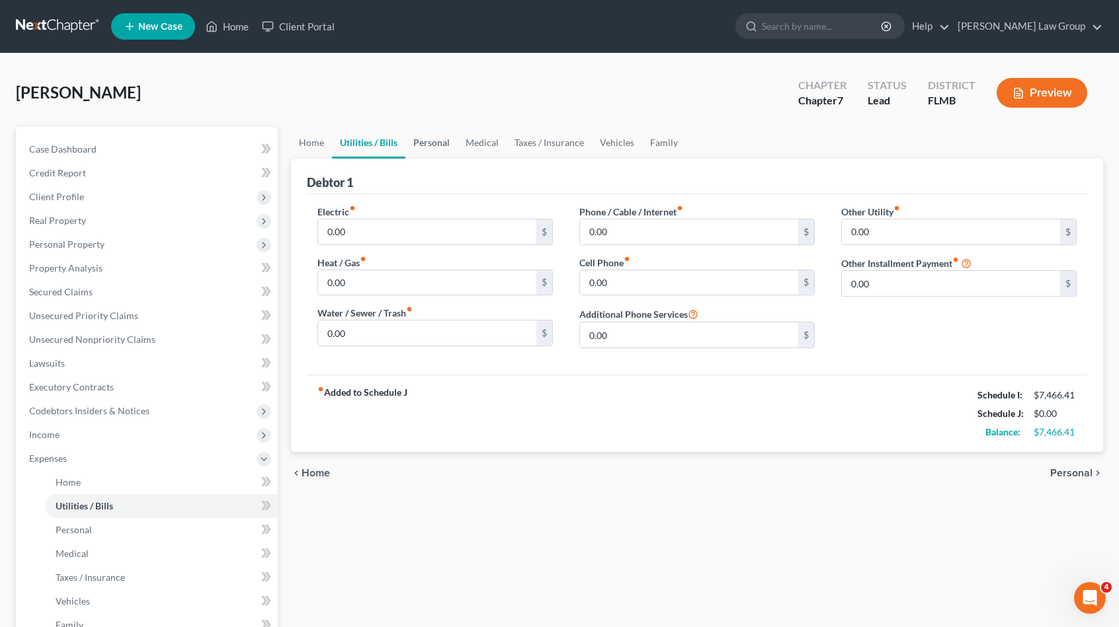
click at [434, 140] on link "Personal" at bounding box center [431, 143] width 52 height 32
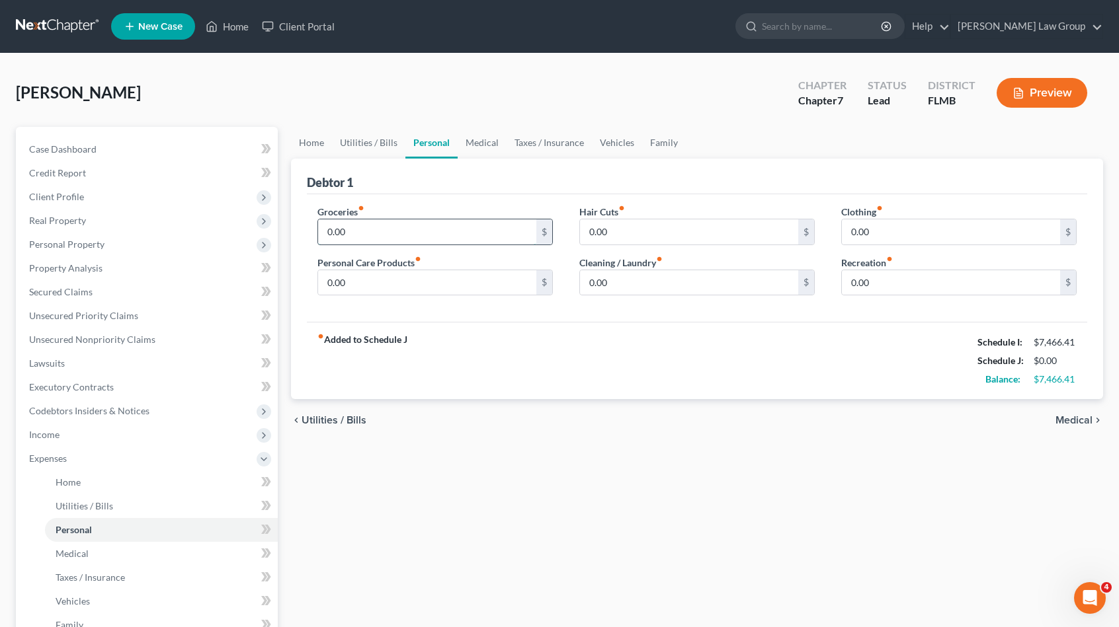
click at [368, 225] on input "0.00" at bounding box center [427, 232] width 218 height 25
type input "497"
type input "50"
click at [676, 280] on input "0.00" at bounding box center [689, 282] width 218 height 25
type input "50"
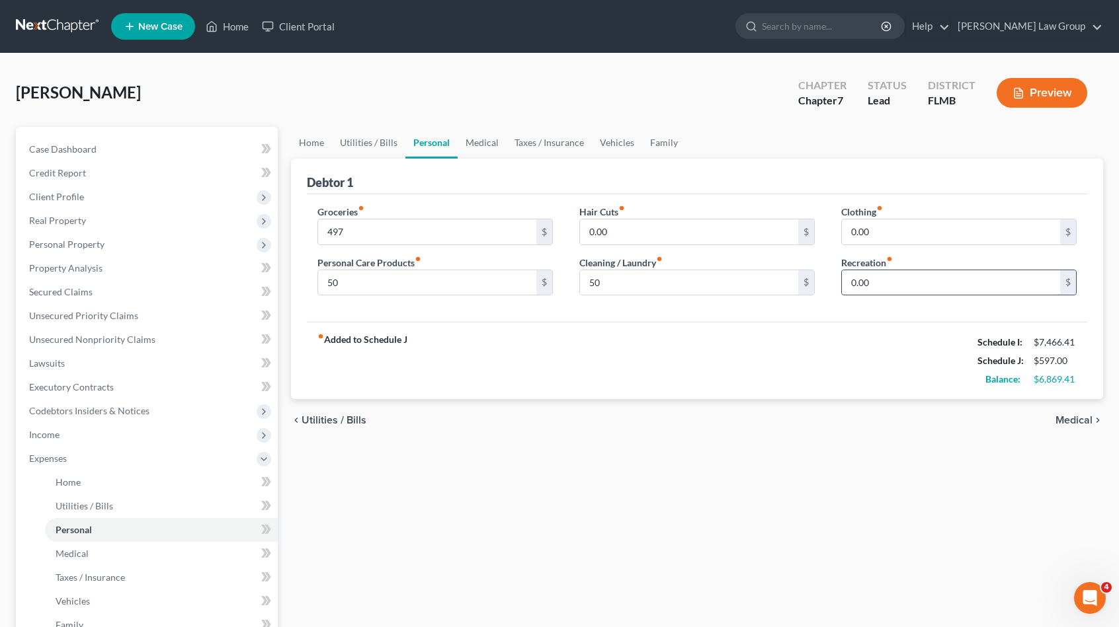
click at [933, 293] on input "0.00" at bounding box center [951, 282] width 218 height 25
type input "90"
type input "93"
click at [481, 143] on link "Medical" at bounding box center [482, 143] width 49 height 32
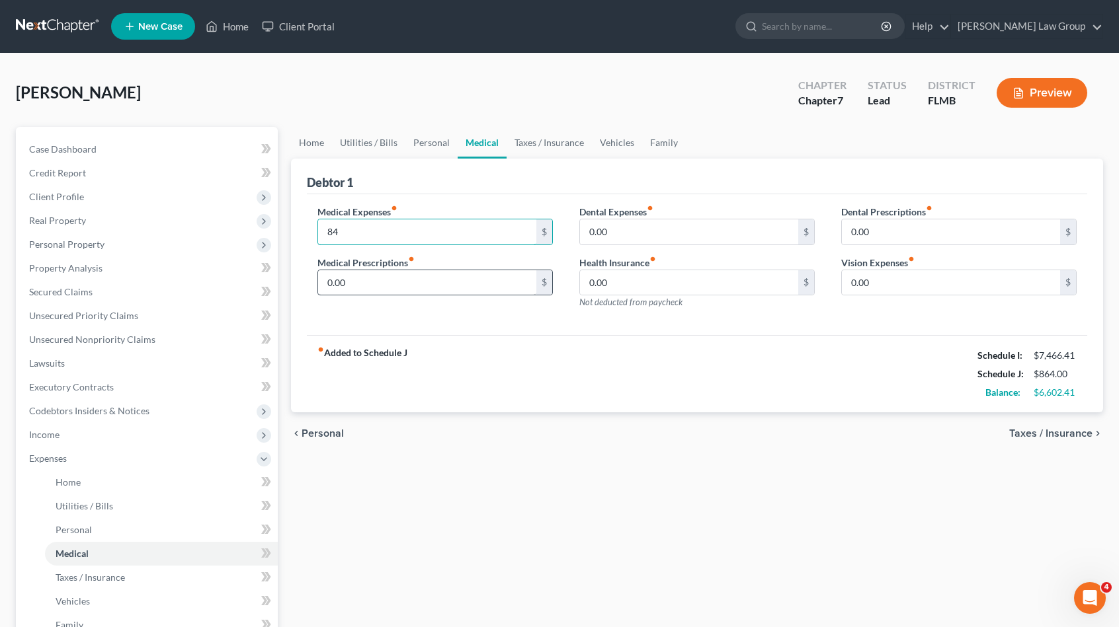
type input "84"
click at [506, 276] on input "0.00" at bounding box center [427, 282] width 218 height 25
click at [526, 141] on link "Taxes / Insurance" at bounding box center [548, 143] width 85 height 32
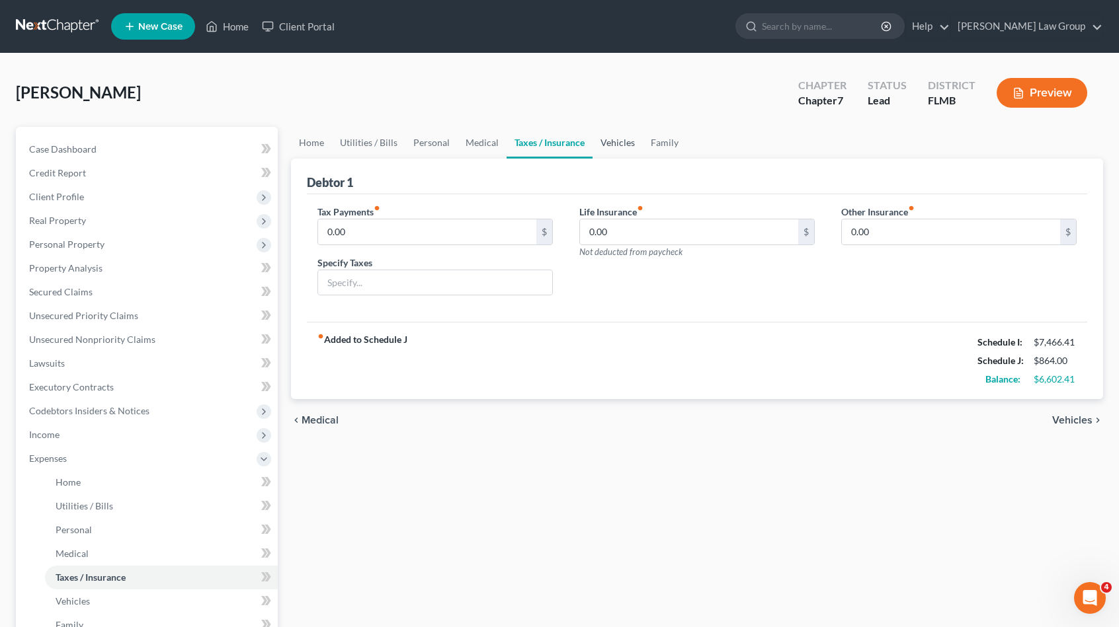
click at [622, 142] on link "Vehicles" at bounding box center [617, 143] width 50 height 32
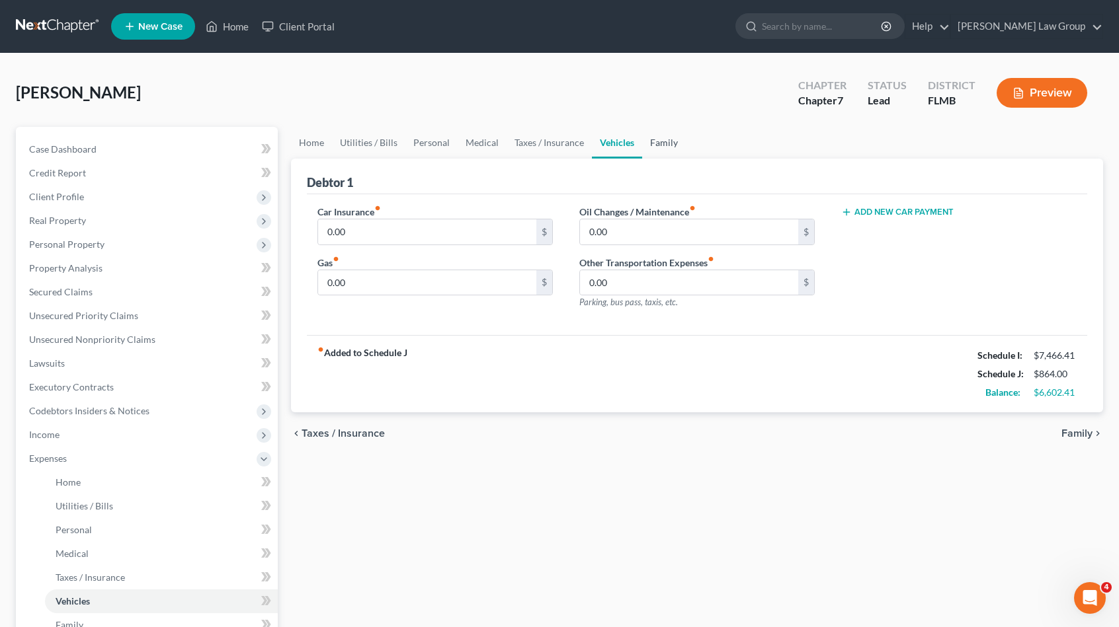
click at [643, 145] on link "Family" at bounding box center [664, 143] width 44 height 32
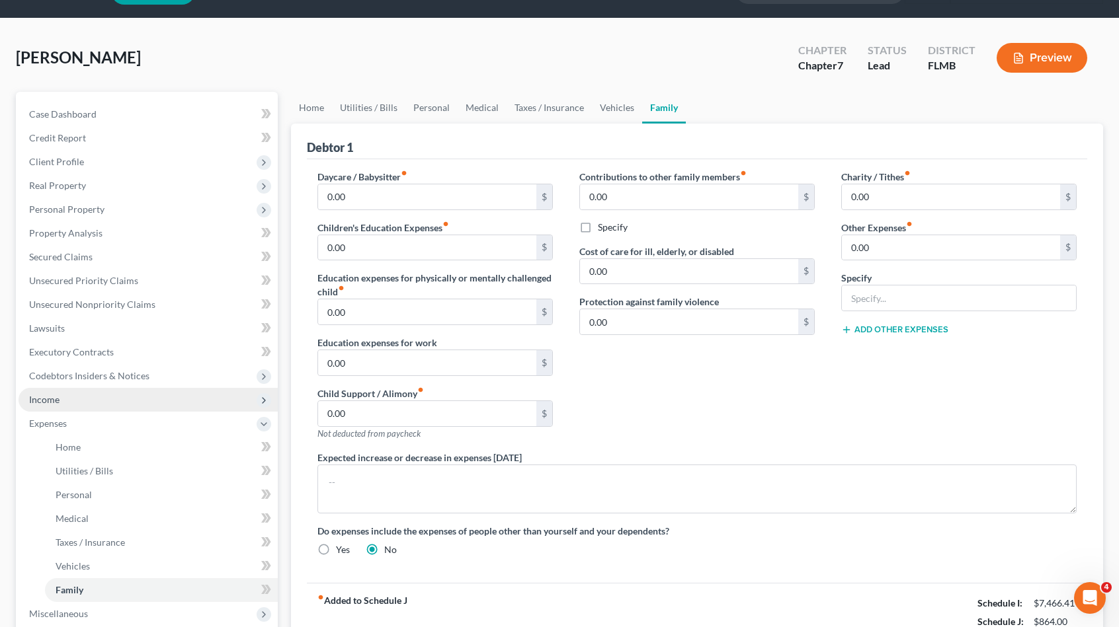
scroll to position [240, 0]
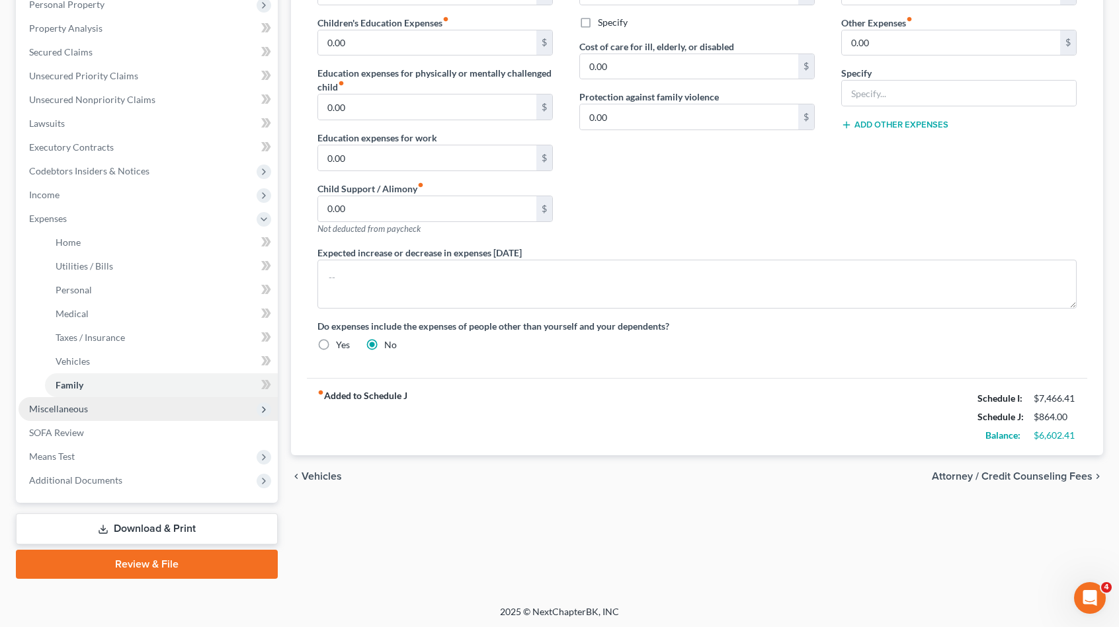
click at [84, 401] on span "Miscellaneous" at bounding box center [148, 409] width 259 height 24
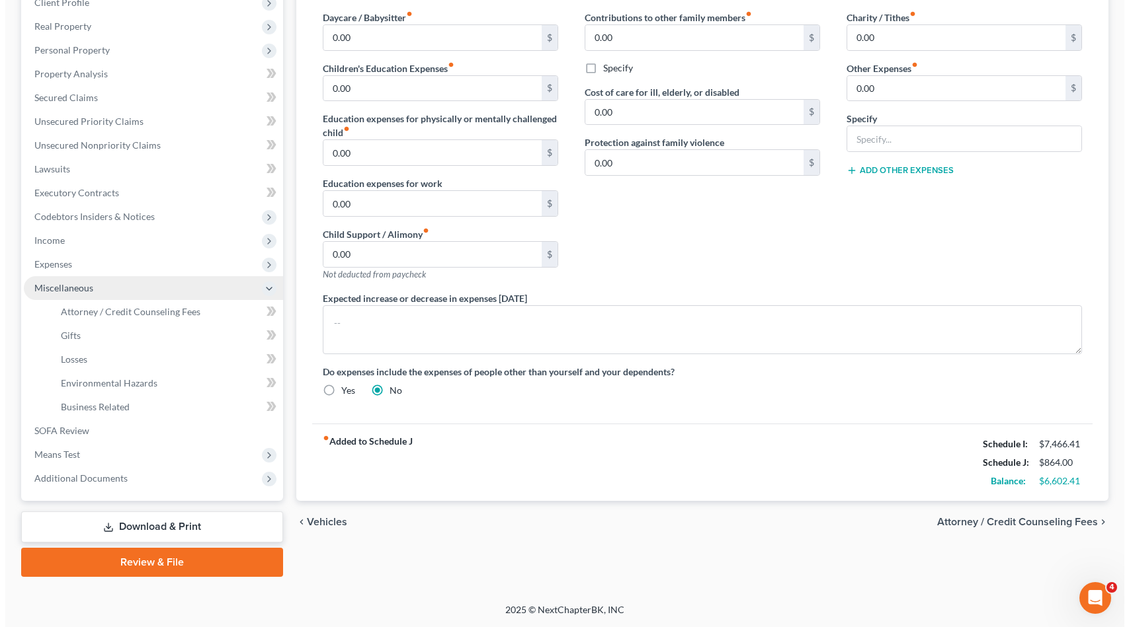
scroll to position [192, 0]
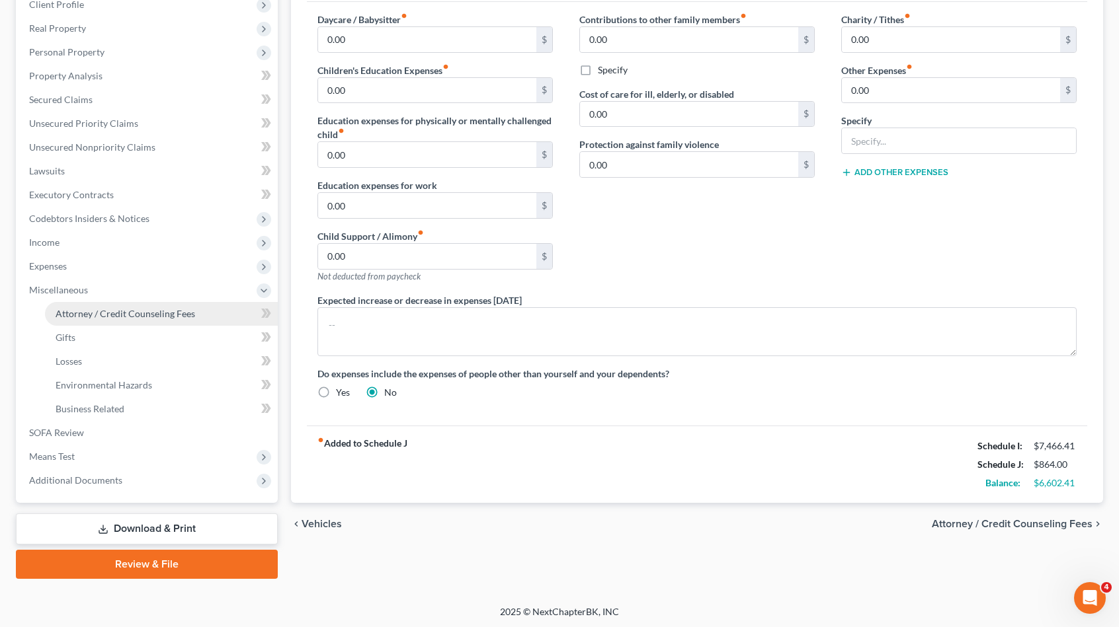
click at [143, 315] on span "Attorney / Credit Counseling Fees" at bounding box center [126, 313] width 140 height 11
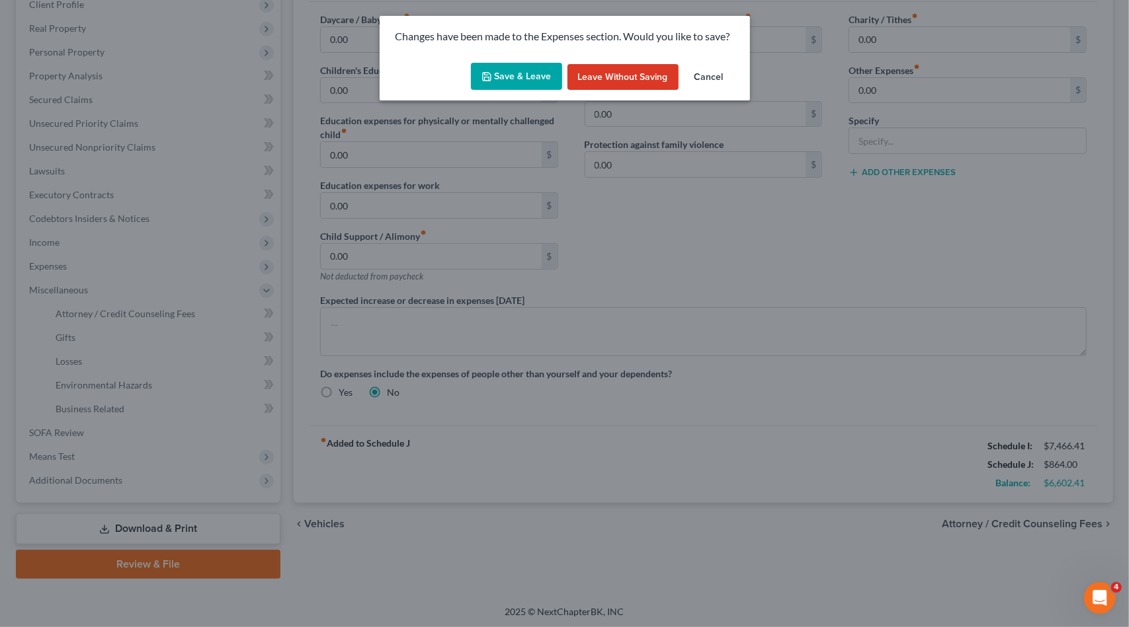
click at [499, 73] on button "Save & Leave" at bounding box center [516, 77] width 91 height 28
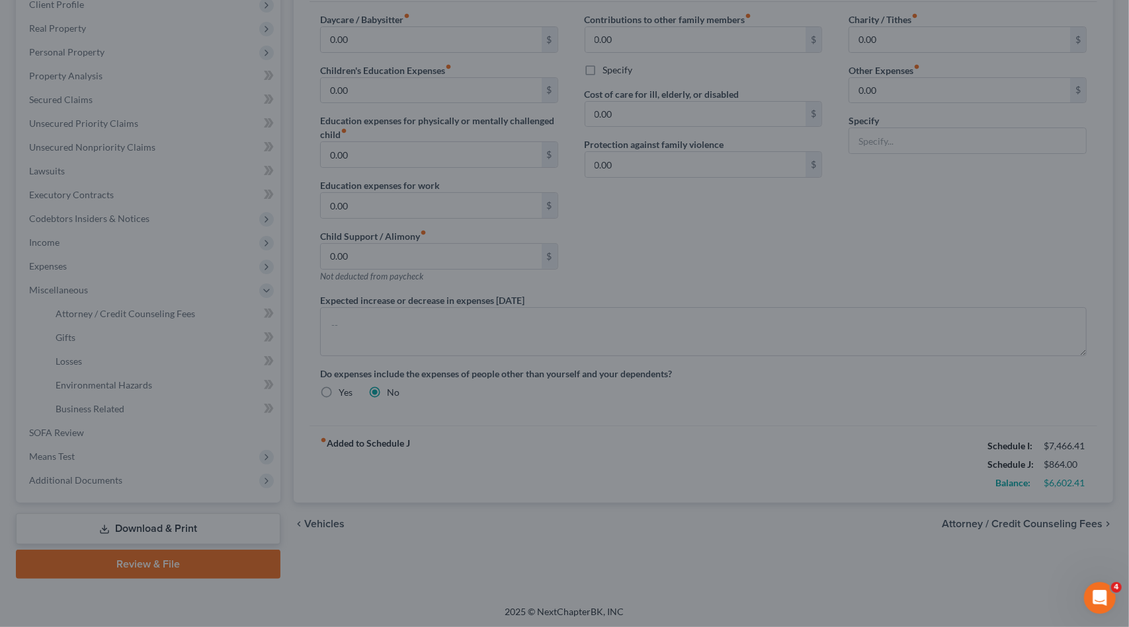
select select "0"
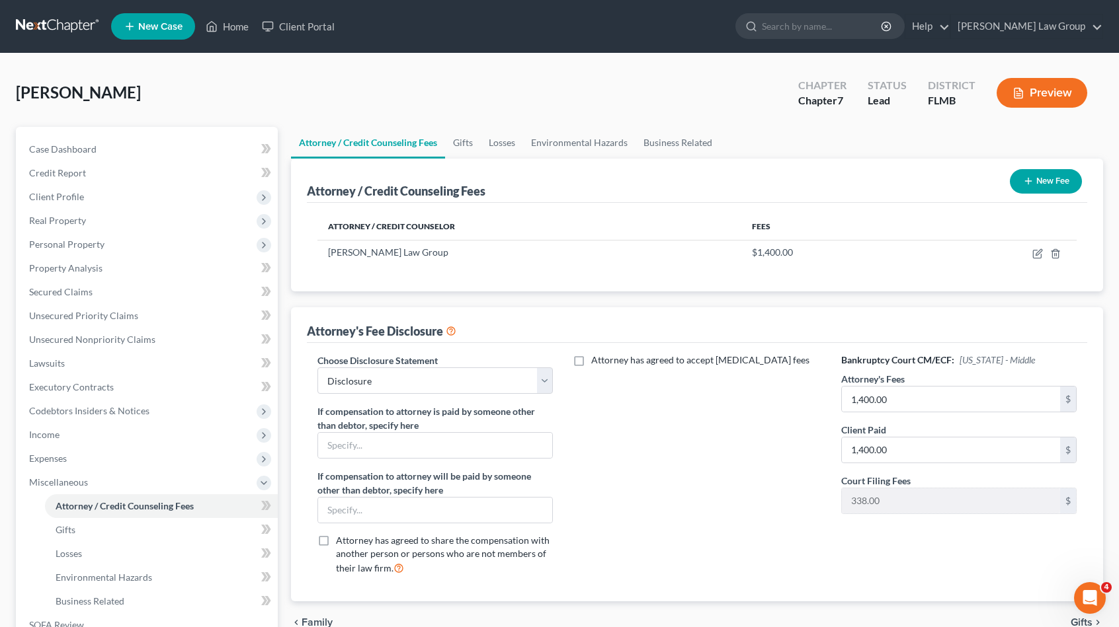
click at [1031, 188] on button "New Fee" at bounding box center [1046, 181] width 72 height 24
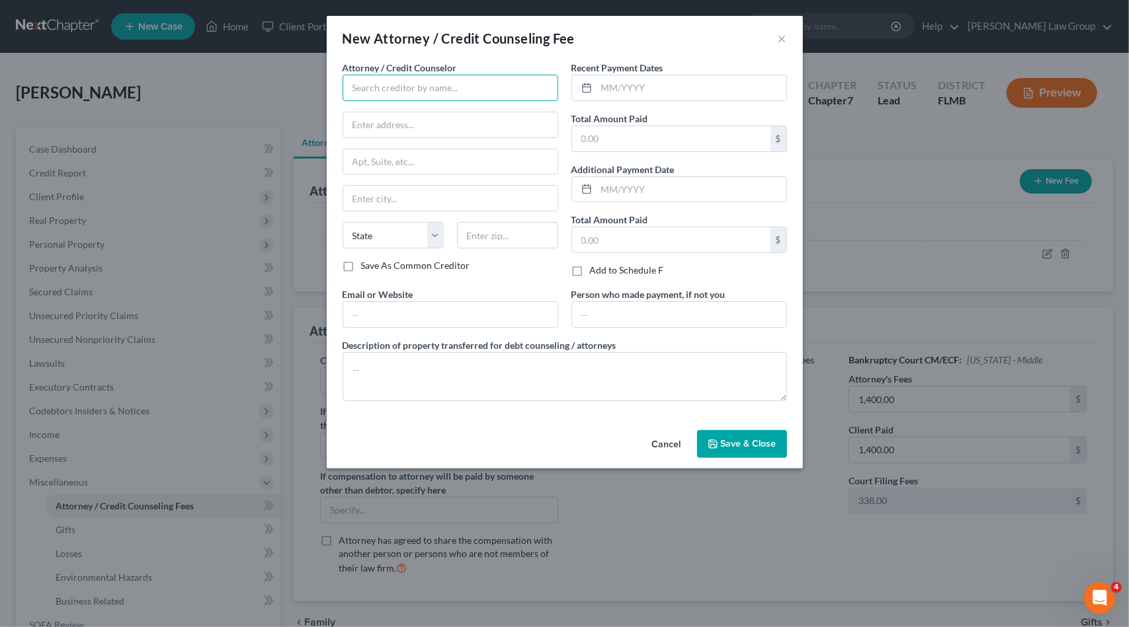
click at [423, 91] on input "text" at bounding box center [450, 88] width 216 height 26
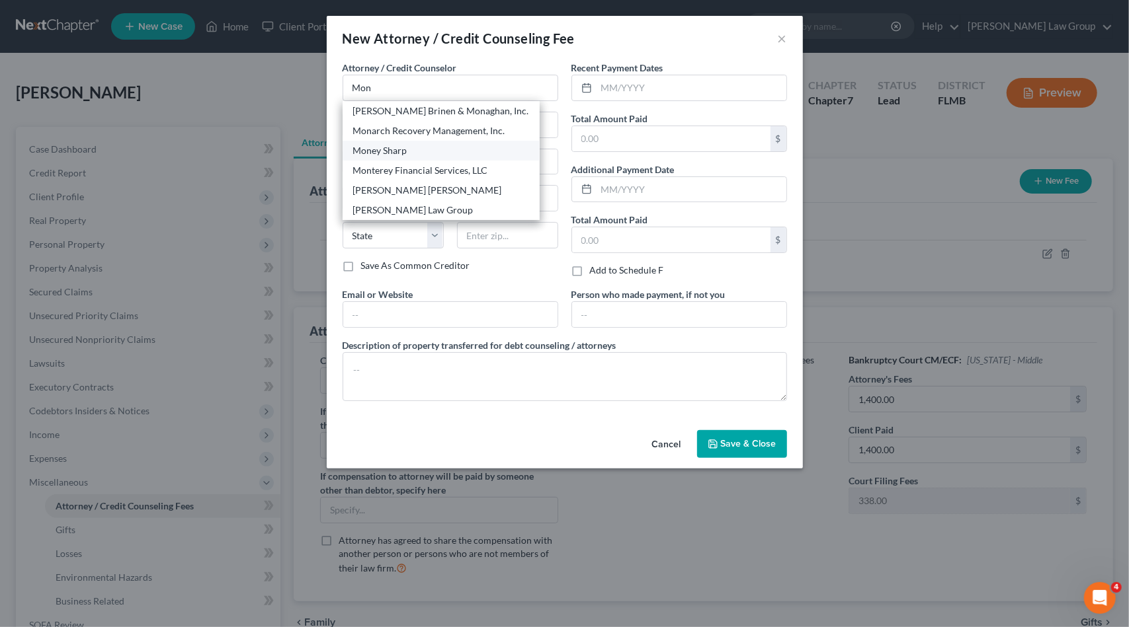
click at [391, 151] on div "Money Sharp" at bounding box center [441, 150] width 176 height 13
type input "Money Sharp"
type input "[STREET_ADDRESS][PERSON_NAME]"
type input "[GEOGRAPHIC_DATA]"
select select "14"
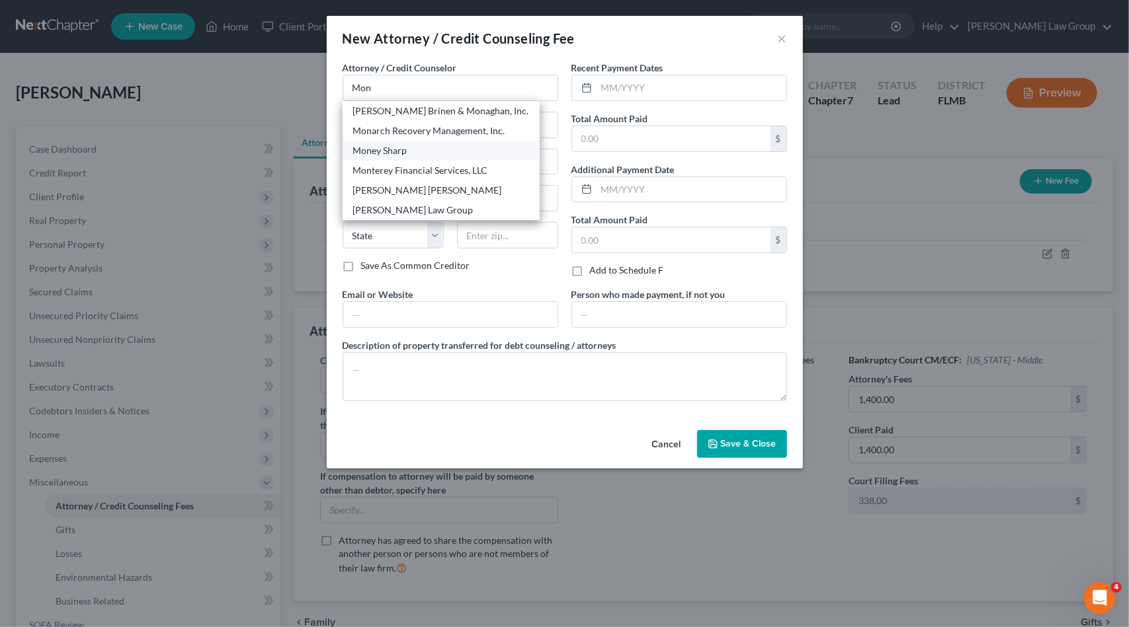
type input "60601"
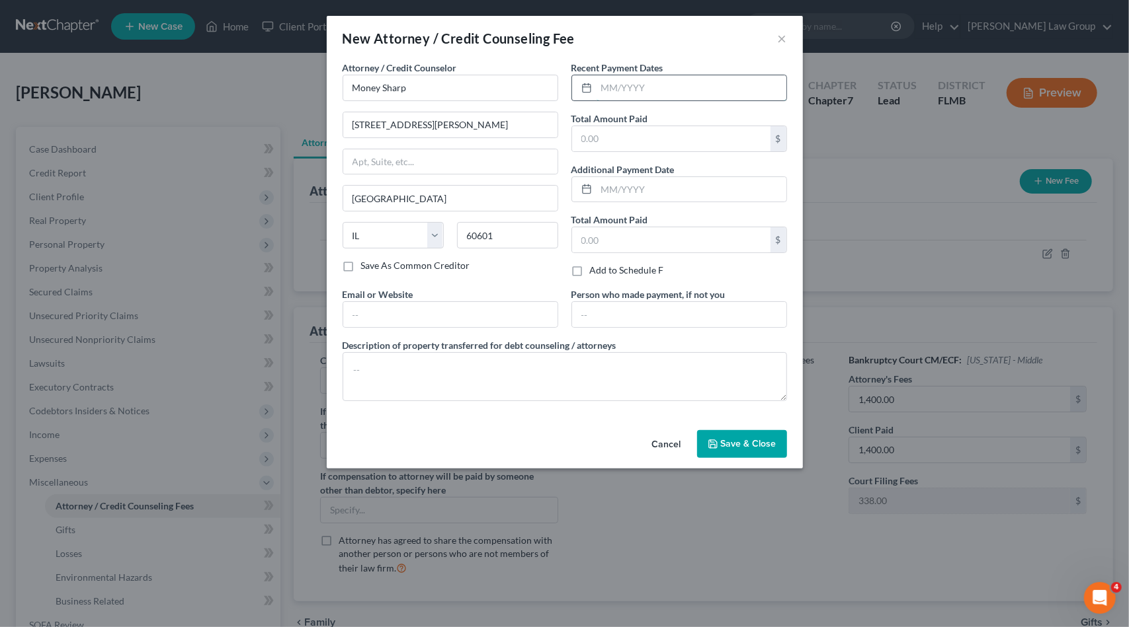
click at [644, 80] on input "text" at bounding box center [691, 87] width 190 height 25
type input "[DATE]"
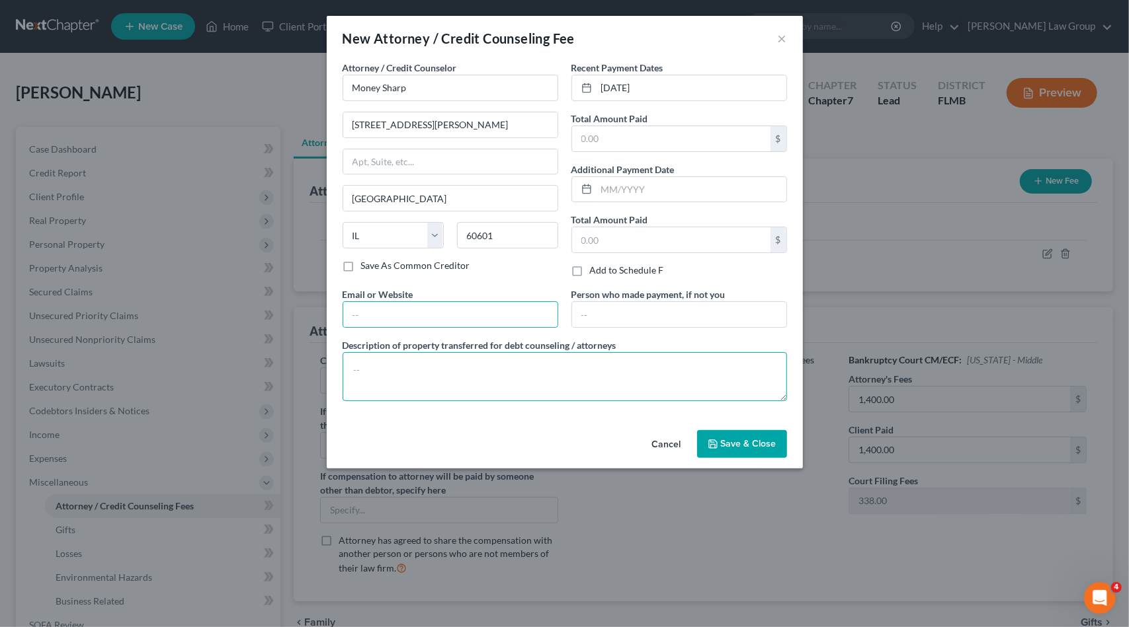
click at [390, 364] on textarea at bounding box center [564, 376] width 444 height 49
type textarea "Credit counseling"
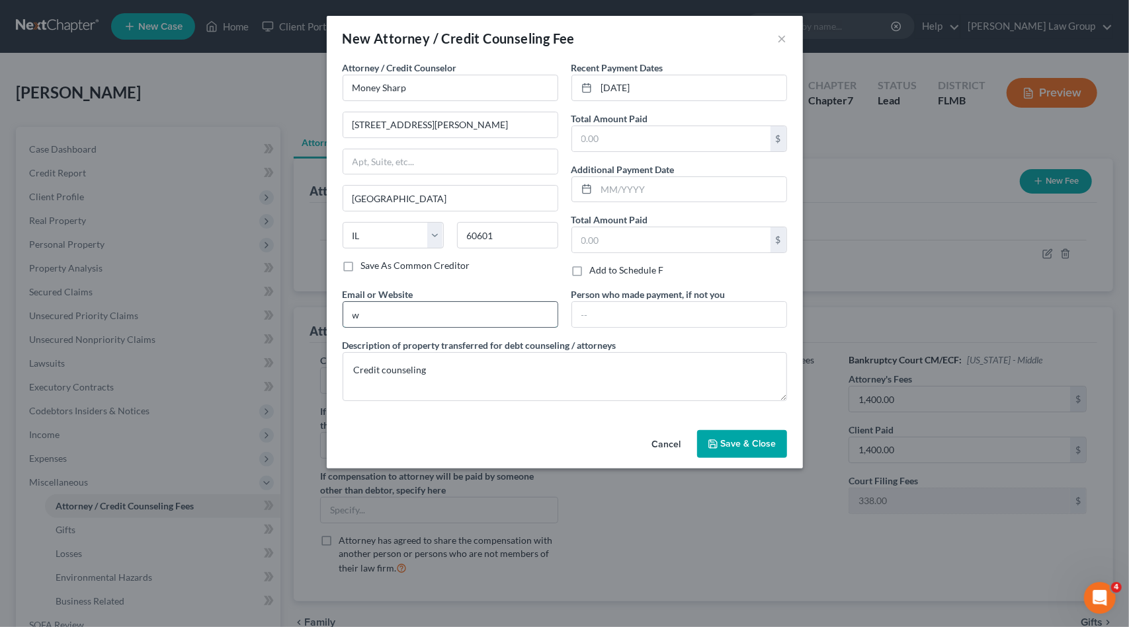
click at [364, 311] on input "w" at bounding box center [450, 314] width 214 height 25
type input "[DOMAIN_NAME]"
click at [637, 138] on input "text" at bounding box center [671, 138] width 198 height 25
type input "11.99"
click at [746, 448] on button "Save & Close" at bounding box center [742, 444] width 90 height 28
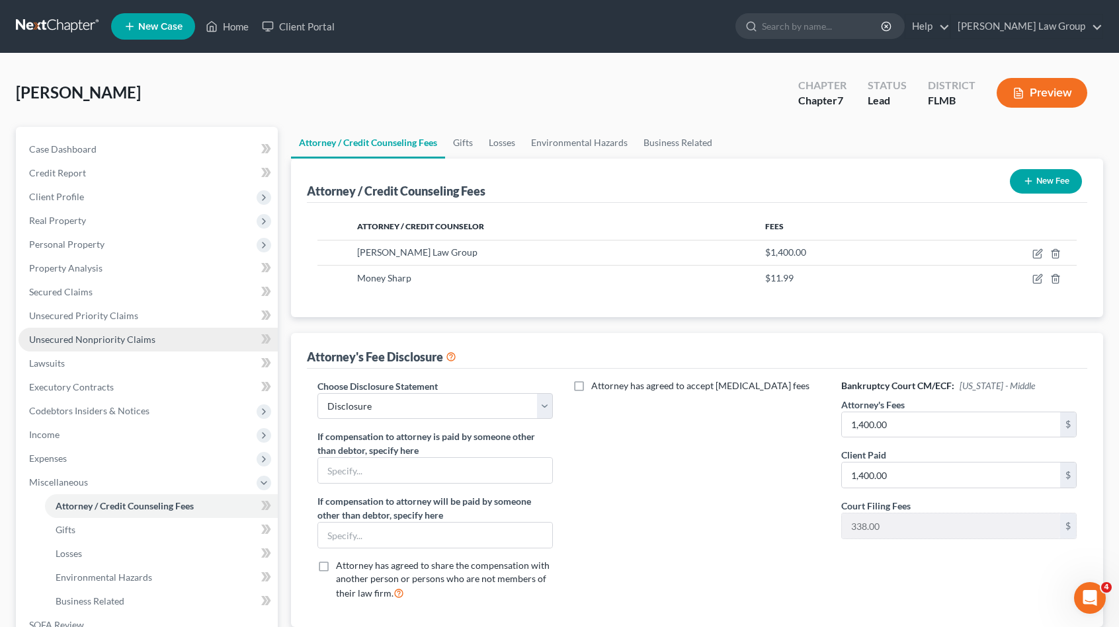
click at [128, 346] on link "Unsecured Nonpriority Claims" at bounding box center [148, 340] width 259 height 24
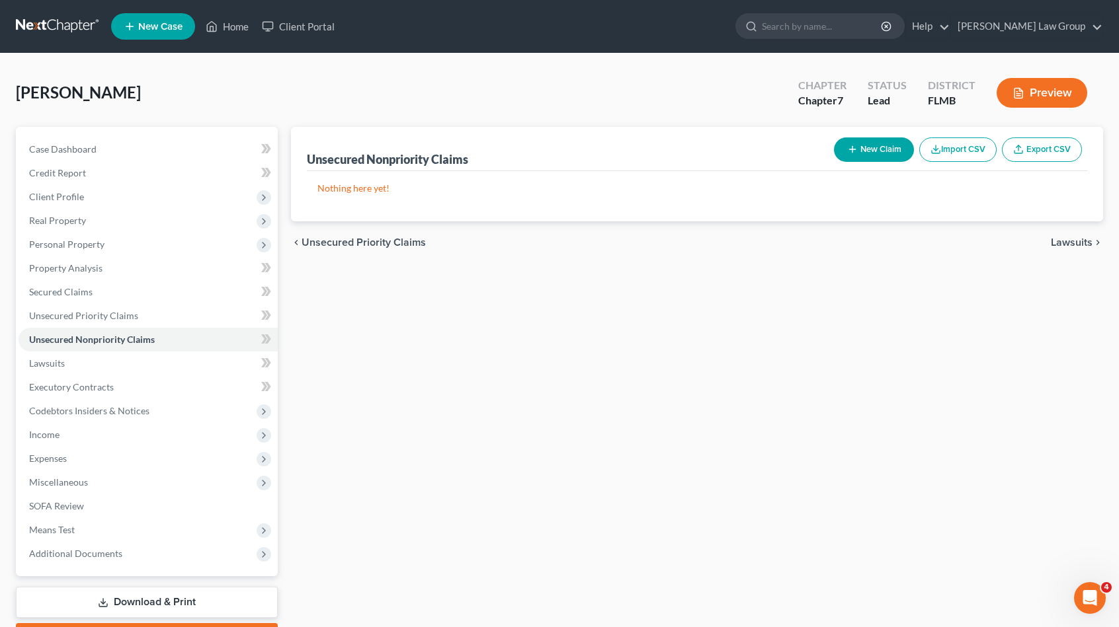
click at [863, 142] on button "New Claim" at bounding box center [874, 150] width 80 height 24
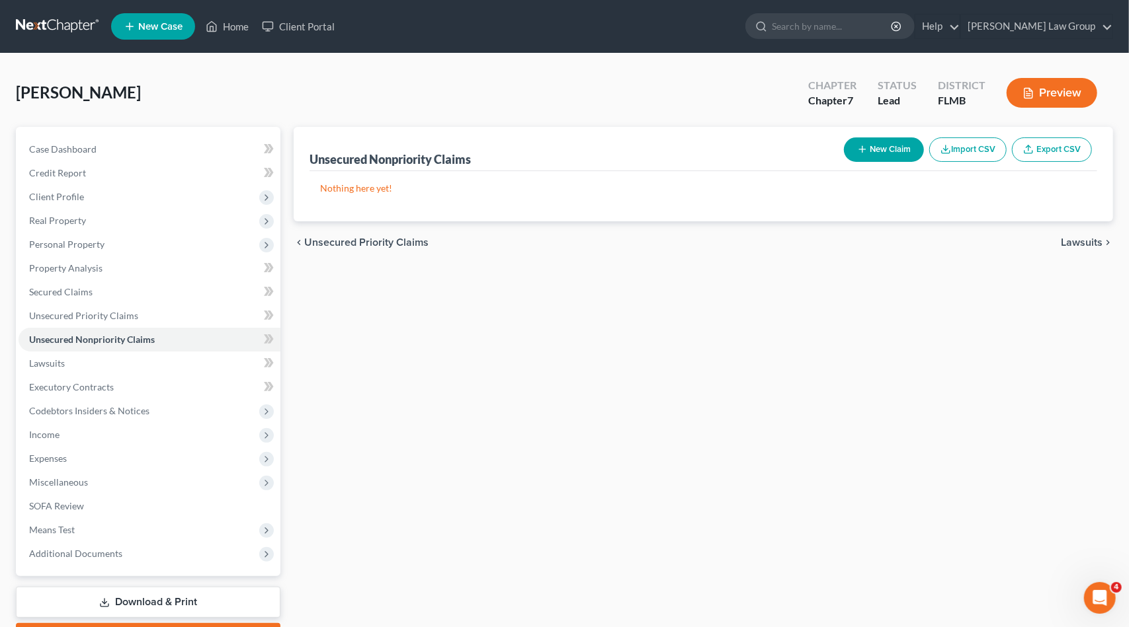
select select "0"
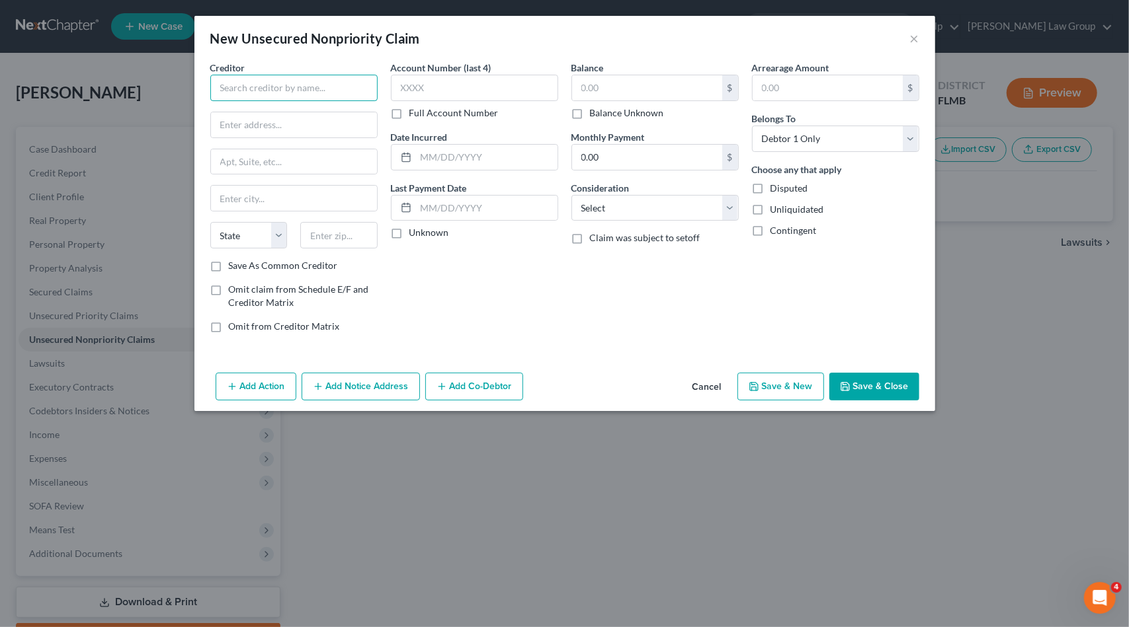
click at [271, 79] on input "text" at bounding box center [293, 88] width 167 height 26
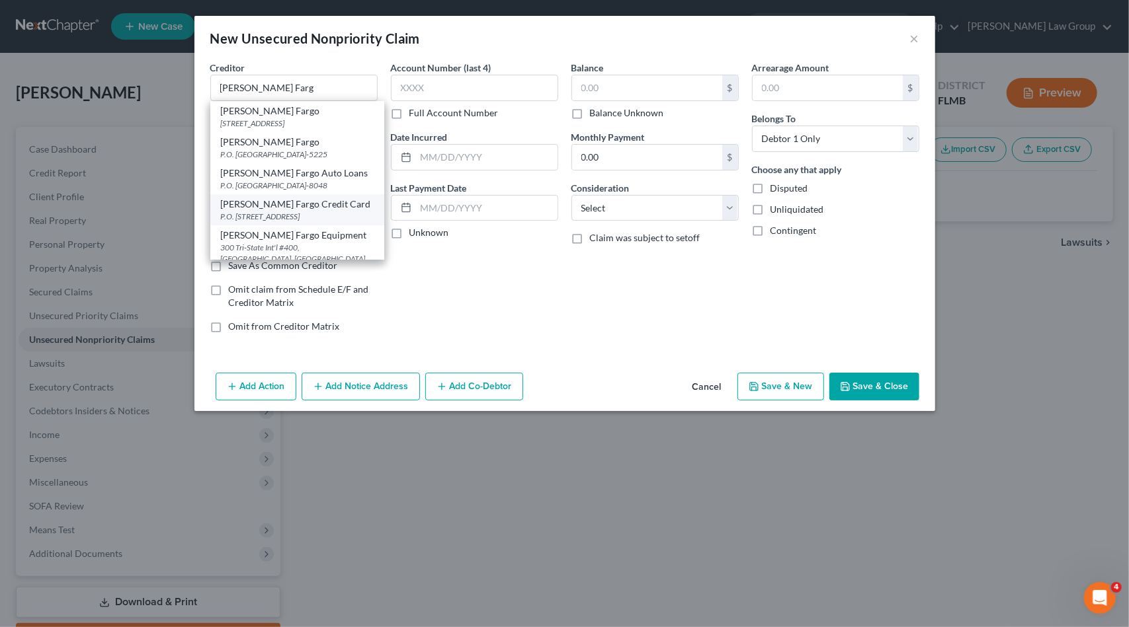
click at [320, 211] on div "[PERSON_NAME] Fargo Credit Card" at bounding box center [297, 204] width 153 height 13
type input "[PERSON_NAME] Fargo Credit Card"
type input "P.O. Box 14517"
type input "Des Moines"
select select "16"
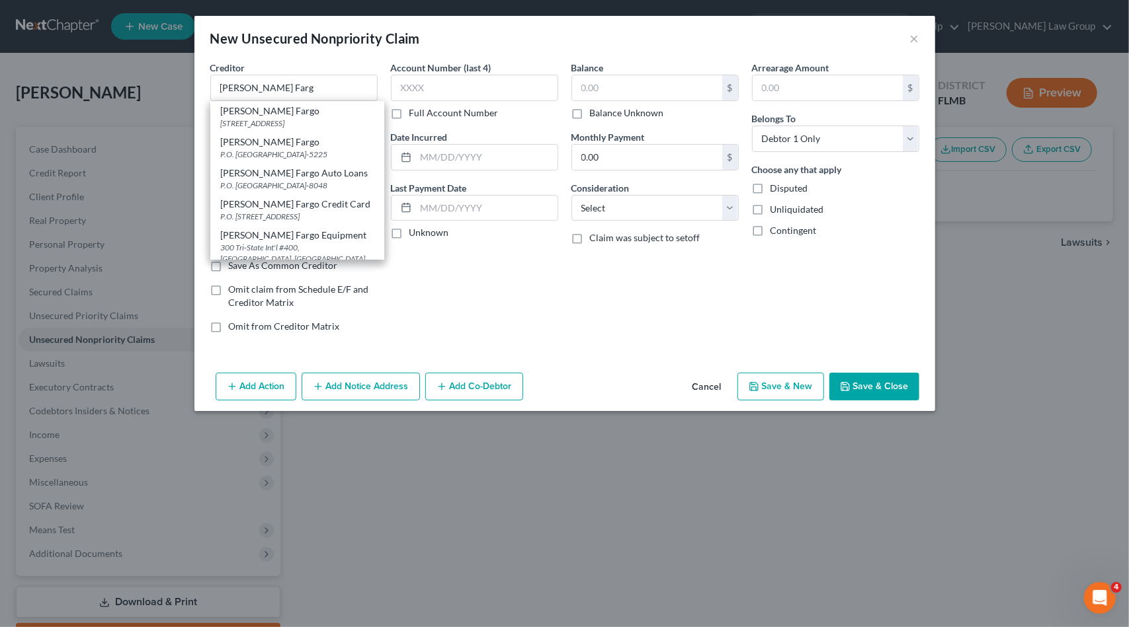
type input "50306-3517"
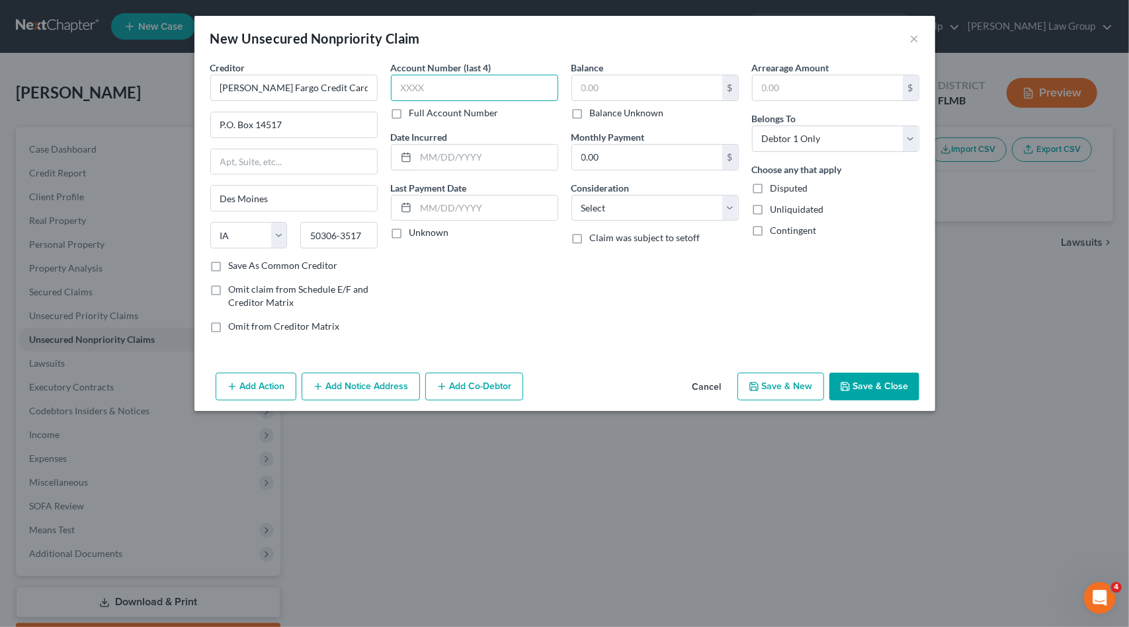
click at [430, 81] on input "text" at bounding box center [474, 88] width 167 height 26
type input "0124"
click at [614, 189] on label "Consideration" at bounding box center [600, 188] width 58 height 14
click at [614, 195] on select "Select Cable / Satellite Services Collection Agency Credit Card Debt Debt Couns…" at bounding box center [654, 208] width 167 height 26
select select "2"
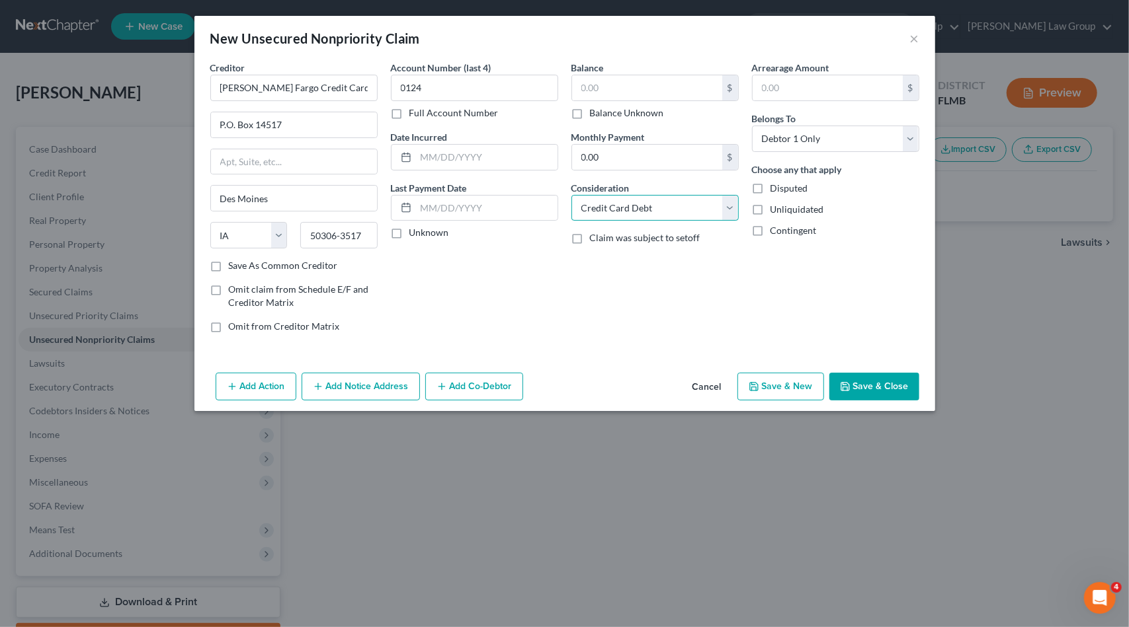
click at [571, 195] on select "Select Cable / Satellite Services Collection Agency Credit Card Debt Debt Couns…" at bounding box center [654, 208] width 167 height 26
click at [631, 80] on input "text" at bounding box center [647, 87] width 150 height 25
type input "4,330.65"
click at [791, 383] on button "Save & New" at bounding box center [780, 387] width 87 height 28
select select "0"
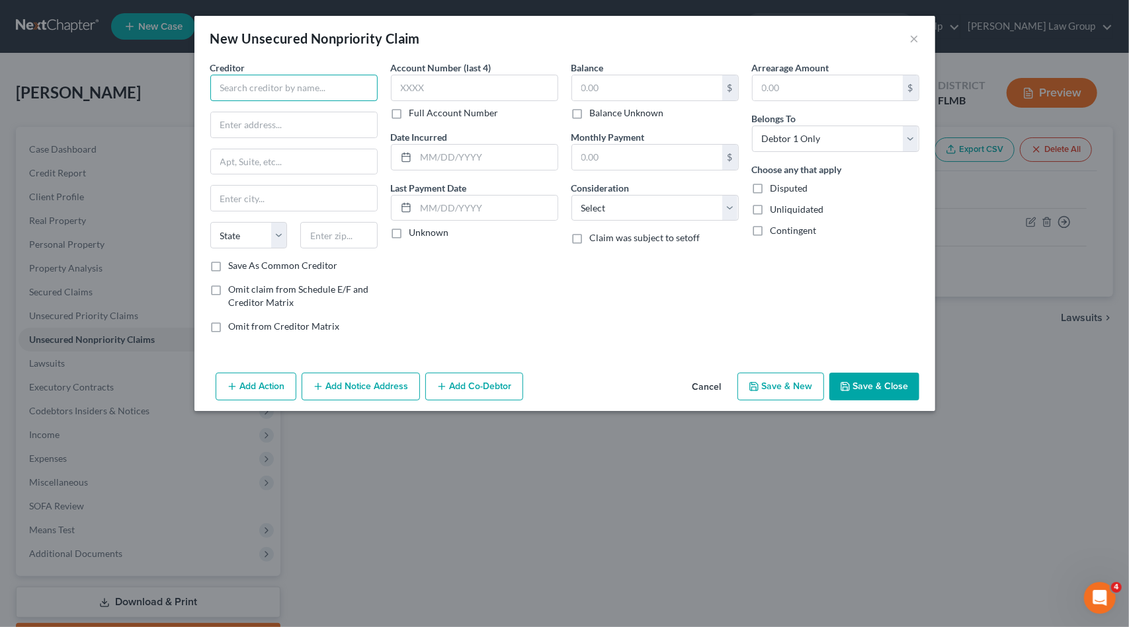
click at [256, 85] on input "text" at bounding box center [293, 88] width 167 height 26
click at [254, 77] on input "text" at bounding box center [293, 88] width 167 height 26
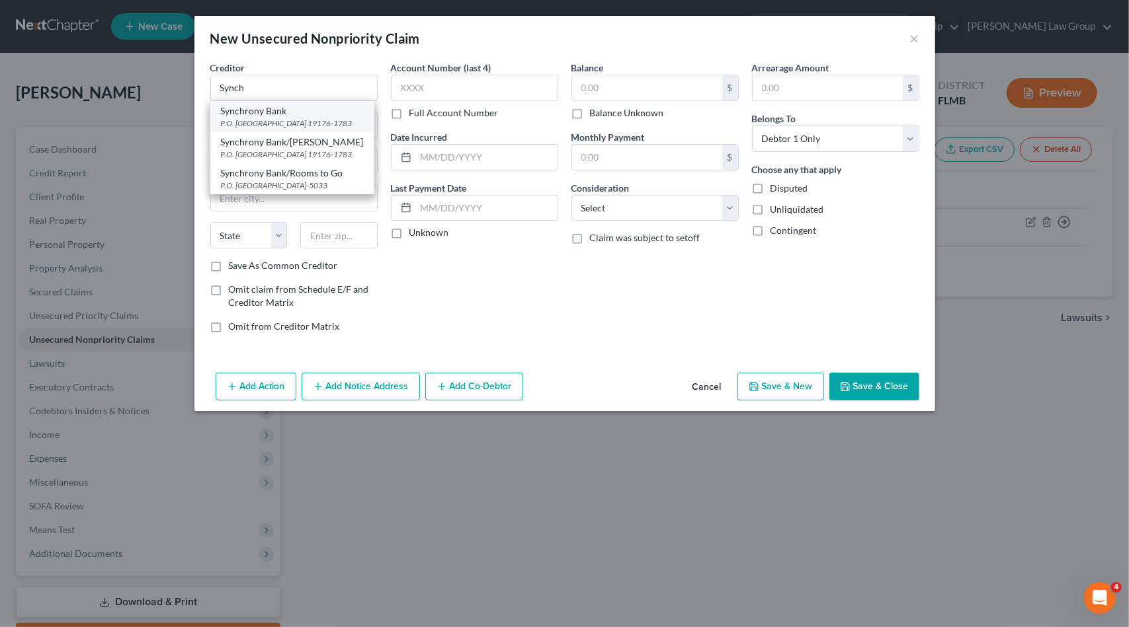
click at [305, 124] on div "P.O. [GEOGRAPHIC_DATA] 19176-1783" at bounding box center [292, 123] width 143 height 11
type input "Synchrony Bank"
type input "P.O. Box 71783"
type input "[GEOGRAPHIC_DATA]"
select select "39"
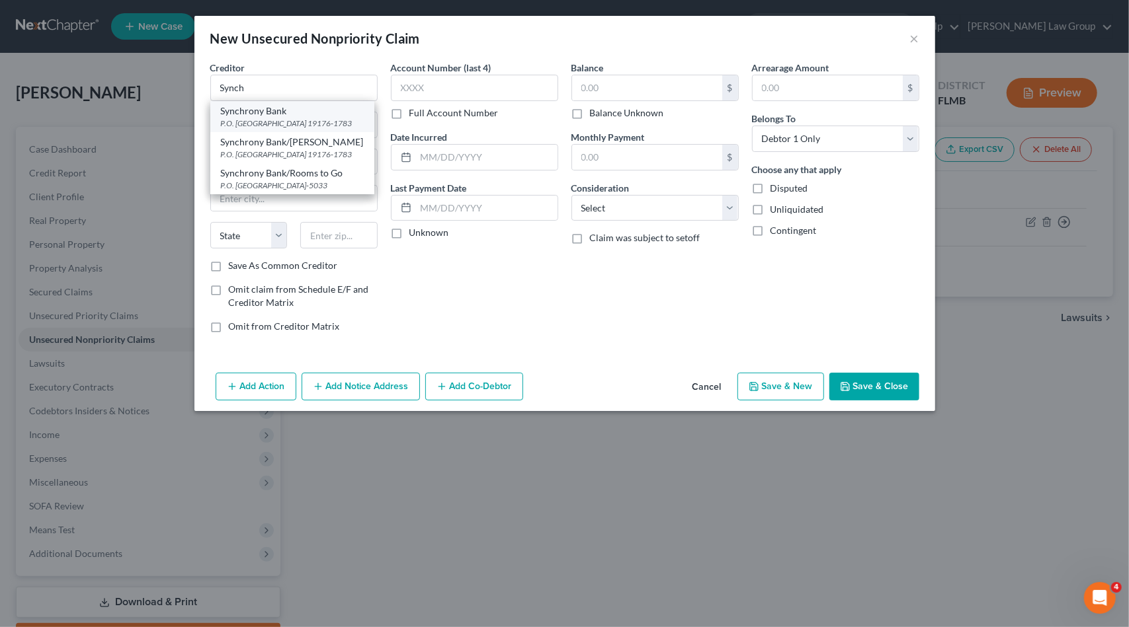
type input "19176-1783"
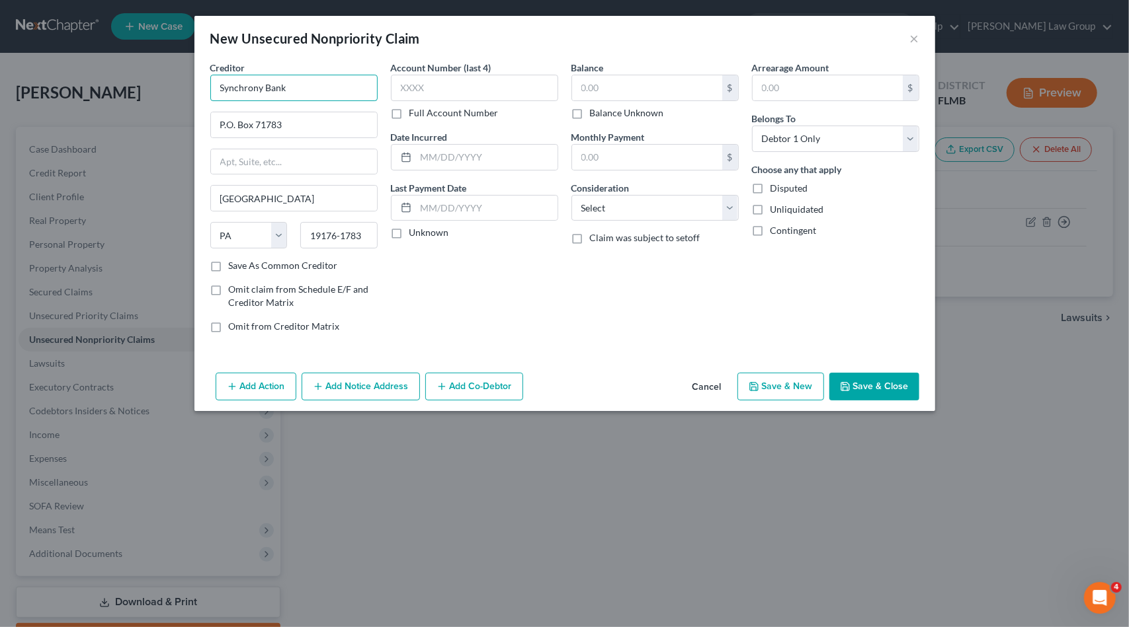
click at [315, 89] on input "Synchrony Bank" at bounding box center [293, 88] width 167 height 26
type input "Synchrony Bank/Care Credit"
click at [477, 81] on input "text" at bounding box center [474, 88] width 167 height 26
type input "1570"
click at [675, 203] on select "Select Cable / Satellite Services Collection Agency Credit Card Debt Debt Couns…" at bounding box center [654, 208] width 167 height 26
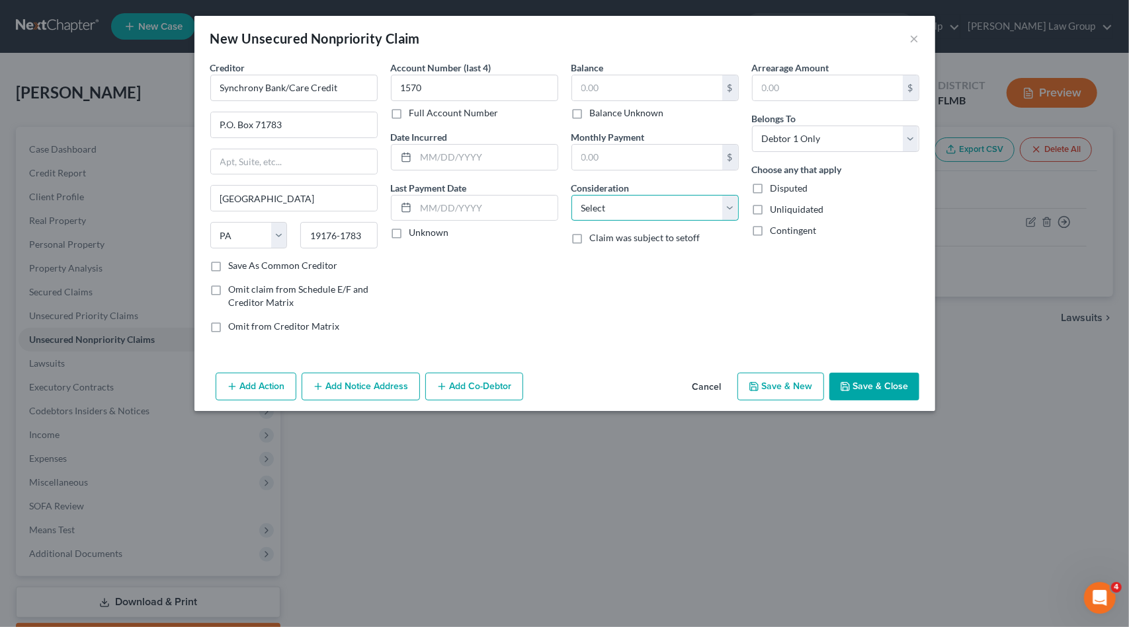
select select "2"
click at [571, 195] on select "Select Cable / Satellite Services Collection Agency Credit Card Debt Debt Couns…" at bounding box center [654, 208] width 167 height 26
click at [605, 85] on input "text" at bounding box center [647, 87] width 150 height 25
type input "1,620.46"
click at [767, 385] on button "Save & New" at bounding box center [780, 387] width 87 height 28
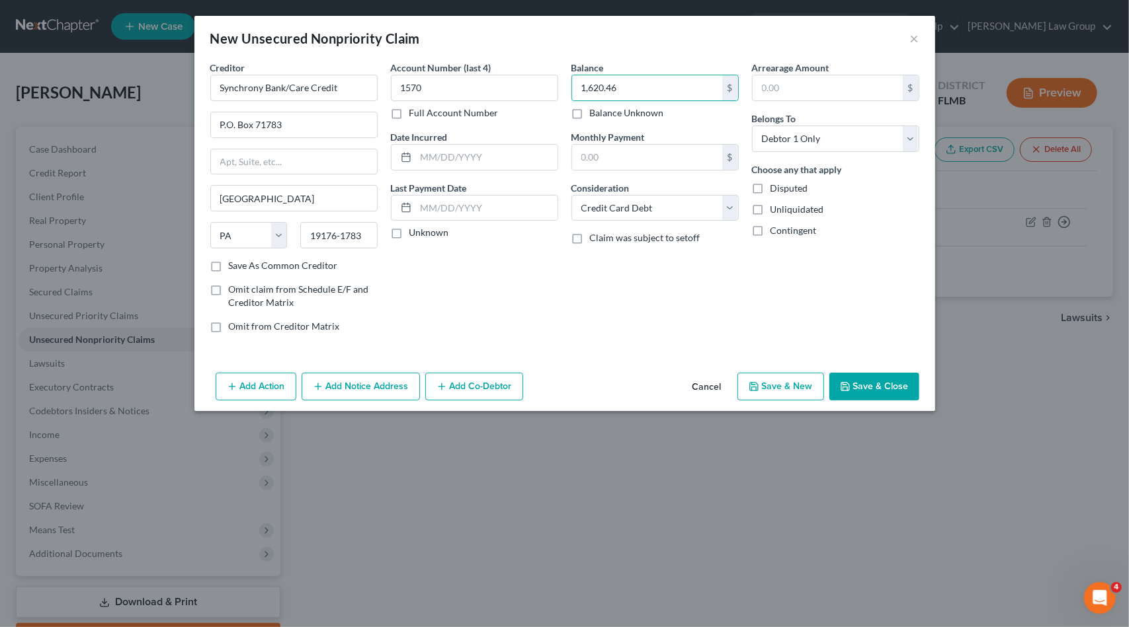
select select "0"
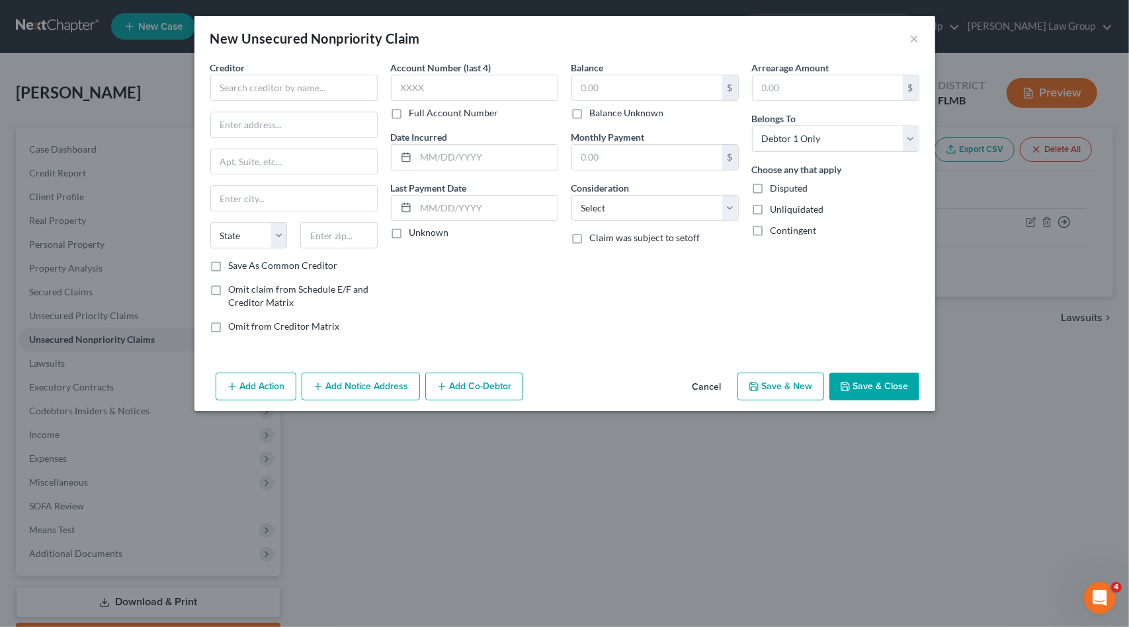
type input "0.00"
click at [266, 93] on input "text" at bounding box center [293, 88] width 167 height 26
type input "[GEOGRAPHIC_DATA]"
click at [348, 392] on button "Add Notice Address" at bounding box center [360, 387] width 118 height 28
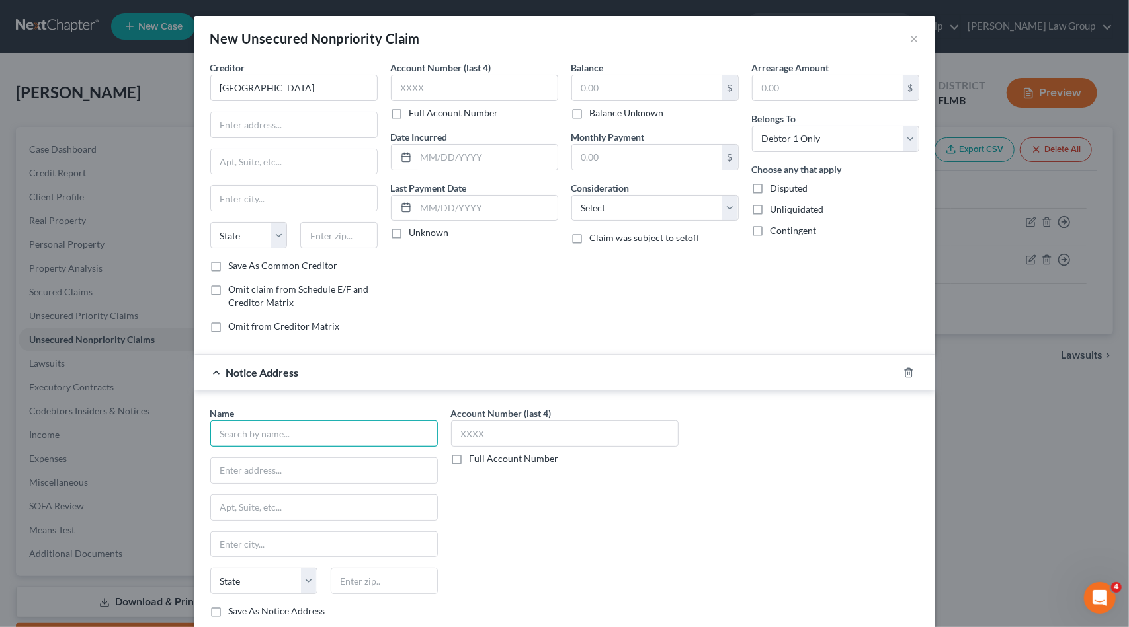
click at [282, 432] on input "text" at bounding box center [323, 434] width 227 height 26
type input "[PERSON_NAME]"
type input "[STREET_ADDRESS]"
type input "30655"
type input "Monroe"
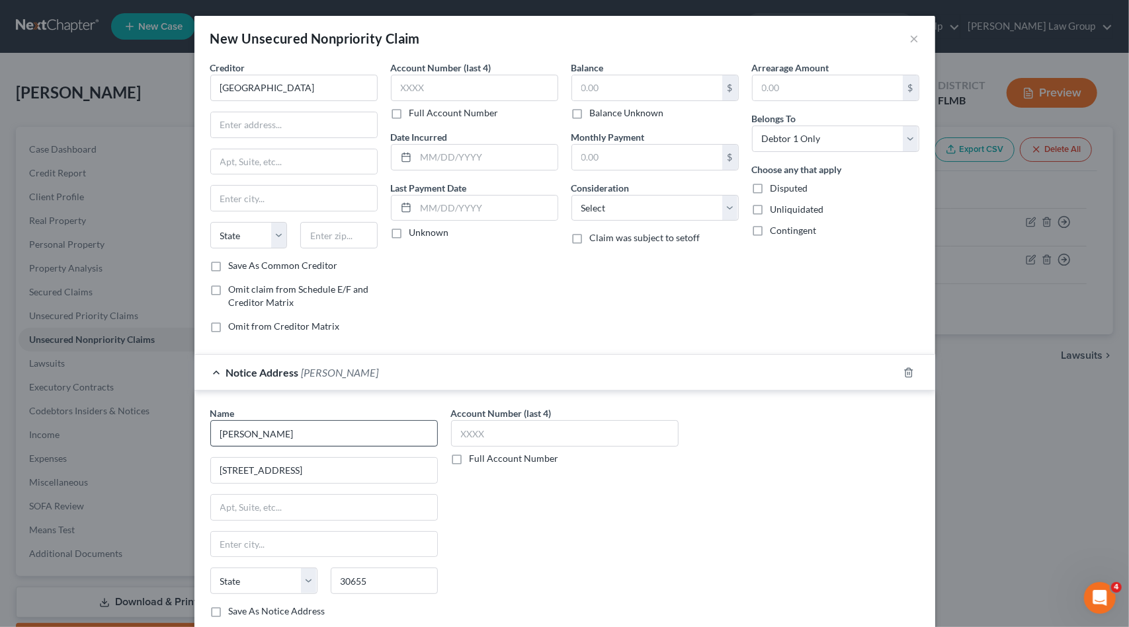
select select "10"
click at [481, 429] on input "text" at bounding box center [564, 434] width 227 height 26
click at [469, 455] on label "Full Account Number" at bounding box center [513, 458] width 89 height 13
click at [475, 455] on input "Full Account Number" at bounding box center [479, 456] width 9 height 9
click at [465, 434] on input "text" at bounding box center [564, 434] width 227 height 26
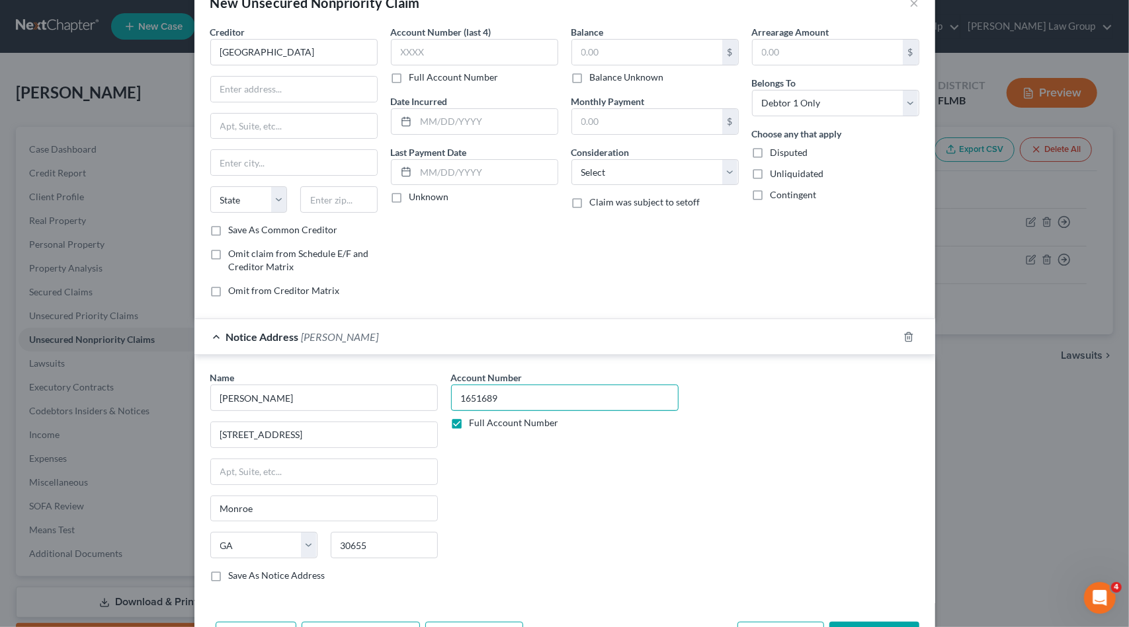
scroll to position [79, 0]
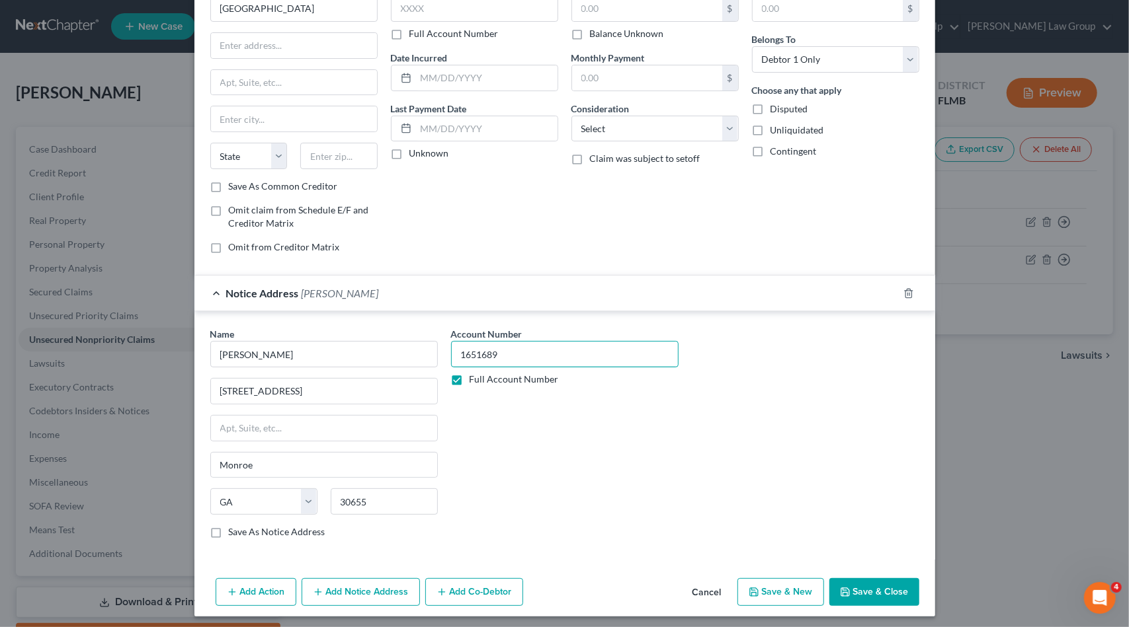
type input "1651689"
click at [844, 587] on icon "button" at bounding box center [845, 592] width 11 height 11
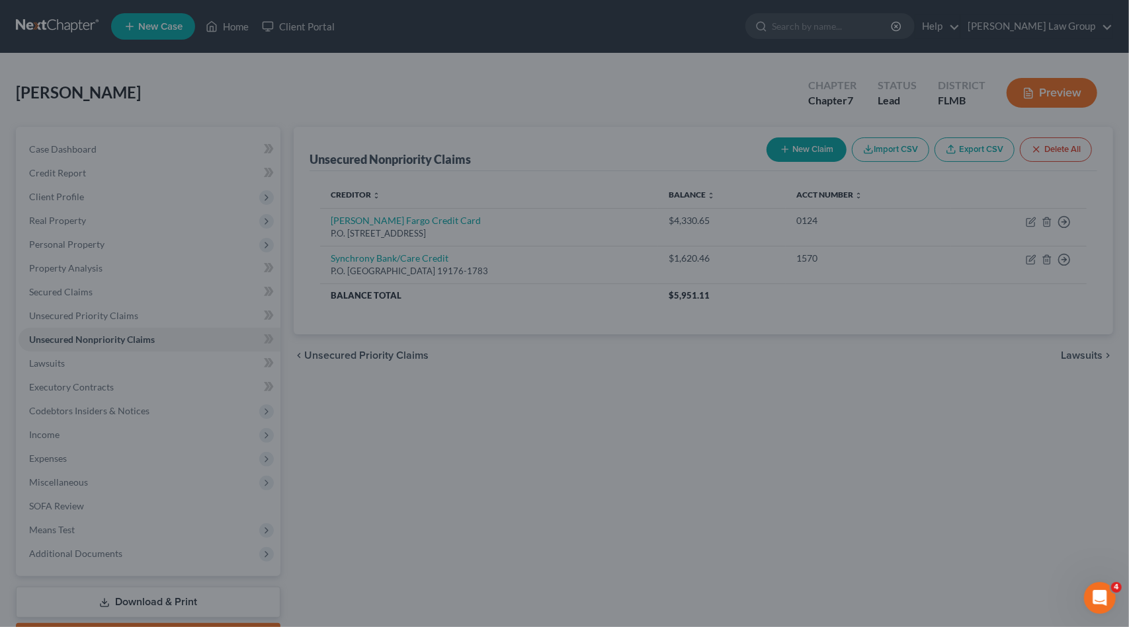
type input "0.00"
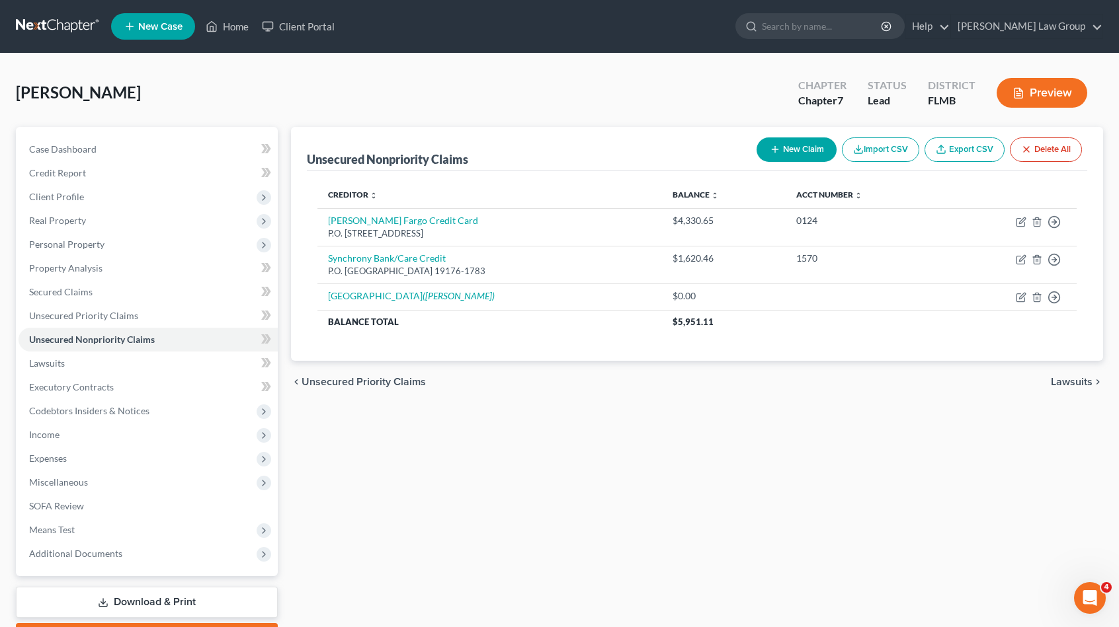
click at [805, 158] on button "New Claim" at bounding box center [796, 150] width 80 height 24
select select "0"
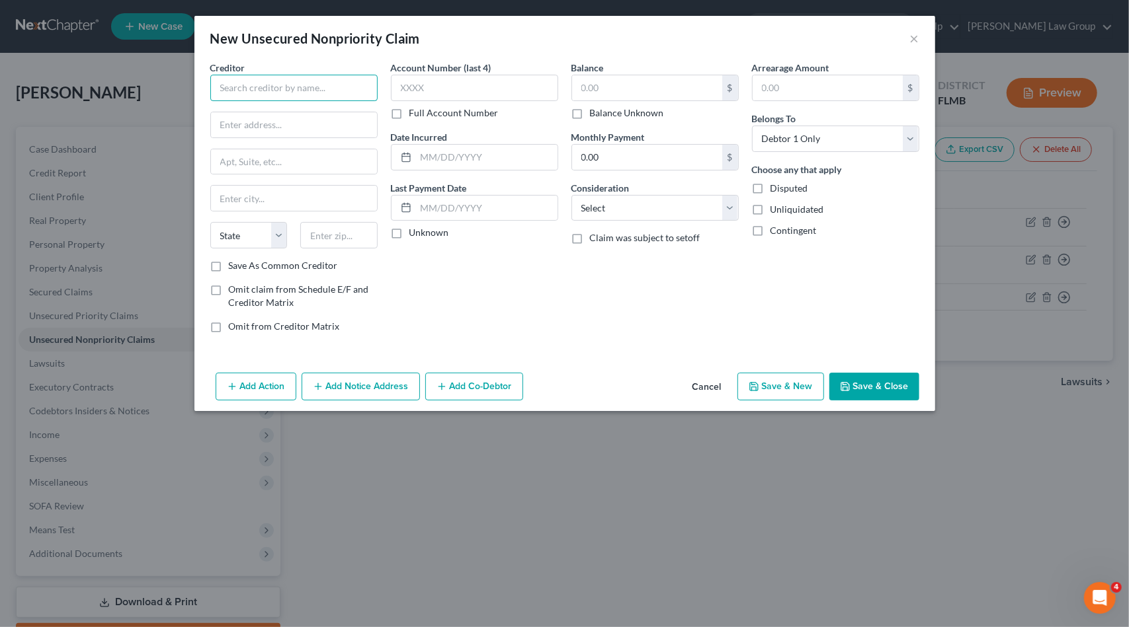
click at [295, 81] on input "text" at bounding box center [293, 88] width 167 height 26
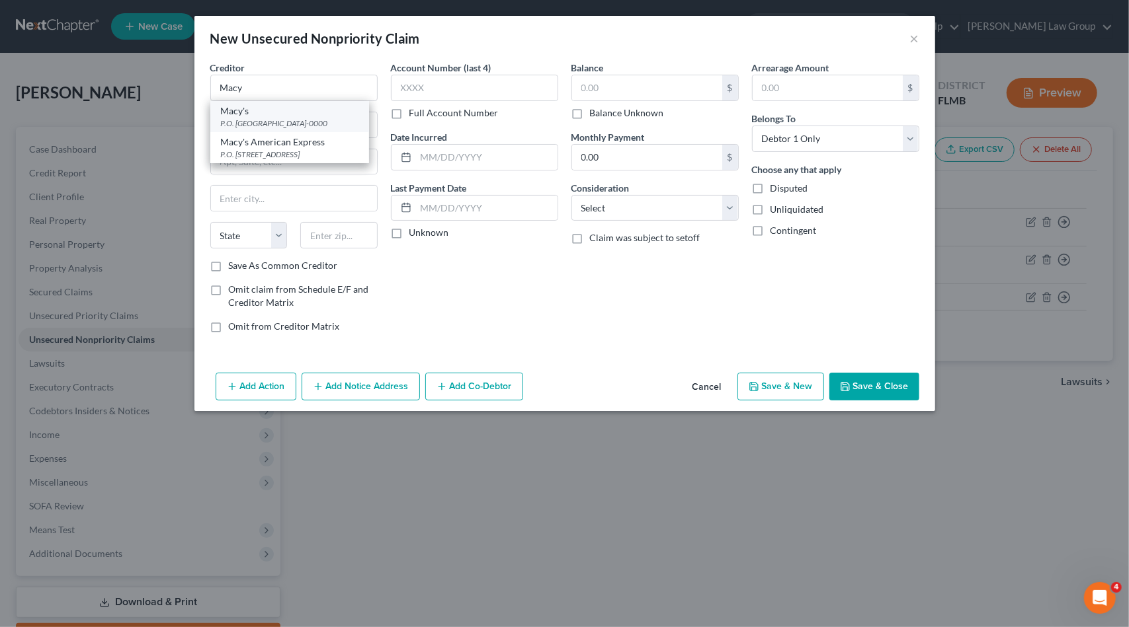
click at [303, 120] on div "P.O. [GEOGRAPHIC_DATA]-0000" at bounding box center [290, 123] width 138 height 11
type input "Macy's"
type input "P.O. Box 8053"
type input "[PERSON_NAME]"
select select "36"
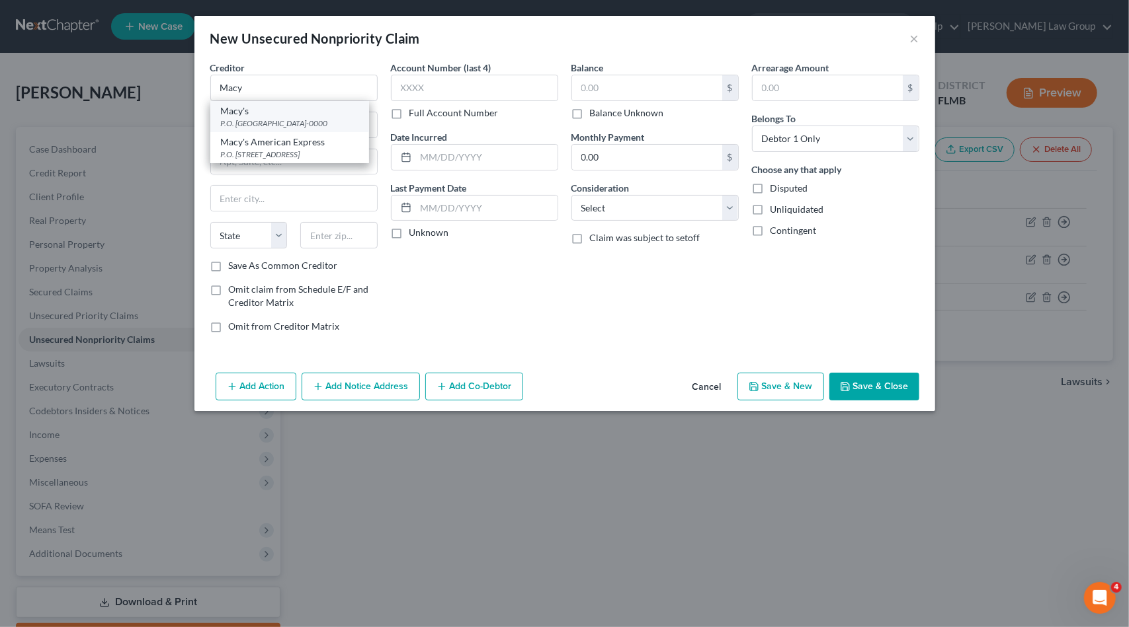
type input "45040-0000"
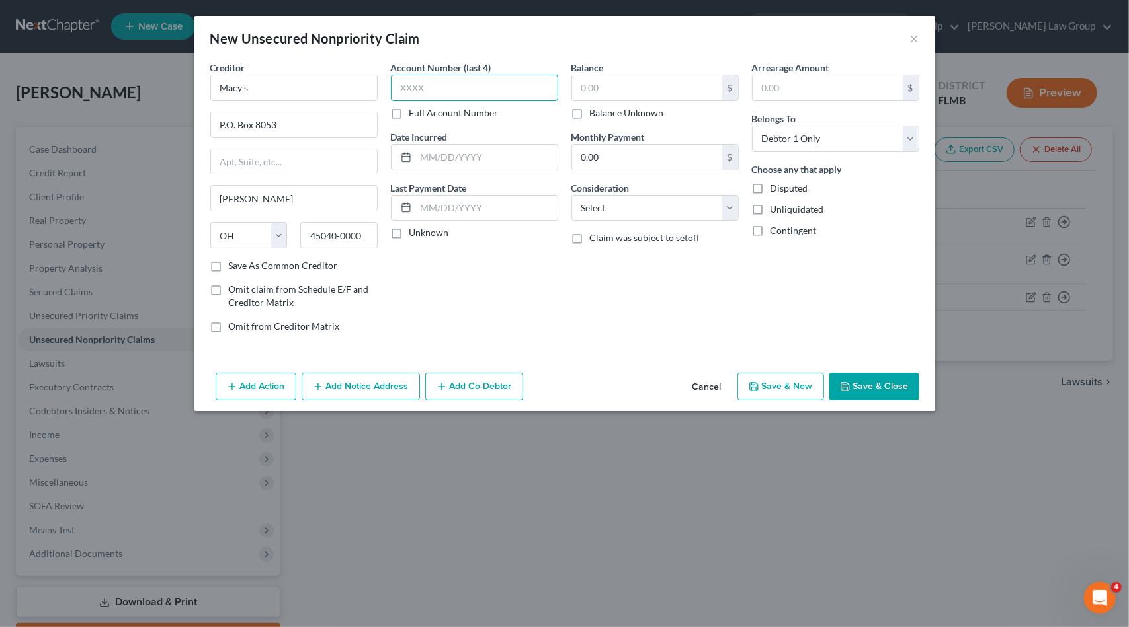
click at [403, 89] on input "text" at bounding box center [474, 88] width 167 height 26
type input "5190"
click at [620, 212] on select "Select Cable / Satellite Services Collection Agency Credit Card Debt Debt Couns…" at bounding box center [654, 208] width 167 height 26
select select "2"
click at [571, 195] on select "Select Cable / Satellite Services Collection Agency Credit Card Debt Debt Couns…" at bounding box center [654, 208] width 167 height 26
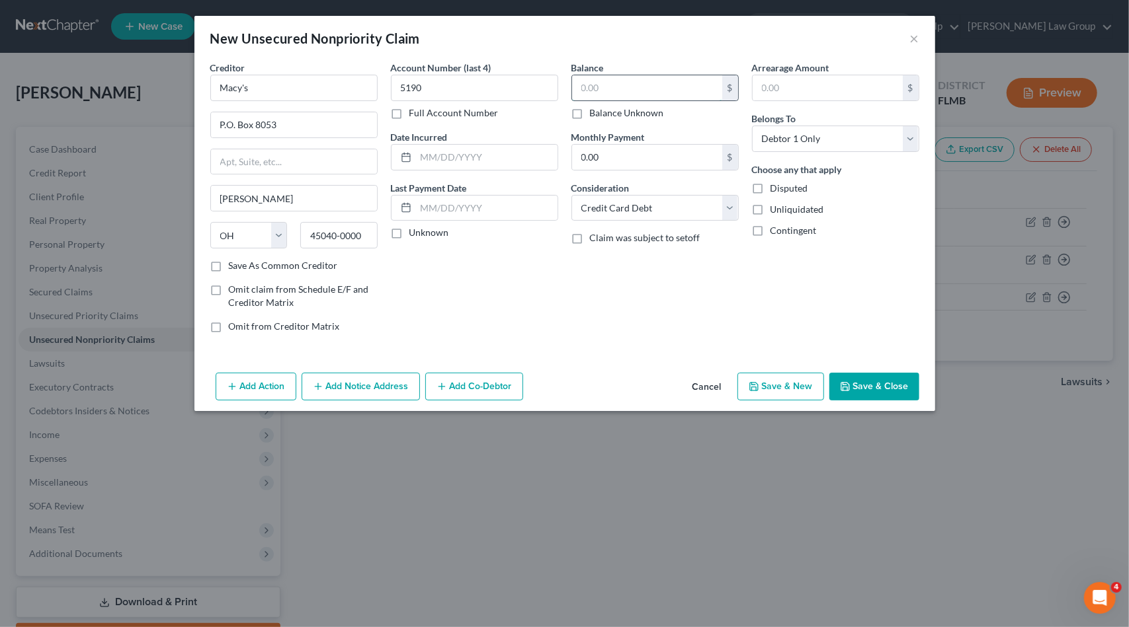
click at [610, 87] on input "text" at bounding box center [647, 87] width 150 height 25
click at [862, 384] on button "Save & Close" at bounding box center [874, 387] width 90 height 28
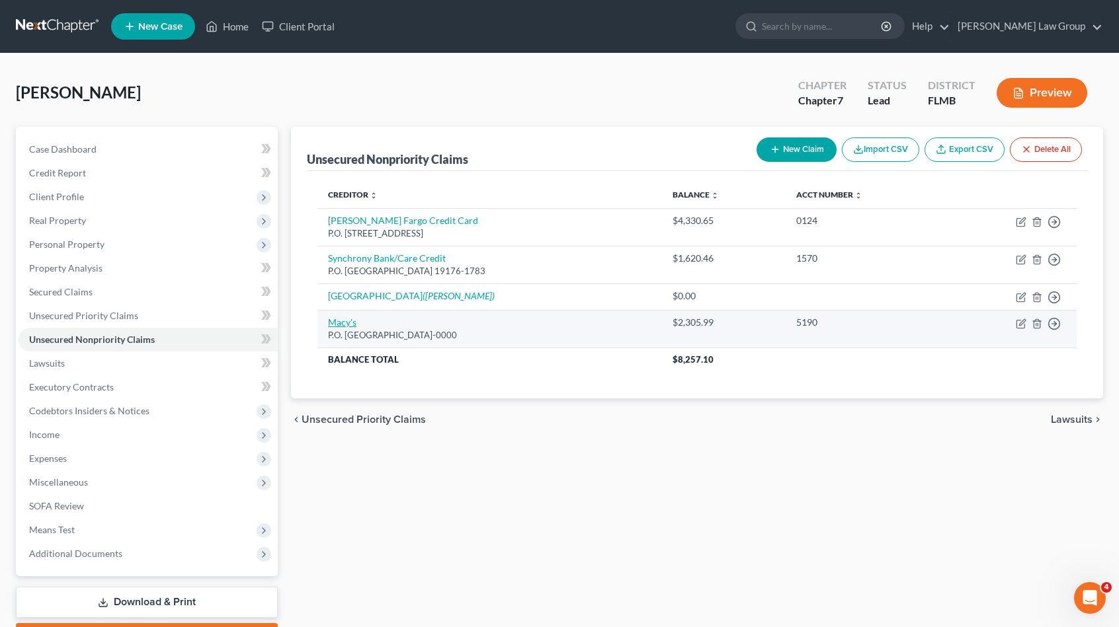
click at [335, 326] on link "Macy's" at bounding box center [342, 322] width 28 height 11
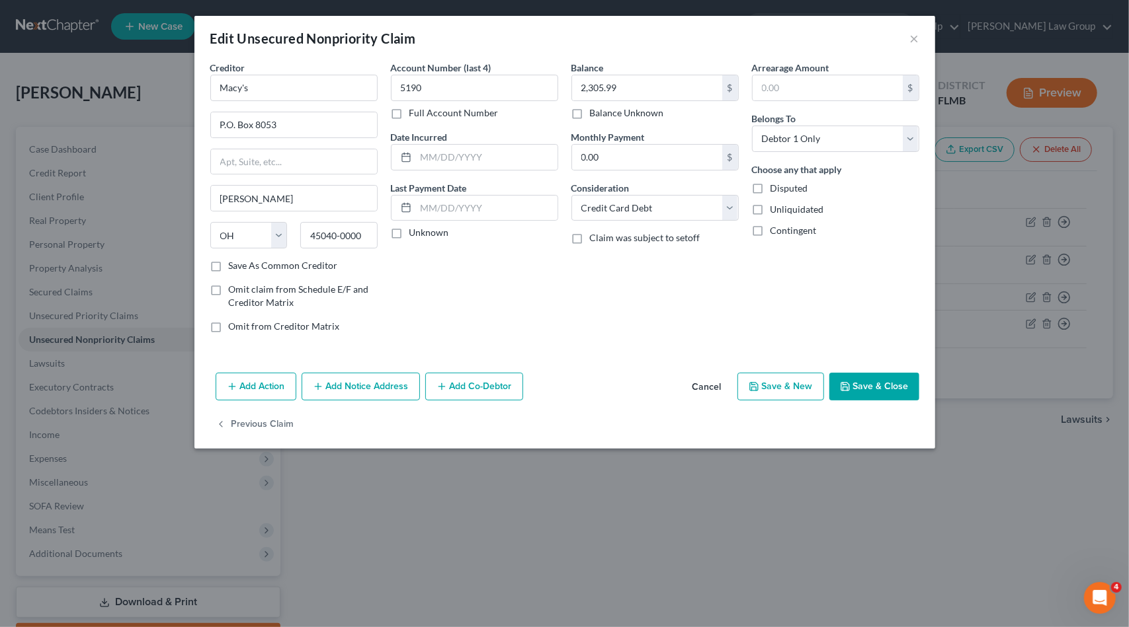
click at [353, 386] on button "Add Notice Address" at bounding box center [360, 387] width 118 height 28
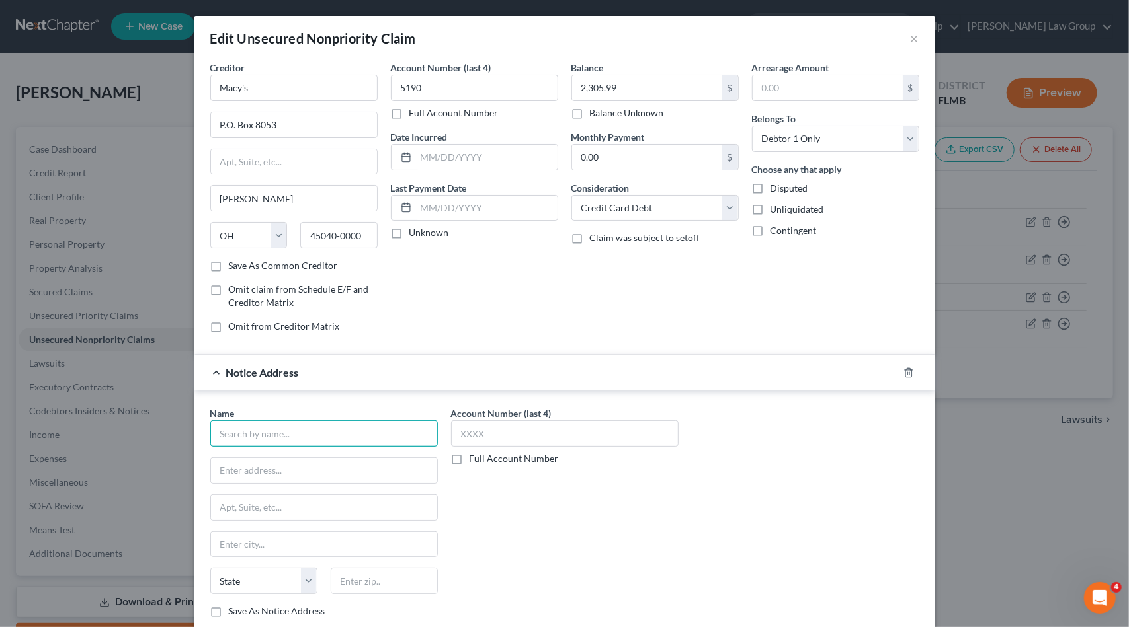
click at [283, 432] on input "text" at bounding box center [323, 434] width 227 height 26
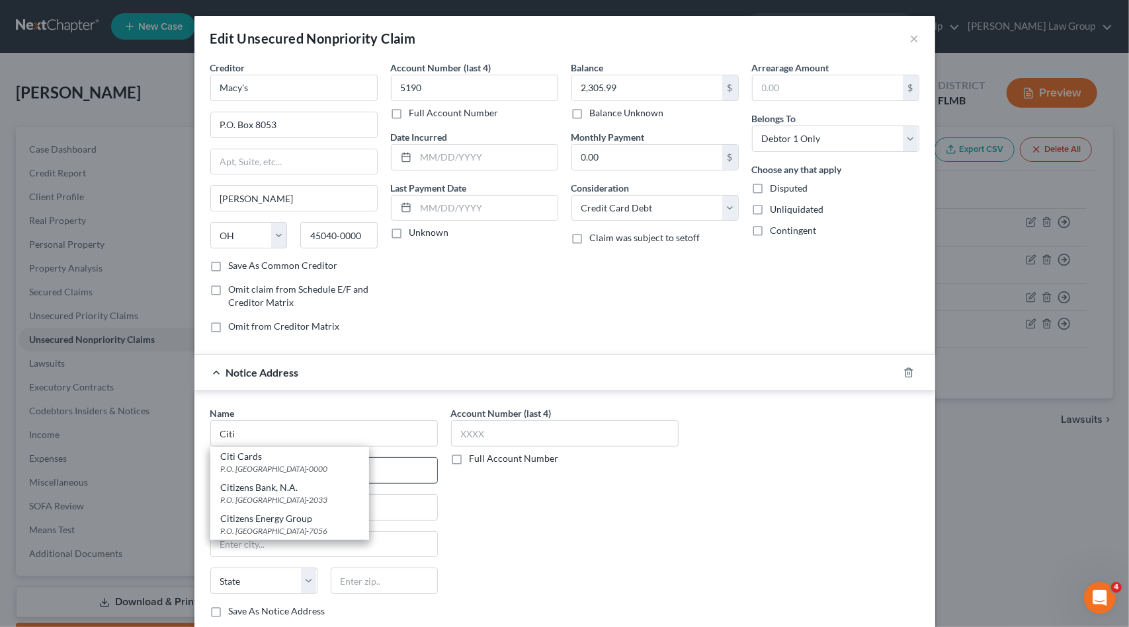
click at [291, 463] on div "P.O. [GEOGRAPHIC_DATA]-0000" at bounding box center [290, 468] width 138 height 11
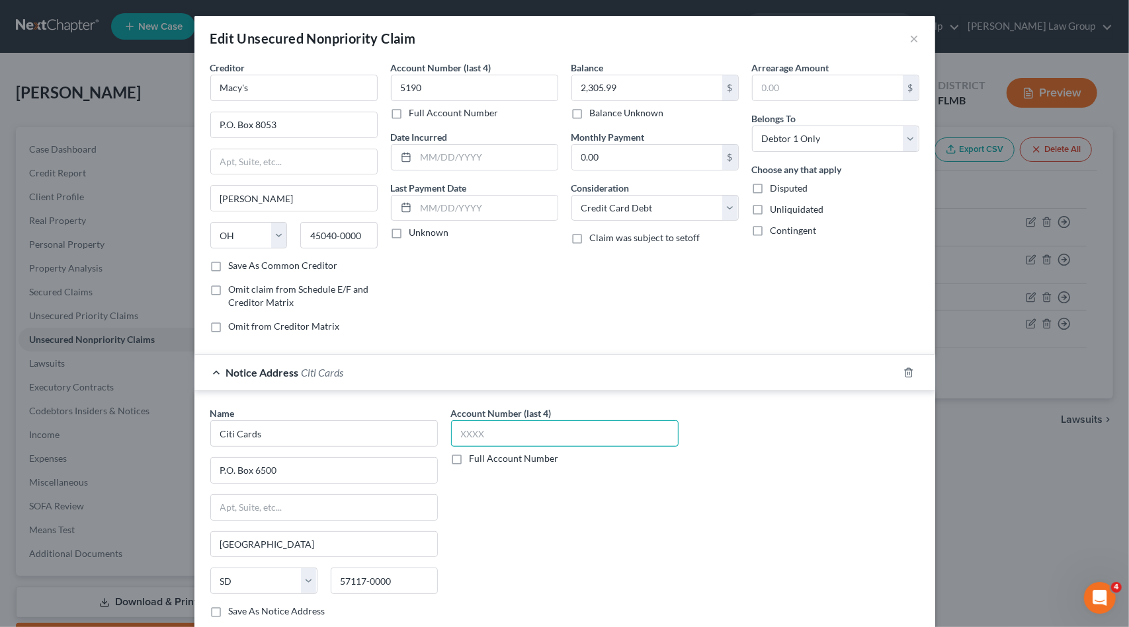
drag, startPoint x: 518, startPoint y: 438, endPoint x: 514, endPoint y: 432, distance: 7.0
click at [517, 438] on input "text" at bounding box center [564, 434] width 227 height 26
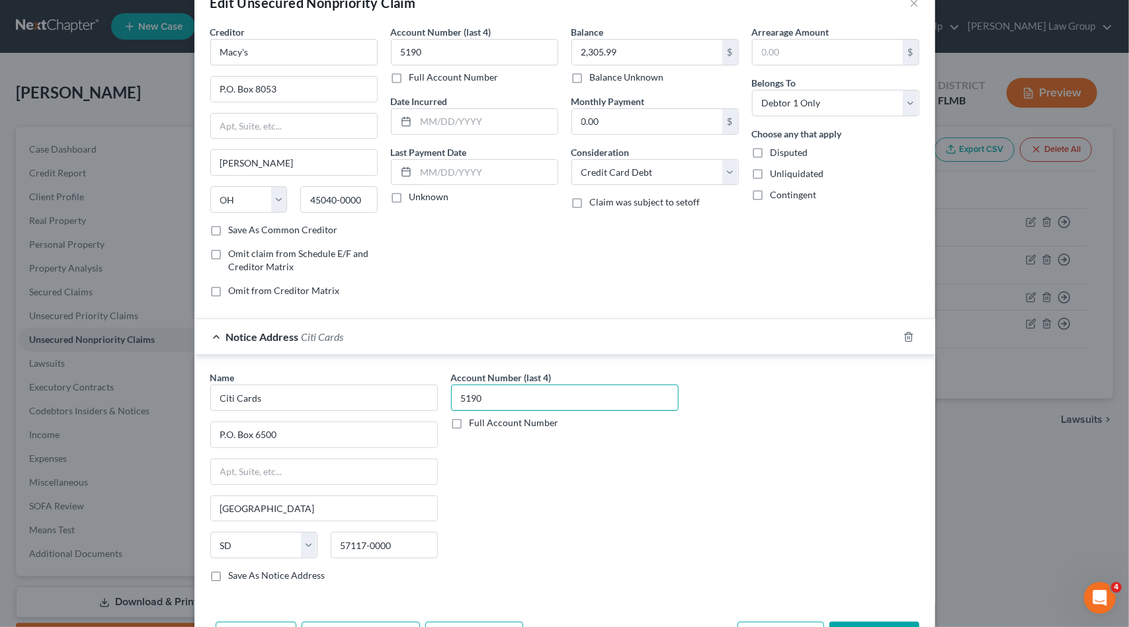
scroll to position [118, 0]
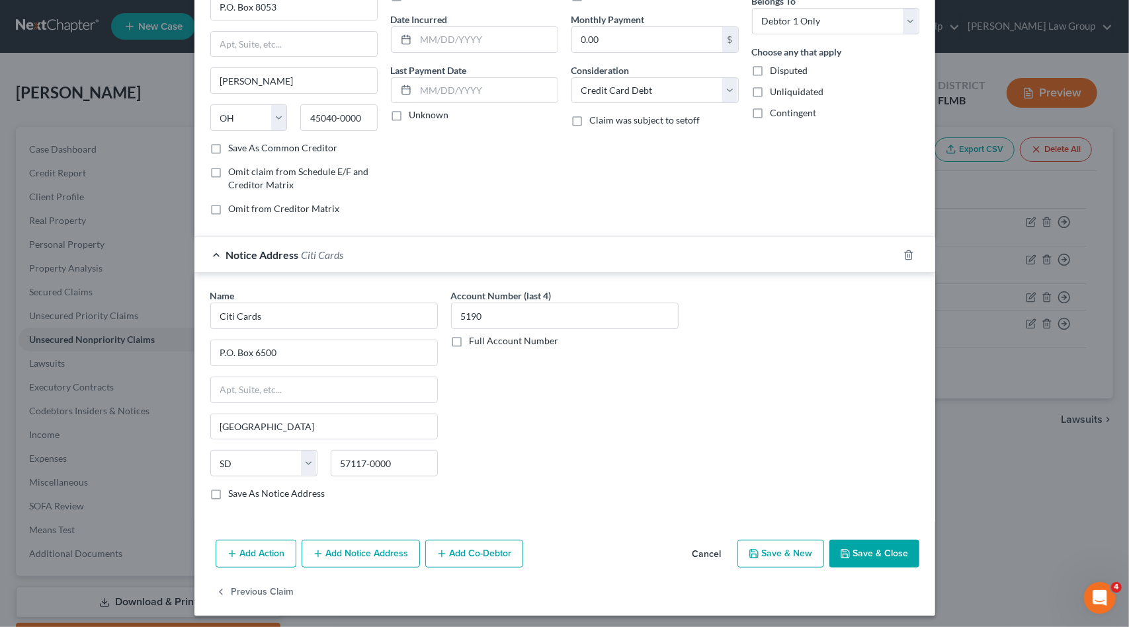
click at [886, 546] on button "Save & Close" at bounding box center [874, 554] width 90 height 28
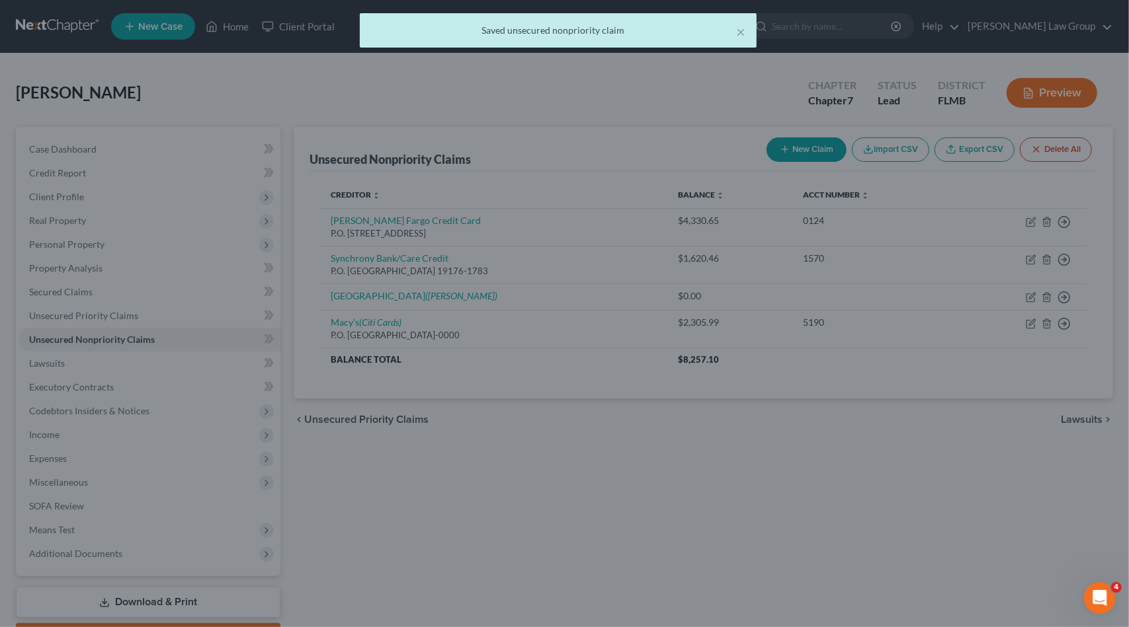
scroll to position [0, 0]
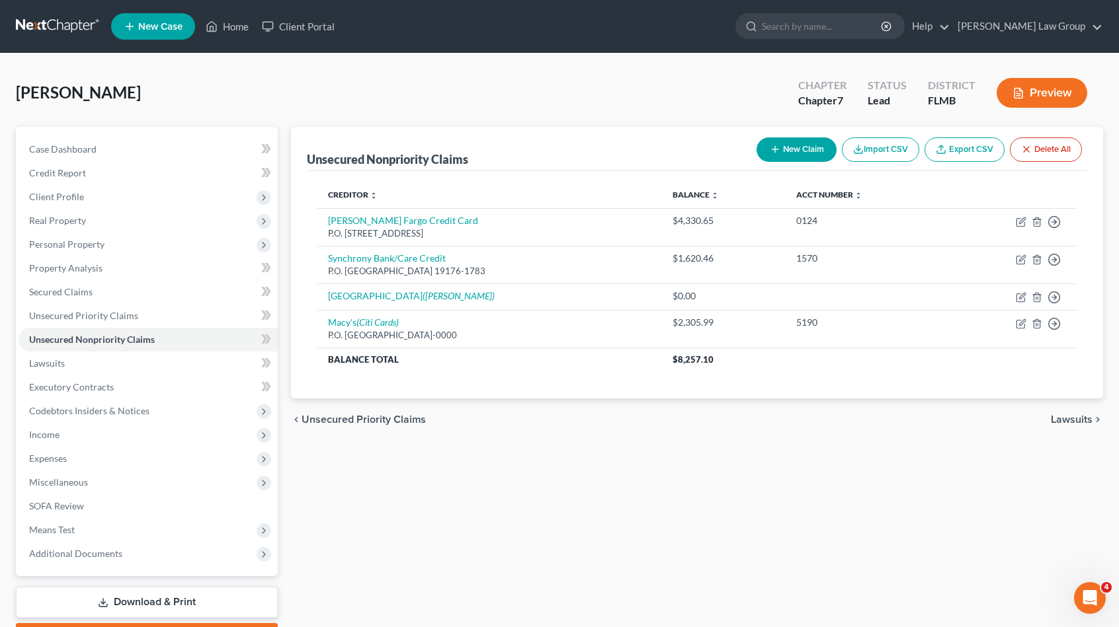
click at [788, 153] on button "New Claim" at bounding box center [796, 150] width 80 height 24
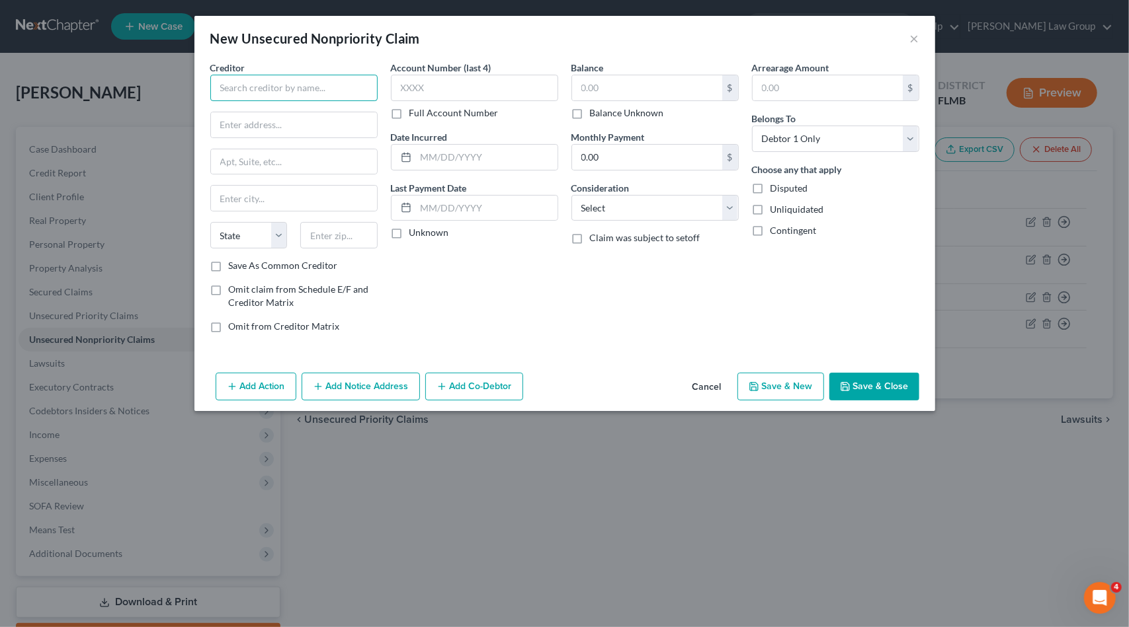
drag, startPoint x: 329, startPoint y: 83, endPoint x: 362, endPoint y: 83, distance: 33.1
click at [330, 83] on input "text" at bounding box center [293, 88] width 167 height 26
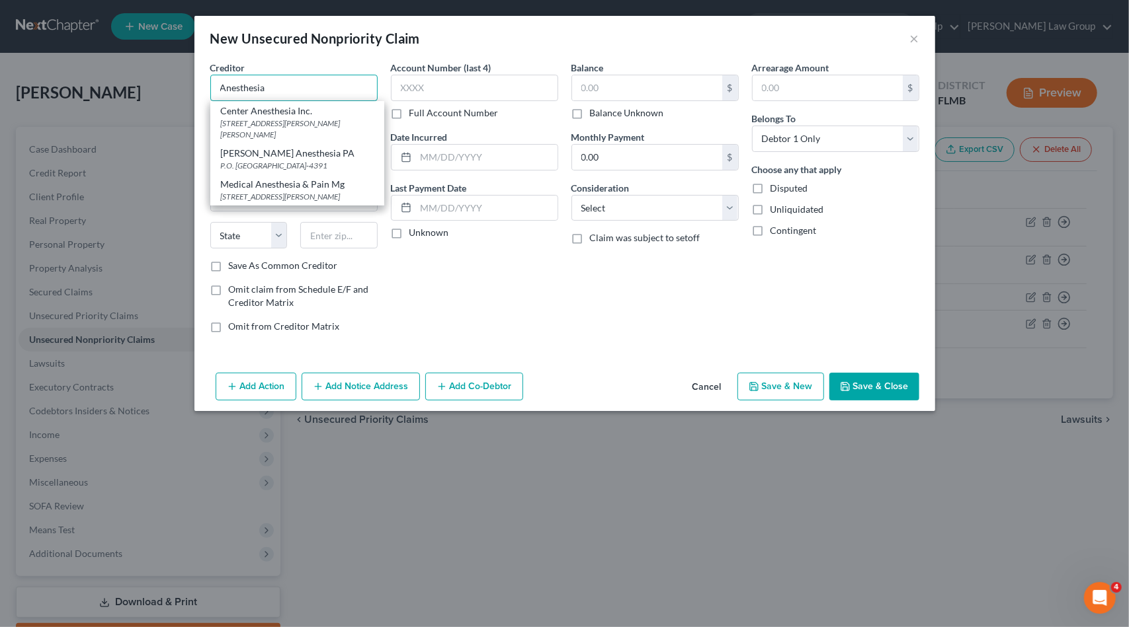
click at [295, 84] on input "Anesthesia" at bounding box center [293, 88] width 167 height 26
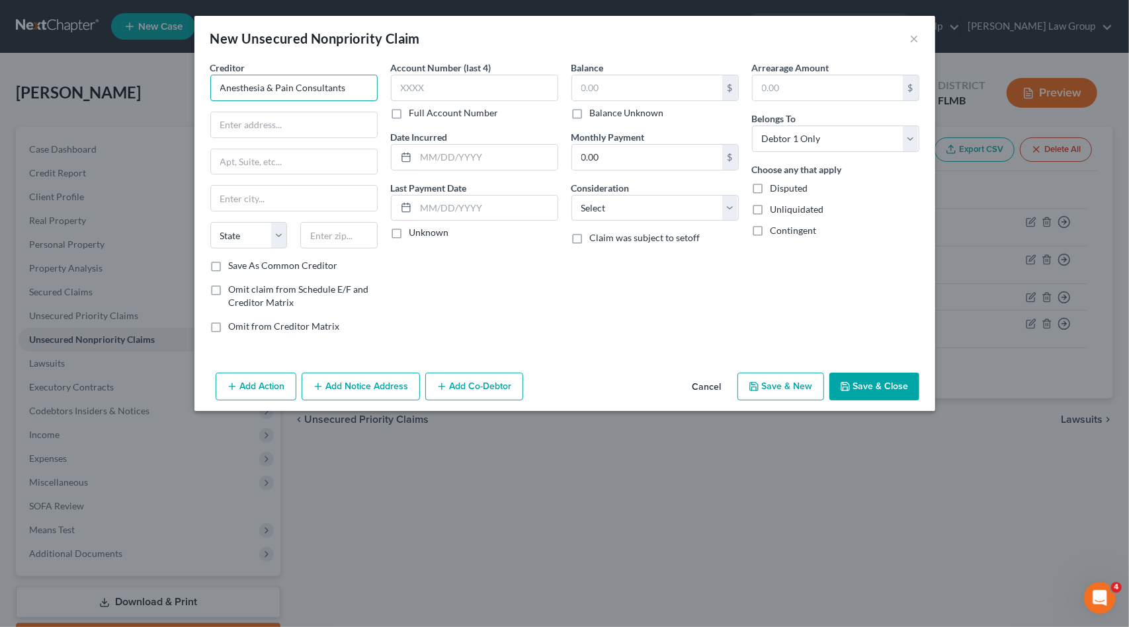
drag, startPoint x: 357, startPoint y: 87, endPoint x: 44, endPoint y: 91, distance: 313.4
click at [44, 91] on div "New Unsecured Nonpriority Claim × Creditor * Anesthesia & Pain Consultants Stat…" at bounding box center [564, 313] width 1129 height 627
click at [300, 129] on input "text" at bounding box center [294, 124] width 166 height 25
paste input "[STREET_ADDRESS]"
click at [307, 128] on input "[STREET_ADDRESS]" at bounding box center [294, 124] width 166 height 25
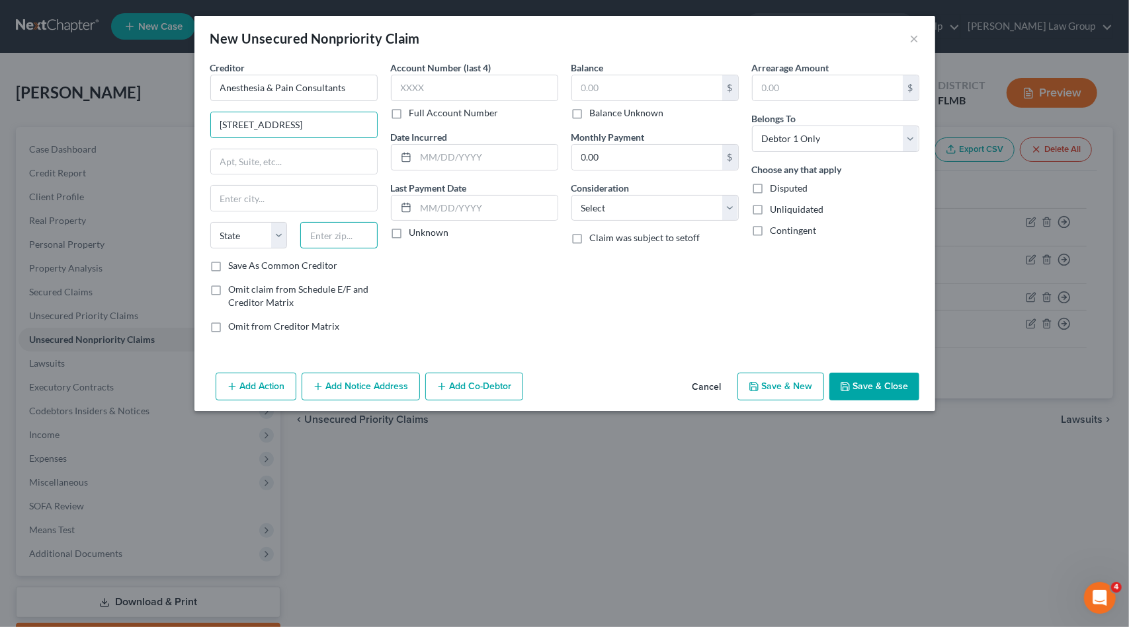
click at [331, 235] on input "text" at bounding box center [338, 235] width 77 height 26
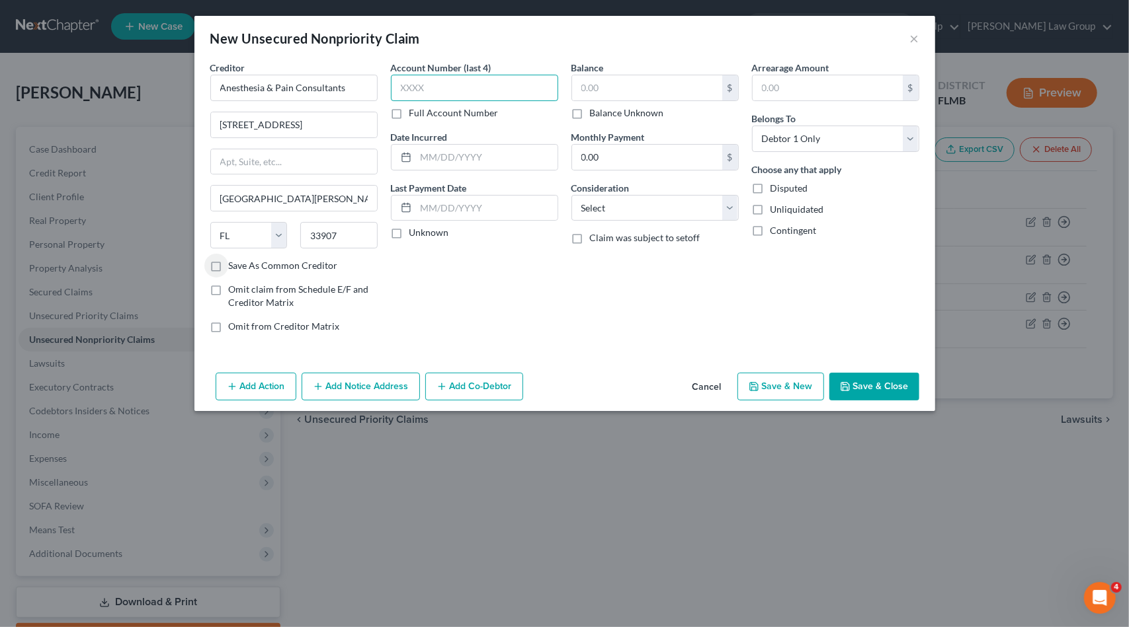
click at [452, 89] on input "text" at bounding box center [474, 88] width 167 height 26
click at [607, 219] on select "Select Cable / Satellite Services Collection Agency Credit Card Debt Debt Couns…" at bounding box center [654, 208] width 167 height 26
click at [571, 195] on select "Select Cable / Satellite Services Collection Agency Credit Card Debt Debt Couns…" at bounding box center [654, 208] width 167 height 26
click at [360, 387] on button "Add Notice Address" at bounding box center [360, 387] width 118 height 28
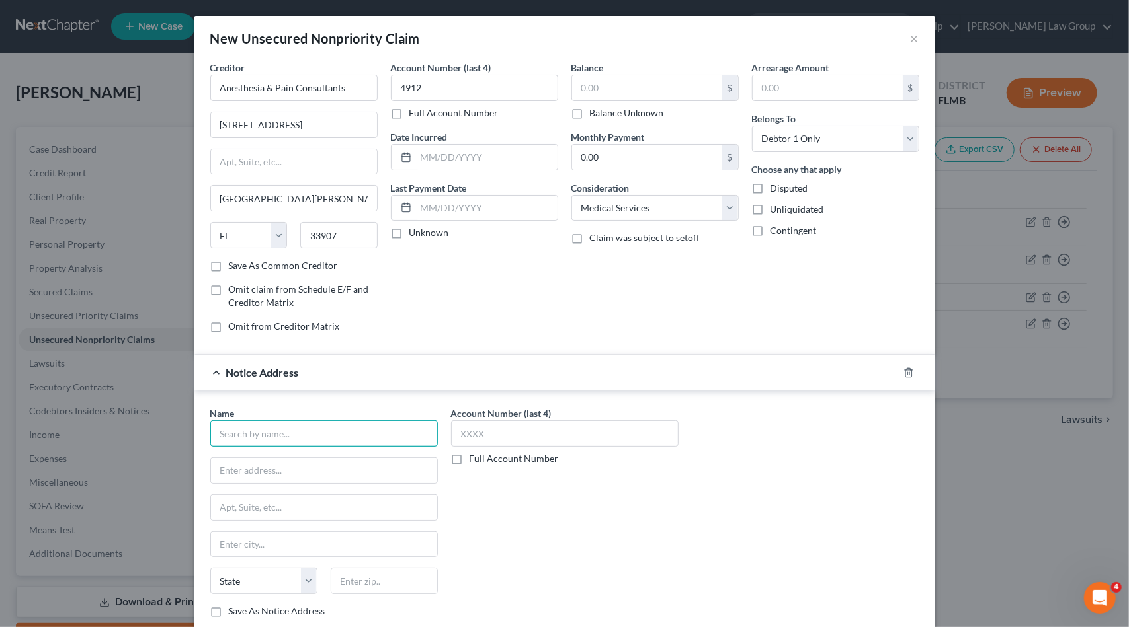
click at [309, 432] on input "text" at bounding box center [323, 434] width 227 height 26
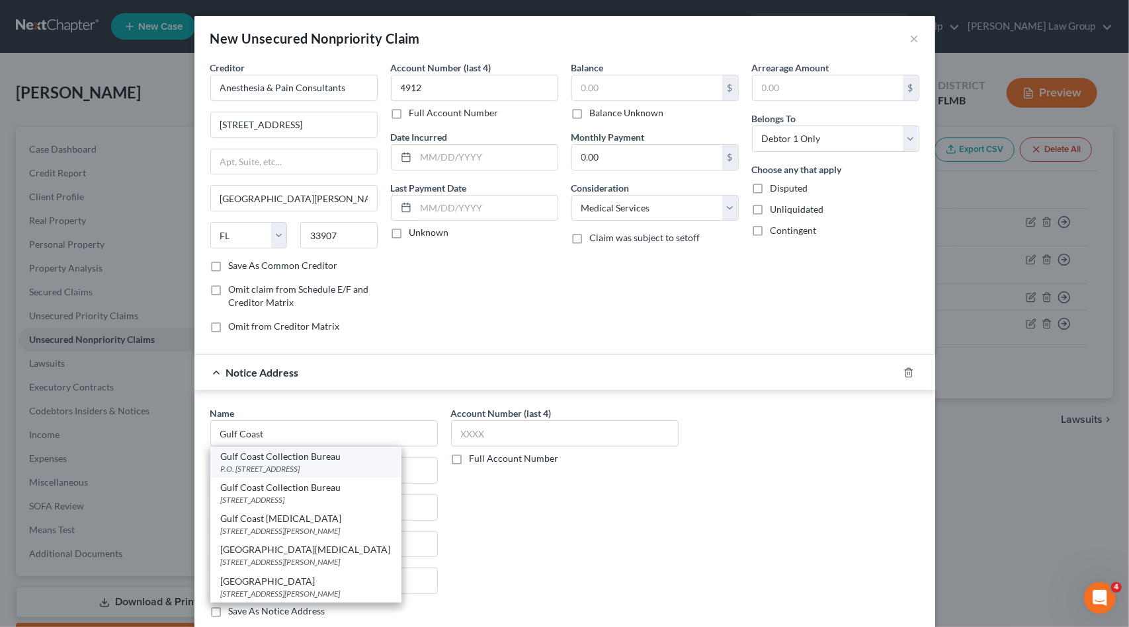
click at [348, 473] on div "Gulf Coast Collection Bureau P.O. [STREET_ADDRESS]" at bounding box center [305, 462] width 191 height 31
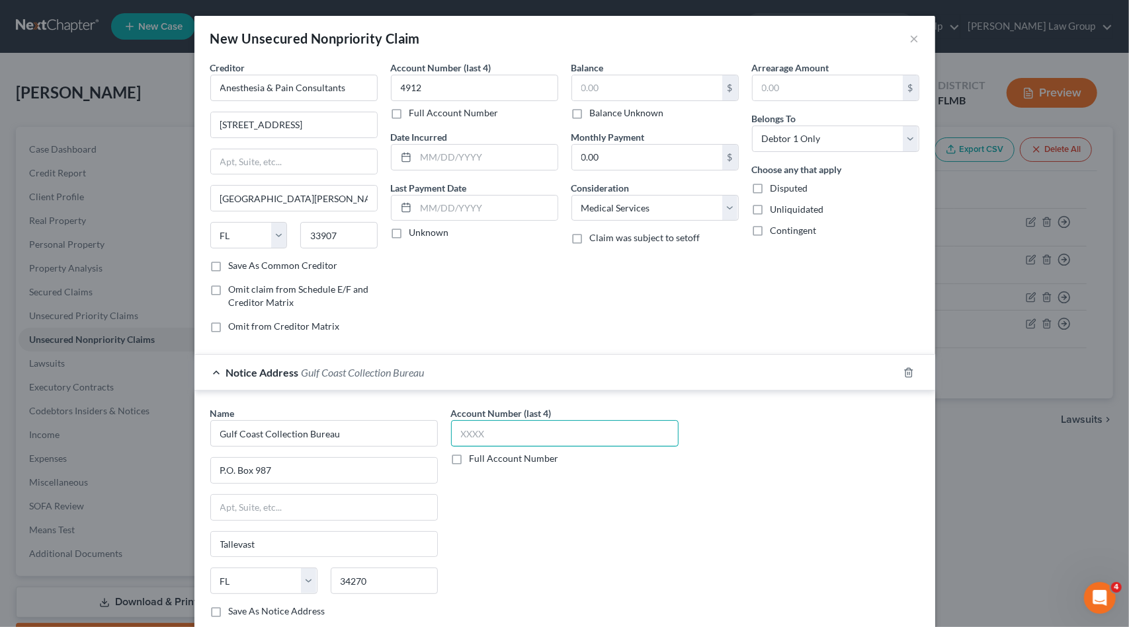
click at [472, 421] on input "text" at bounding box center [564, 434] width 227 height 26
click at [469, 458] on label "Full Account Number" at bounding box center [513, 458] width 89 height 13
click at [475, 458] on input "Full Account Number" at bounding box center [479, 456] width 9 height 9
click at [471, 433] on input "text" at bounding box center [564, 434] width 227 height 26
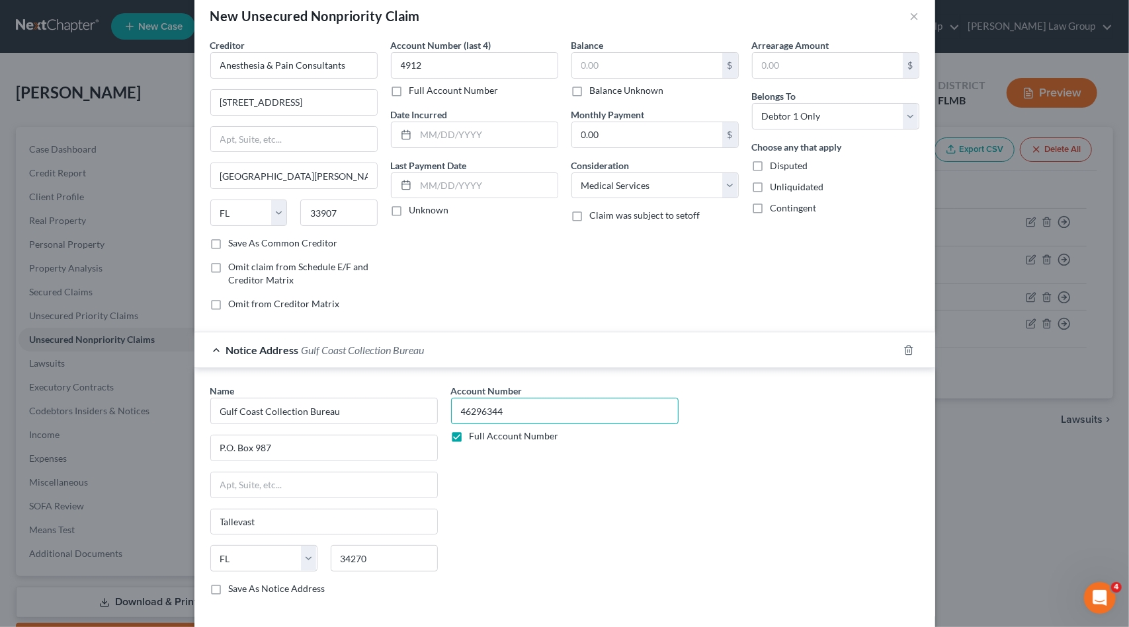
scroll to position [79, 0]
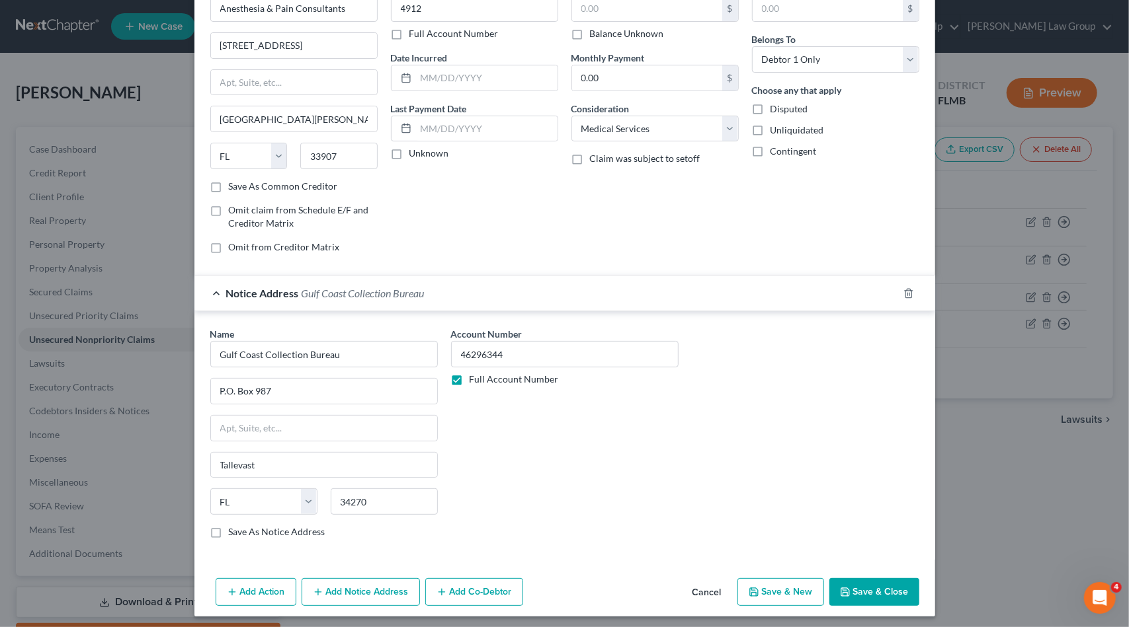
click at [882, 592] on button "Save & Close" at bounding box center [874, 593] width 90 height 28
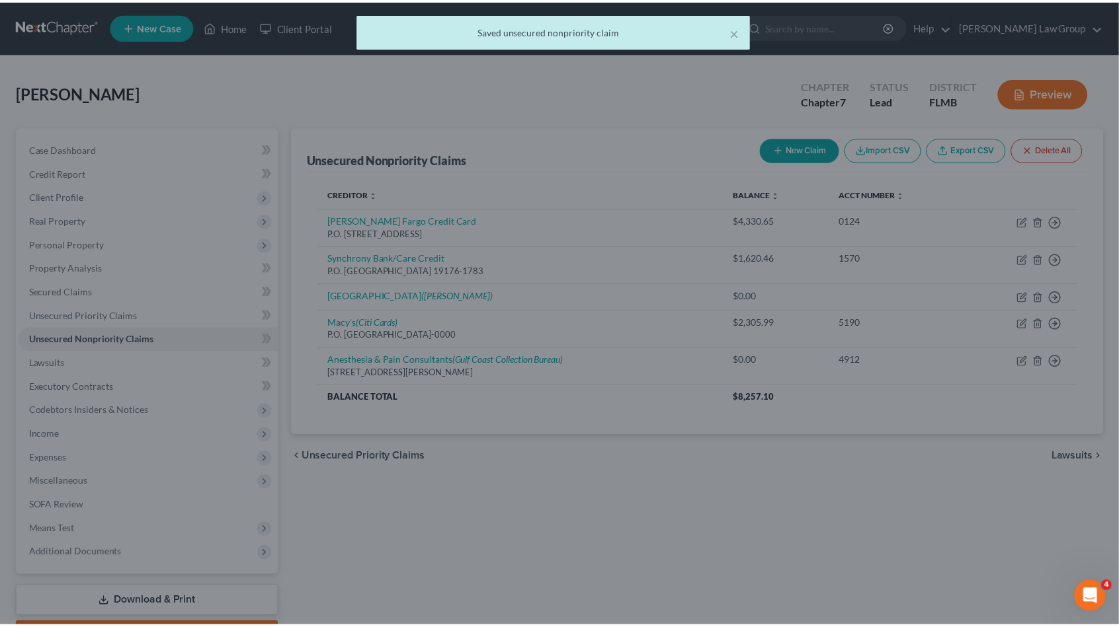
scroll to position [0, 0]
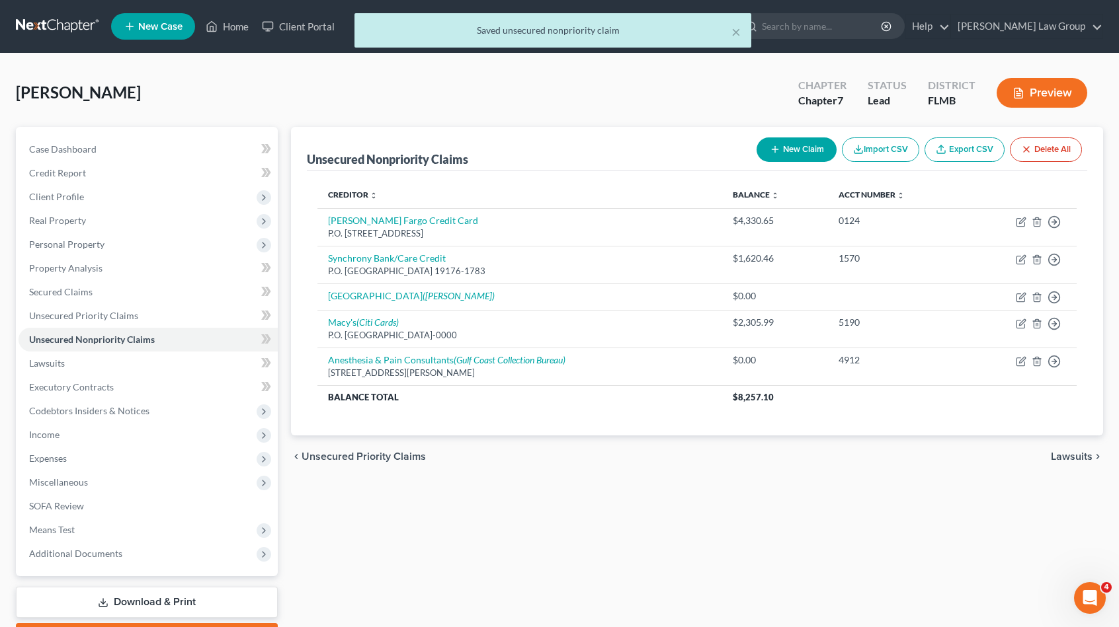
click at [777, 143] on button "New Claim" at bounding box center [796, 150] width 80 height 24
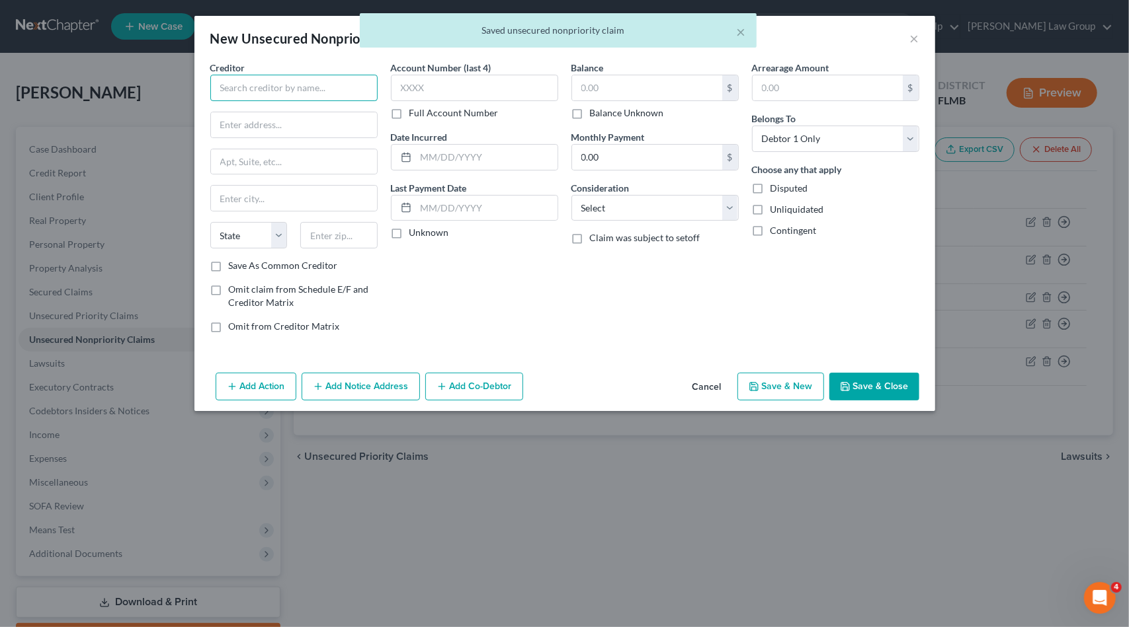
click at [250, 92] on input "text" at bounding box center [293, 88] width 167 height 26
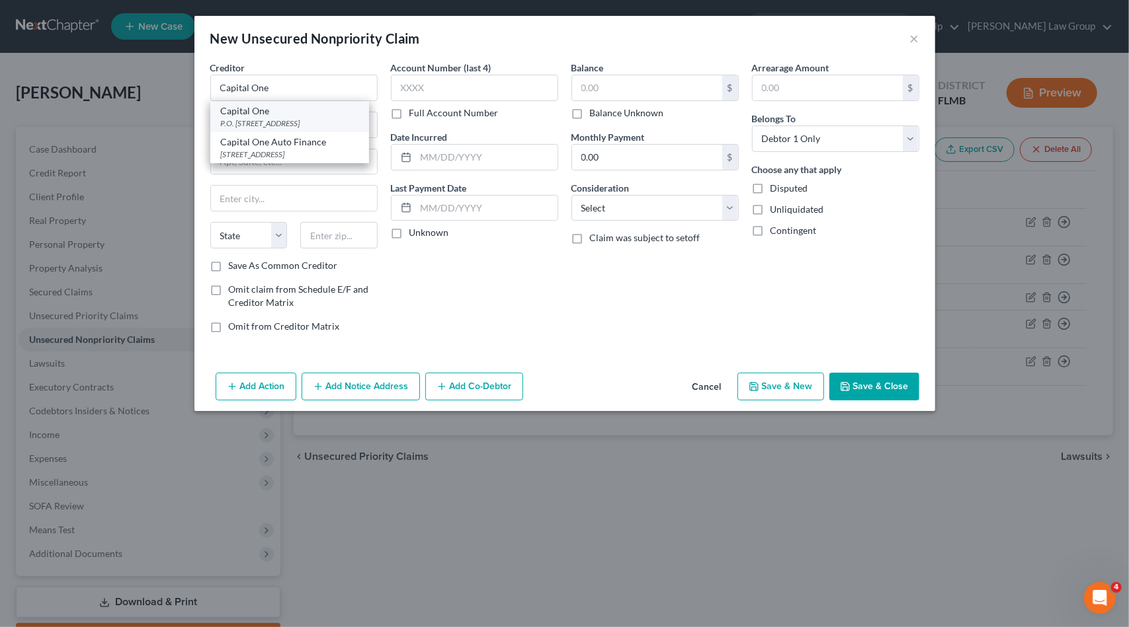
drag, startPoint x: 258, startPoint y: 116, endPoint x: 303, endPoint y: 108, distance: 45.7
click at [259, 116] on div "Capital One" at bounding box center [290, 110] width 138 height 13
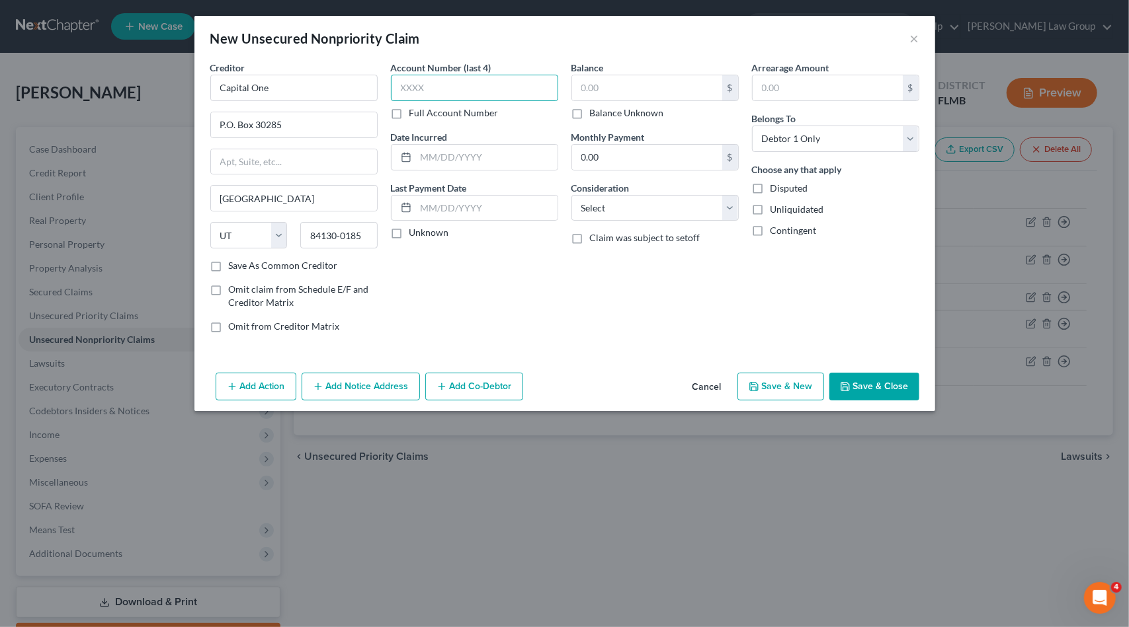
click at [407, 95] on input "text" at bounding box center [474, 88] width 167 height 26
click at [584, 207] on select "Select Cable / Satellite Services Collection Agency Credit Card Debt Debt Couns…" at bounding box center [654, 208] width 167 height 26
click at [571, 195] on select "Select Cable / Satellite Services Collection Agency Credit Card Debt Debt Couns…" at bounding box center [654, 208] width 167 height 26
click at [603, 92] on input "text" at bounding box center [647, 87] width 150 height 25
click at [883, 389] on button "Save & Close" at bounding box center [874, 387] width 90 height 28
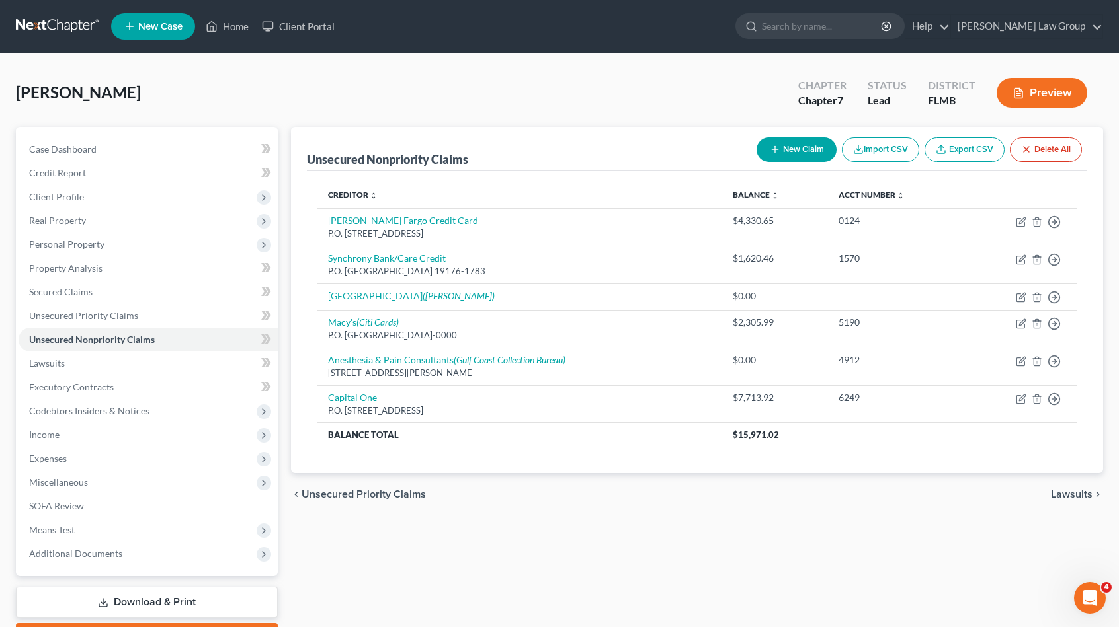
click at [807, 147] on button "New Claim" at bounding box center [796, 150] width 80 height 24
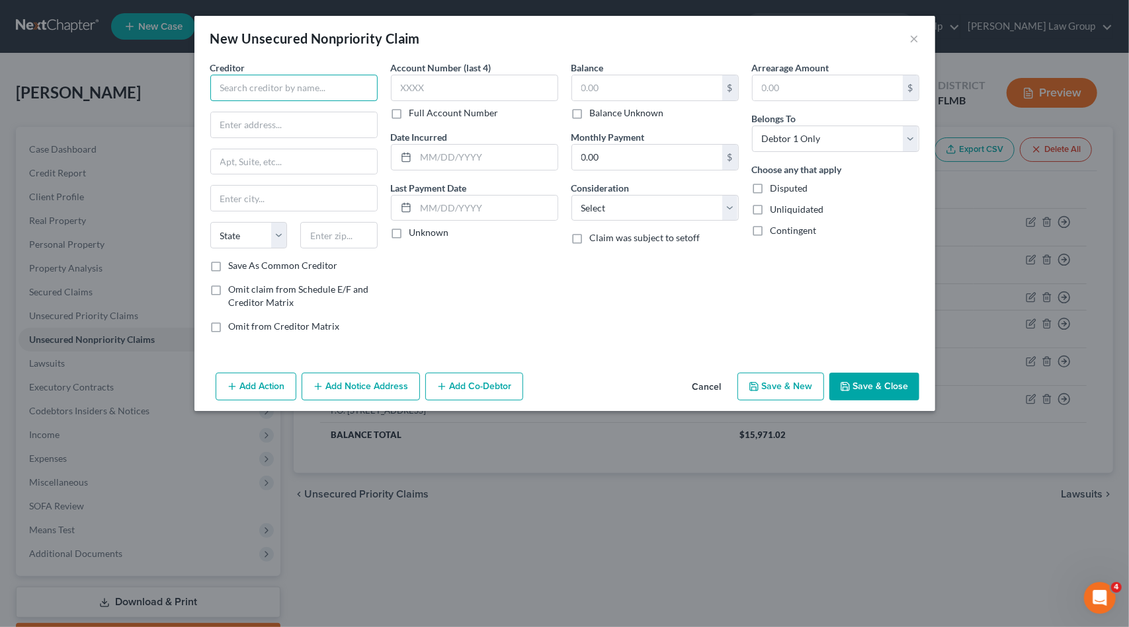
click at [321, 92] on input "text" at bounding box center [293, 88] width 167 height 26
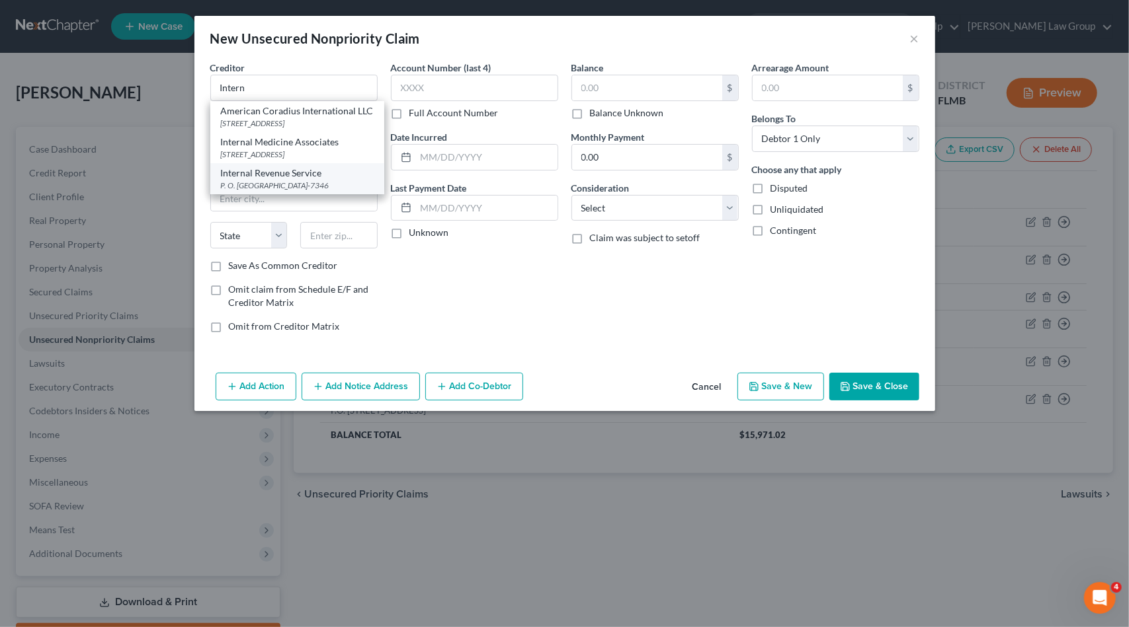
click at [311, 180] on div "Internal Revenue Service" at bounding box center [297, 173] width 153 height 13
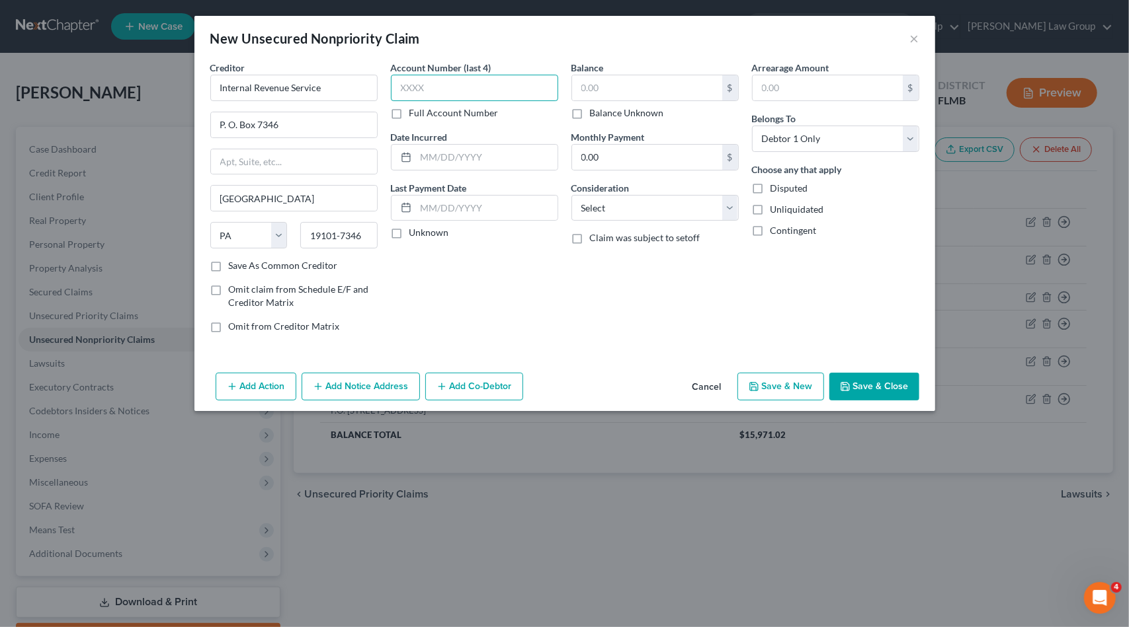
click at [444, 80] on input "text" at bounding box center [474, 88] width 167 height 26
click at [616, 203] on select "Select Cable / Satellite Services Collection Agency Credit Card Debt Debt Couns…" at bounding box center [654, 208] width 167 height 26
click at [571, 195] on select "Select Cable / Satellite Services Collection Agency Credit Card Debt Debt Couns…" at bounding box center [654, 208] width 167 height 26
click at [618, 91] on input "text" at bounding box center [647, 87] width 150 height 25
click at [894, 394] on button "Save & Close" at bounding box center [874, 387] width 90 height 28
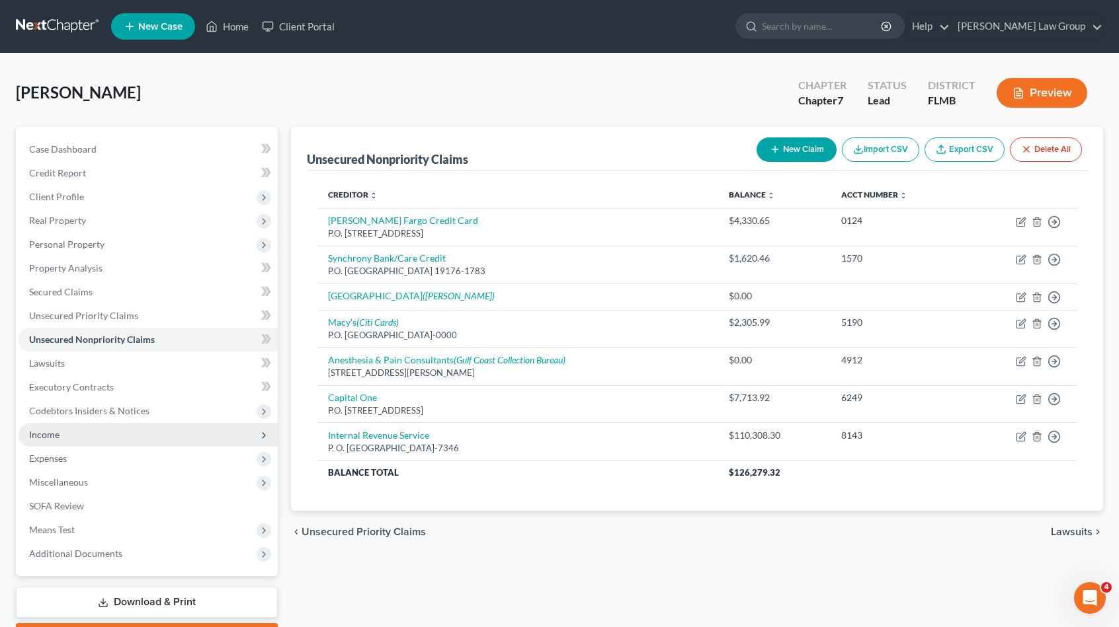
click at [93, 432] on span "Income" at bounding box center [148, 435] width 259 height 24
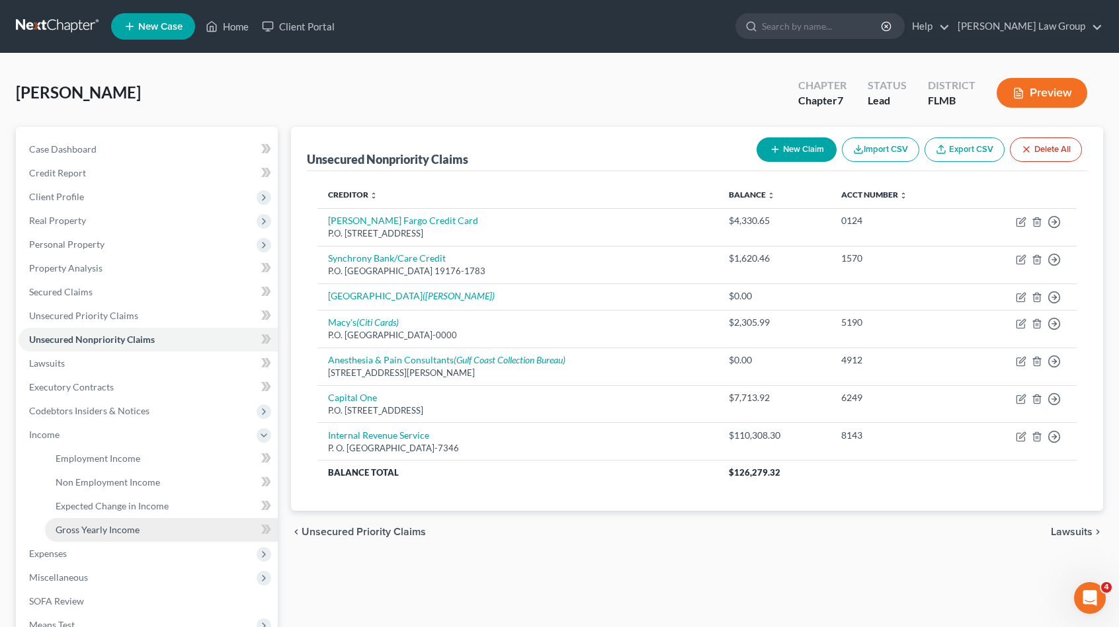
click at [126, 527] on span "Gross Yearly Income" at bounding box center [98, 529] width 84 height 11
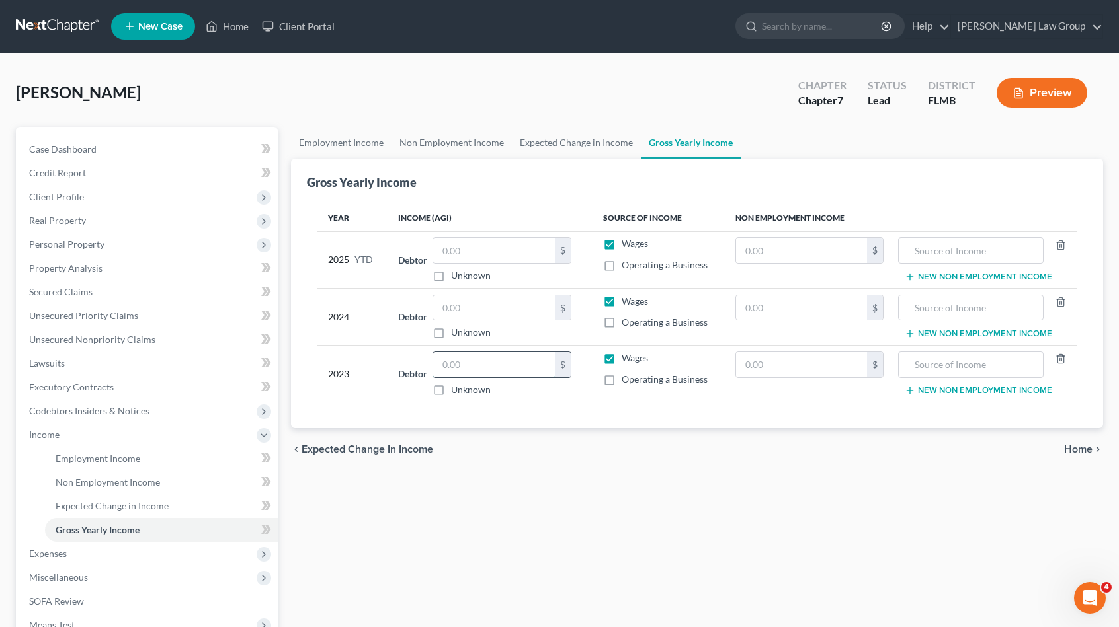
click at [478, 369] on input "text" at bounding box center [494, 364] width 122 height 25
drag, startPoint x: 479, startPoint y: 303, endPoint x: 483, endPoint y: 290, distance: 14.0
click at [478, 300] on input "text" at bounding box center [494, 308] width 122 height 25
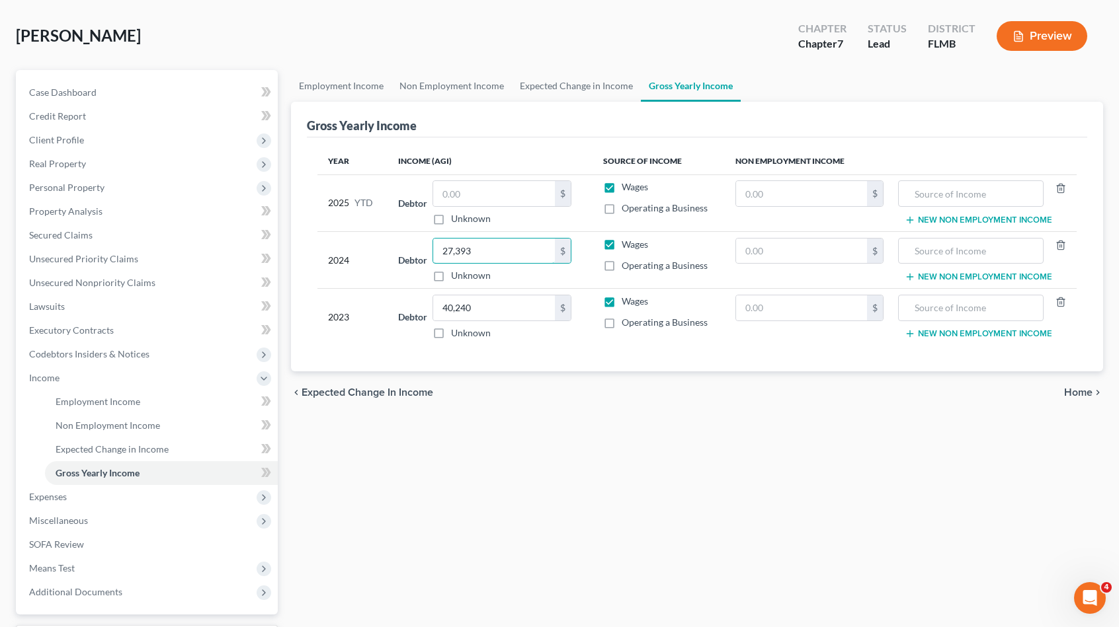
scroll to position [169, 0]
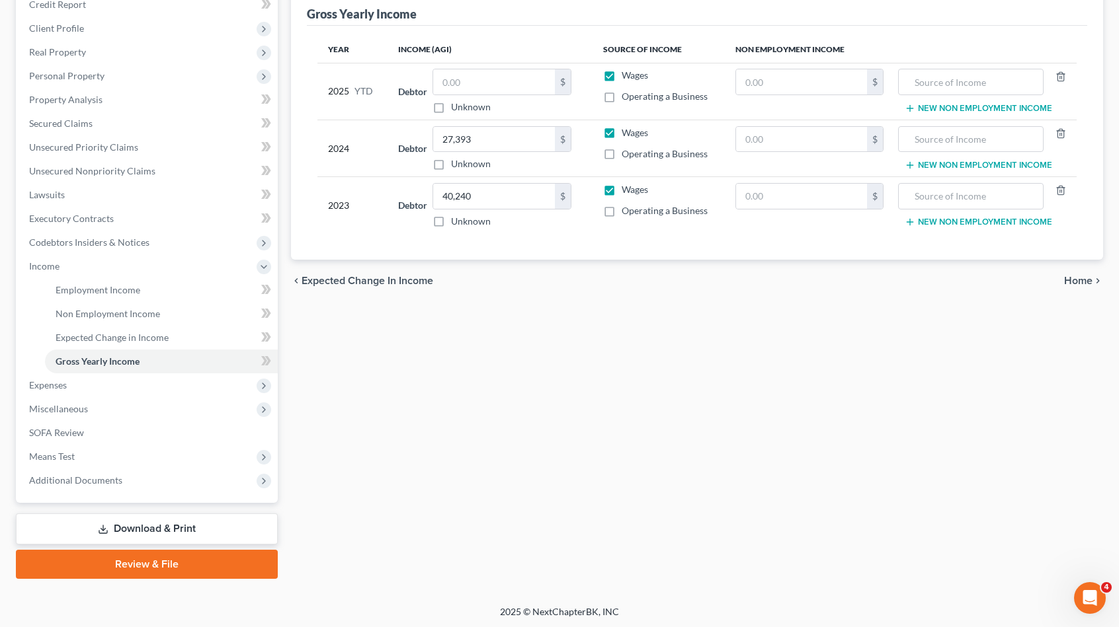
click at [1090, 280] on span "Home" at bounding box center [1078, 281] width 28 height 11
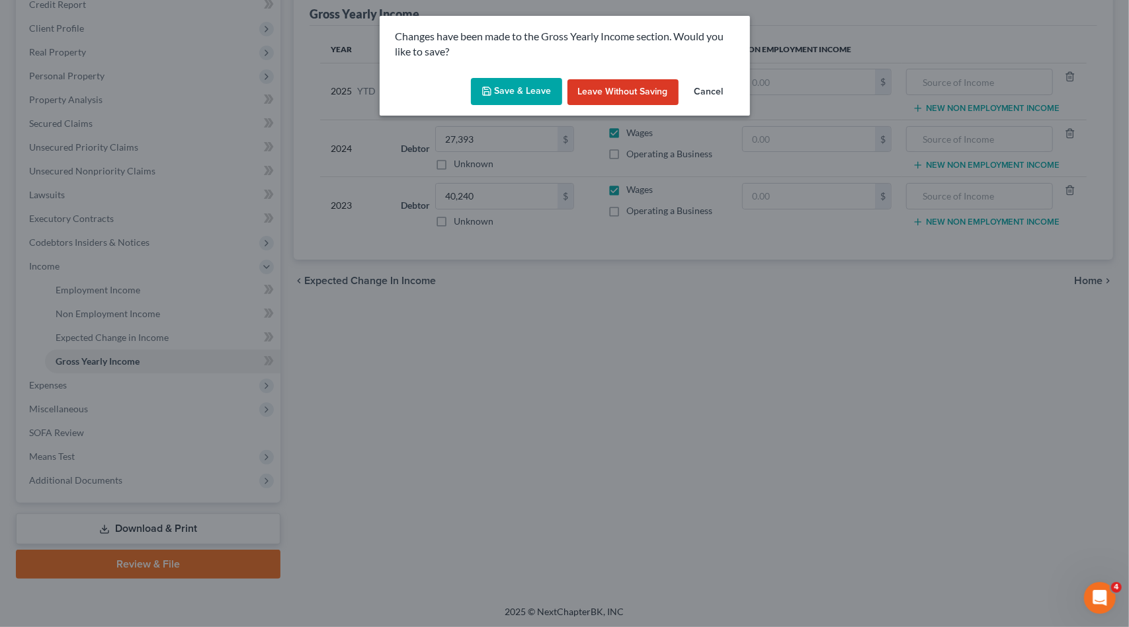
click at [483, 91] on icon "button" at bounding box center [486, 91] width 11 height 11
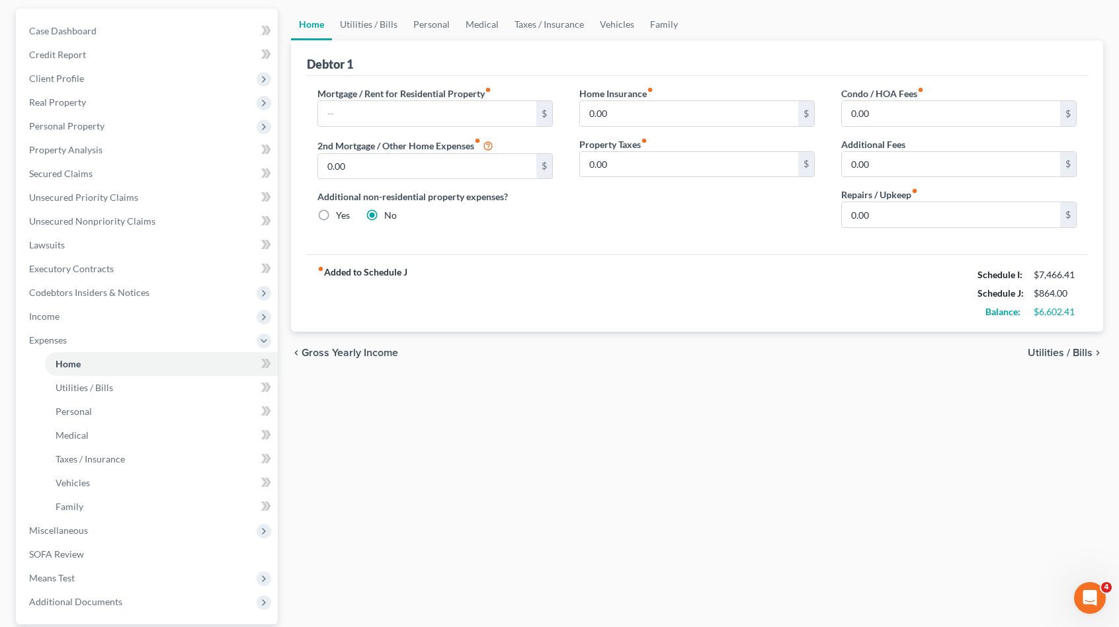
scroll to position [240, 0]
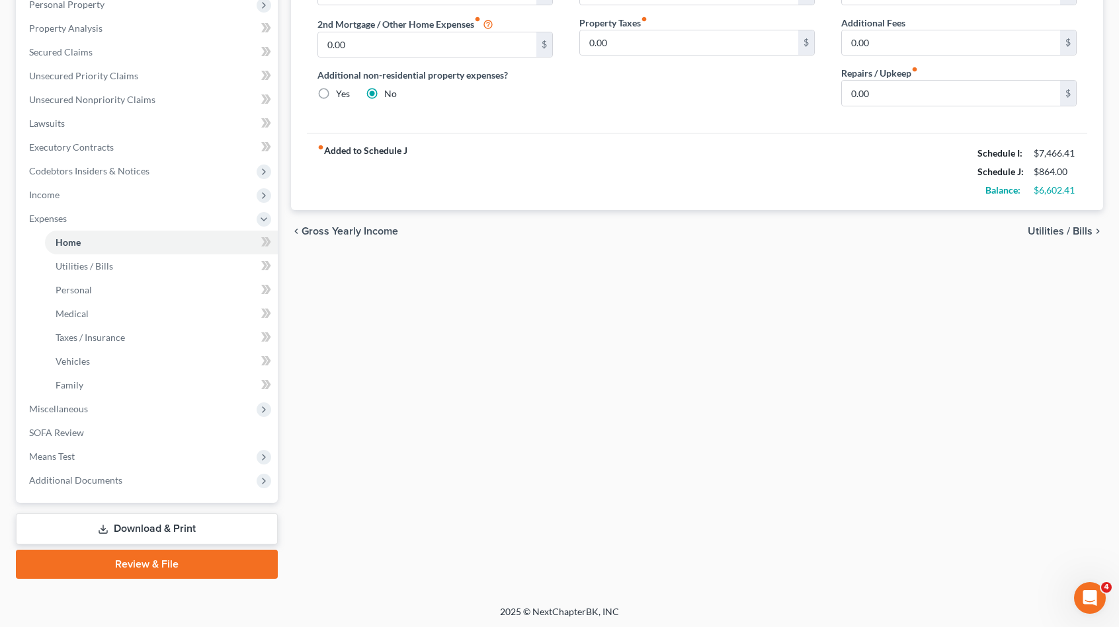
click at [120, 524] on link "Download & Print" at bounding box center [147, 529] width 262 height 31
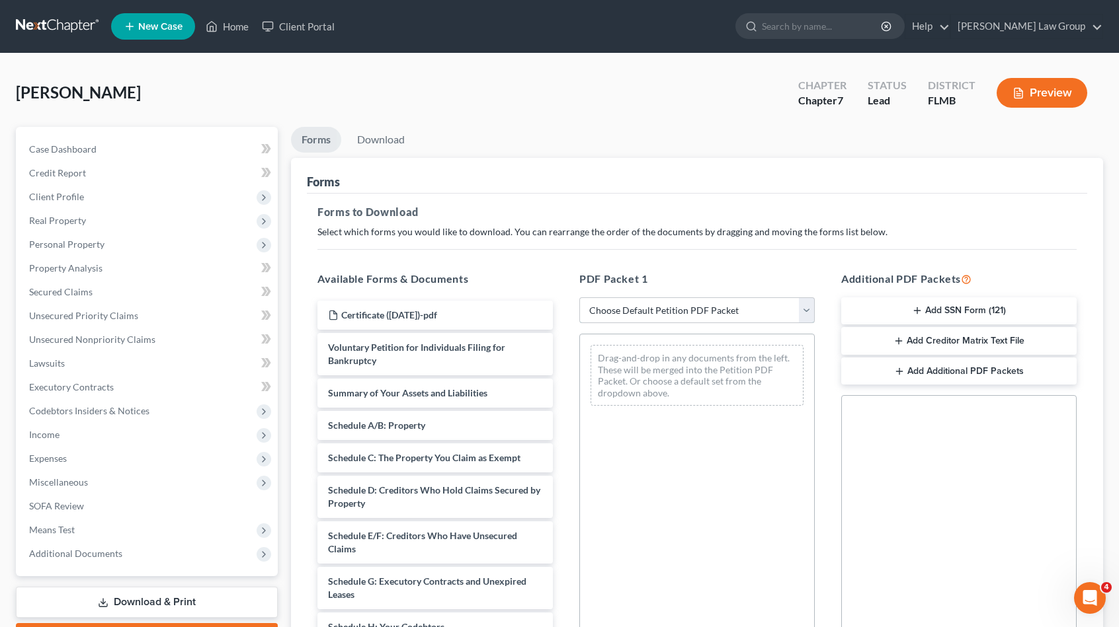
click at [631, 305] on select "Choose Default Petition PDF Packet Complete Bankruptcy Petition (all forms and …" at bounding box center [696, 311] width 235 height 26
drag, startPoint x: 516, startPoint y: 128, endPoint x: 489, endPoint y: 126, distance: 27.2
click at [514, 127] on ul "Forms Download" at bounding box center [697, 142] width 812 height 31
drag, startPoint x: 692, startPoint y: 309, endPoint x: 693, endPoint y: 318, distance: 9.4
click at [692, 310] on select "Choose Default Petition PDF Packet Complete Bankruptcy Petition (all forms and …" at bounding box center [696, 311] width 235 height 26
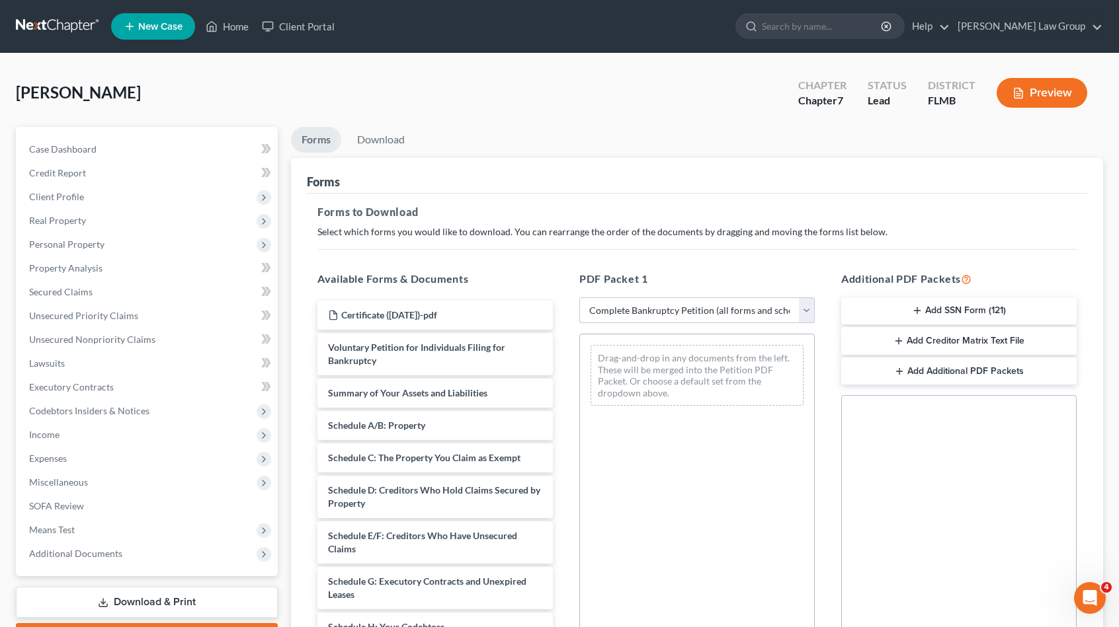
click at [579, 298] on select "Choose Default Petition PDF Packet Complete Bankruptcy Petition (all forms and …" at bounding box center [696, 311] width 235 height 26
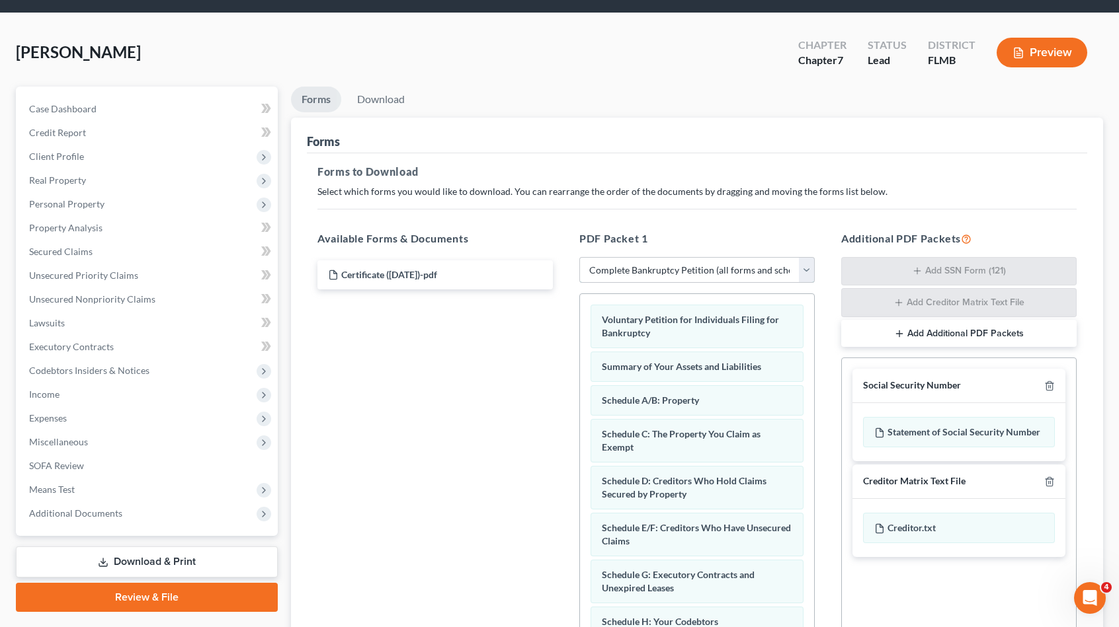
scroll to position [188, 0]
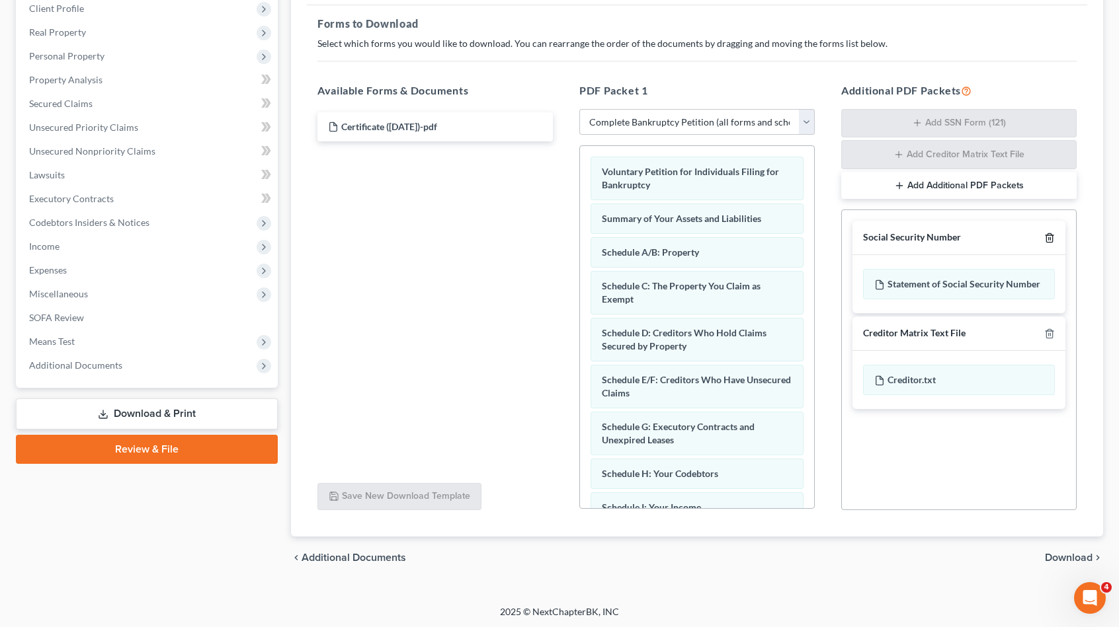
click at [1053, 235] on polyline "button" at bounding box center [1049, 235] width 8 height 0
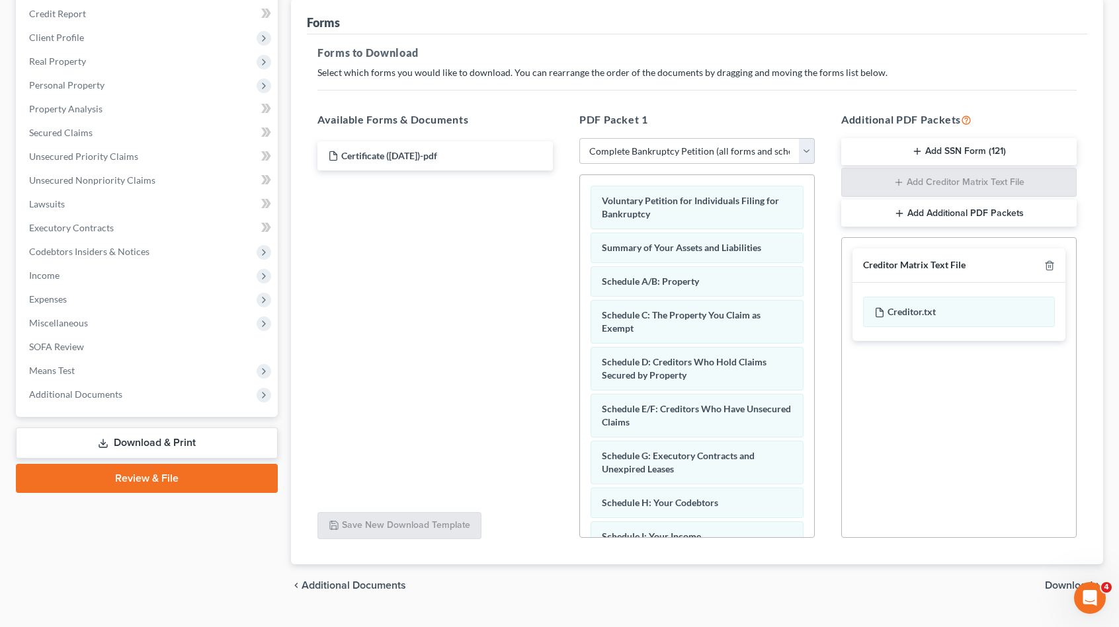
scroll to position [0, 0]
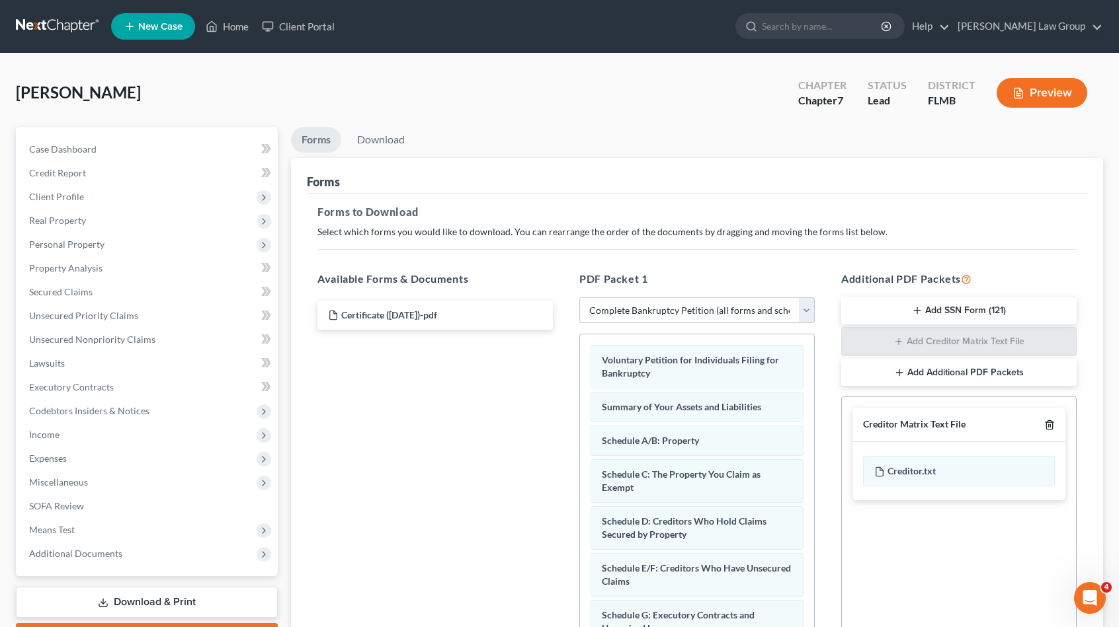
click at [1047, 425] on icon "button" at bounding box center [1049, 425] width 11 height 11
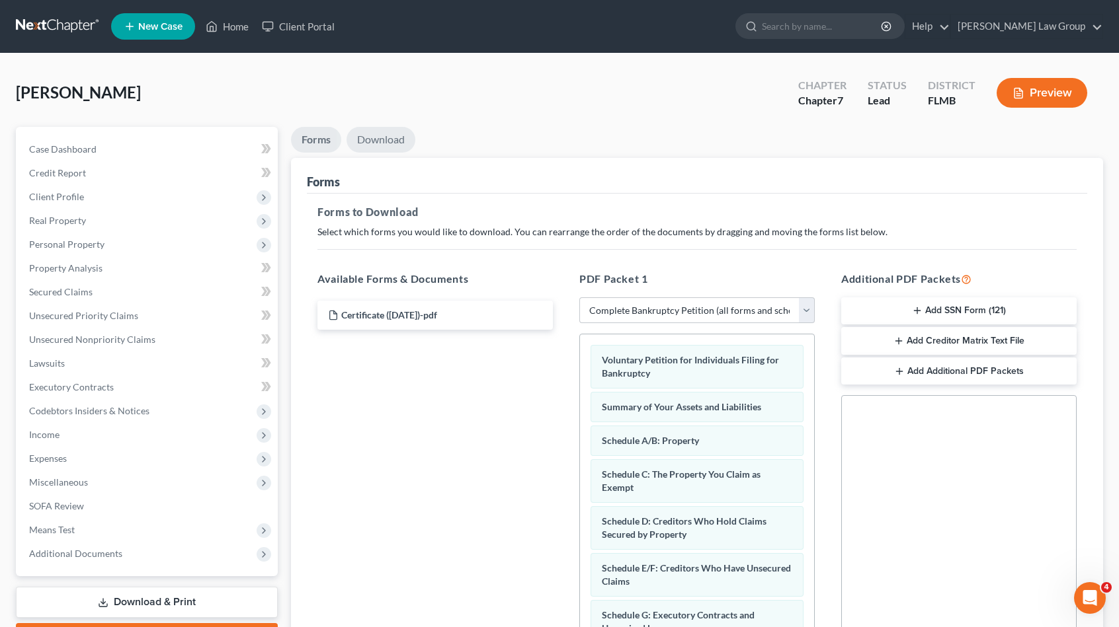
click at [374, 141] on link "Download" at bounding box center [380, 140] width 69 height 26
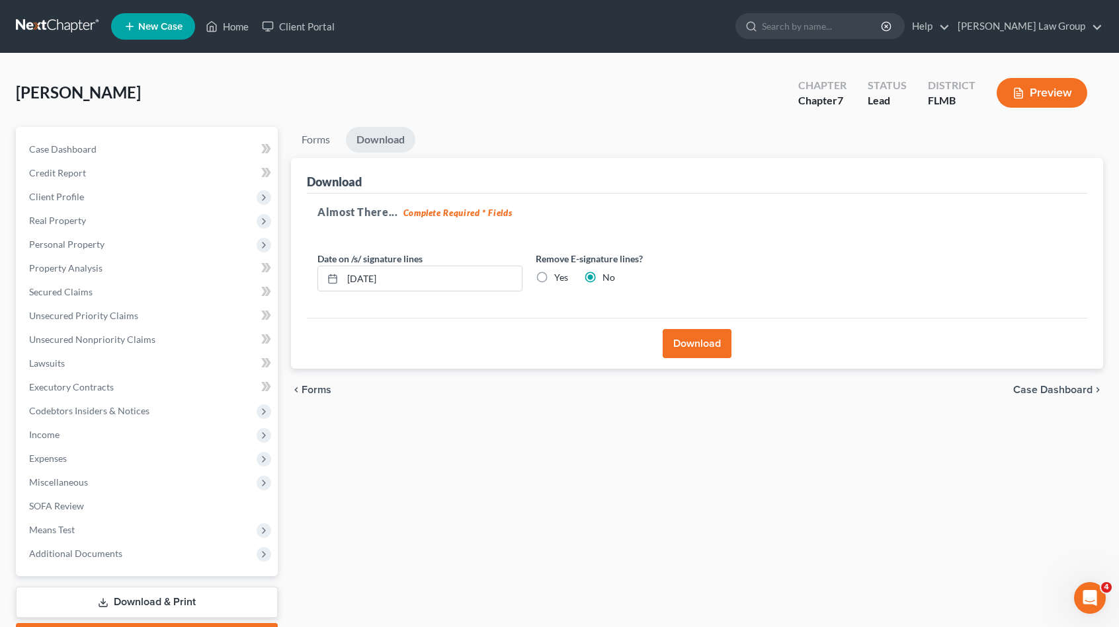
click at [554, 277] on label "Yes" at bounding box center [561, 277] width 14 height 13
click at [559, 277] on input "Yes" at bounding box center [563, 275] width 9 height 9
drag, startPoint x: 711, startPoint y: 342, endPoint x: 354, endPoint y: 362, distance: 357.5
click at [354, 362] on div "Download" at bounding box center [697, 343] width 780 height 51
click at [319, 143] on link "Forms" at bounding box center [316, 140] width 50 height 26
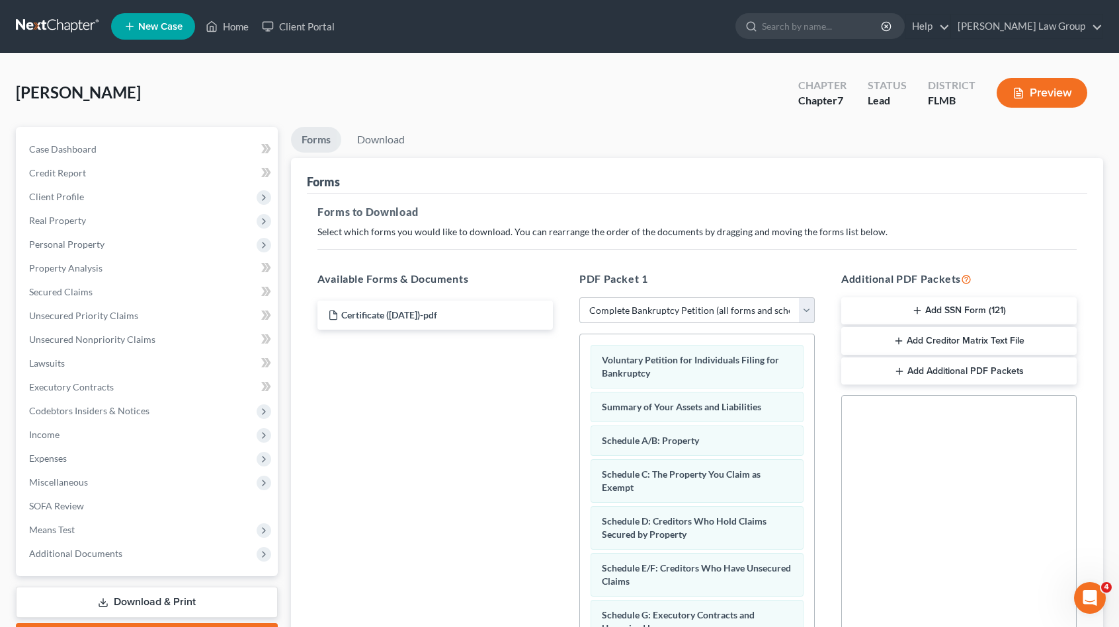
click at [683, 305] on select "Choose Default Petition PDF Packet Complete Bankruptcy Petition (all forms and …" at bounding box center [696, 311] width 235 height 26
click at [789, 201] on div "Forms to Download Select which forms you would like to download. You can rearra…" at bounding box center [697, 459] width 780 height 531
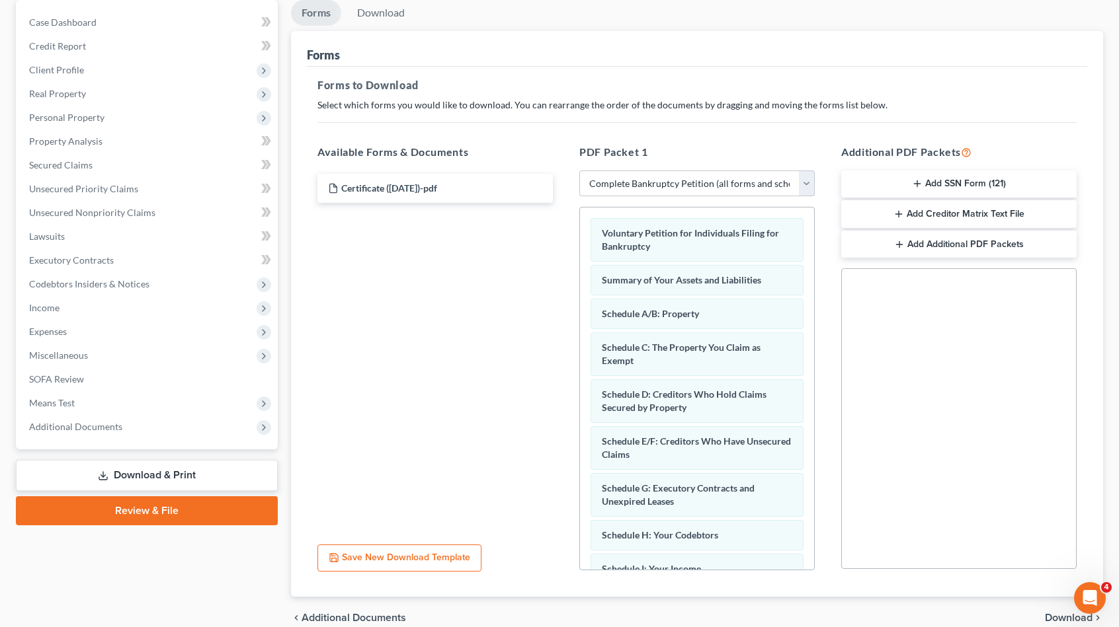
scroll to position [122, 0]
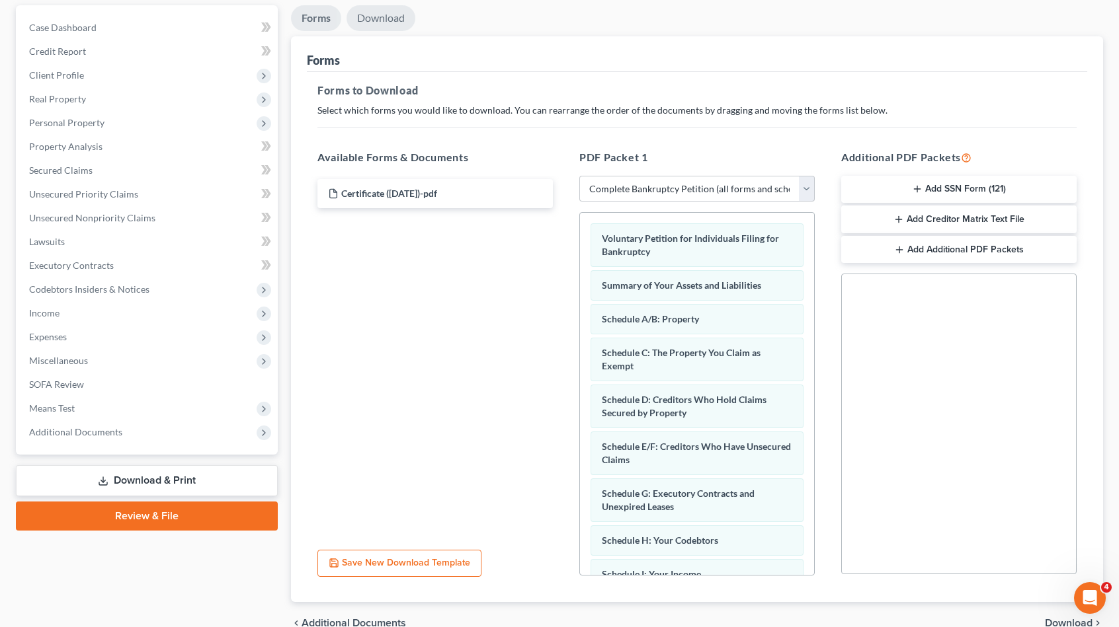
click at [376, 21] on link "Download" at bounding box center [380, 18] width 69 height 26
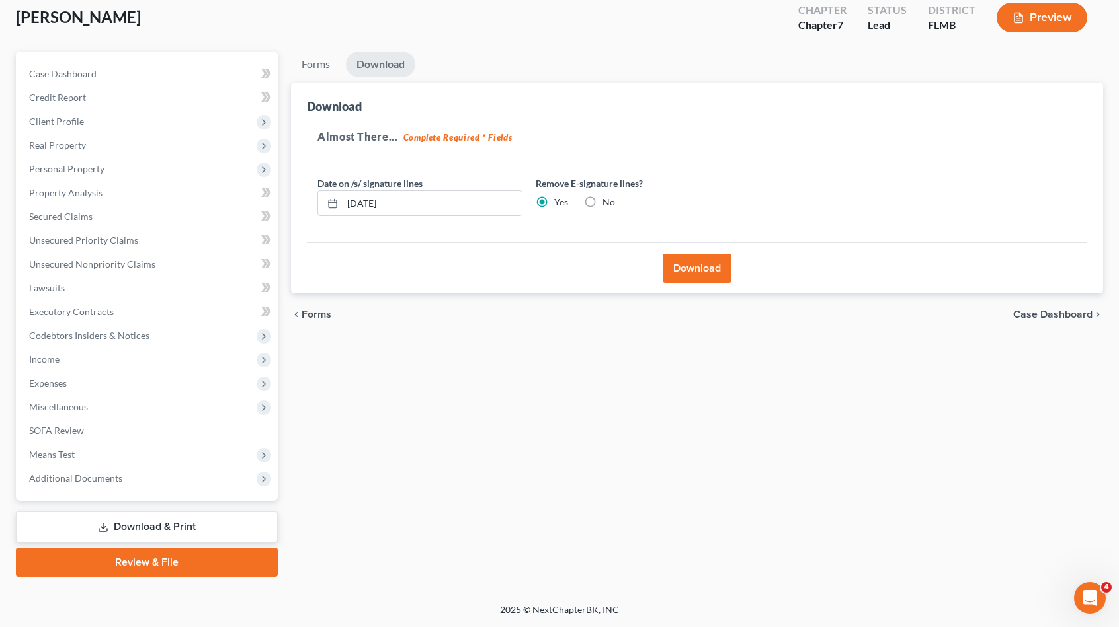
scroll to position [73, 0]
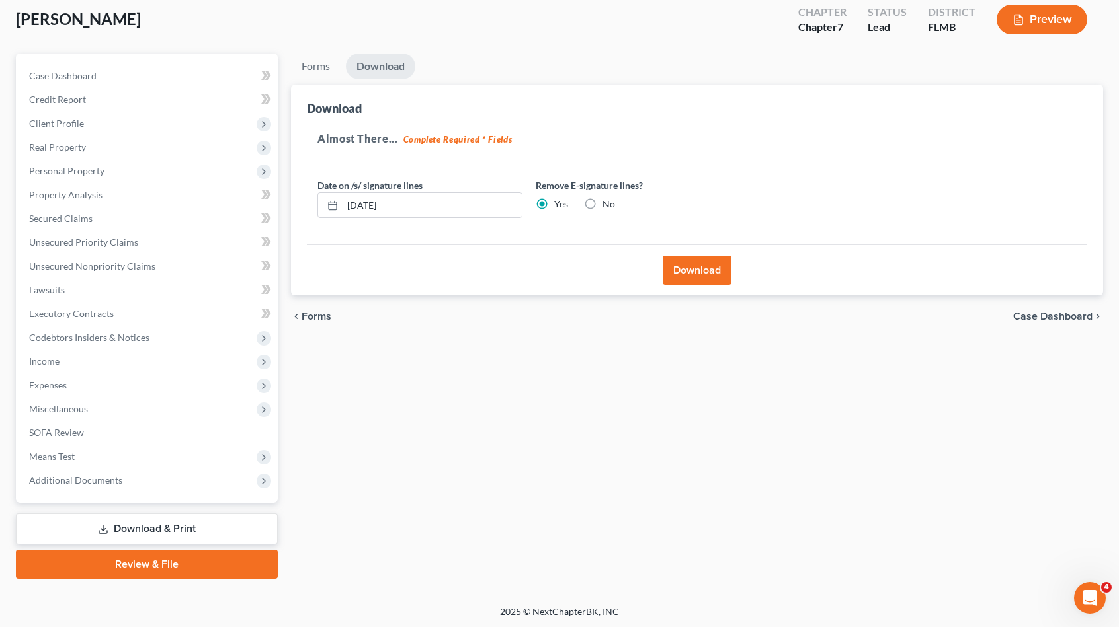
click at [697, 264] on button "Download" at bounding box center [696, 270] width 69 height 29
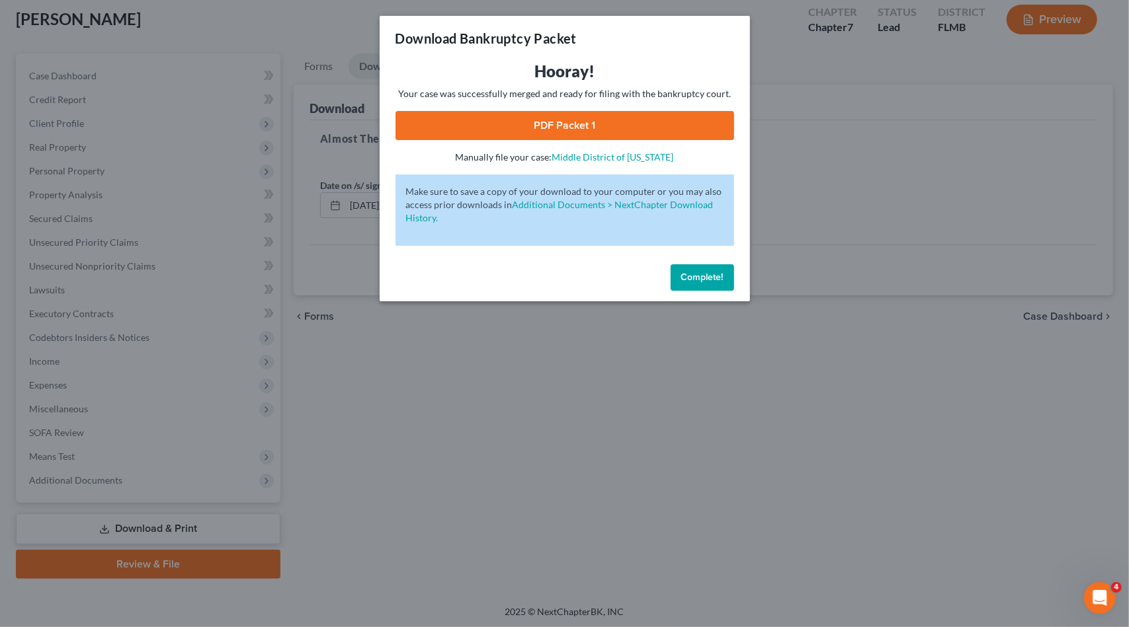
click at [615, 129] on link "PDF Packet 1" at bounding box center [564, 125] width 339 height 29
click at [692, 274] on span "Complete!" at bounding box center [702, 277] width 42 height 11
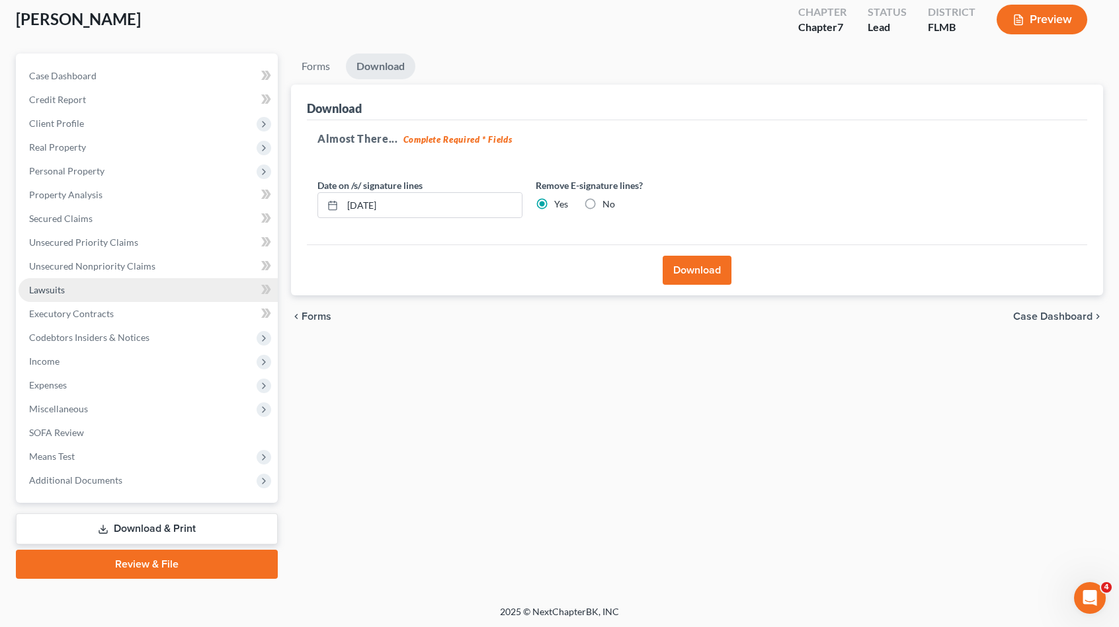
click at [104, 291] on link "Lawsuits" at bounding box center [148, 290] width 259 height 24
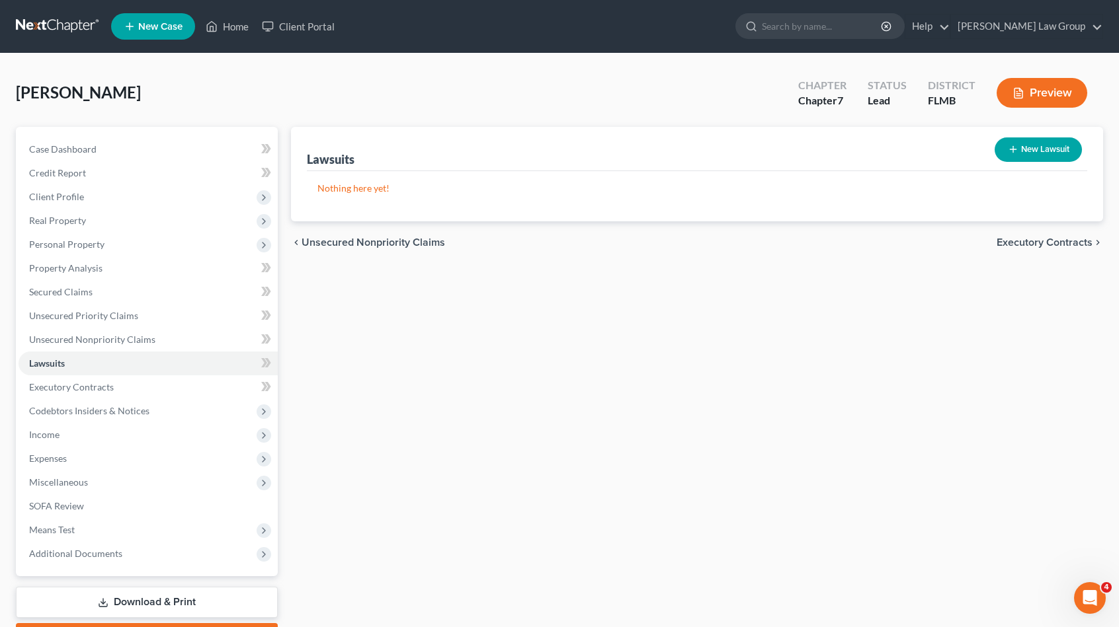
click at [1014, 150] on icon "button" at bounding box center [1013, 149] width 11 height 11
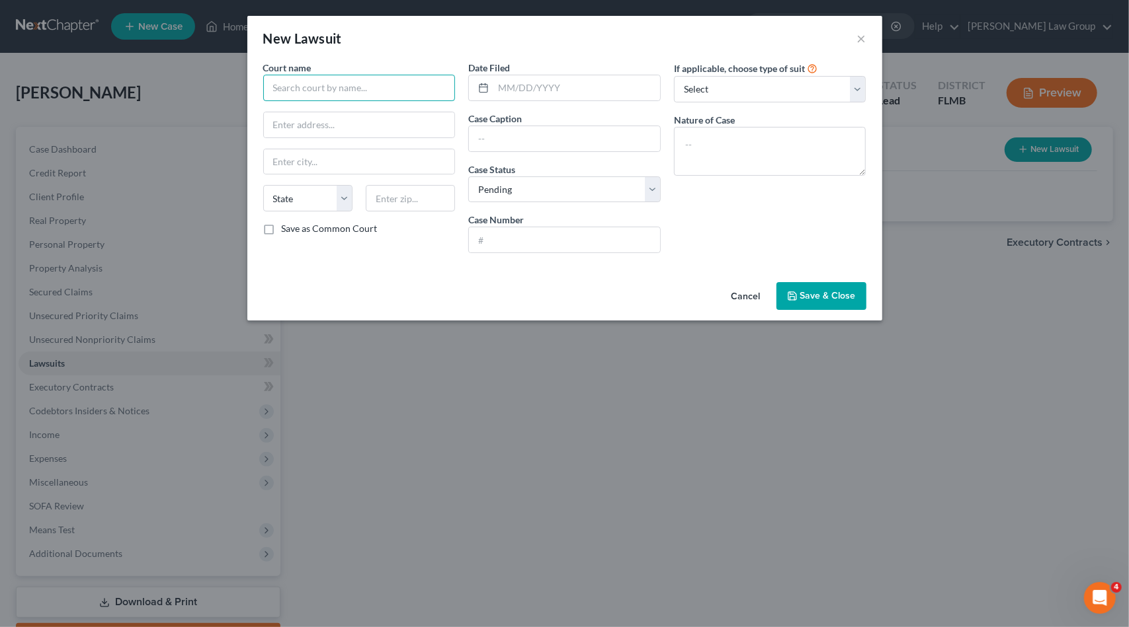
drag, startPoint x: 331, startPoint y: 81, endPoint x: 363, endPoint y: 77, distance: 32.6
click at [331, 80] on input "text" at bounding box center [359, 88] width 192 height 26
click at [331, 108] on div "Lee County Court" at bounding box center [343, 110] width 138 height 13
click at [517, 95] on input "text" at bounding box center [576, 87] width 167 height 25
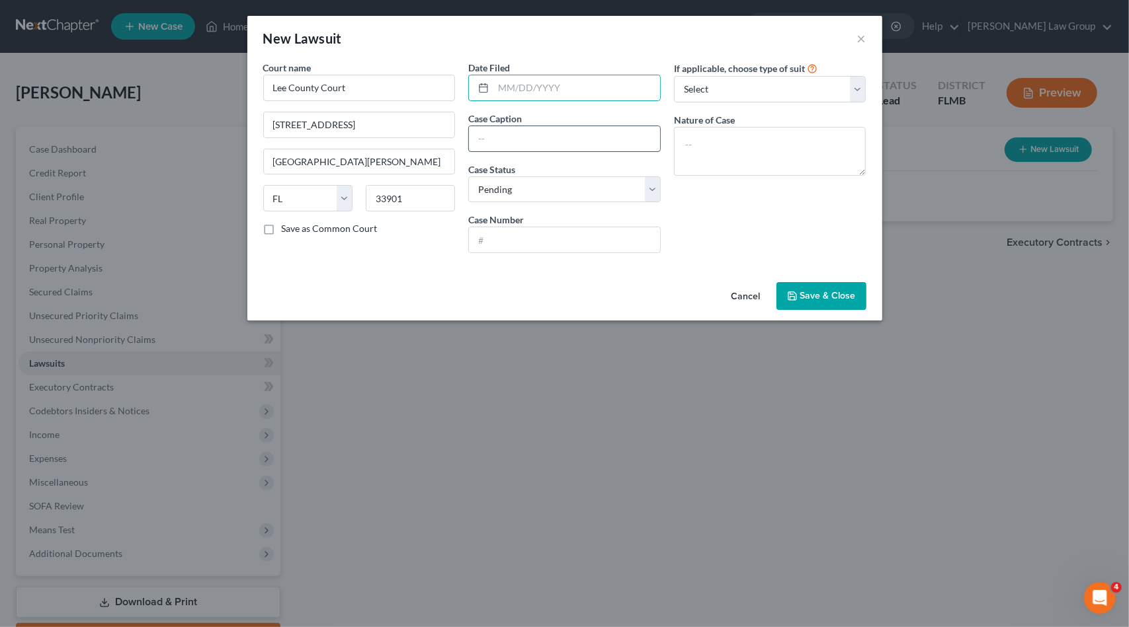
click at [497, 137] on input "text" at bounding box center [564, 138] width 191 height 25
click at [524, 234] on input "text" at bounding box center [564, 239] width 191 height 25
click at [527, 192] on select "Select Pending On Appeal Concluded" at bounding box center [564, 190] width 192 height 26
click at [468, 177] on select "Select Pending On Appeal Concluded" at bounding box center [564, 190] width 192 height 26
click at [520, 237] on input "text" at bounding box center [564, 239] width 191 height 25
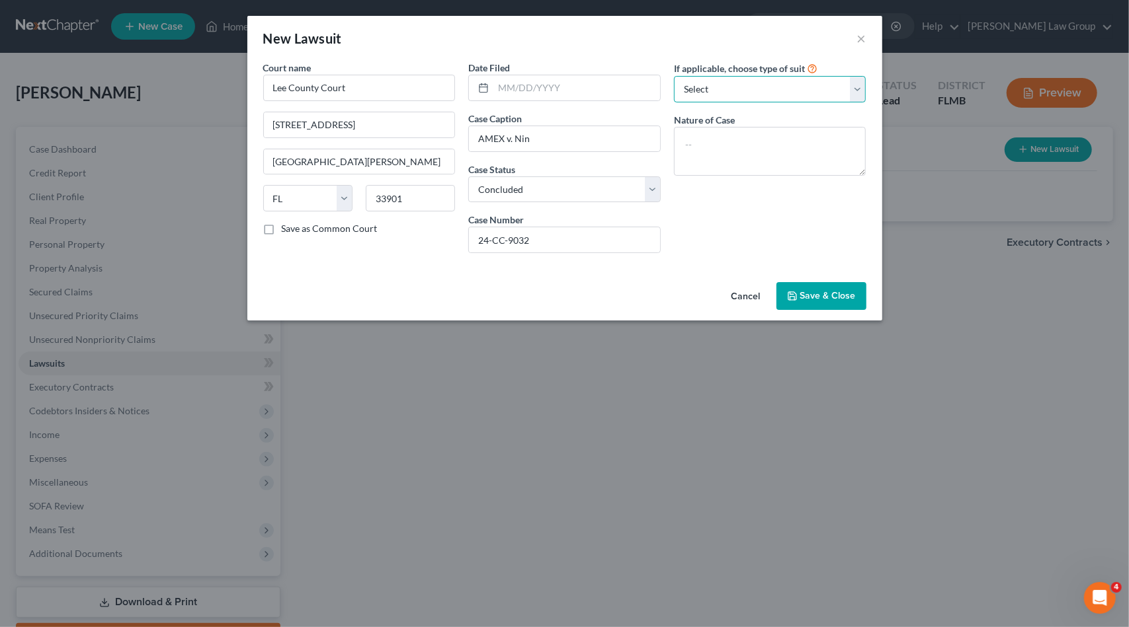
click at [819, 83] on select "Select Repossession Garnishment Foreclosure Attached, Seized, Or Levied Other" at bounding box center [770, 89] width 192 height 26
click at [674, 76] on select "Select Repossession Garnishment Foreclosure Attached, Seized, Or Levied Other" at bounding box center [770, 89] width 192 height 26
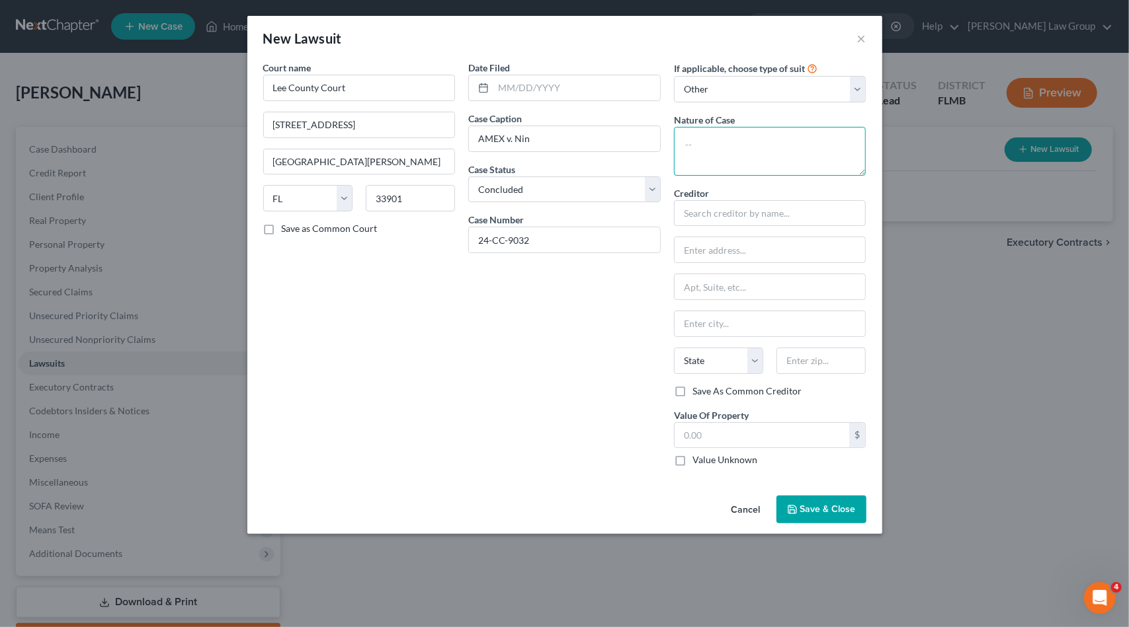
click at [748, 141] on textarea at bounding box center [770, 151] width 192 height 49
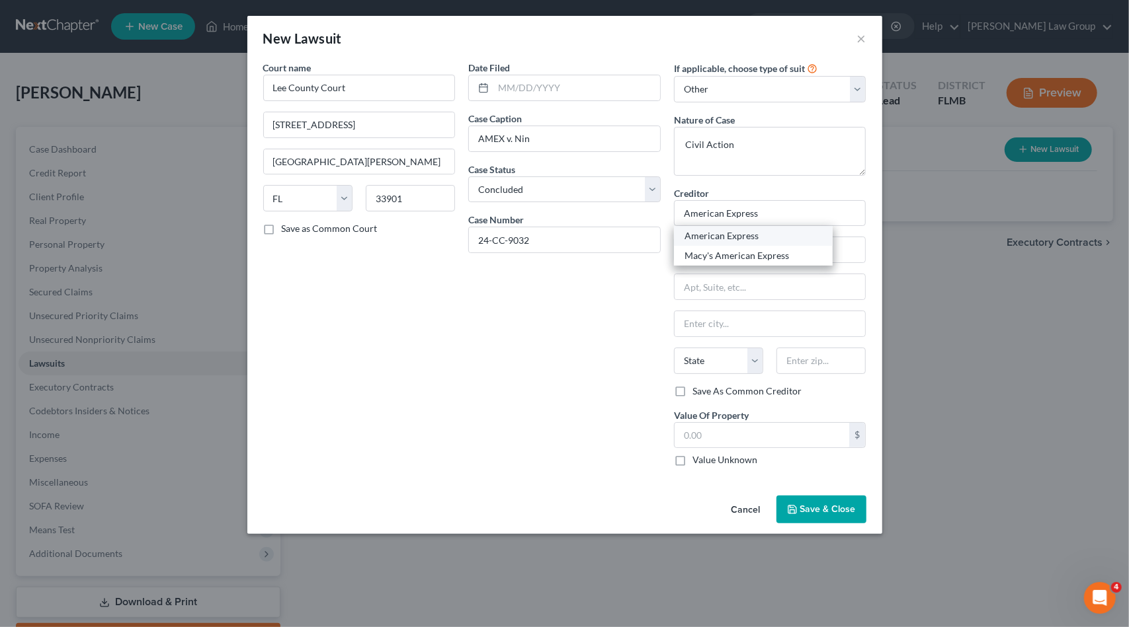
click at [747, 233] on div "American Express" at bounding box center [753, 235] width 138 height 13
click at [830, 504] on span "Save & Close" at bounding box center [828, 509] width 56 height 11
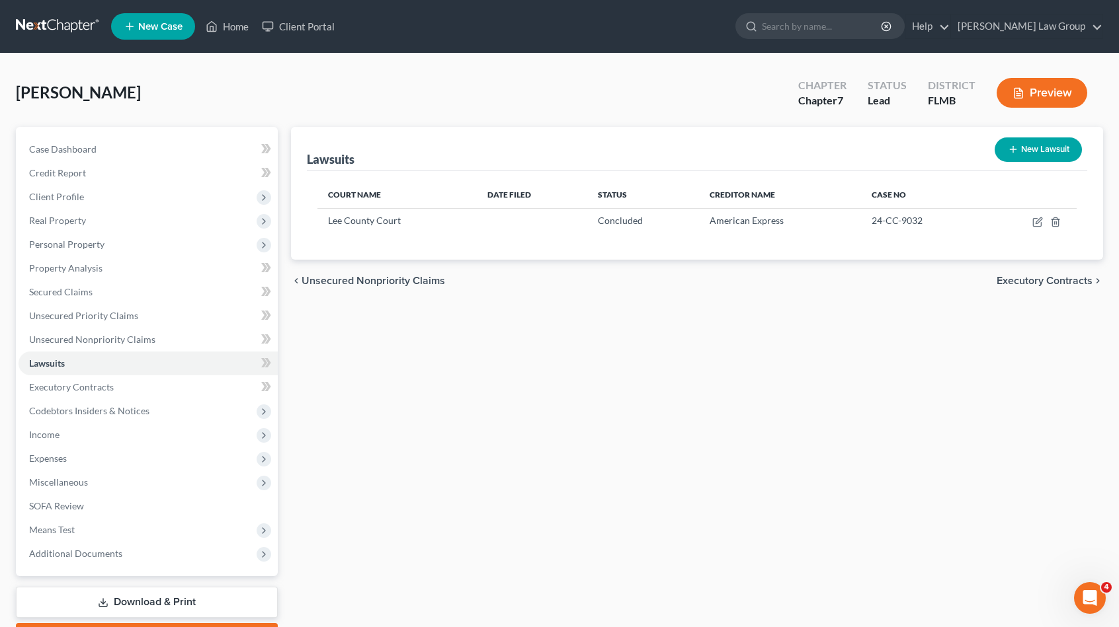
click at [1036, 147] on button "New Lawsuit" at bounding box center [1037, 150] width 87 height 24
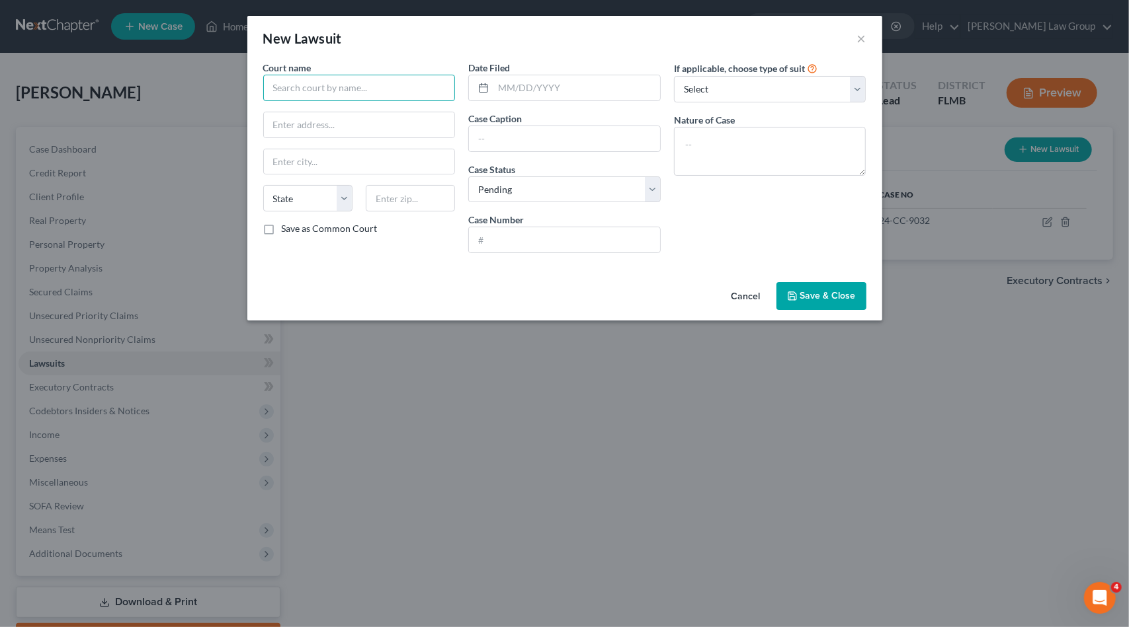
click at [342, 87] on input "text" at bounding box center [359, 88] width 192 height 26
click at [343, 112] on div "Lee County Court" at bounding box center [343, 110] width 138 height 13
drag, startPoint x: 502, startPoint y: 89, endPoint x: 540, endPoint y: 88, distance: 37.0
click at [504, 89] on input "text" at bounding box center [576, 87] width 167 height 25
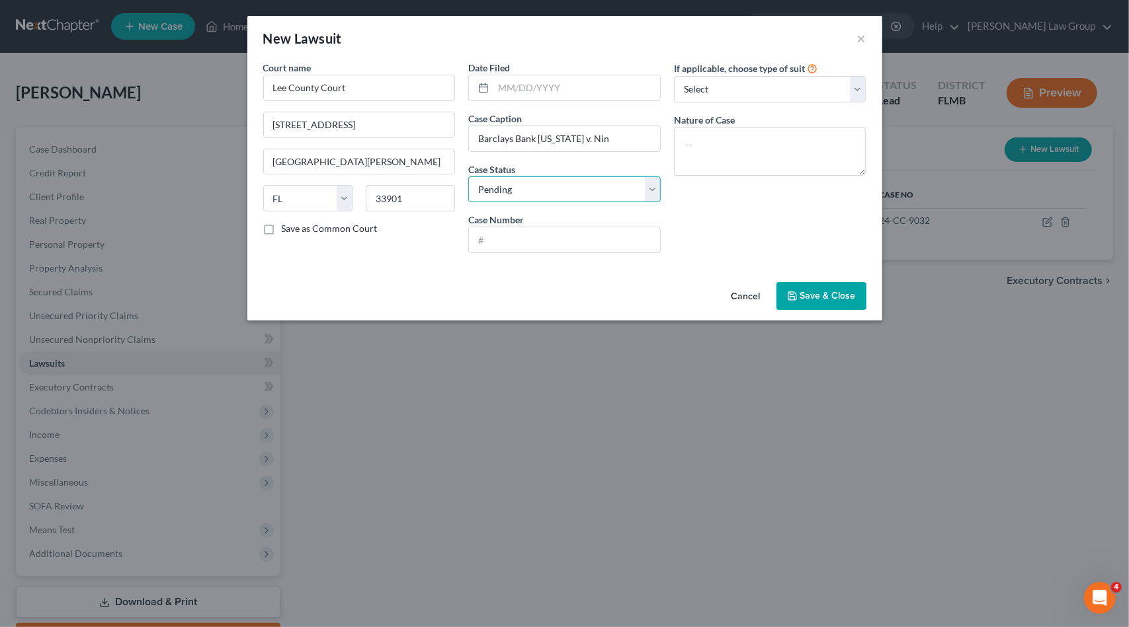
click at [602, 183] on select "Select Pending On Appeal Concluded" at bounding box center [564, 190] width 192 height 26
click at [468, 177] on select "Select Pending On Appeal Concluded" at bounding box center [564, 190] width 192 height 26
click at [538, 237] on input "text" at bounding box center [564, 239] width 191 height 25
click at [731, 80] on select "Select Repossession Garnishment Foreclosure Attached, Seized, Or Levied Other" at bounding box center [770, 89] width 192 height 26
click at [674, 76] on select "Select Repossession Garnishment Foreclosure Attached, Seized, Or Levied Other" at bounding box center [770, 89] width 192 height 26
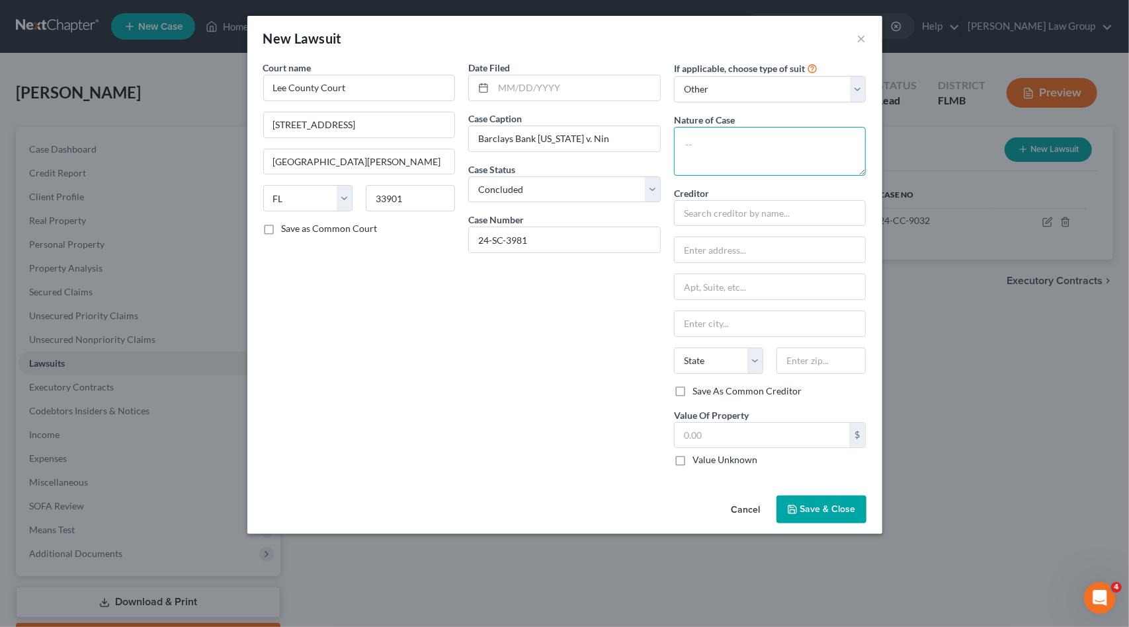
click at [727, 136] on textarea at bounding box center [770, 151] width 192 height 49
click at [749, 237] on div "Barclays" at bounding box center [753, 235] width 138 height 13
click at [803, 504] on span "Save & Close" at bounding box center [828, 509] width 56 height 11
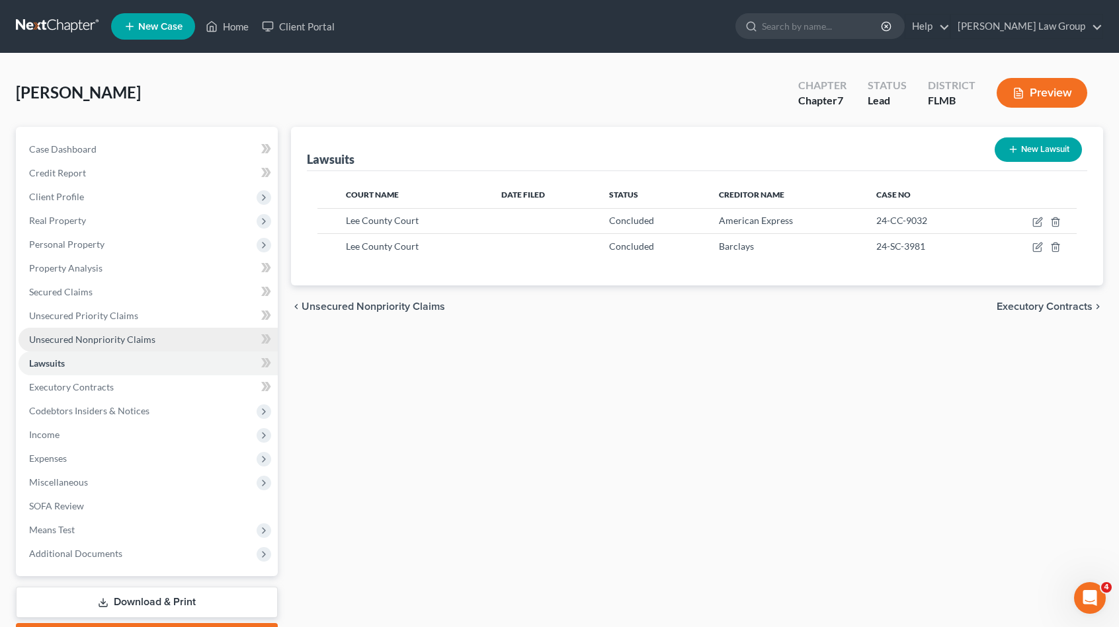
click at [157, 338] on link "Unsecured Nonpriority Claims" at bounding box center [148, 340] width 259 height 24
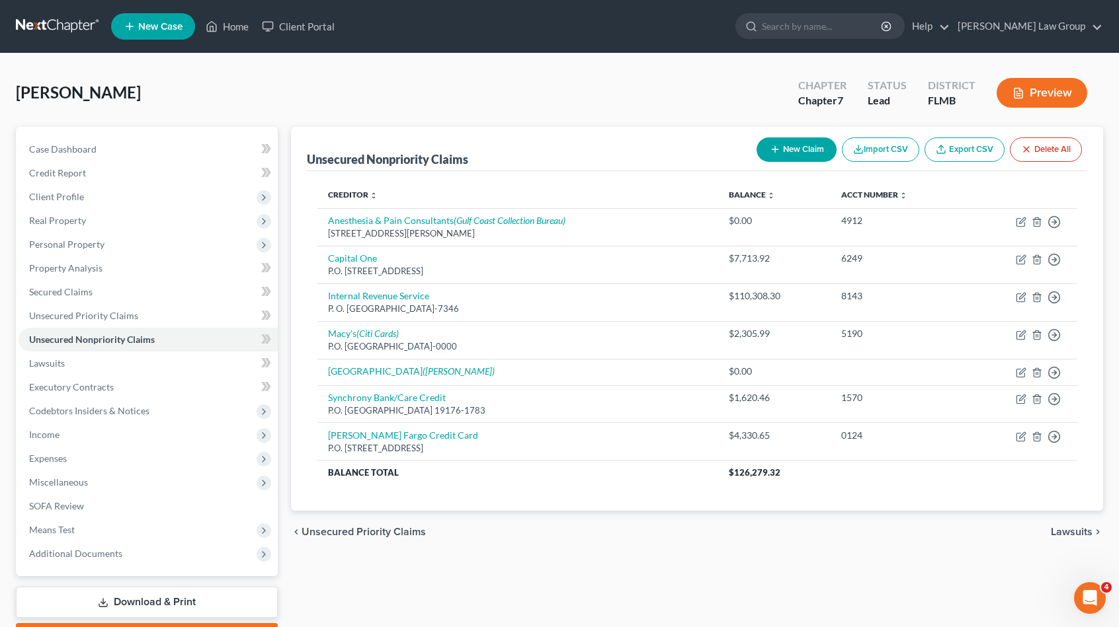
click at [782, 149] on button "New Claim" at bounding box center [796, 150] width 80 height 24
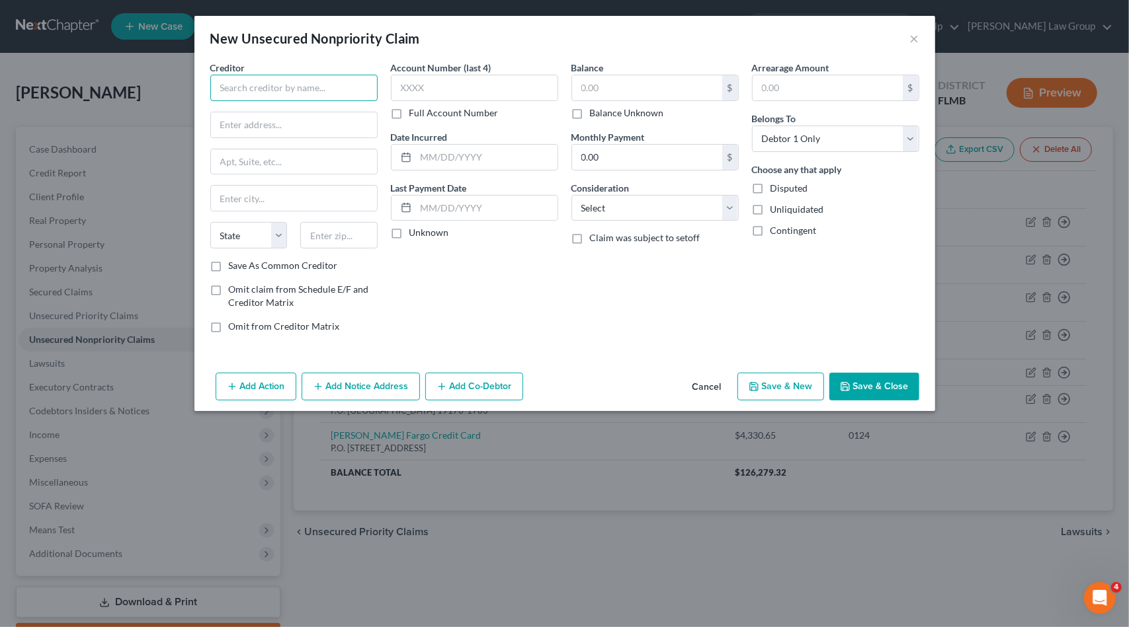
drag, startPoint x: 307, startPoint y: 87, endPoint x: 313, endPoint y: 83, distance: 7.2
click at [309, 85] on input "text" at bounding box center [293, 88] width 167 height 26
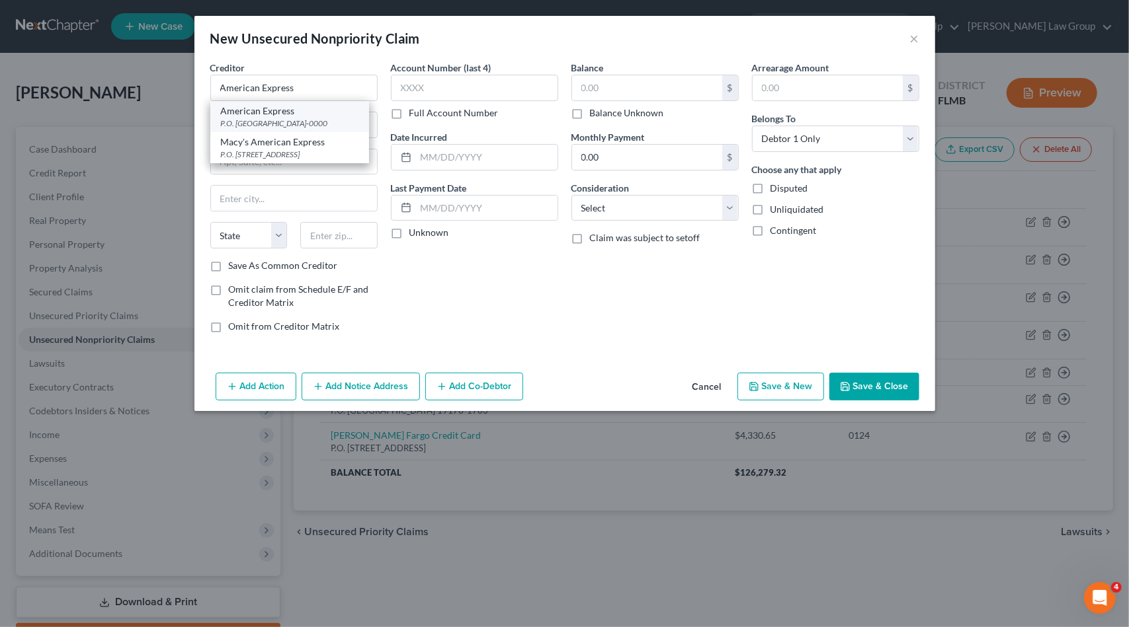
click at [304, 118] on div "P.O. [GEOGRAPHIC_DATA]-0000" at bounding box center [290, 123] width 138 height 11
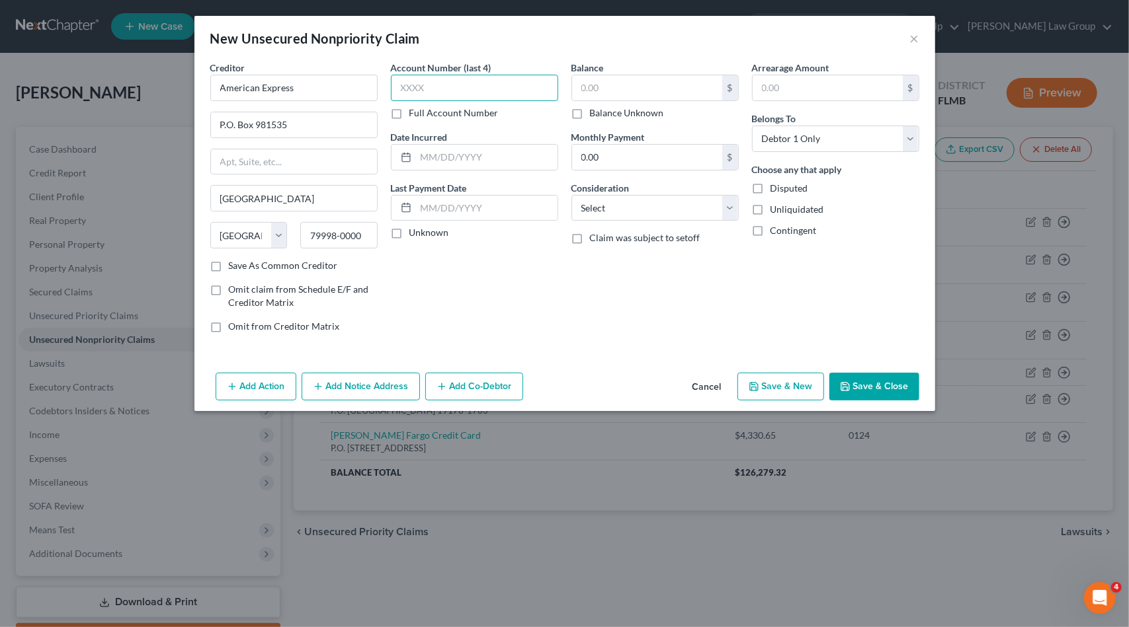
click at [440, 87] on input "text" at bounding box center [474, 88] width 167 height 26
click at [0, 616] on div "New Unsecured Nonpriority Claim × Creditor * American Express P.O. [GEOGRAPHIC_…" at bounding box center [564, 313] width 1129 height 627
click at [631, 85] on input "text" at bounding box center [647, 87] width 150 height 25
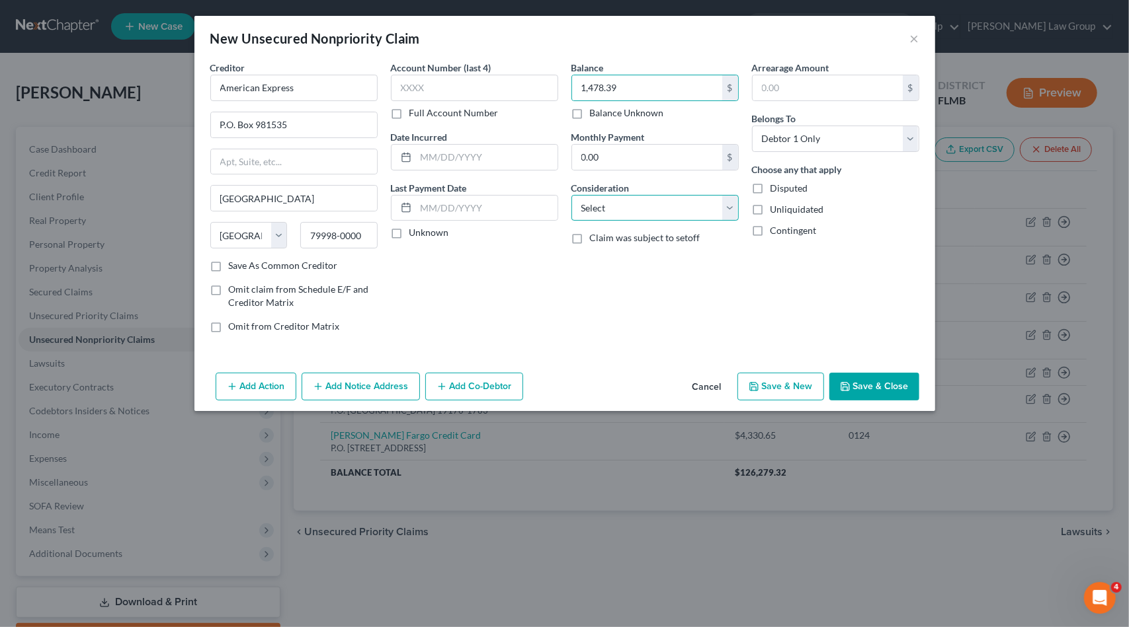
click at [614, 199] on select "Select Cable / Satellite Services Collection Agency Credit Card Debt Debt Couns…" at bounding box center [654, 208] width 167 height 26
click at [571, 195] on select "Select Cable / Satellite Services Collection Agency Credit Card Debt Debt Couns…" at bounding box center [654, 208] width 167 height 26
click at [377, 385] on button "Add Notice Address" at bounding box center [360, 387] width 118 height 28
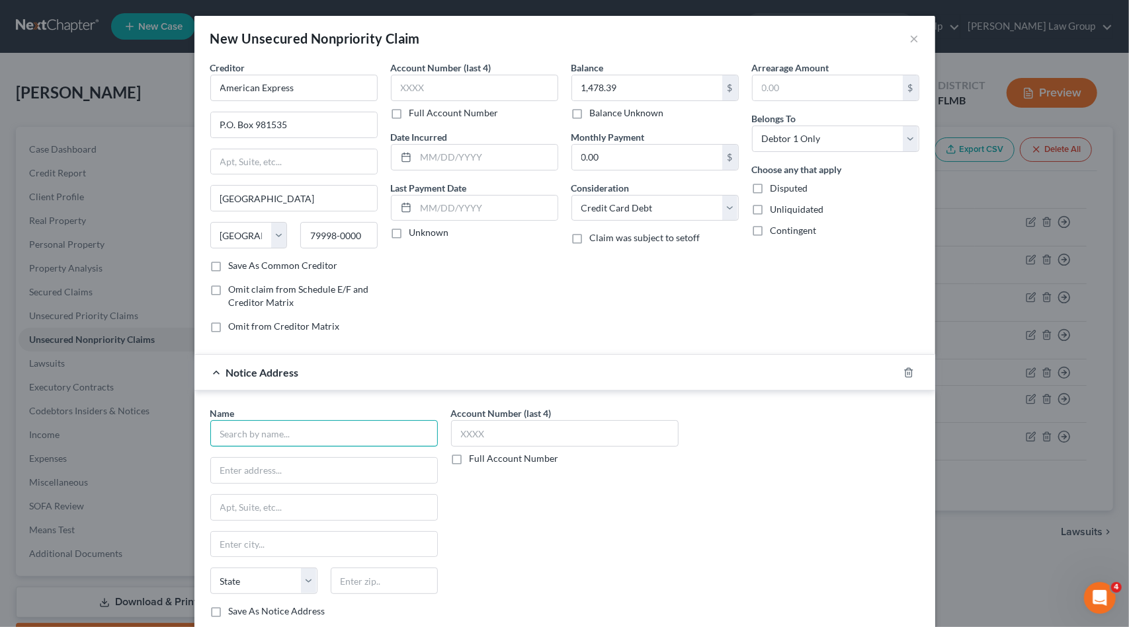
click at [238, 430] on input "text" at bounding box center [323, 434] width 227 height 26
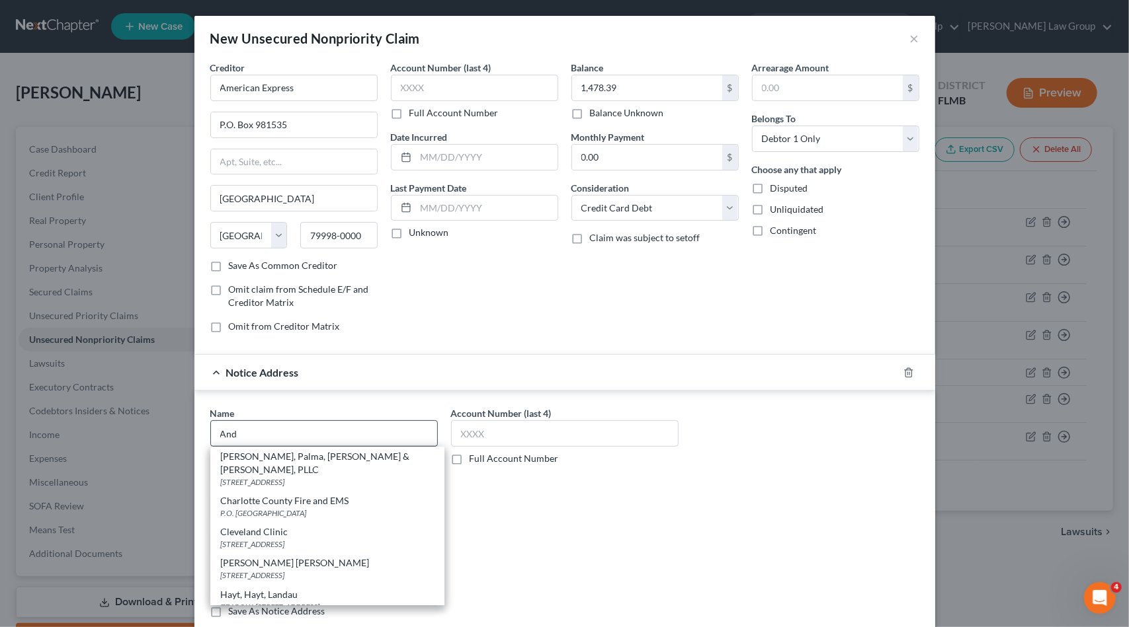
drag, startPoint x: 279, startPoint y: 456, endPoint x: 383, endPoint y: 440, distance: 105.8
click at [278, 456] on div "[PERSON_NAME], Palma, [PERSON_NAME] & [PERSON_NAME], PLLC" at bounding box center [327, 463] width 213 height 26
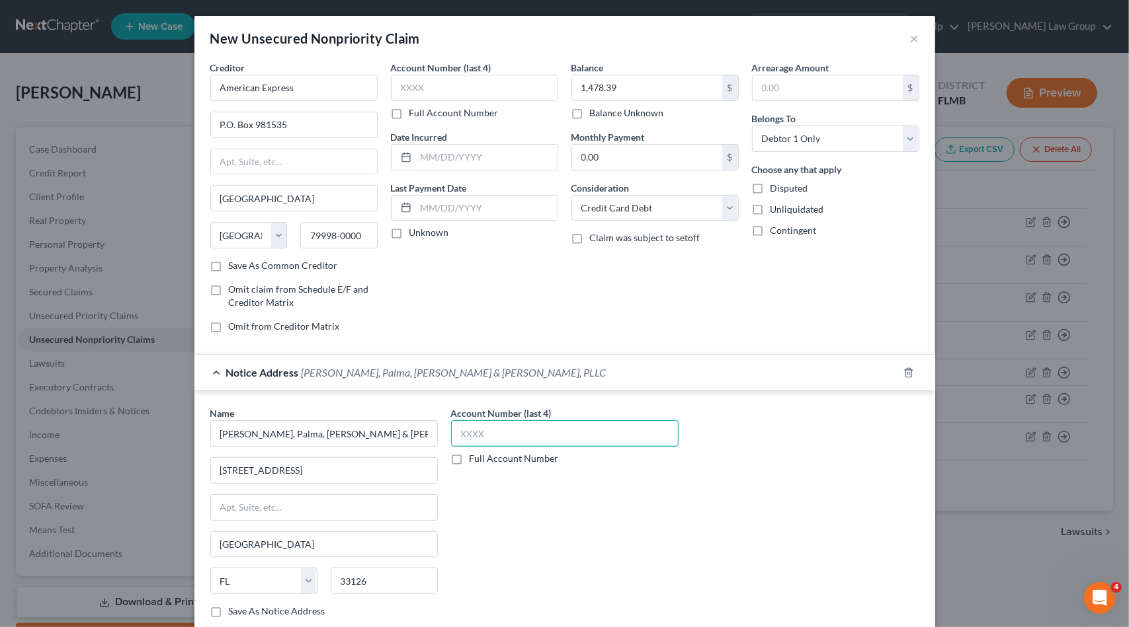
click at [462, 424] on input "text" at bounding box center [564, 434] width 227 height 26
click at [469, 458] on label "Full Account Number" at bounding box center [513, 458] width 89 height 13
click at [475, 458] on input "Full Account Number" at bounding box center [479, 456] width 9 height 9
click at [489, 434] on input "24-S" at bounding box center [564, 434] width 227 height 26
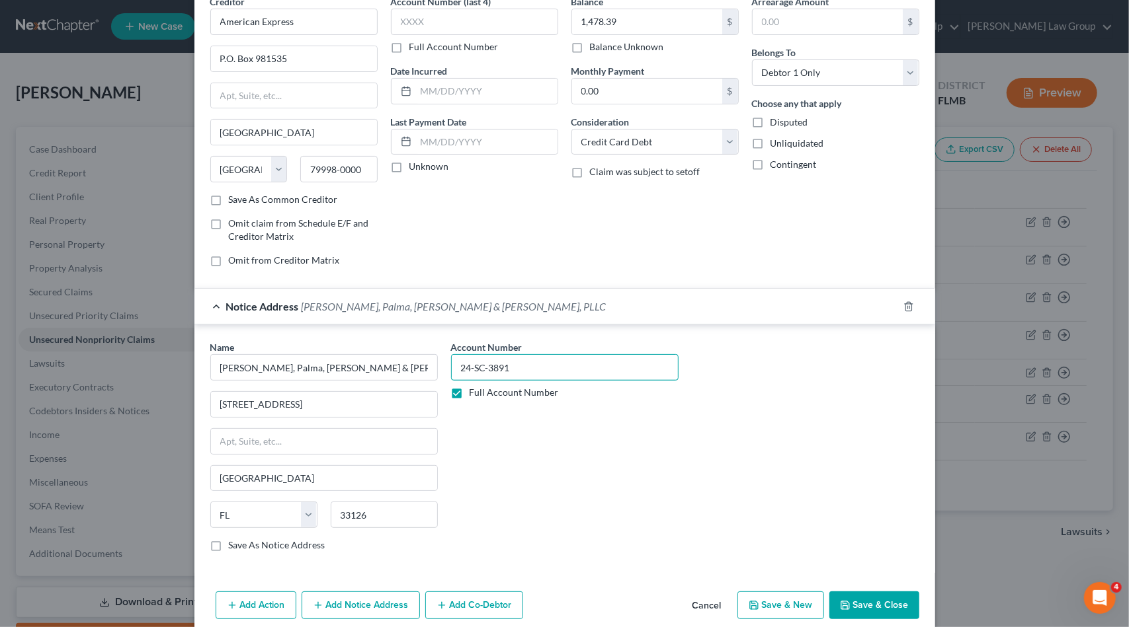
scroll to position [79, 0]
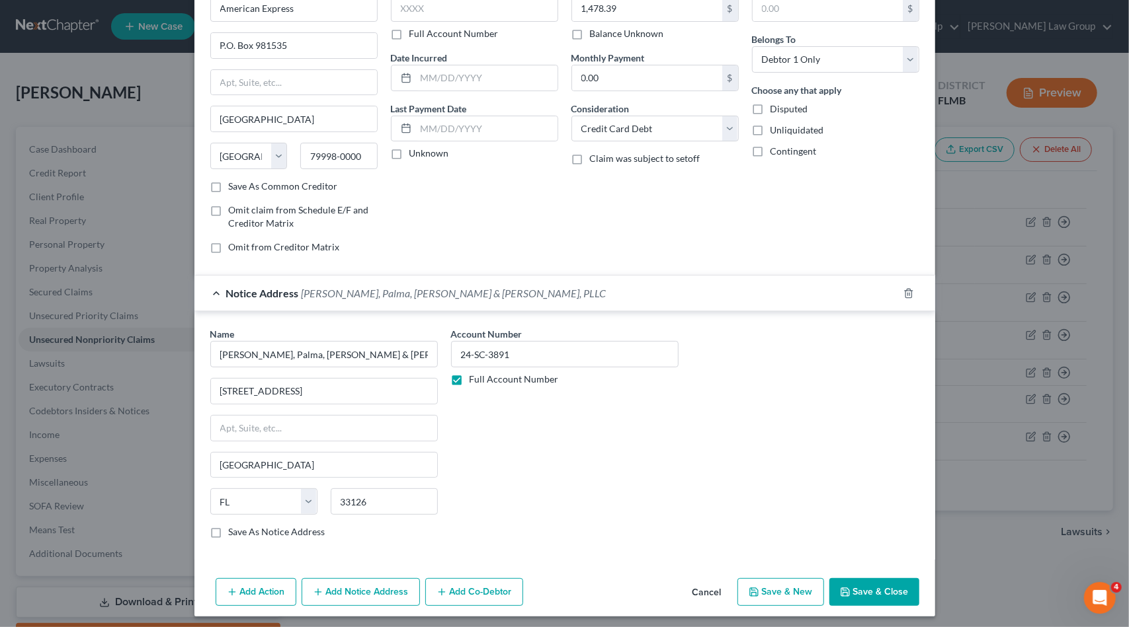
click at [898, 589] on button "Save & Close" at bounding box center [874, 593] width 90 height 28
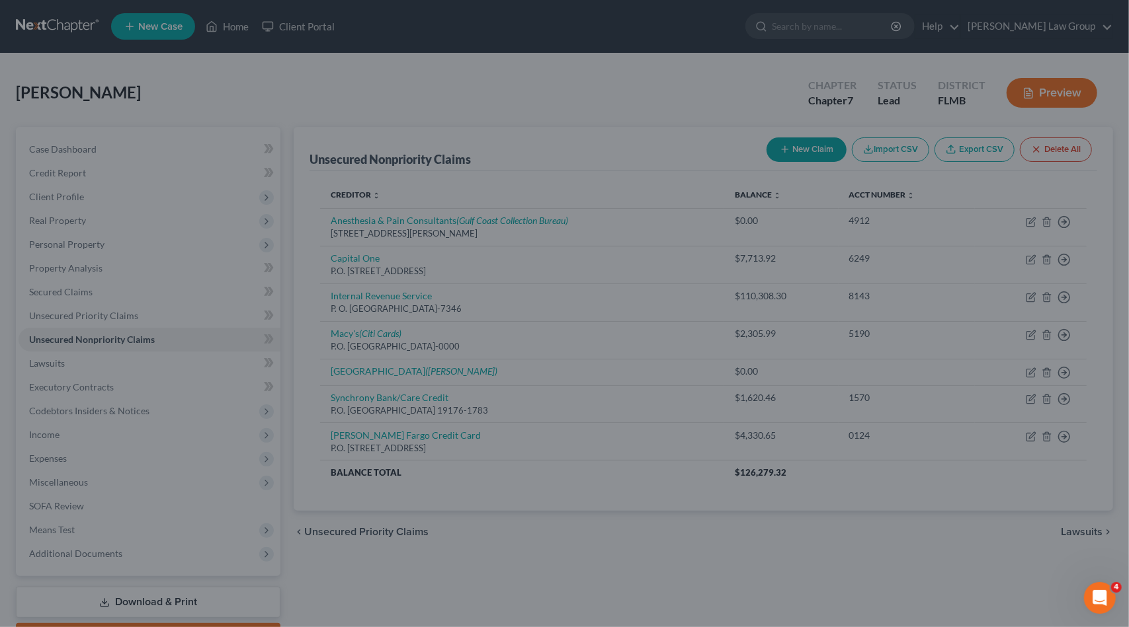
scroll to position [0, 0]
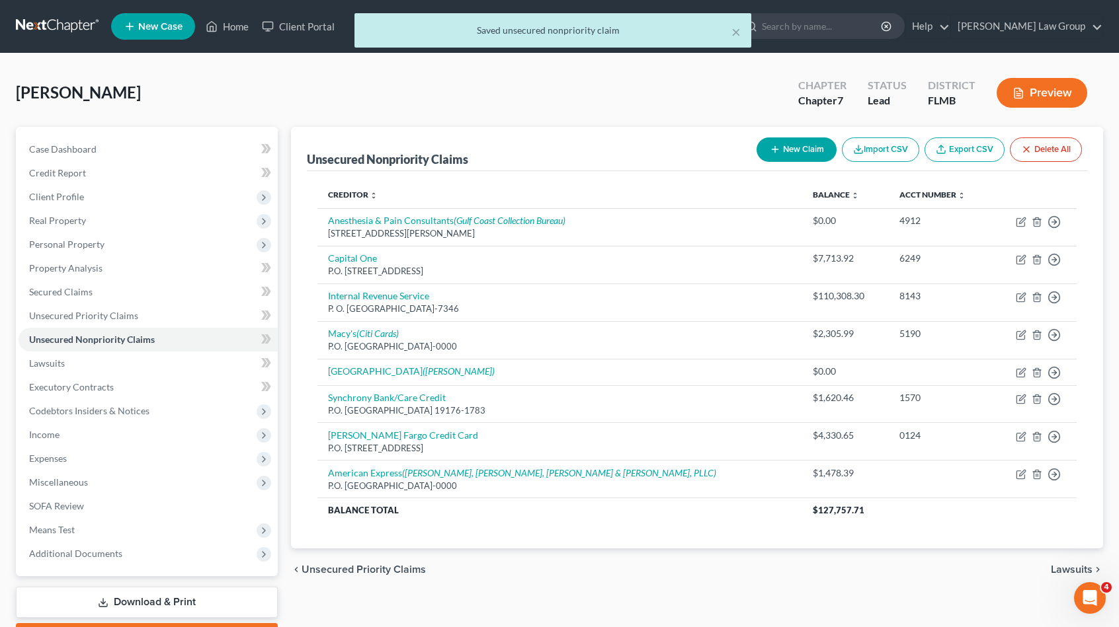
click at [787, 150] on button "New Claim" at bounding box center [796, 150] width 80 height 24
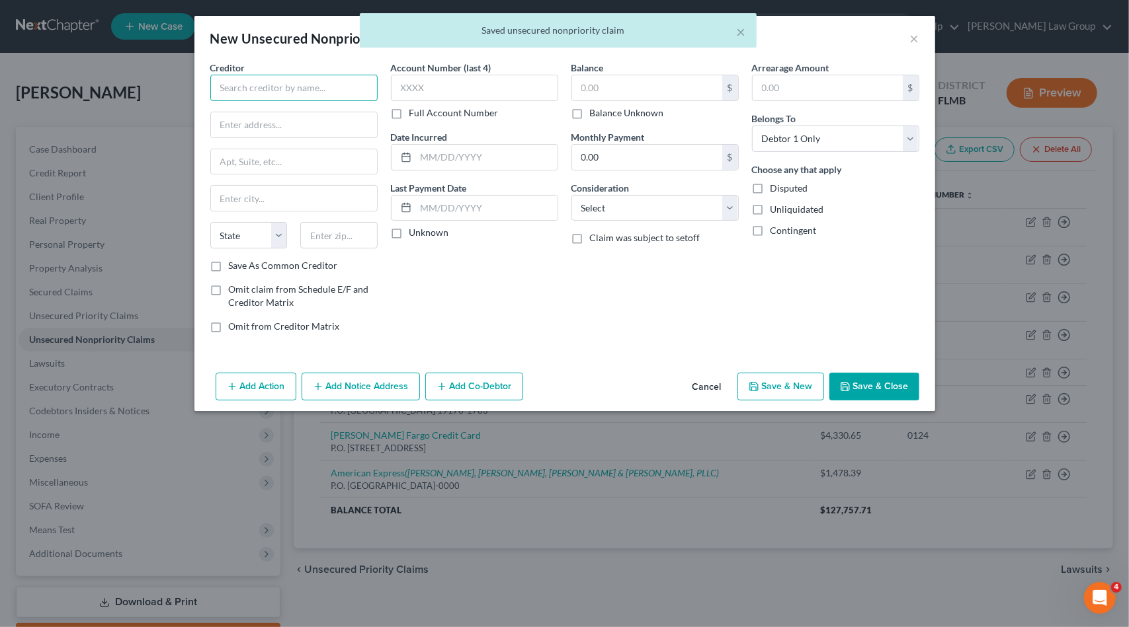
click at [262, 87] on input "text" at bounding box center [293, 88] width 167 height 26
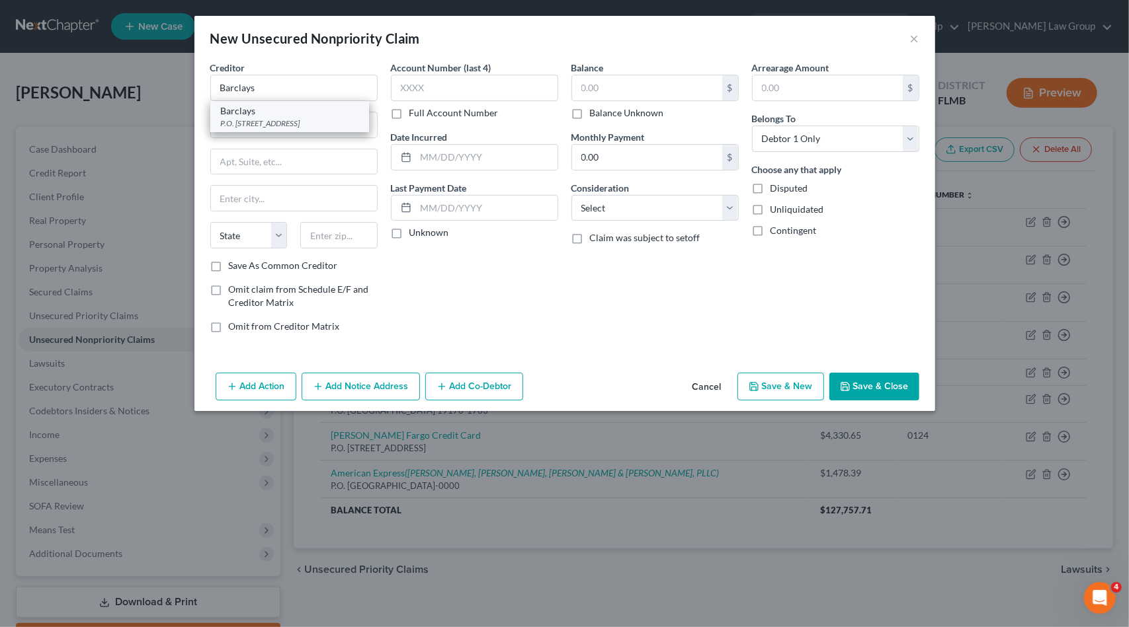
click at [305, 122] on div "P.O. [STREET_ADDRESS]" at bounding box center [290, 123] width 138 height 11
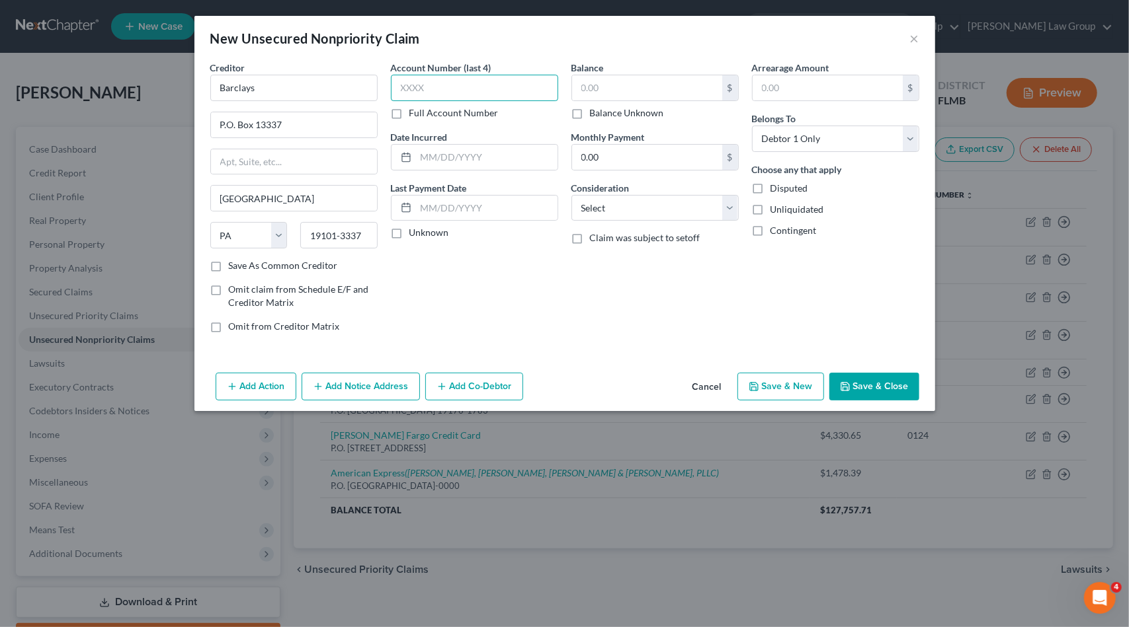
click at [427, 88] on input "text" at bounding box center [474, 88] width 167 height 26
click at [622, 77] on input "text" at bounding box center [647, 87] width 150 height 25
click at [643, 210] on select "Select Cable / Satellite Services Collection Agency Credit Card Debt Debt Couns…" at bounding box center [654, 208] width 167 height 26
click at [571, 195] on select "Select Cable / Satellite Services Collection Agency Credit Card Debt Debt Couns…" at bounding box center [654, 208] width 167 height 26
click at [643, 89] on input "text" at bounding box center [647, 87] width 150 height 25
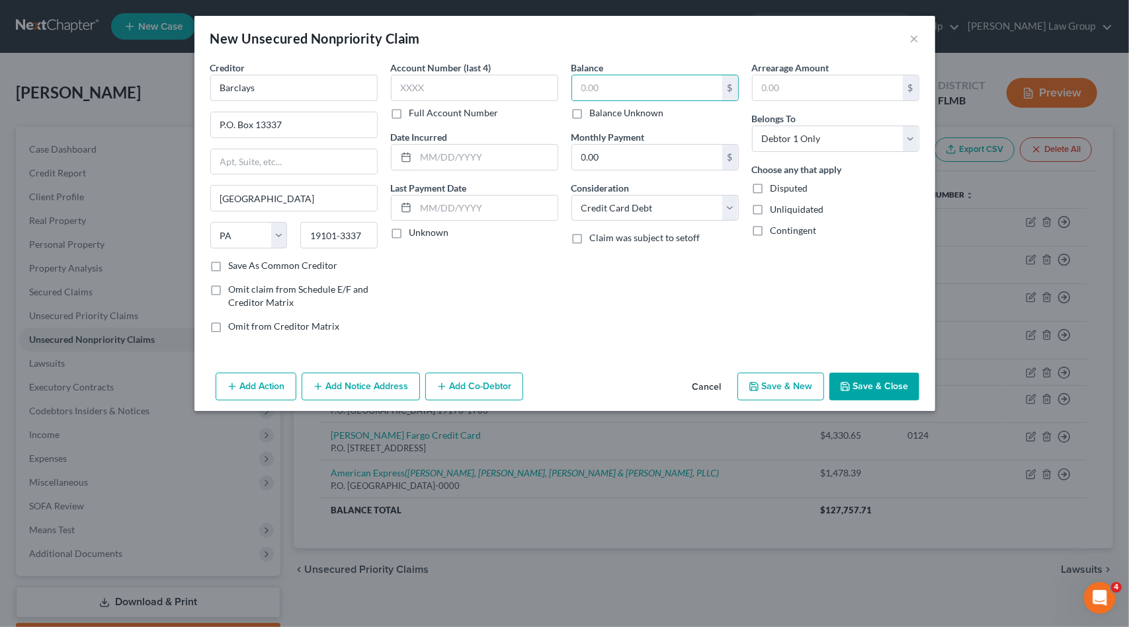
click at [361, 383] on button "Add Notice Address" at bounding box center [360, 387] width 118 height 28
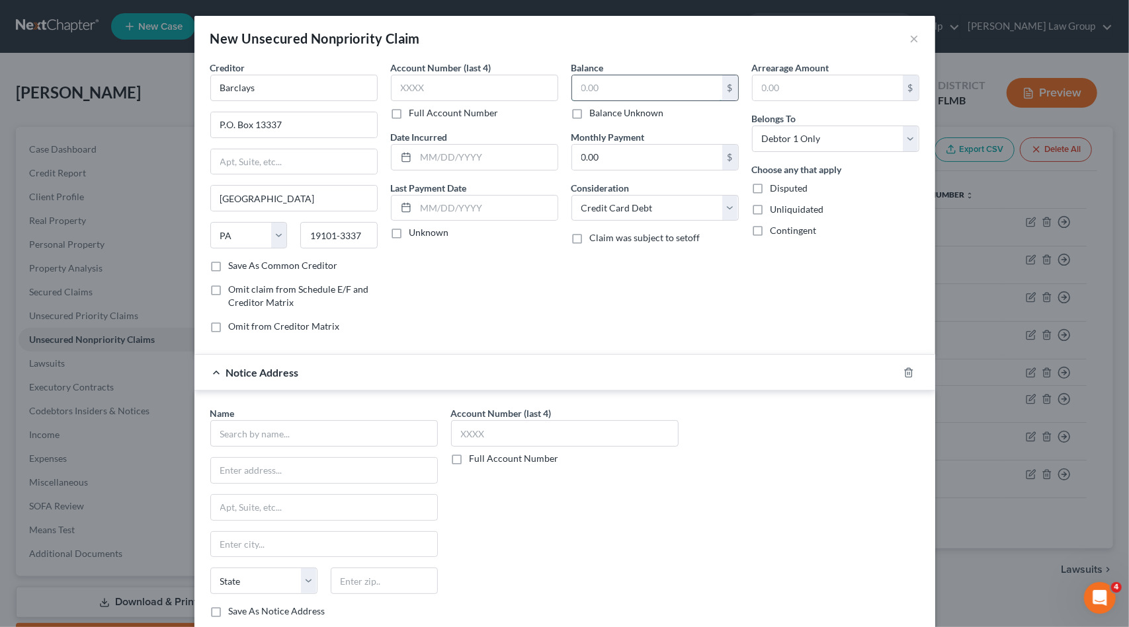
click at [606, 89] on input "text" at bounding box center [647, 87] width 150 height 25
click at [462, 81] on input "text" at bounding box center [474, 88] width 167 height 26
click at [268, 431] on input "text" at bounding box center [323, 434] width 227 height 26
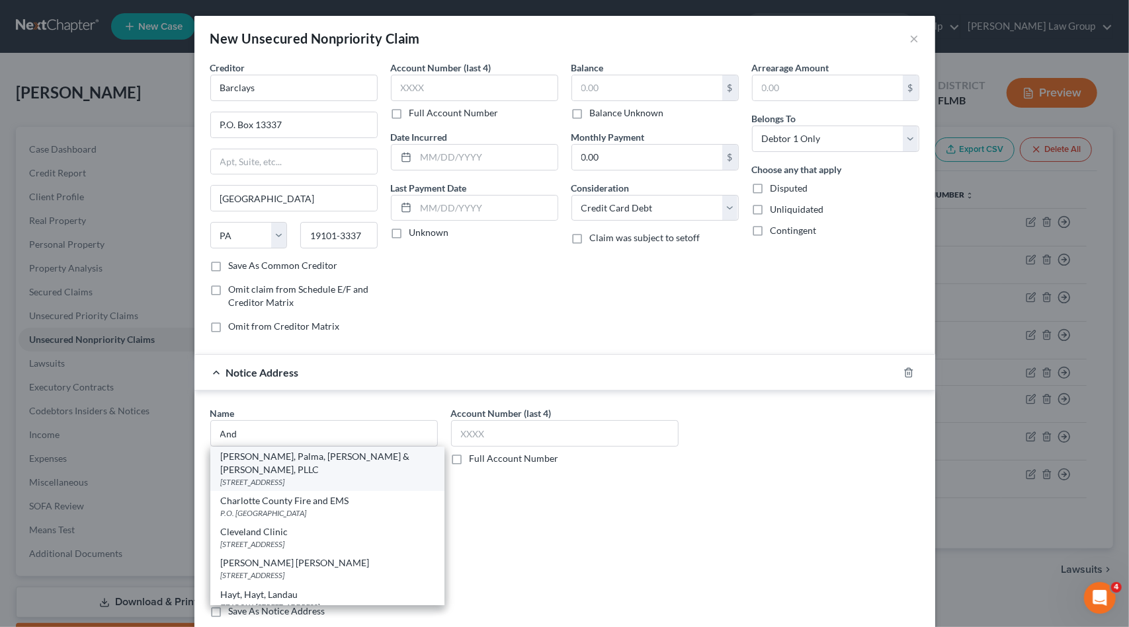
click at [277, 458] on div "[PERSON_NAME], Palma, [PERSON_NAME] & [PERSON_NAME], PLLC" at bounding box center [327, 463] width 213 height 26
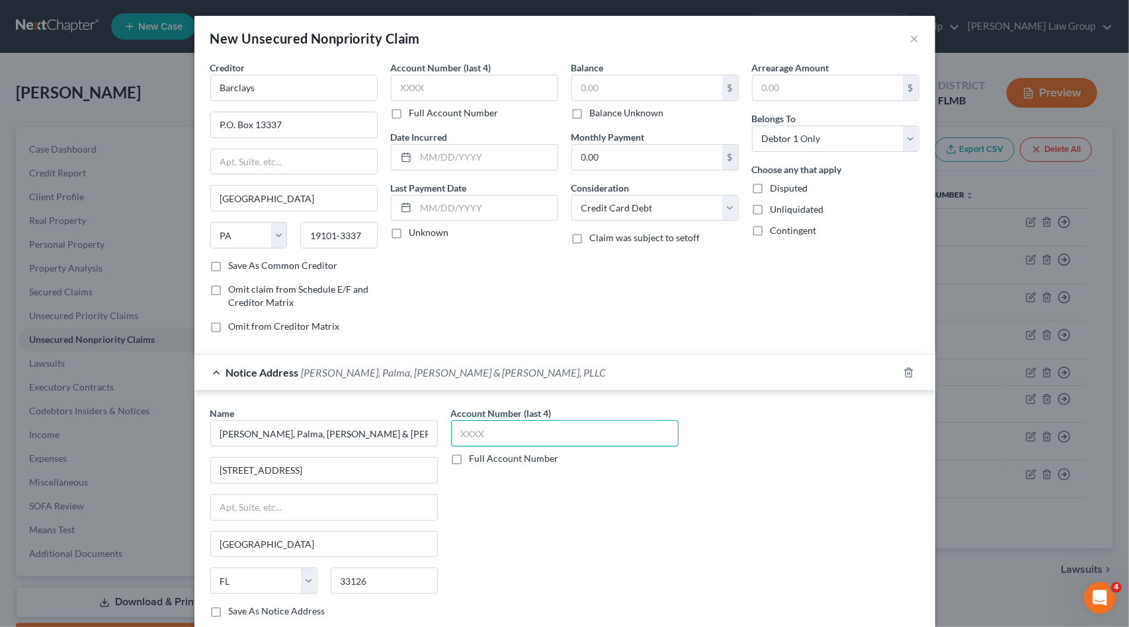
click at [484, 427] on input "text" at bounding box center [564, 434] width 227 height 26
click at [469, 457] on label "Full Account Number" at bounding box center [513, 458] width 89 height 13
click at [475, 457] on input "Full Account Number" at bounding box center [479, 456] width 9 height 9
click at [485, 432] on input "text" at bounding box center [564, 434] width 227 height 26
click at [666, 90] on input "text" at bounding box center [647, 87] width 150 height 25
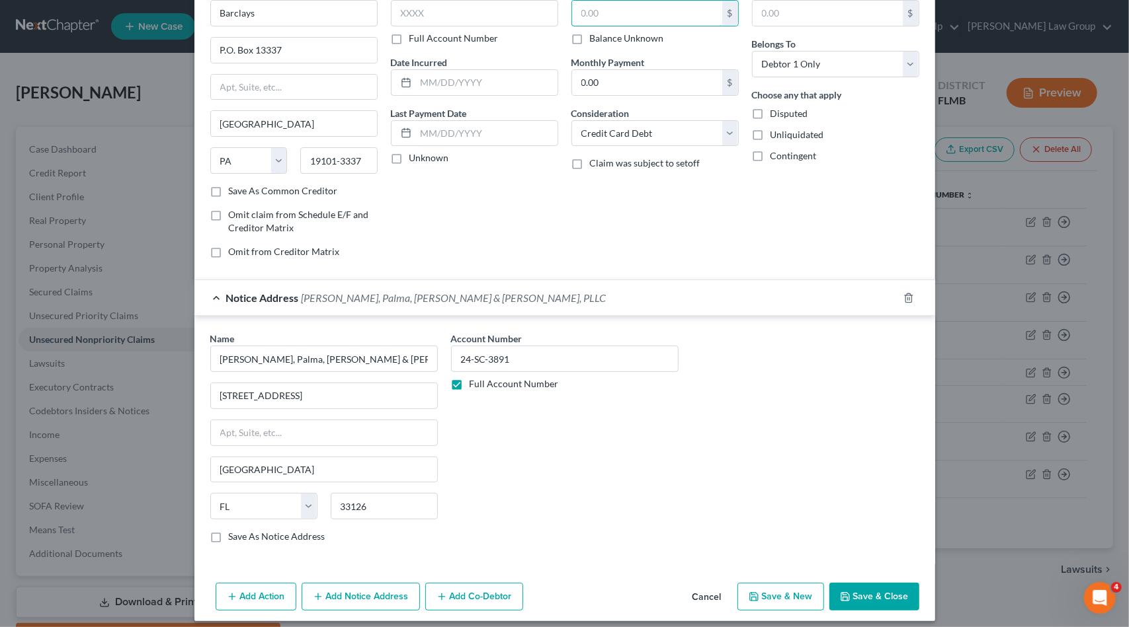
scroll to position [79, 0]
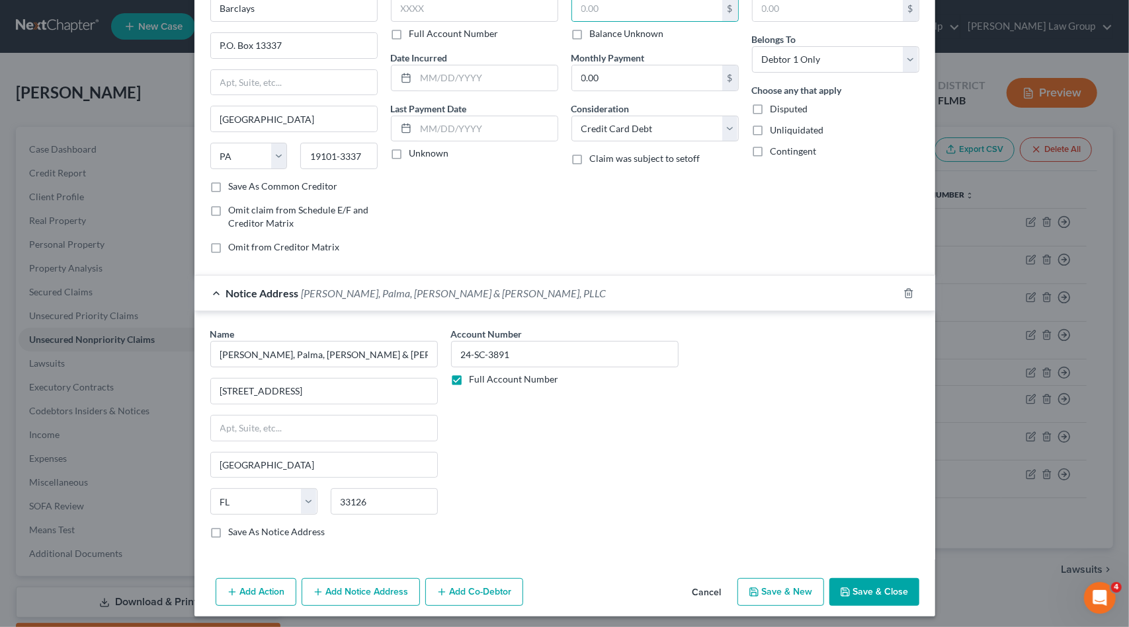
click at [856, 581] on button "Save & Close" at bounding box center [874, 593] width 90 height 28
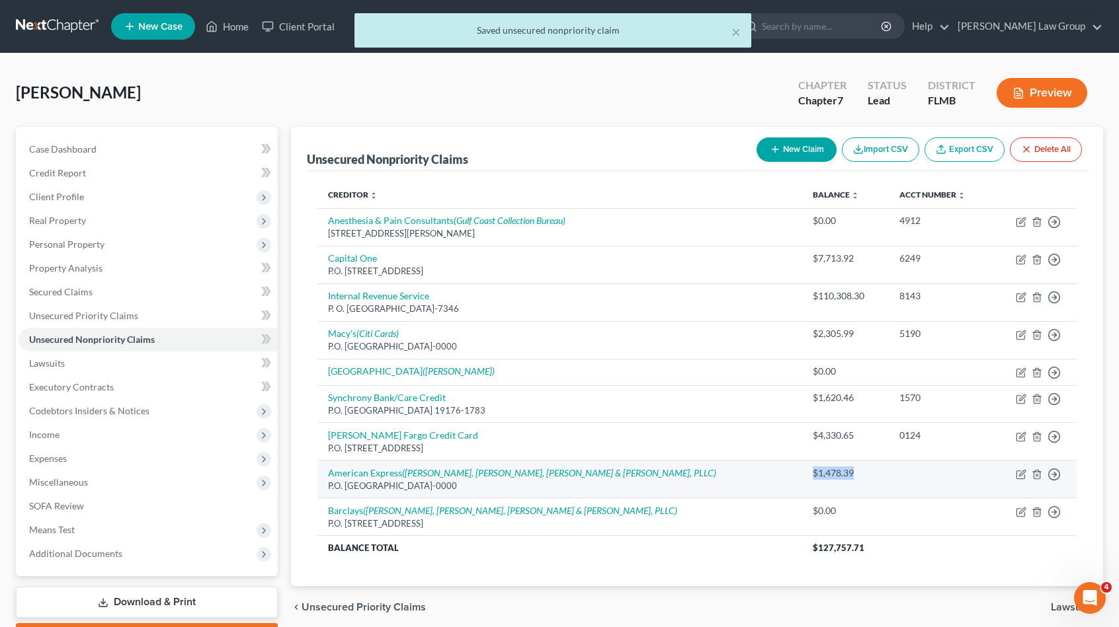
drag, startPoint x: 731, startPoint y: 471, endPoint x: 773, endPoint y: 468, distance: 41.8
click at [813, 468] on div "$1,478.39" at bounding box center [845, 473] width 65 height 13
copy div "$1,478.39"
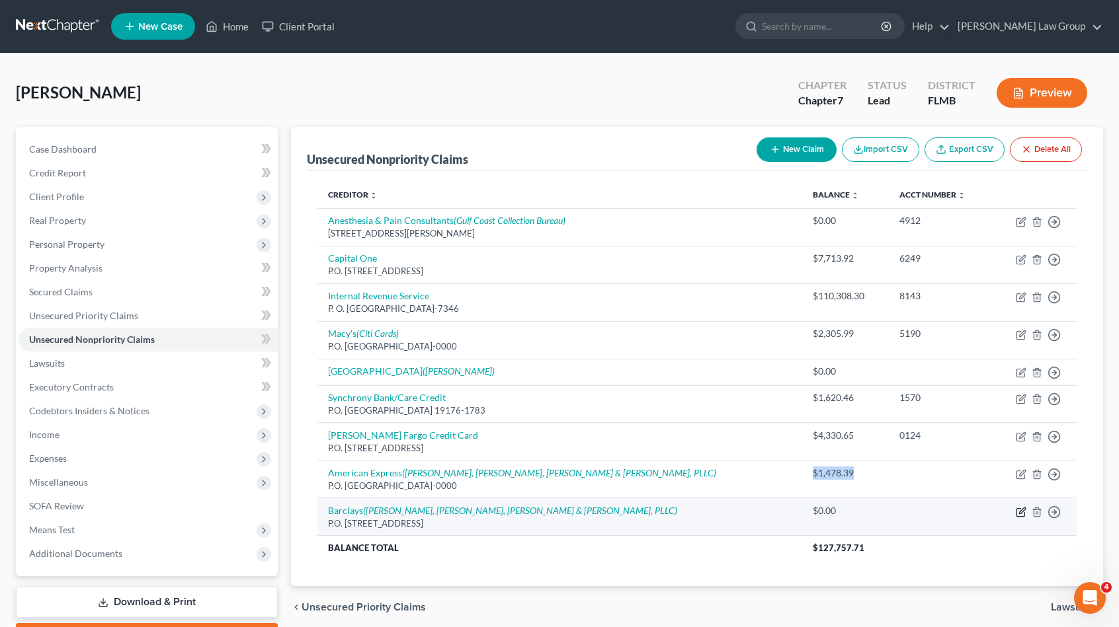
click at [1022, 508] on icon "button" at bounding box center [1022, 511] width 6 height 6
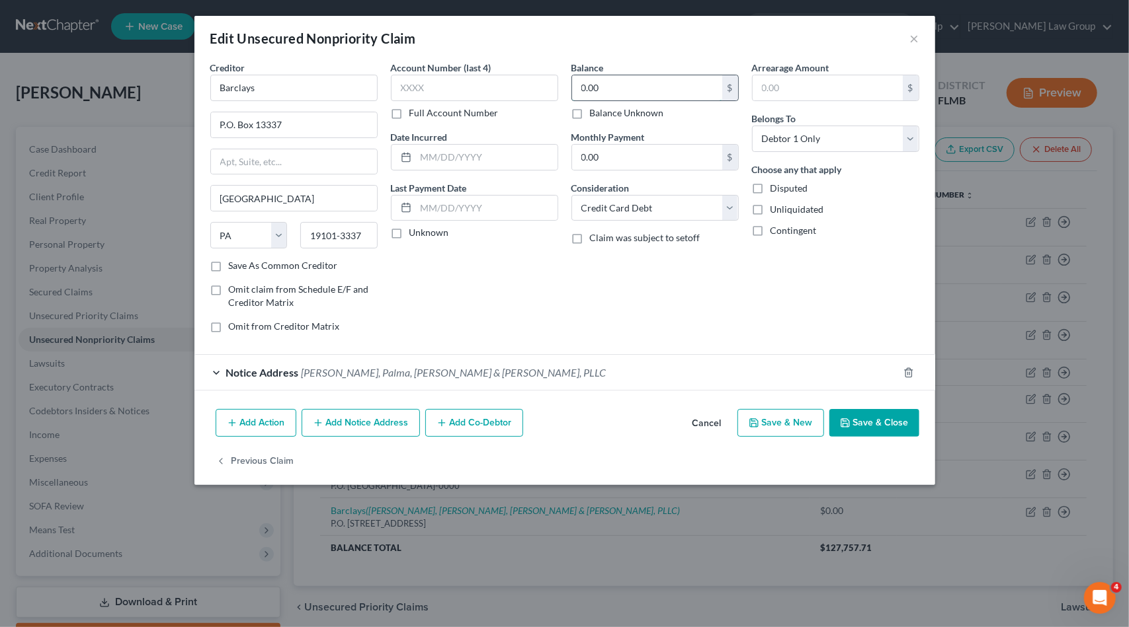
click at [600, 84] on input "0.00" at bounding box center [647, 87] width 150 height 25
paste input "$1,478.39"
click at [869, 422] on button "Save & Close" at bounding box center [874, 423] width 90 height 28
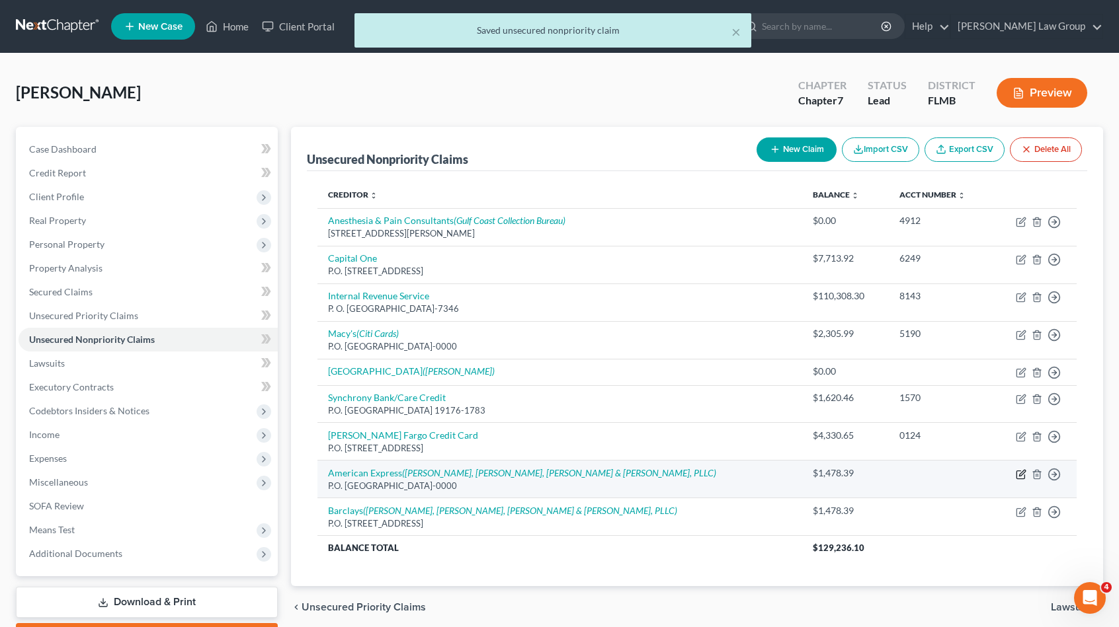
click at [1024, 475] on icon "button" at bounding box center [1020, 475] width 8 height 8
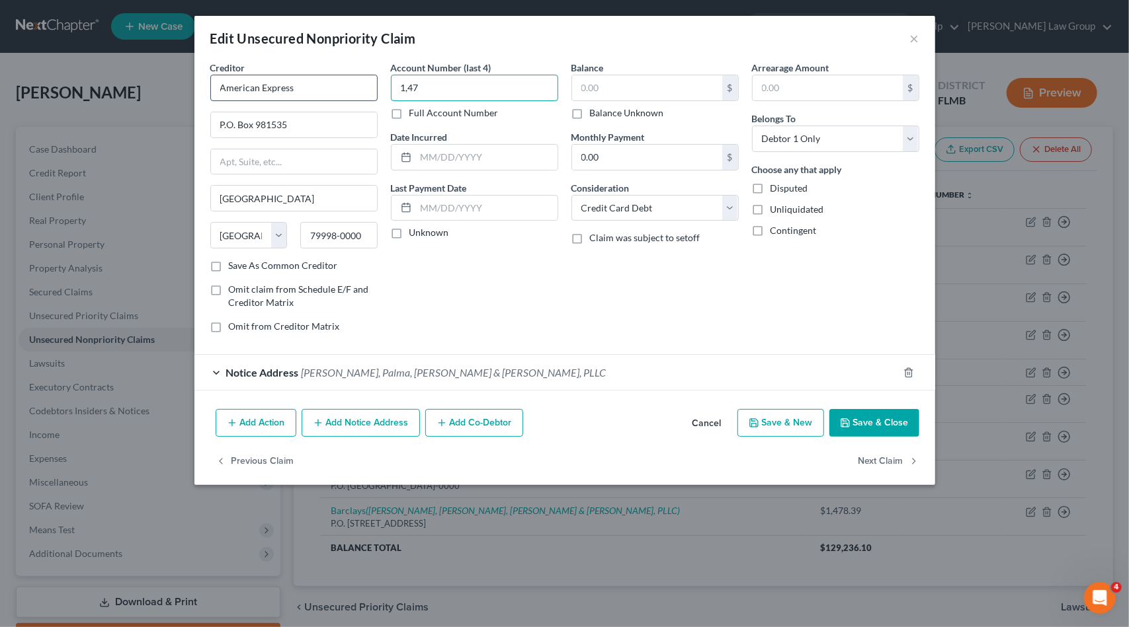
drag, startPoint x: 520, startPoint y: 85, endPoint x: 332, endPoint y: 81, distance: 188.5
click at [332, 83] on div "Creditor * American Express P.O. [GEOGRAPHIC_DATA] [US_STATE] AK AR AZ CA CO CT…" at bounding box center [565, 202] width 722 height 283
click at [610, 76] on input "text" at bounding box center [647, 87] width 150 height 25
click at [368, 421] on button "Add Notice Address" at bounding box center [360, 423] width 118 height 28
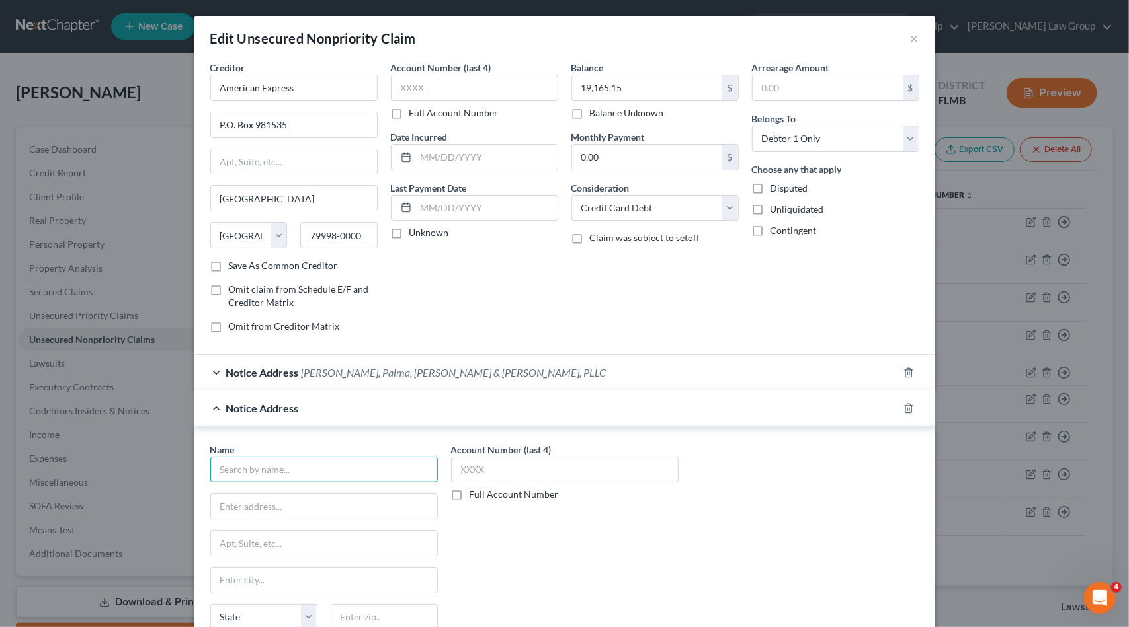
click at [296, 474] on input "text" at bounding box center [323, 470] width 227 height 26
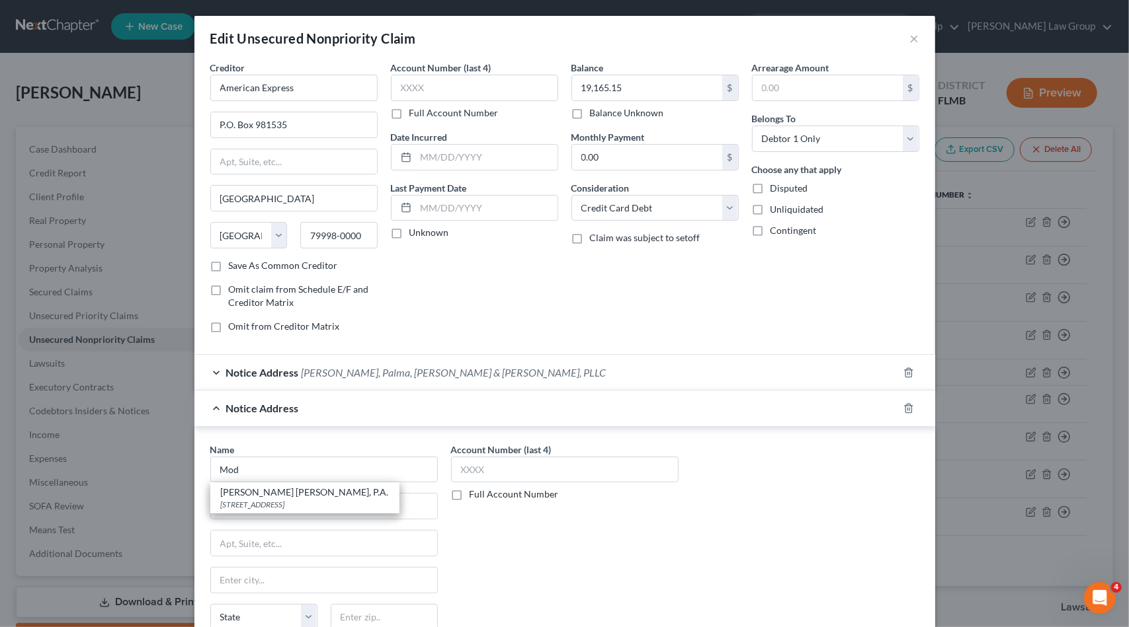
drag, startPoint x: 299, startPoint y: 499, endPoint x: 381, endPoint y: 485, distance: 83.2
click at [299, 499] on div "[STREET_ADDRESS]" at bounding box center [305, 504] width 168 height 11
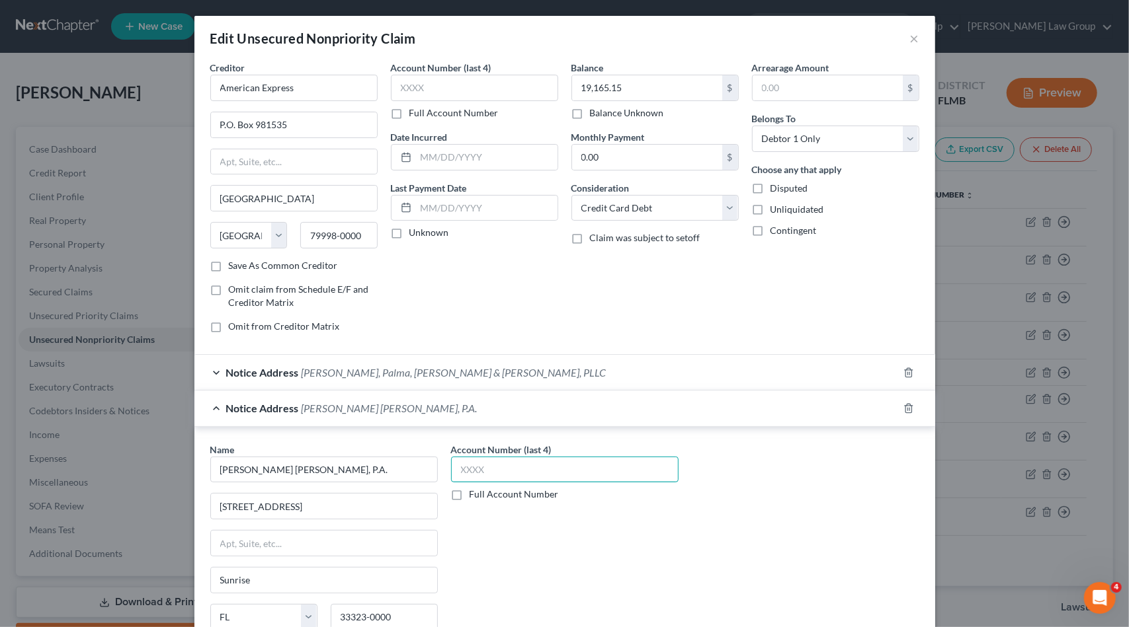
click at [501, 463] on input "text" at bounding box center [564, 470] width 227 height 26
click at [469, 493] on label "Full Account Number" at bounding box center [513, 494] width 89 height 13
click at [475, 493] on input "Full Account Number" at bounding box center [479, 492] width 9 height 9
click at [481, 461] on input "text" at bounding box center [564, 470] width 227 height 26
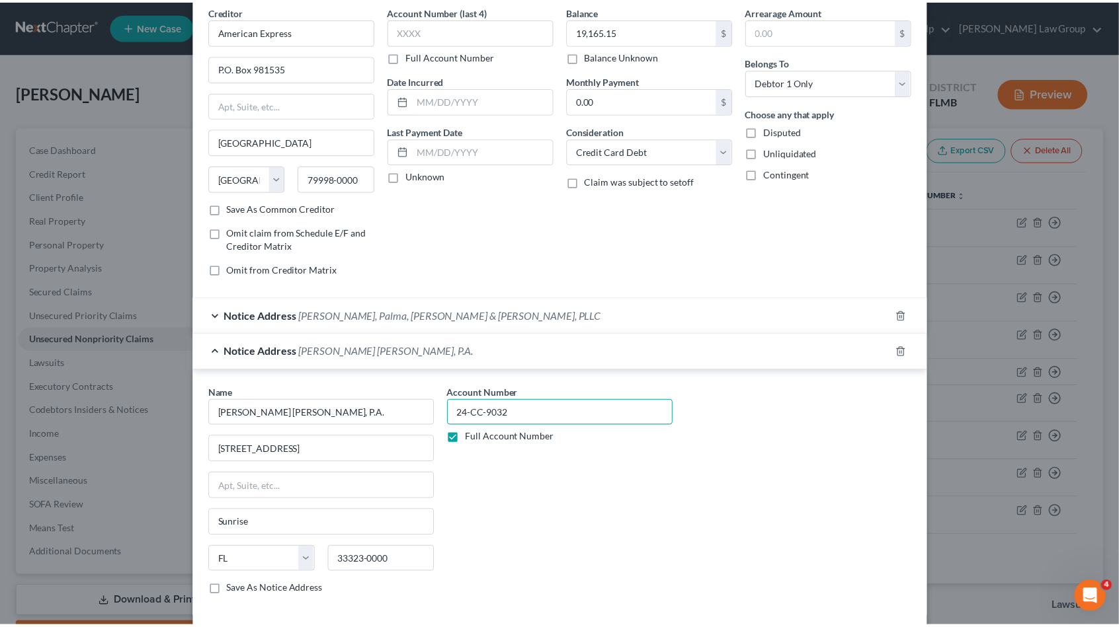
scroll to position [153, 0]
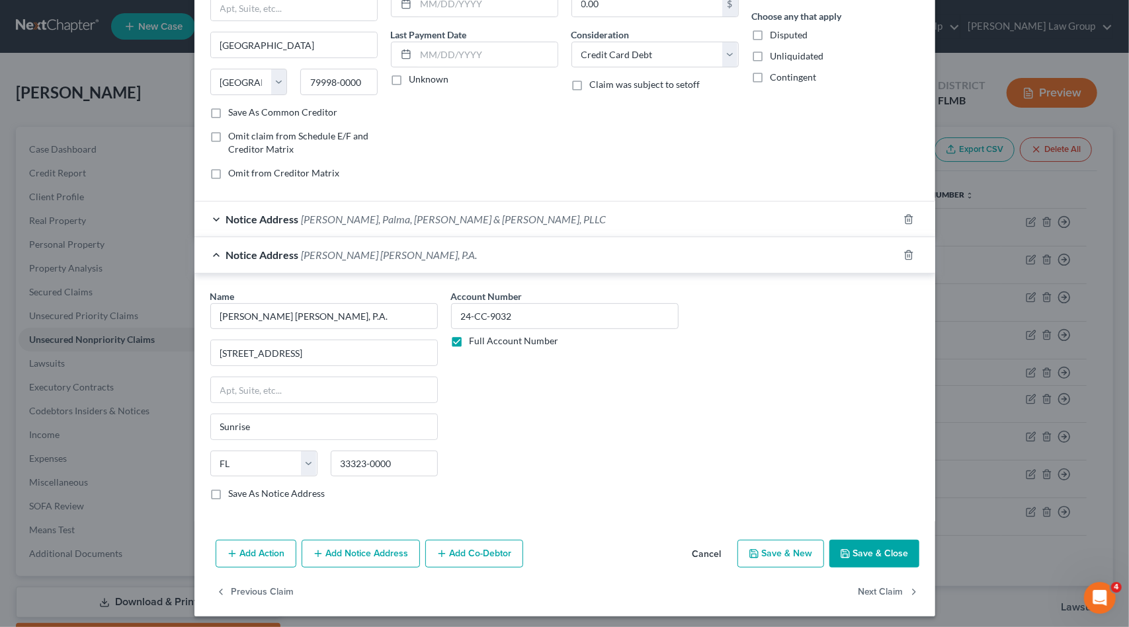
click at [873, 549] on button "Save & Close" at bounding box center [874, 554] width 90 height 28
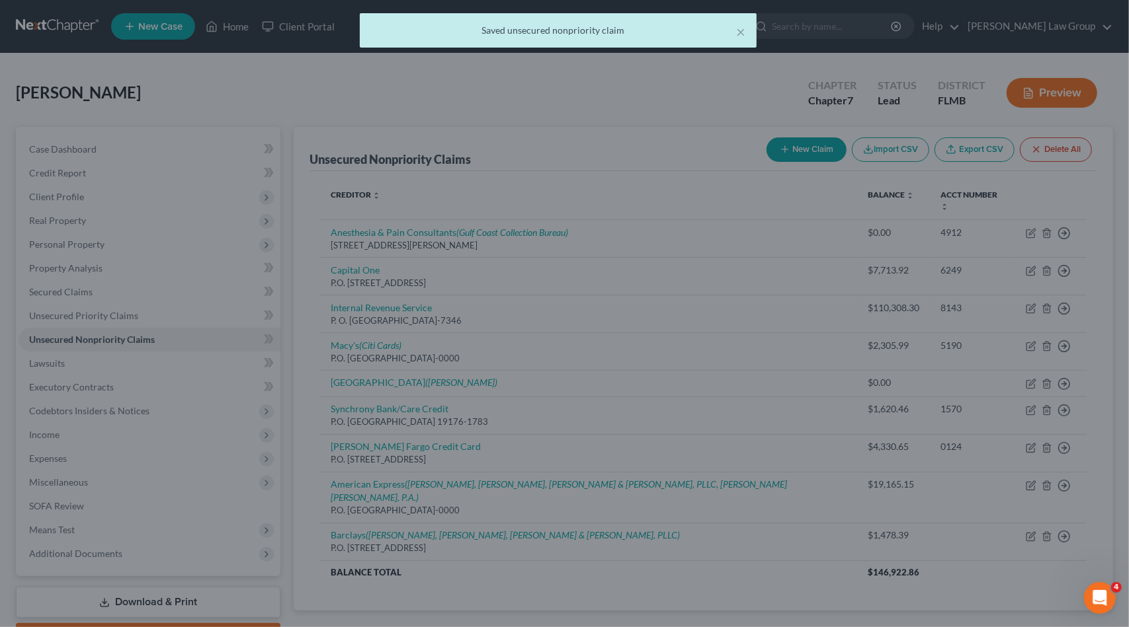
scroll to position [0, 0]
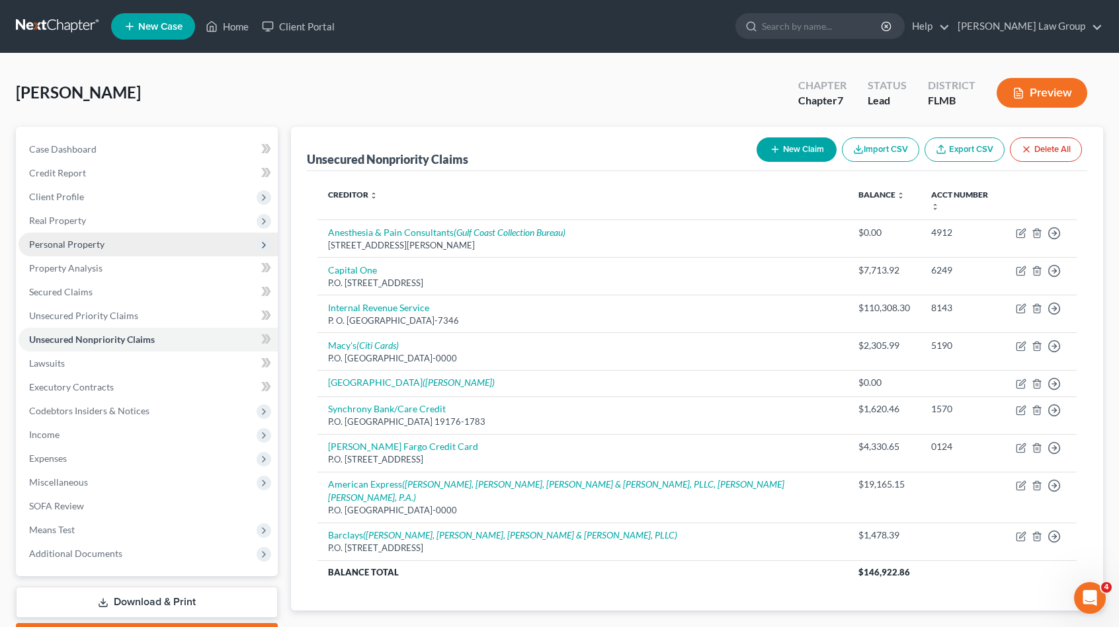
click at [69, 245] on span "Personal Property" at bounding box center [66, 244] width 75 height 11
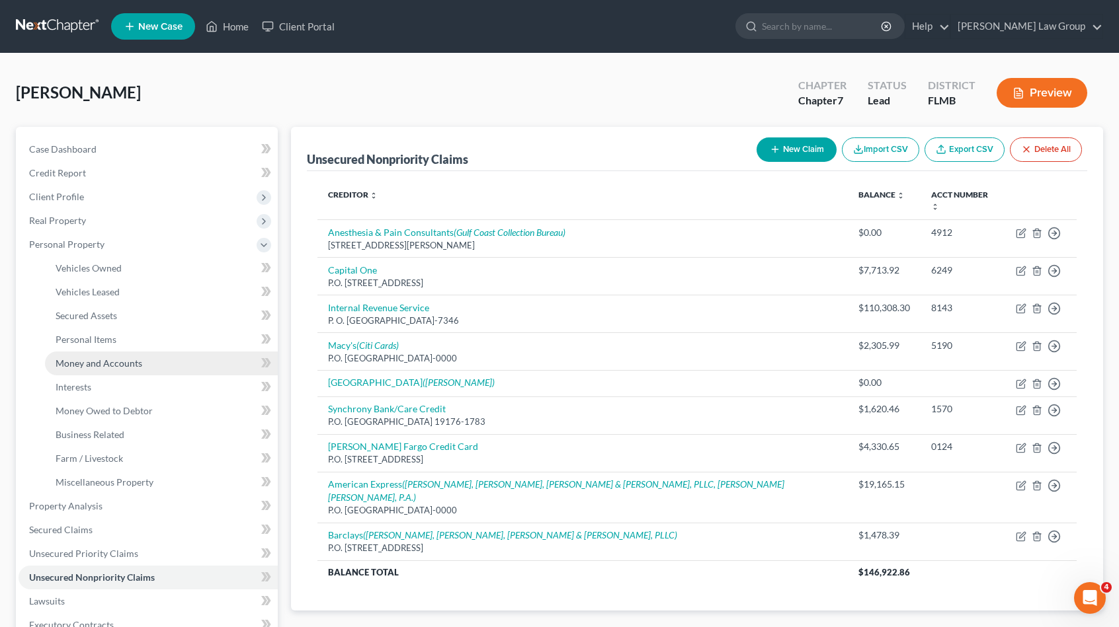
click at [144, 362] on link "Money and Accounts" at bounding box center [161, 364] width 233 height 24
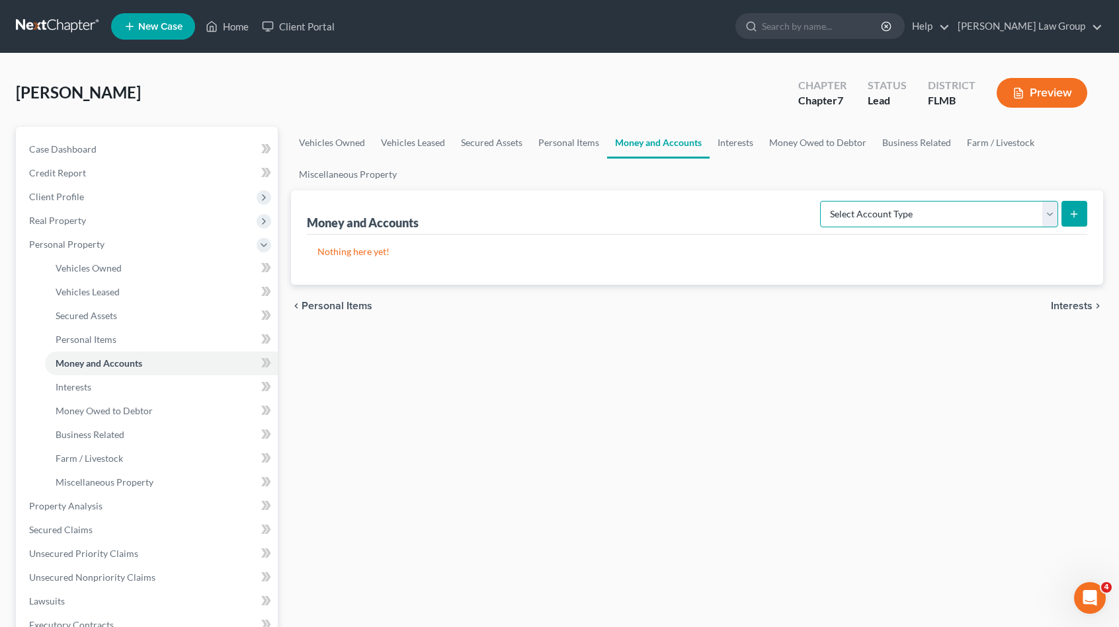
click at [963, 218] on select "Select Account Type Brokerage Cash on Hand Certificates of Deposit Checking Acc…" at bounding box center [939, 214] width 238 height 26
click at [823, 201] on select "Select Account Type Brokerage Cash on Hand Certificates of Deposit Checking Acc…" at bounding box center [939, 214] width 238 height 26
click at [1075, 218] on icon "submit" at bounding box center [1073, 214] width 11 height 11
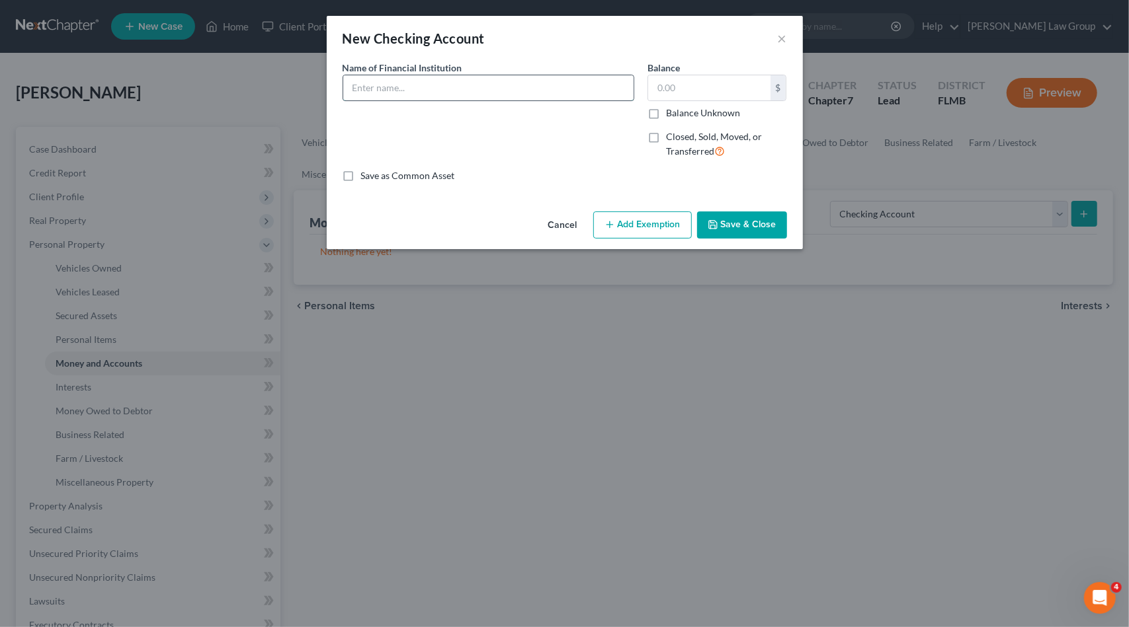
click at [422, 87] on input "text" at bounding box center [488, 87] width 290 height 25
drag, startPoint x: 429, startPoint y: 87, endPoint x: 509, endPoint y: 90, distance: 80.1
click at [509, 90] on input "[PERSON_NAME] Fargo Bank x9609" at bounding box center [488, 87] width 290 height 25
click at [729, 83] on input "text" at bounding box center [709, 87] width 122 height 25
click at [631, 231] on button "Add Exemption" at bounding box center [642, 226] width 99 height 28
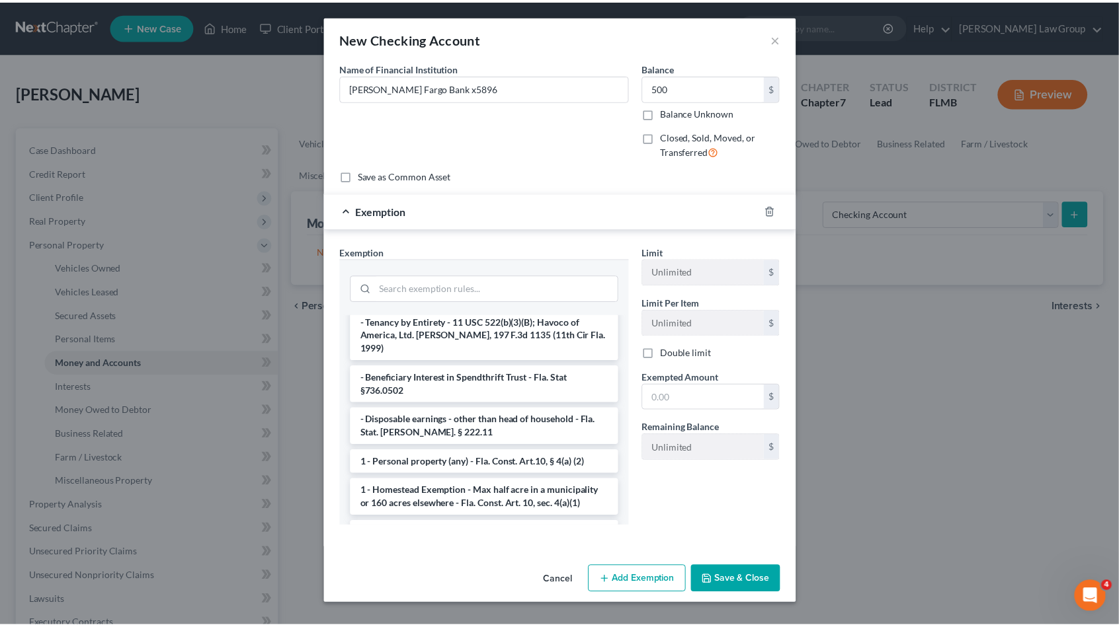
scroll to position [132, 0]
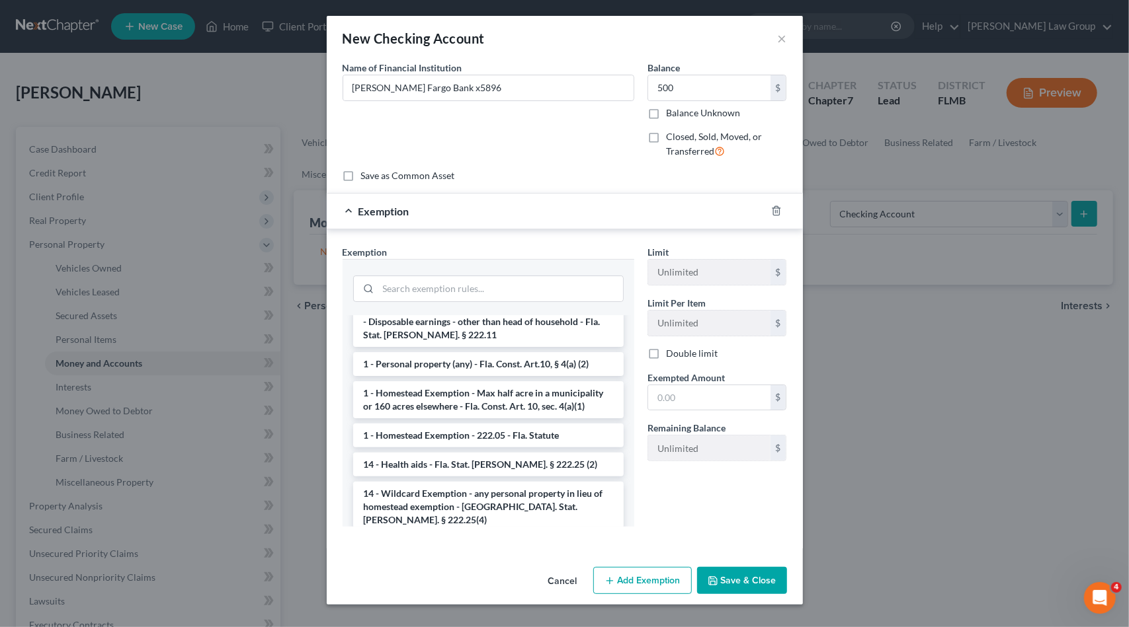
drag, startPoint x: 494, startPoint y: 485, endPoint x: 502, endPoint y: 475, distance: 12.6
click at [497, 482] on li "14 - Wildcard Exemption - any personal property in lieu of homestead exemption …" at bounding box center [488, 507] width 270 height 50
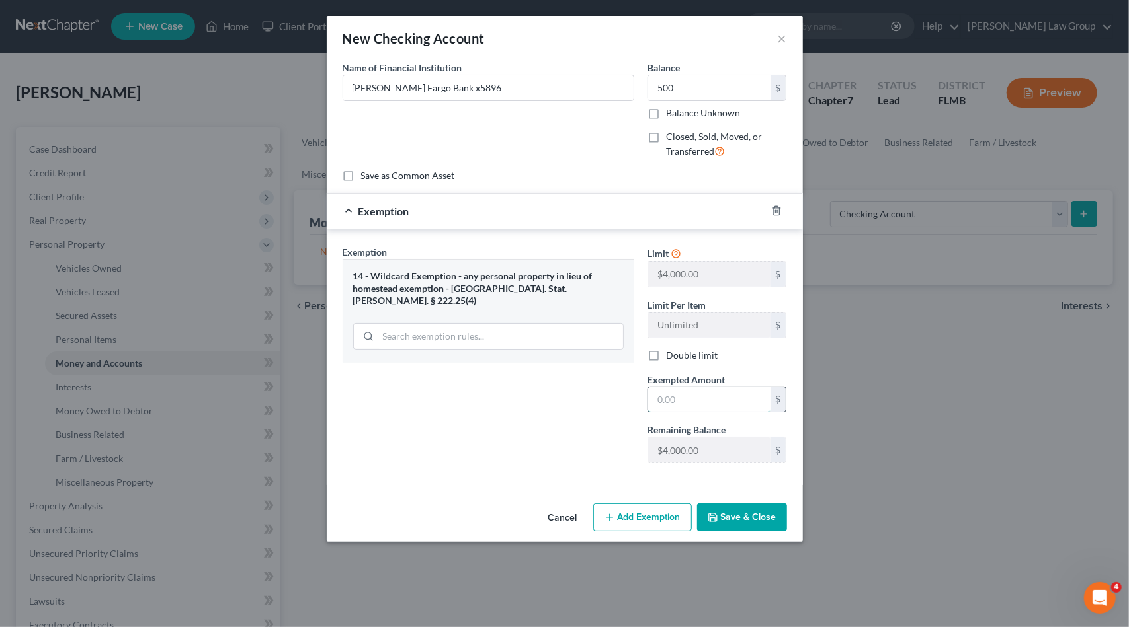
click at [713, 399] on input "text" at bounding box center [709, 399] width 122 height 25
click at [759, 510] on button "Save & Close" at bounding box center [742, 518] width 90 height 28
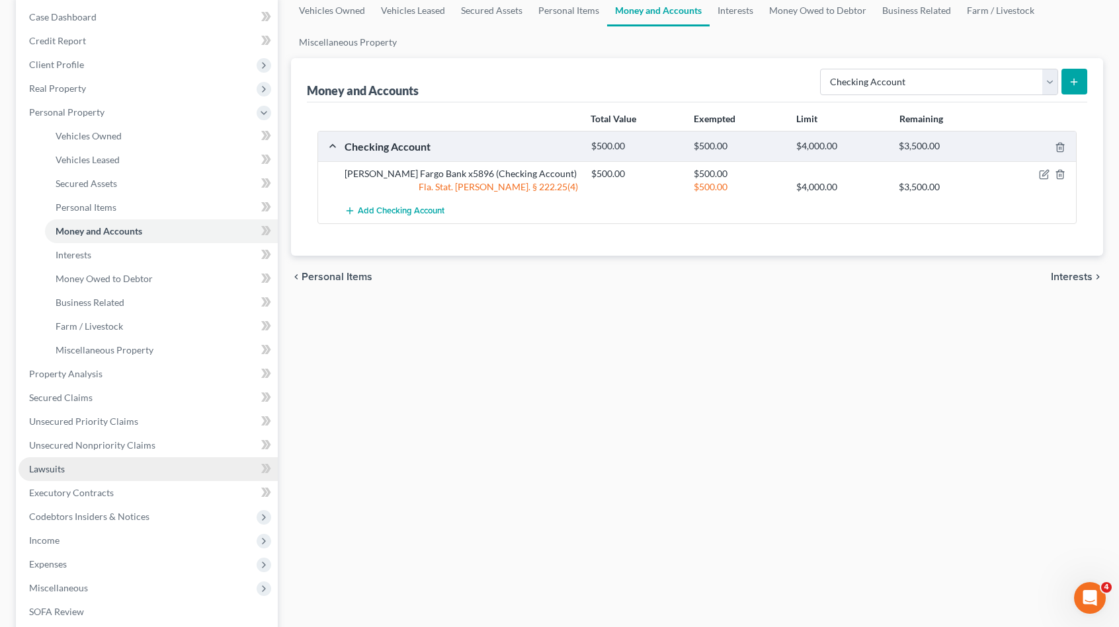
click at [118, 474] on link "Lawsuits" at bounding box center [148, 470] width 259 height 24
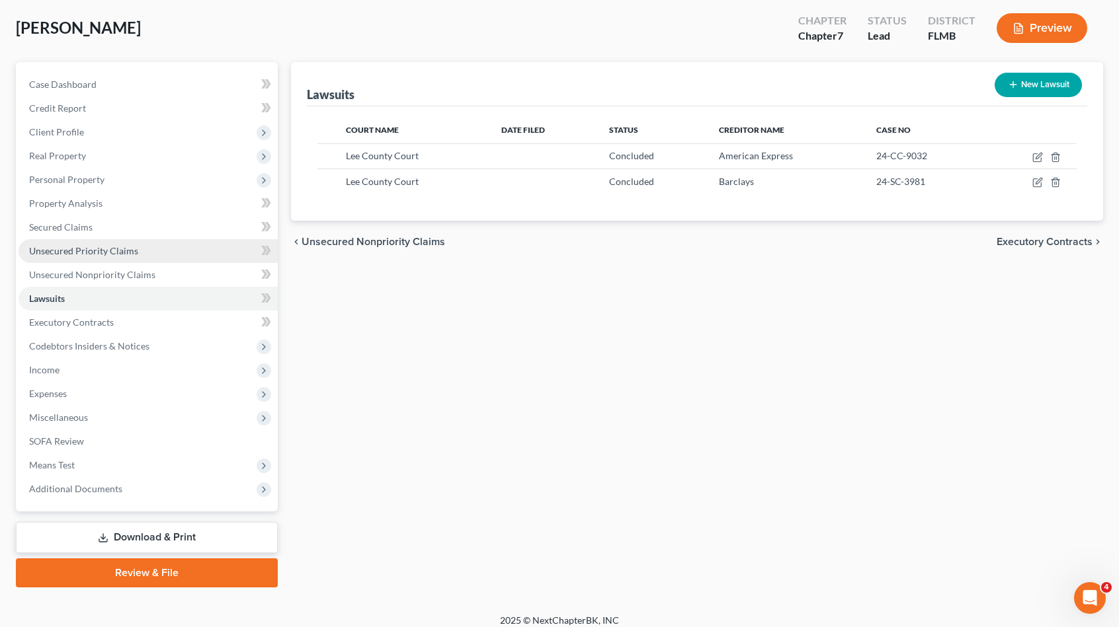
scroll to position [73, 0]
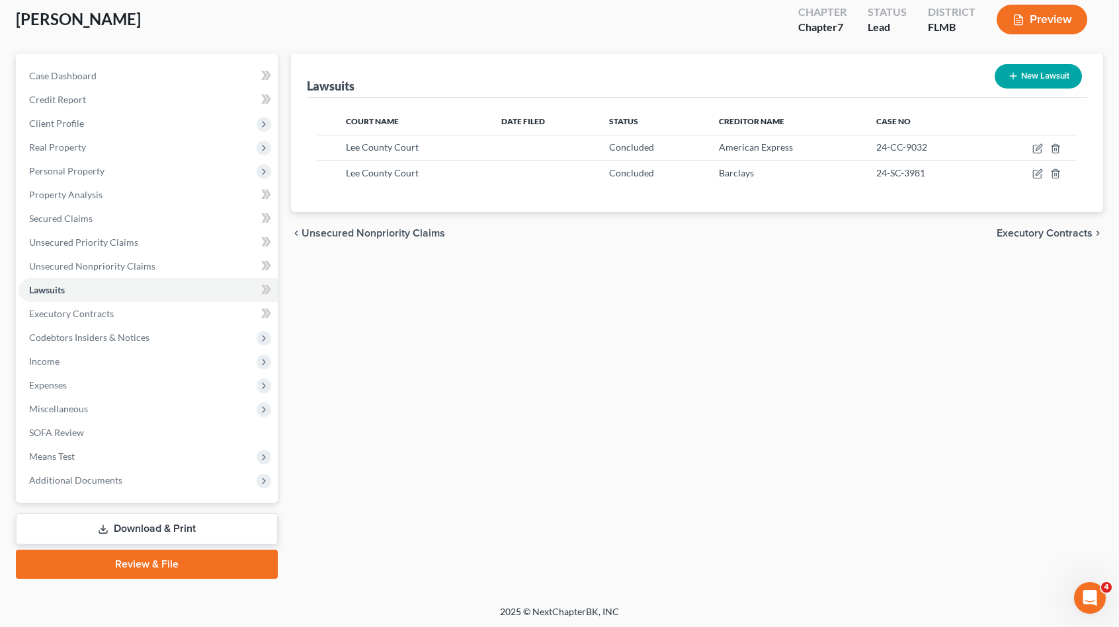
click at [114, 527] on link "Download & Print" at bounding box center [147, 529] width 262 height 31
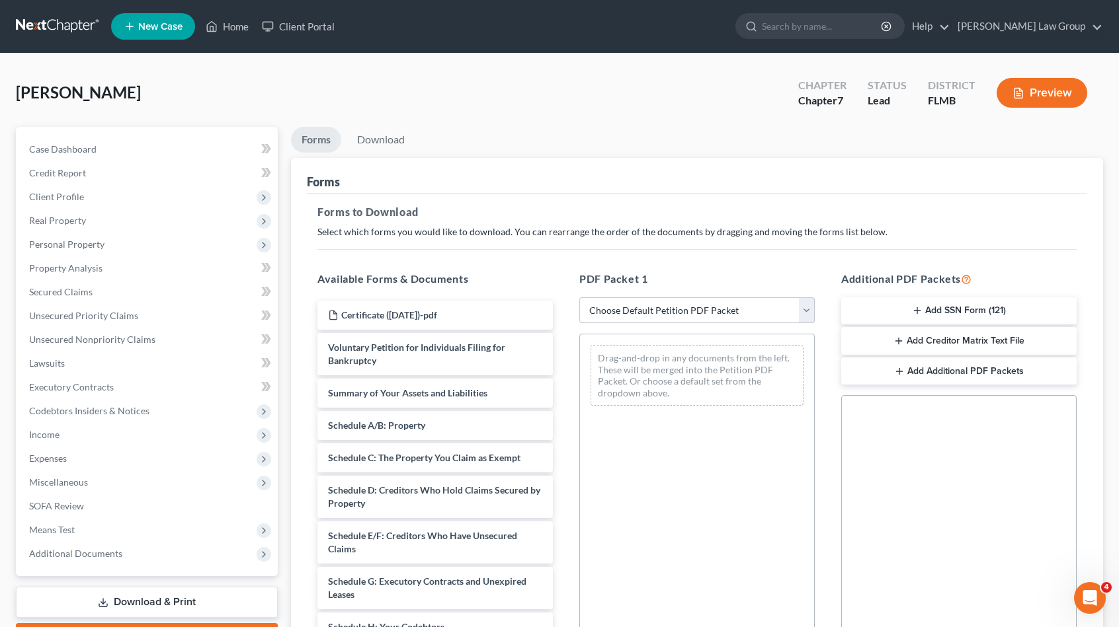
click at [662, 305] on select "Choose Default Petition PDF Packet Complete Bankruptcy Petition (all forms and …" at bounding box center [696, 311] width 235 height 26
click at [579, 298] on select "Choose Default Petition PDF Packet Complete Bankruptcy Petition (all forms and …" at bounding box center [696, 311] width 235 height 26
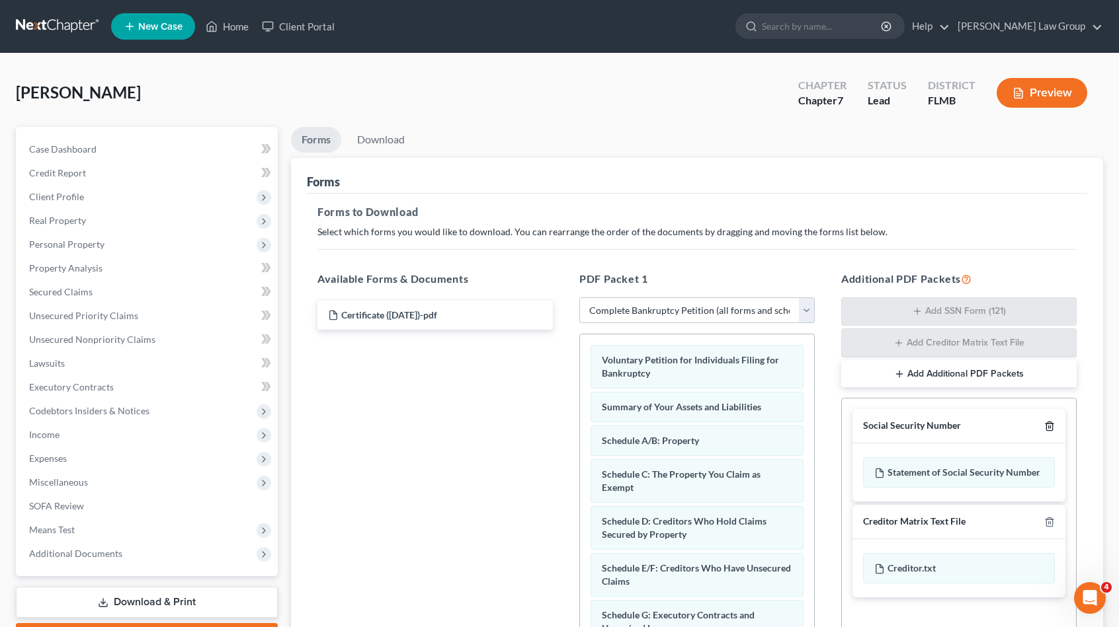
click at [1049, 421] on icon "button" at bounding box center [1049, 426] width 11 height 11
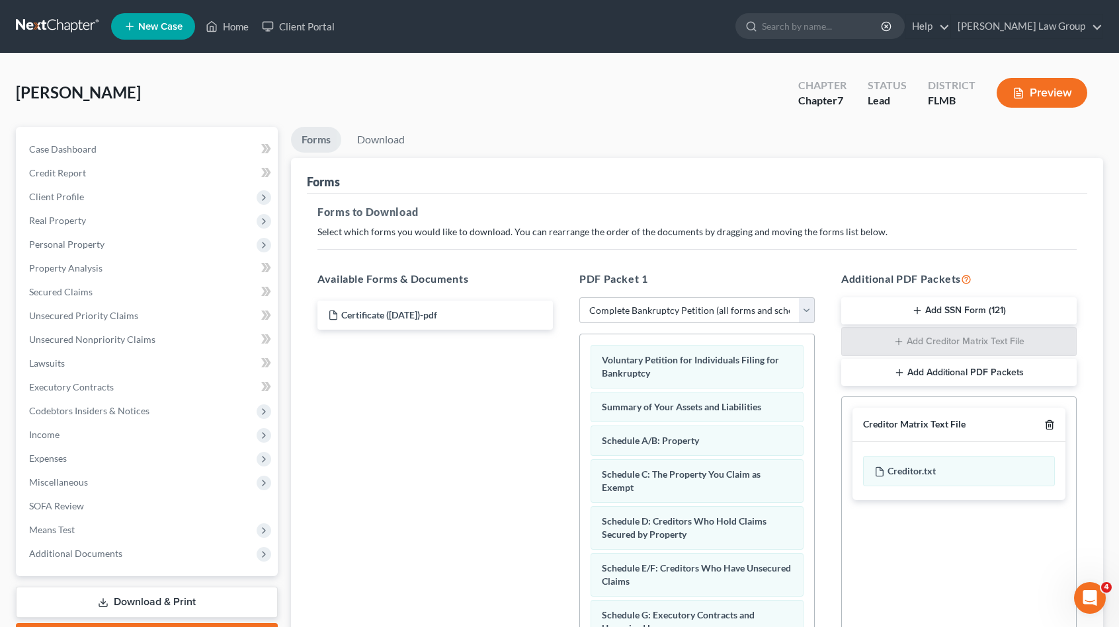
click at [1051, 422] on icon "button" at bounding box center [1049, 425] width 11 height 11
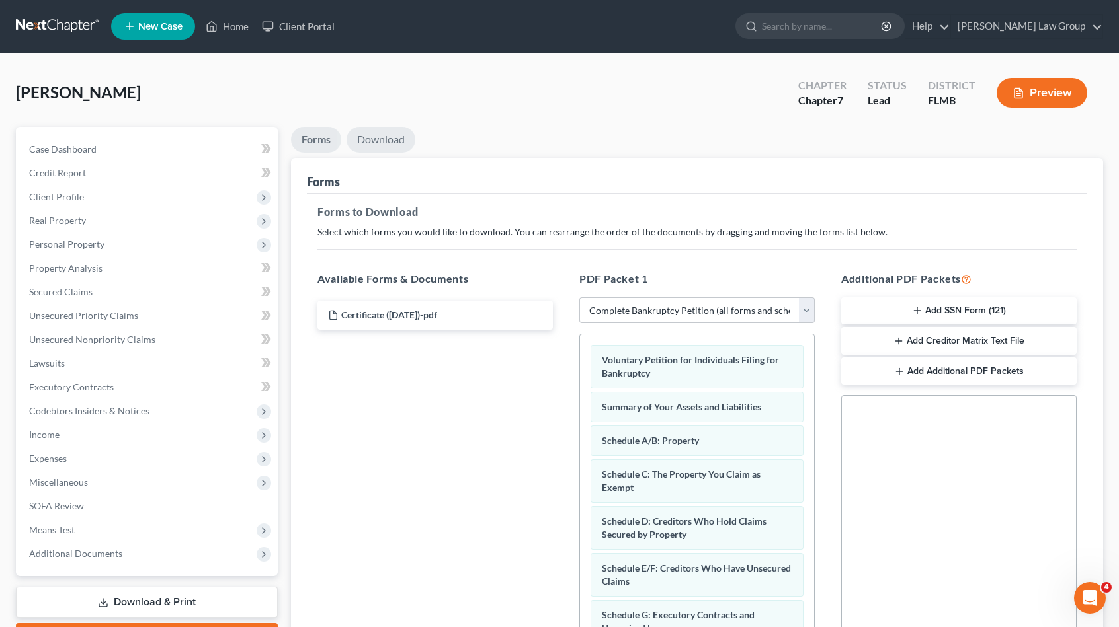
click at [387, 136] on link "Download" at bounding box center [380, 140] width 69 height 26
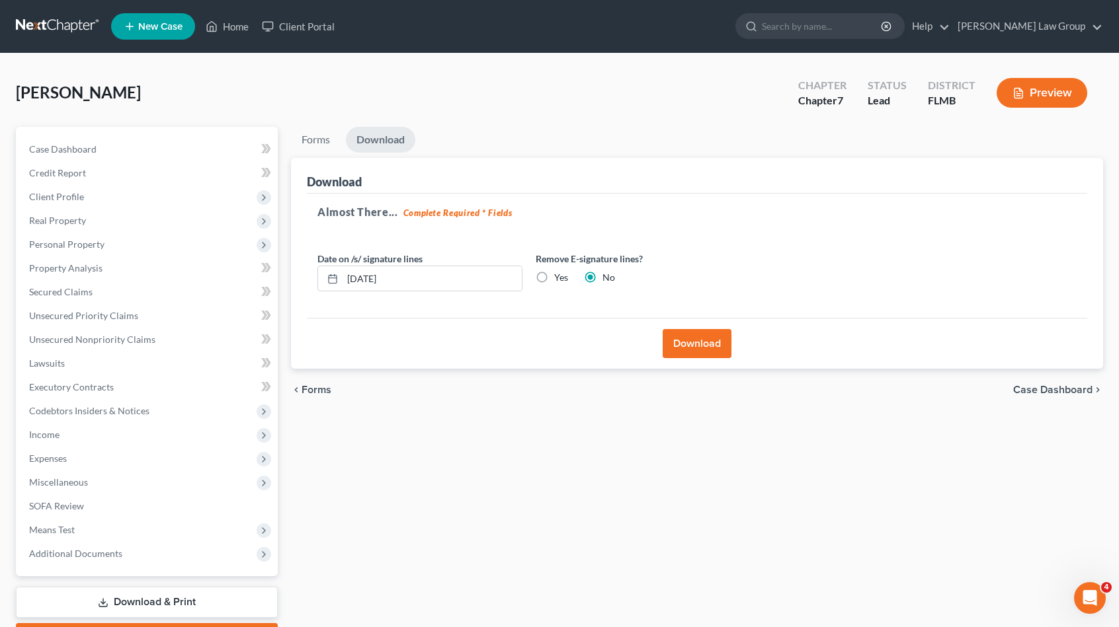
click at [554, 274] on label "Yes" at bounding box center [561, 277] width 14 height 13
click at [559, 274] on input "Yes" at bounding box center [563, 275] width 9 height 9
click at [718, 342] on button "Download" at bounding box center [696, 343] width 69 height 29
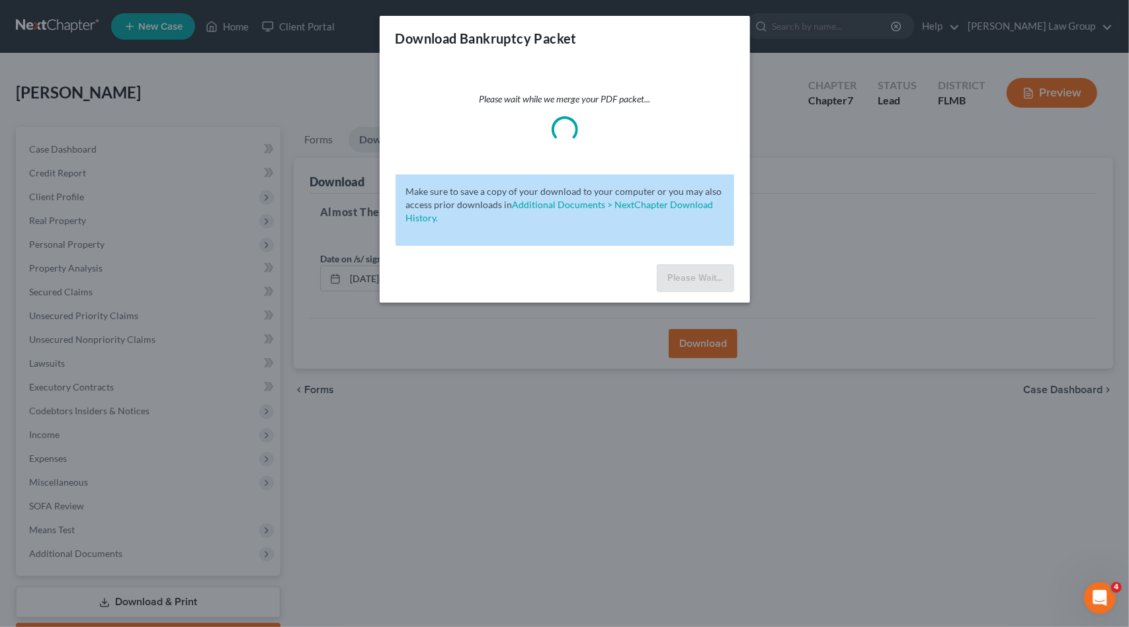
click at [785, 218] on div "Download Bankruptcy Packet Please wait while we merge your PDF packet... Make s…" at bounding box center [564, 313] width 1129 height 627
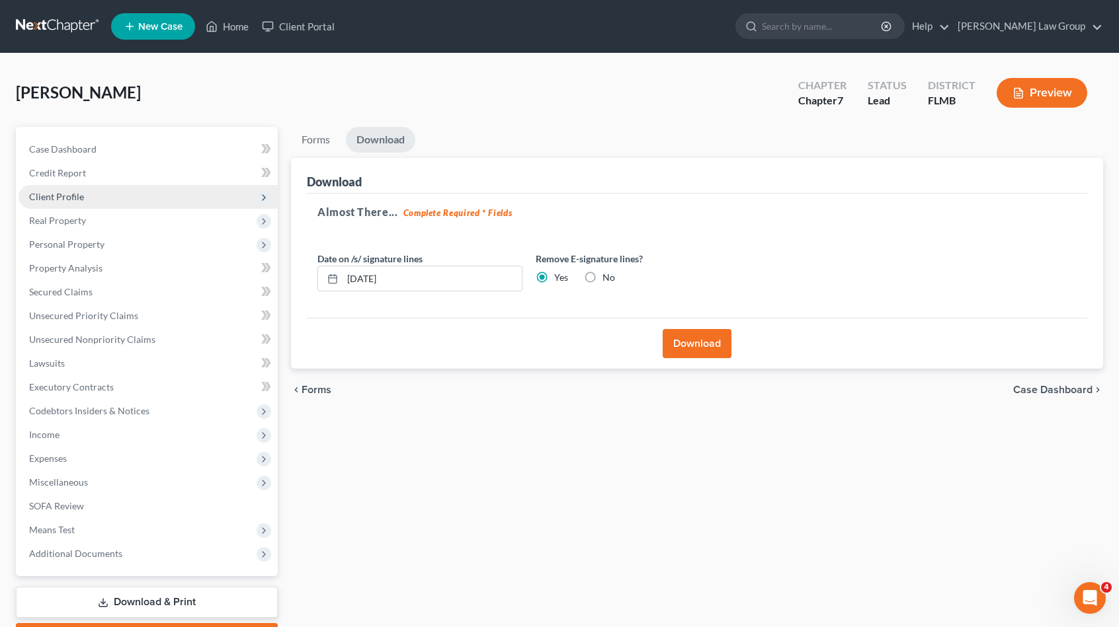
click at [77, 198] on span "Client Profile" at bounding box center [56, 196] width 55 height 11
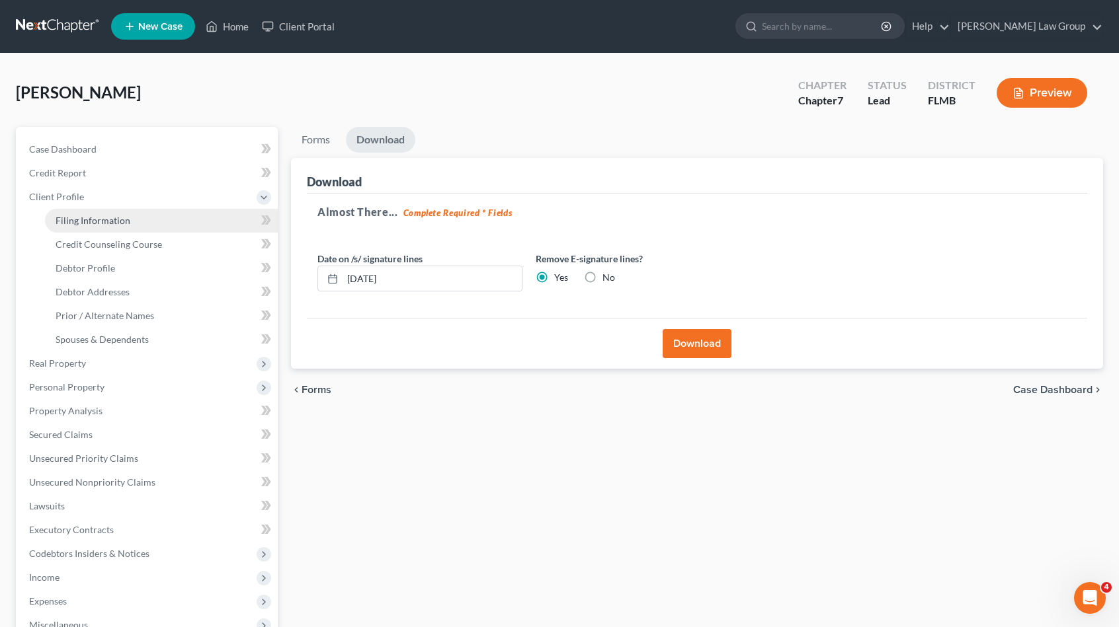
click at [147, 220] on link "Filing Information" at bounding box center [161, 221] width 233 height 24
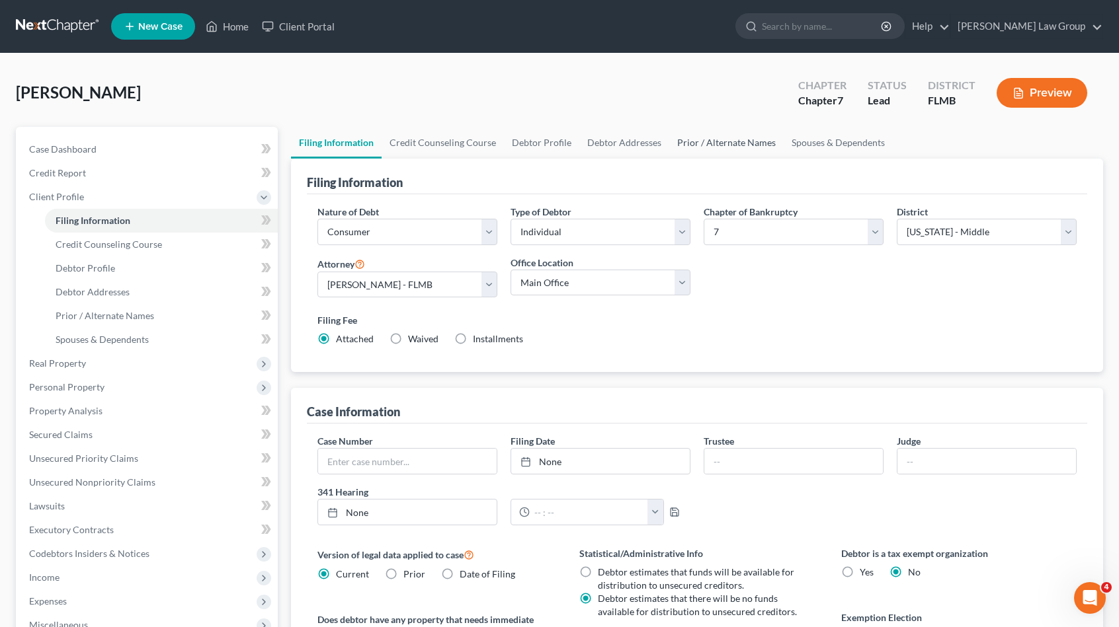
click at [734, 152] on link "Prior / Alternate Names" at bounding box center [726, 143] width 114 height 32
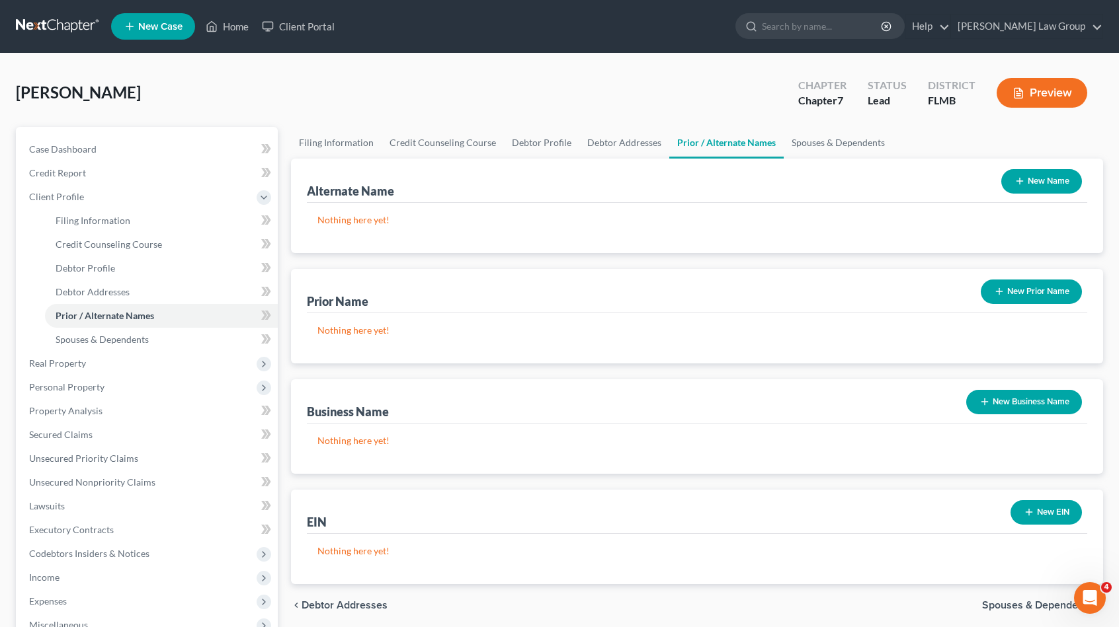
click at [1053, 183] on button "New Name" at bounding box center [1041, 181] width 81 height 24
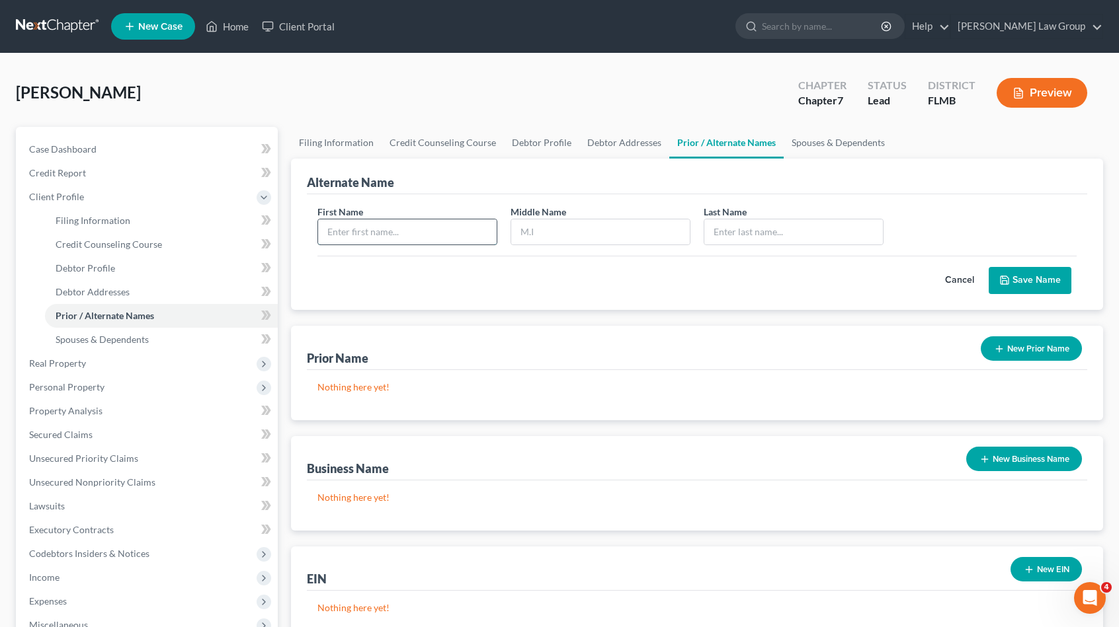
click at [391, 228] on input "text" at bounding box center [407, 232] width 179 height 25
drag, startPoint x: 1035, startPoint y: 276, endPoint x: 931, endPoint y: 258, distance: 105.3
click at [1033, 276] on button "Save Name" at bounding box center [1029, 281] width 83 height 28
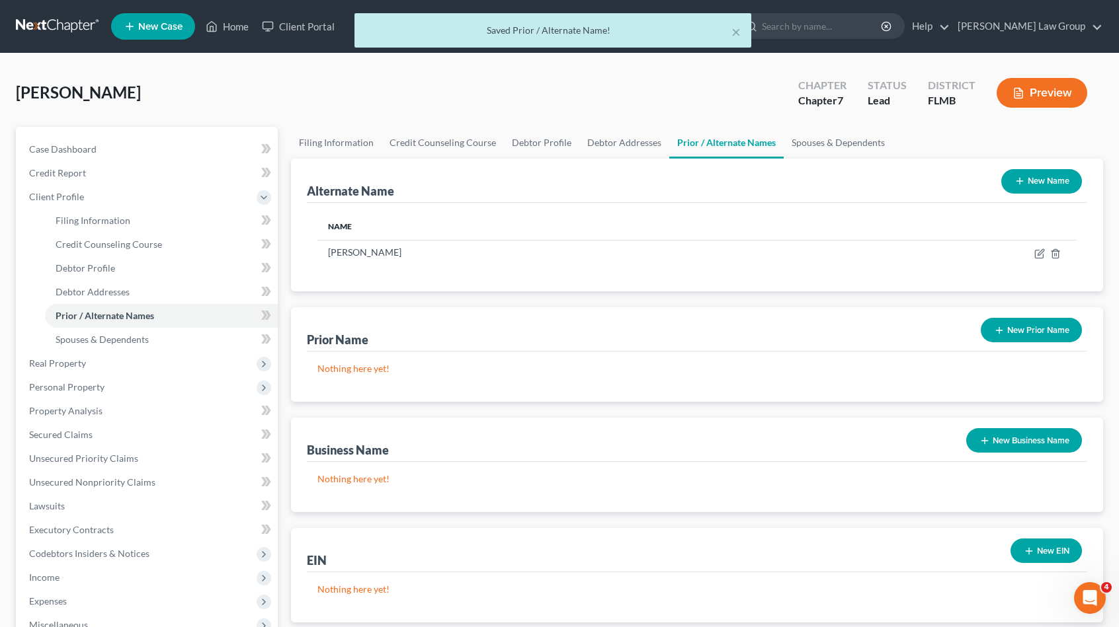
click at [1054, 181] on button "New Name" at bounding box center [1041, 181] width 81 height 24
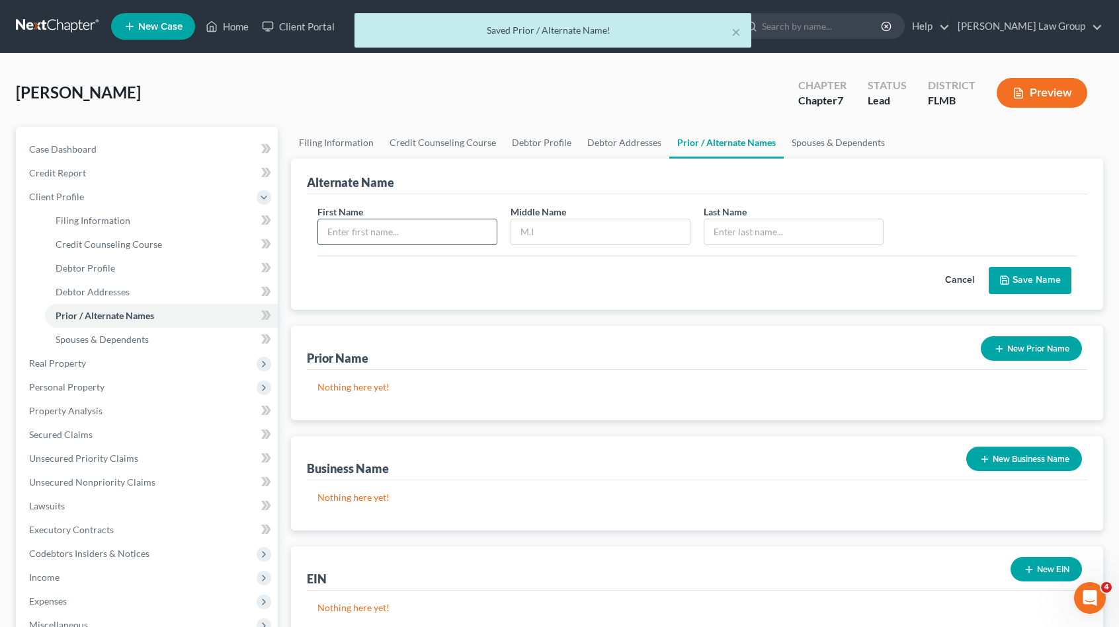
click at [391, 221] on input "text" at bounding box center [407, 232] width 179 height 25
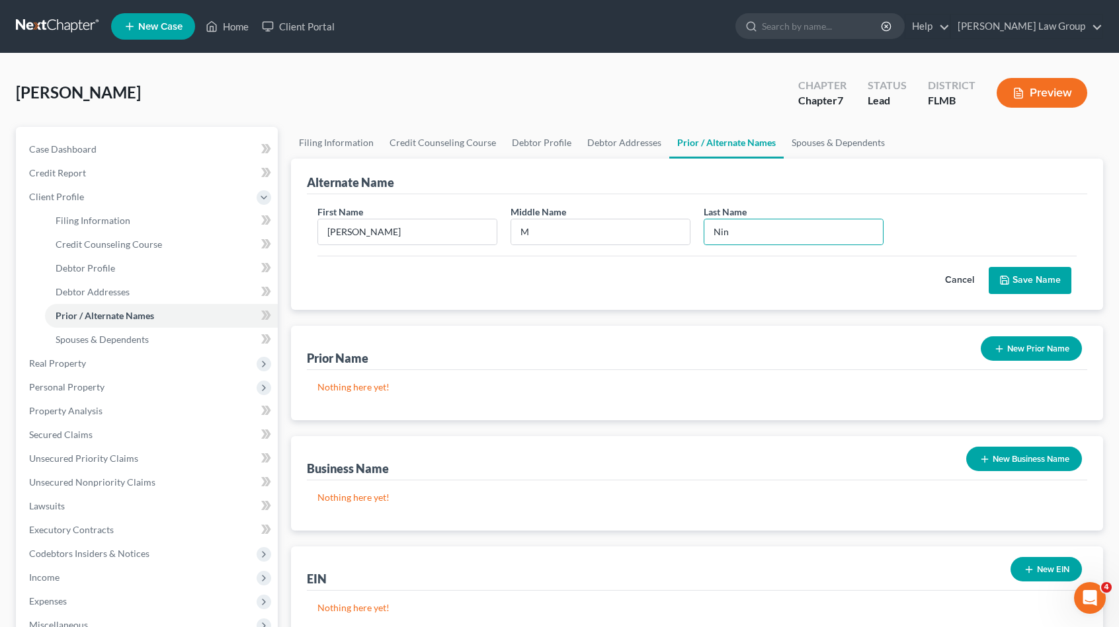
click at [1045, 276] on button "Save Name" at bounding box center [1029, 281] width 83 height 28
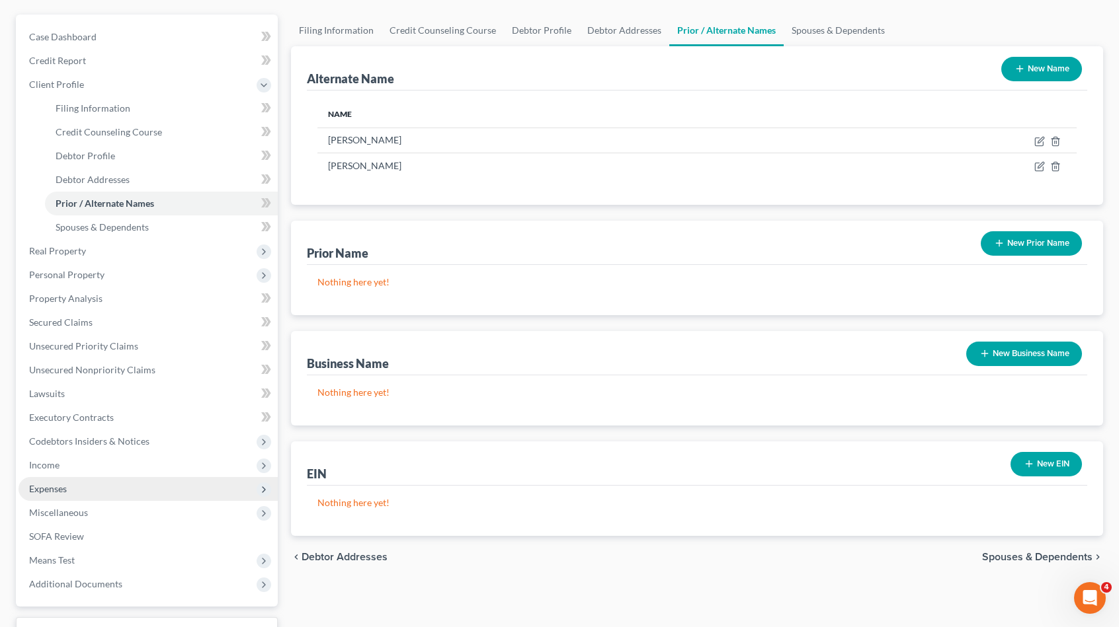
scroll to position [216, 0]
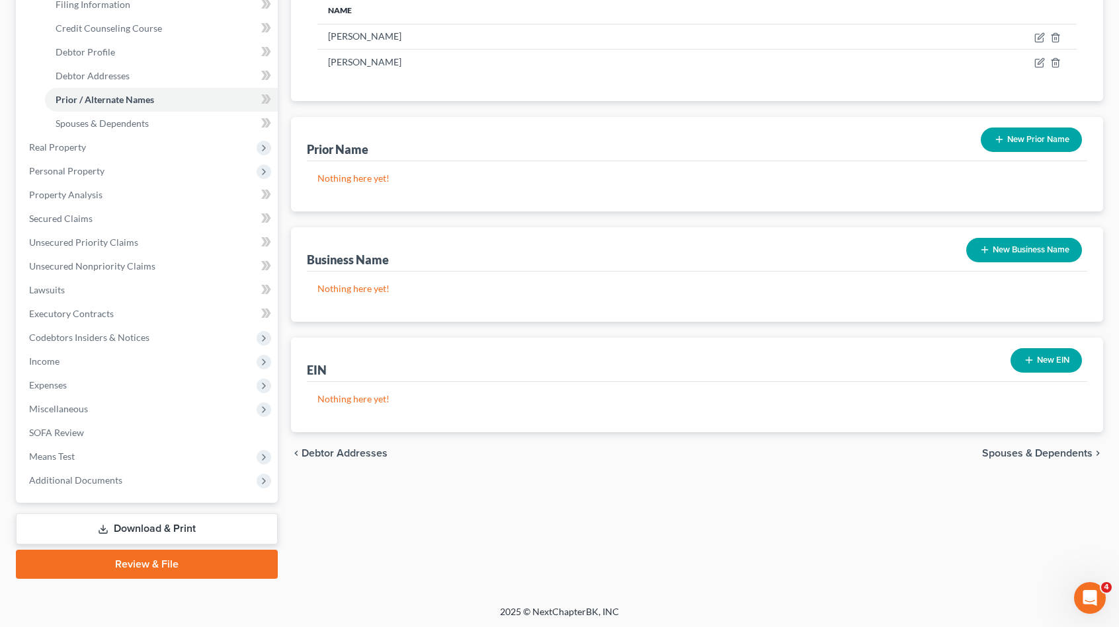
click at [194, 528] on link "Download & Print" at bounding box center [147, 529] width 262 height 31
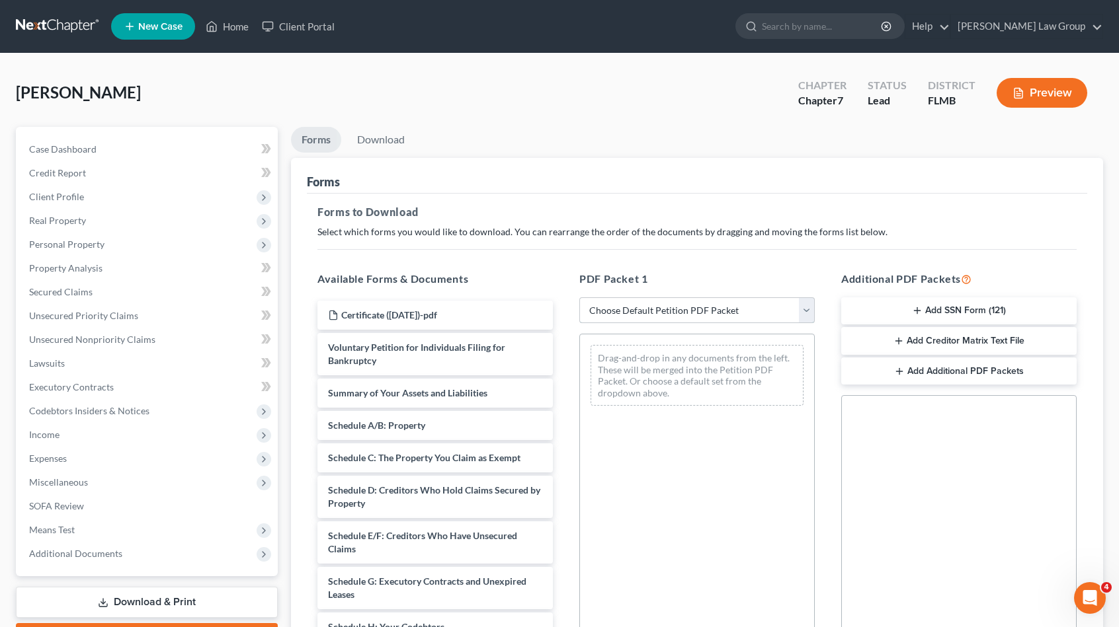
click at [615, 302] on select "Choose Default Petition PDF Packet Complete Bankruptcy Petition (all forms and …" at bounding box center [696, 311] width 235 height 26
click at [579, 298] on select "Choose Default Petition PDF Packet Complete Bankruptcy Petition (all forms and …" at bounding box center [696, 311] width 235 height 26
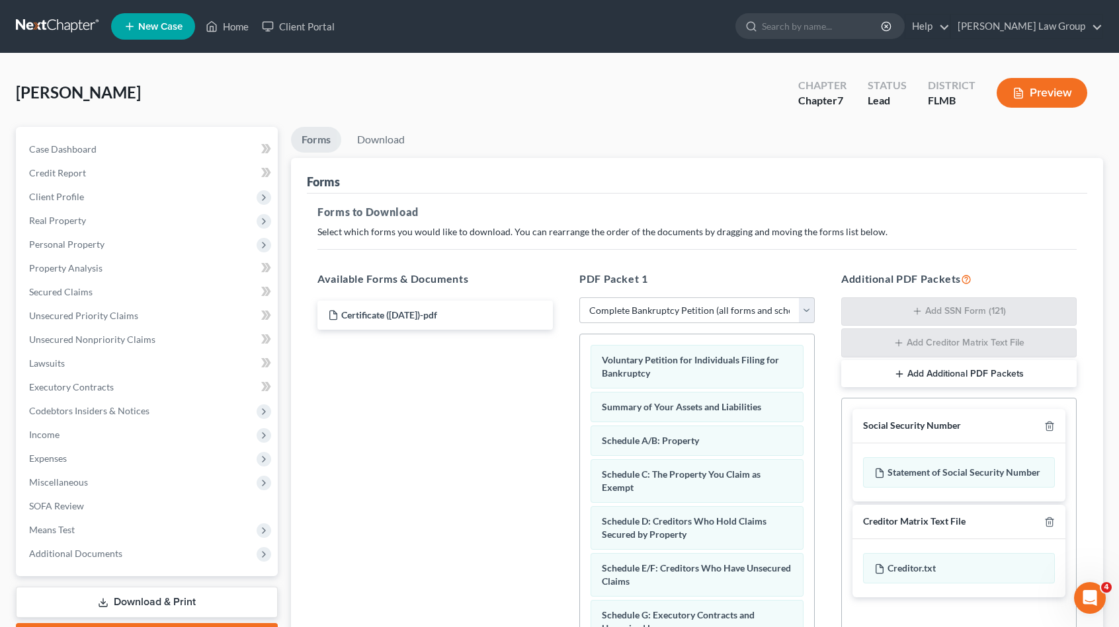
click at [1041, 421] on div at bounding box center [1047, 426] width 16 height 13
click at [1049, 426] on line "button" at bounding box center [1049, 427] width 0 height 3
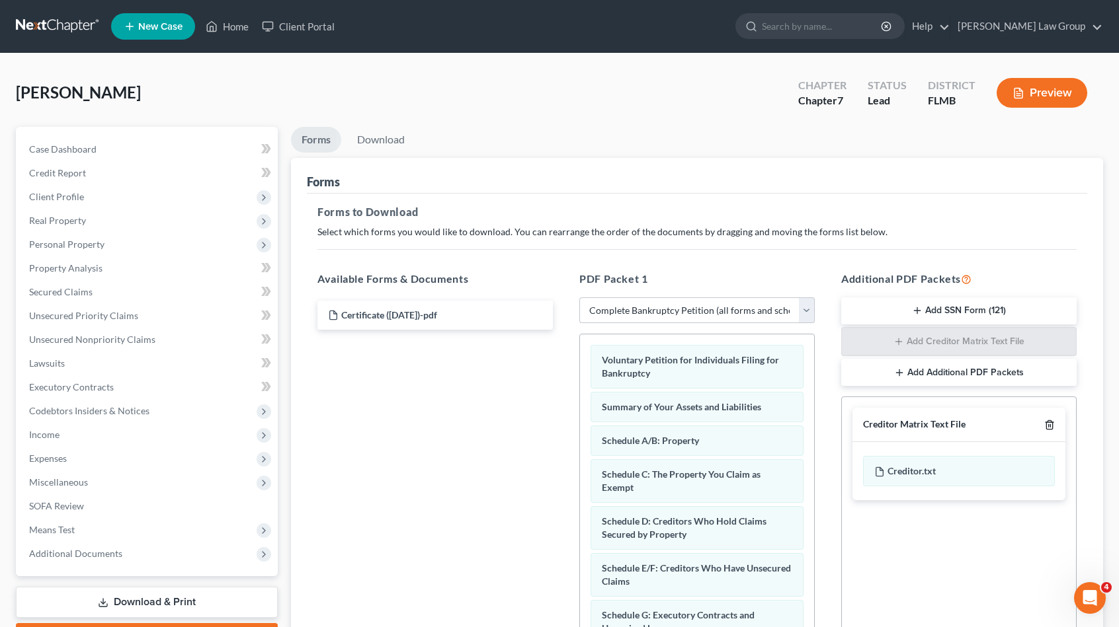
click at [1053, 423] on icon "button" at bounding box center [1049, 425] width 11 height 11
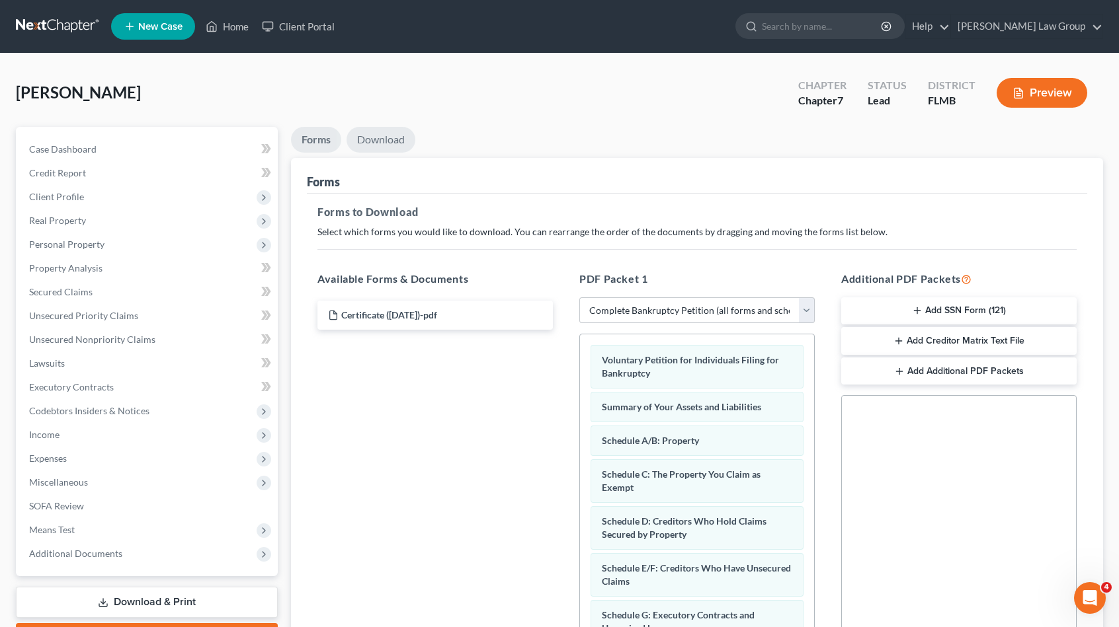
click at [397, 145] on link "Download" at bounding box center [380, 140] width 69 height 26
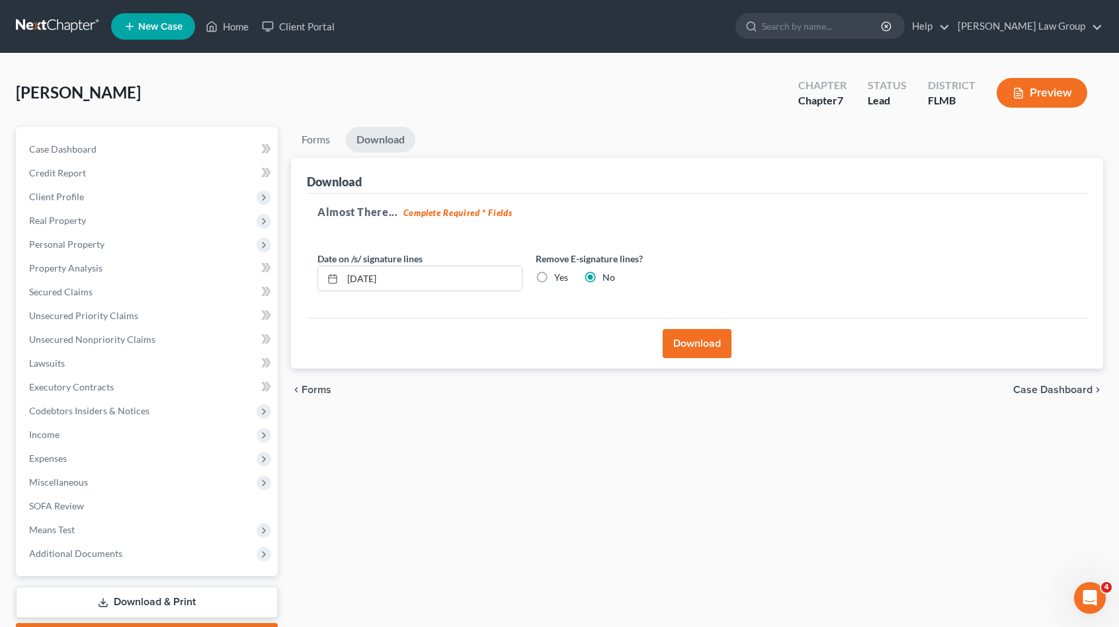
drag, startPoint x: 542, startPoint y: 274, endPoint x: 653, endPoint y: 342, distance: 130.5
click at [554, 274] on label "Yes" at bounding box center [561, 277] width 14 height 13
click at [559, 274] on input "Yes" at bounding box center [563, 275] width 9 height 9
click at [703, 354] on button "Download" at bounding box center [696, 343] width 69 height 29
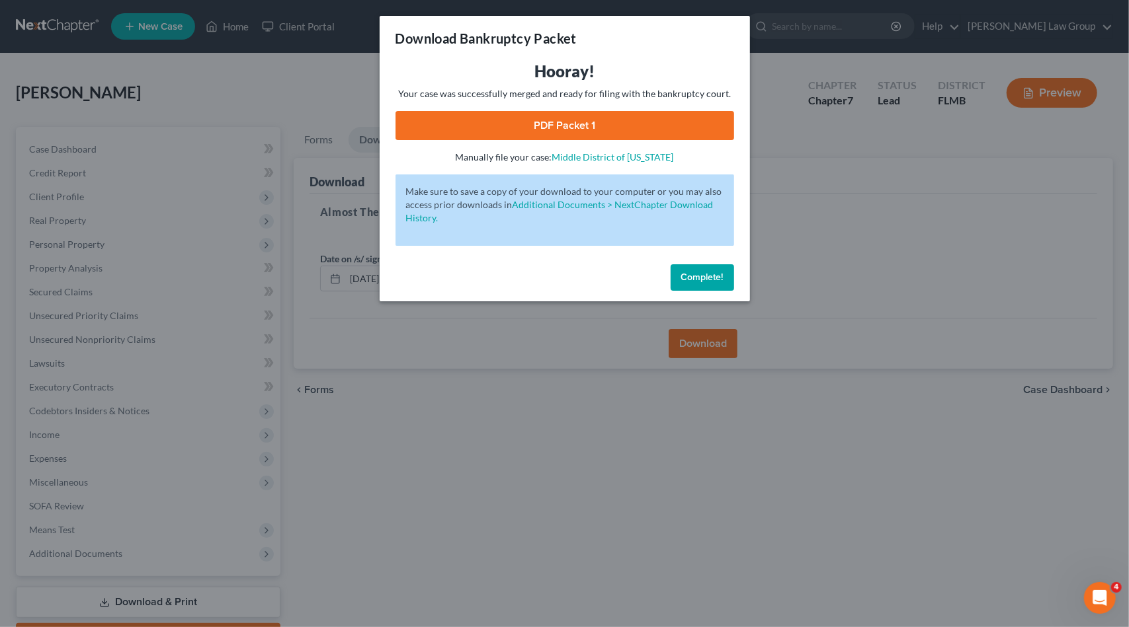
click at [625, 108] on div "Hooray! Your case was successfully merged and ready for filing with the bankrup…" at bounding box center [564, 112] width 339 height 103
click at [615, 124] on link "PDF Packet 1" at bounding box center [564, 125] width 339 height 29
